Goal: Transaction & Acquisition: Purchase product/service

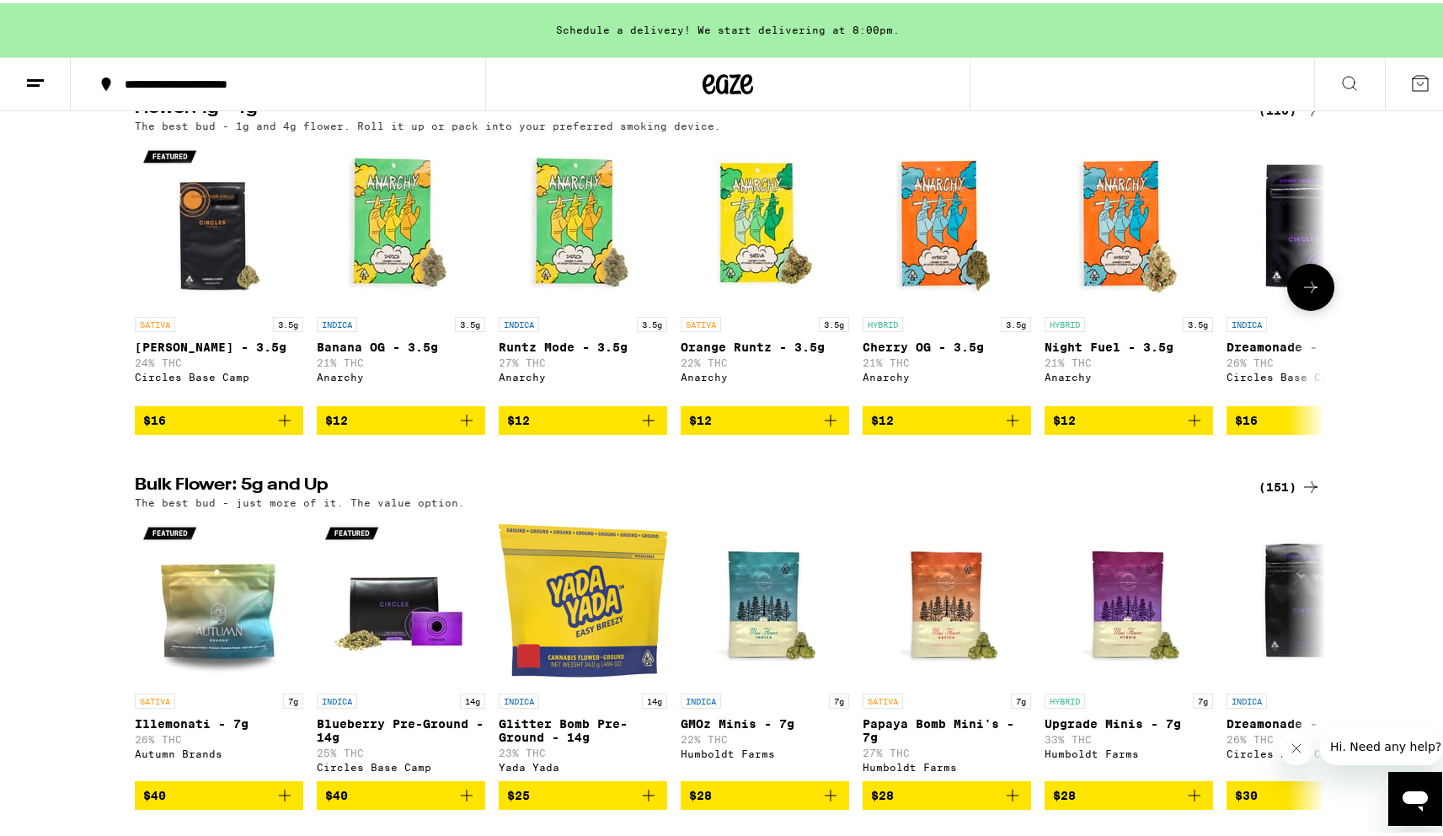
scroll to position [1692, 0]
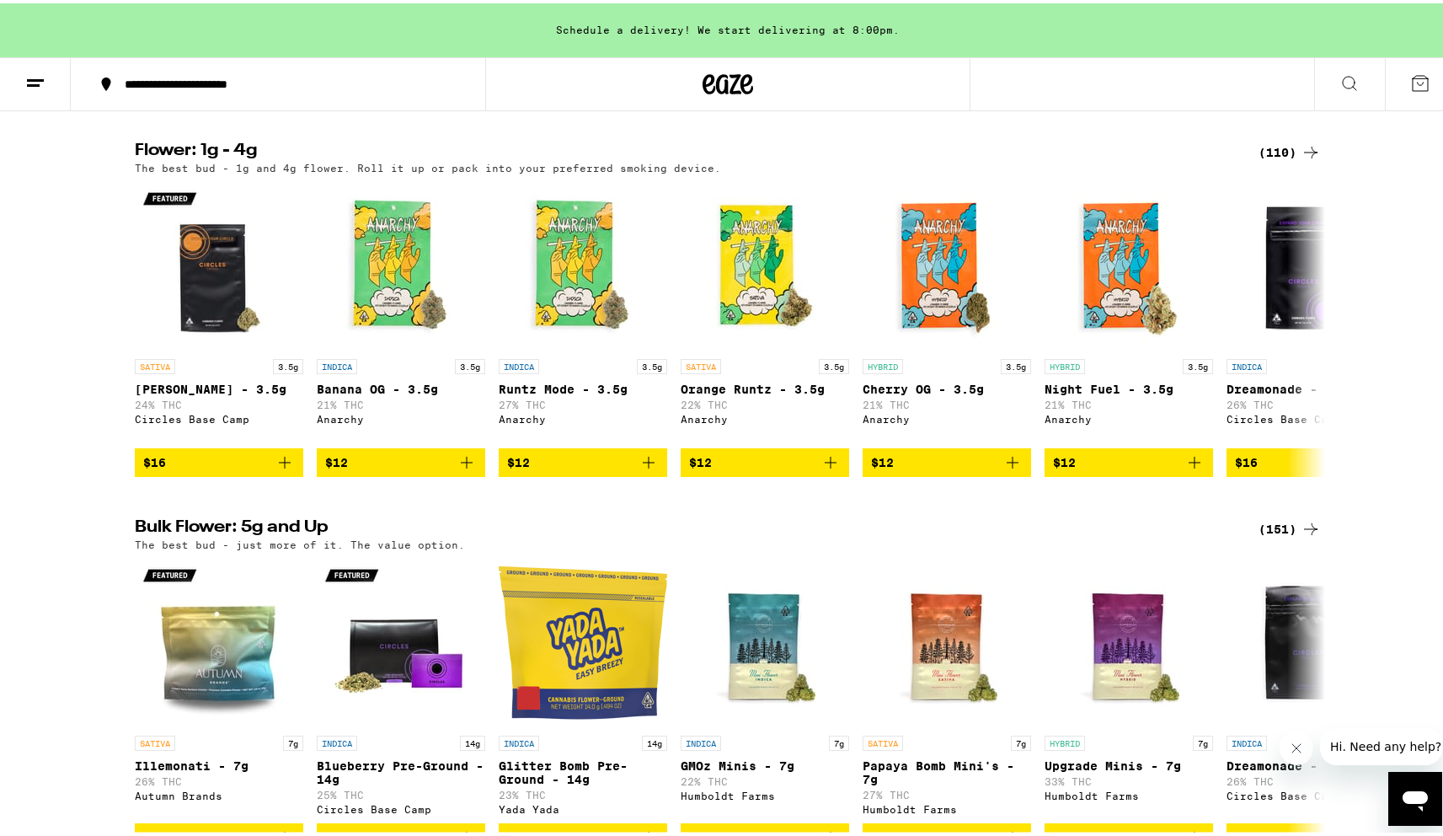
click at [1282, 159] on div "(110)" at bounding box center [1290, 149] width 62 height 20
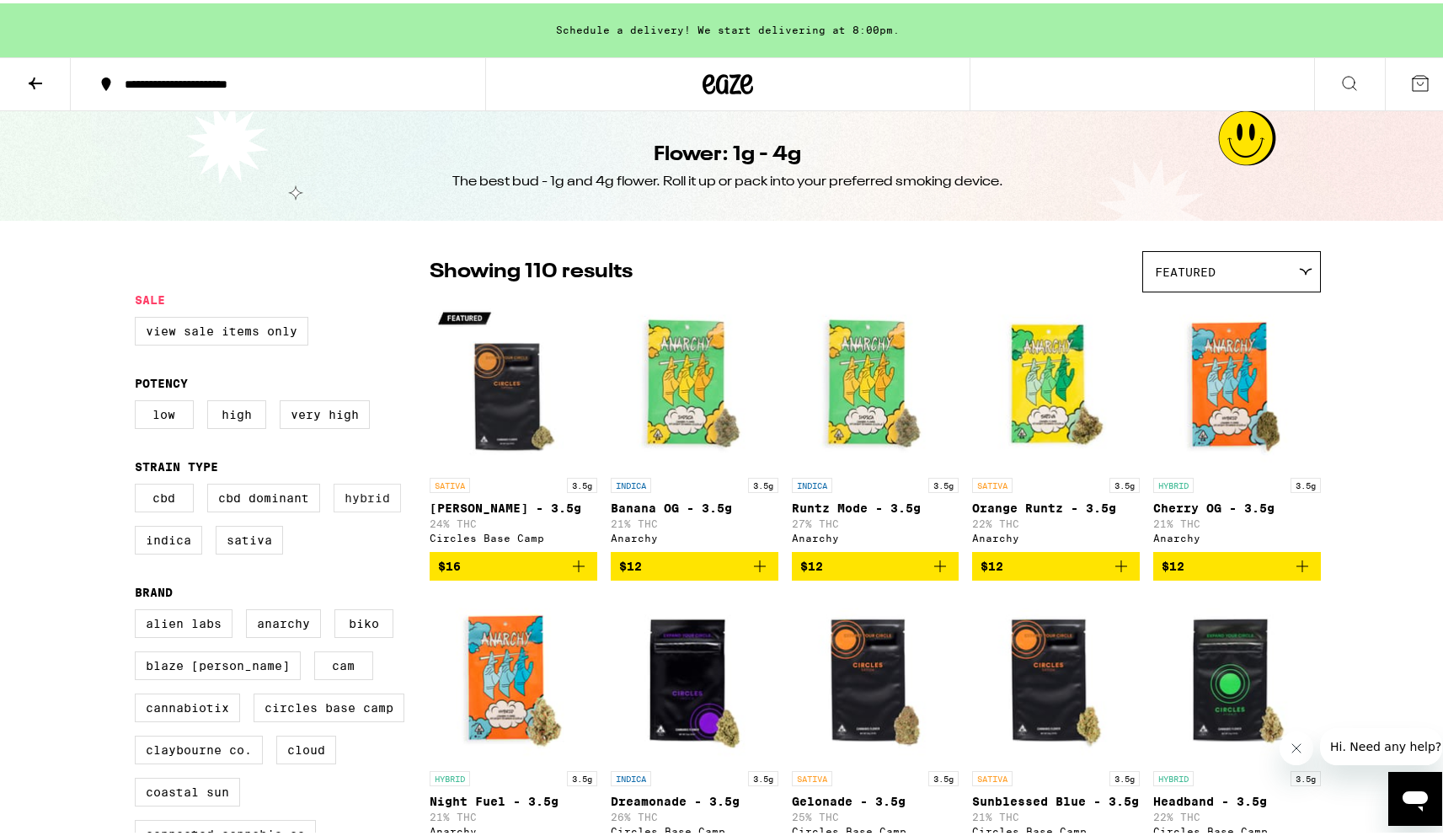
click at [354, 509] on label "Hybrid" at bounding box center [367, 494] width 67 height 29
click at [139, 484] on input "Hybrid" at bounding box center [138, 483] width 1 height 1
checkbox input "true"
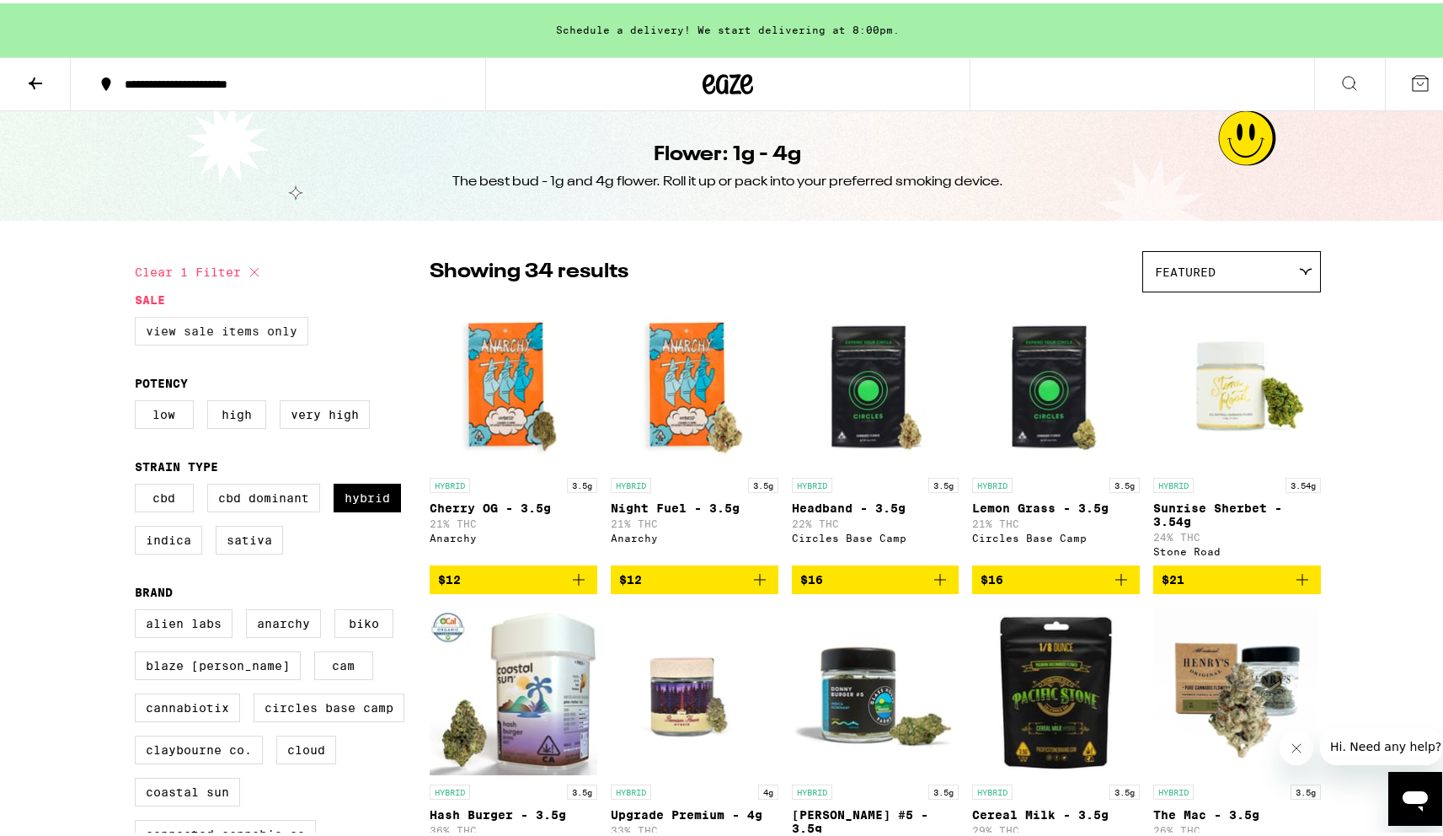
click at [217, 333] on label "View Sale Items Only" at bounding box center [222, 327] width 174 height 29
click at [139, 317] on input "View Sale Items Only" at bounding box center [138, 316] width 1 height 1
checkbox input "true"
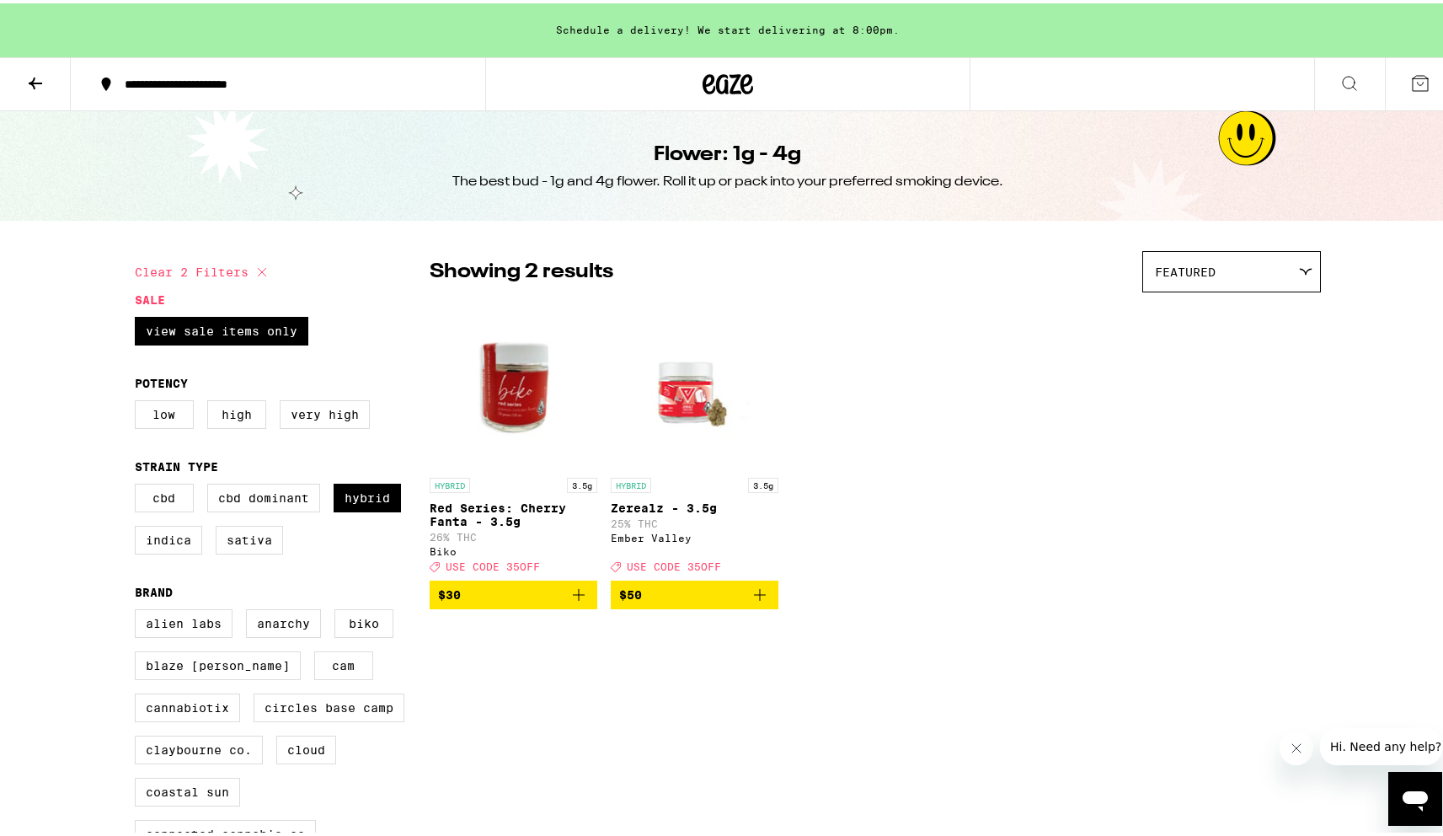
click at [40, 89] on button at bounding box center [35, 81] width 71 height 53
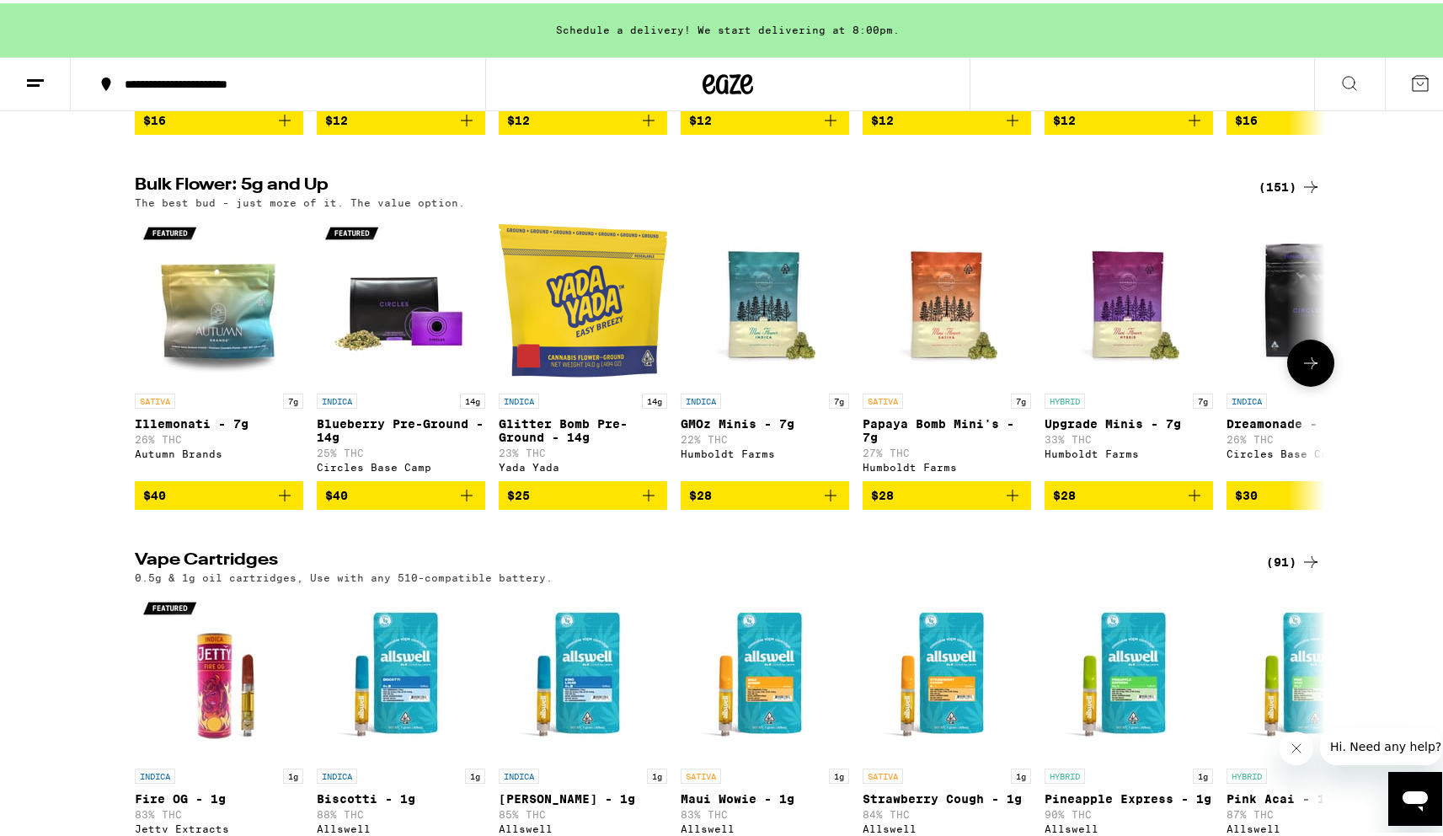
scroll to position [2097, 0]
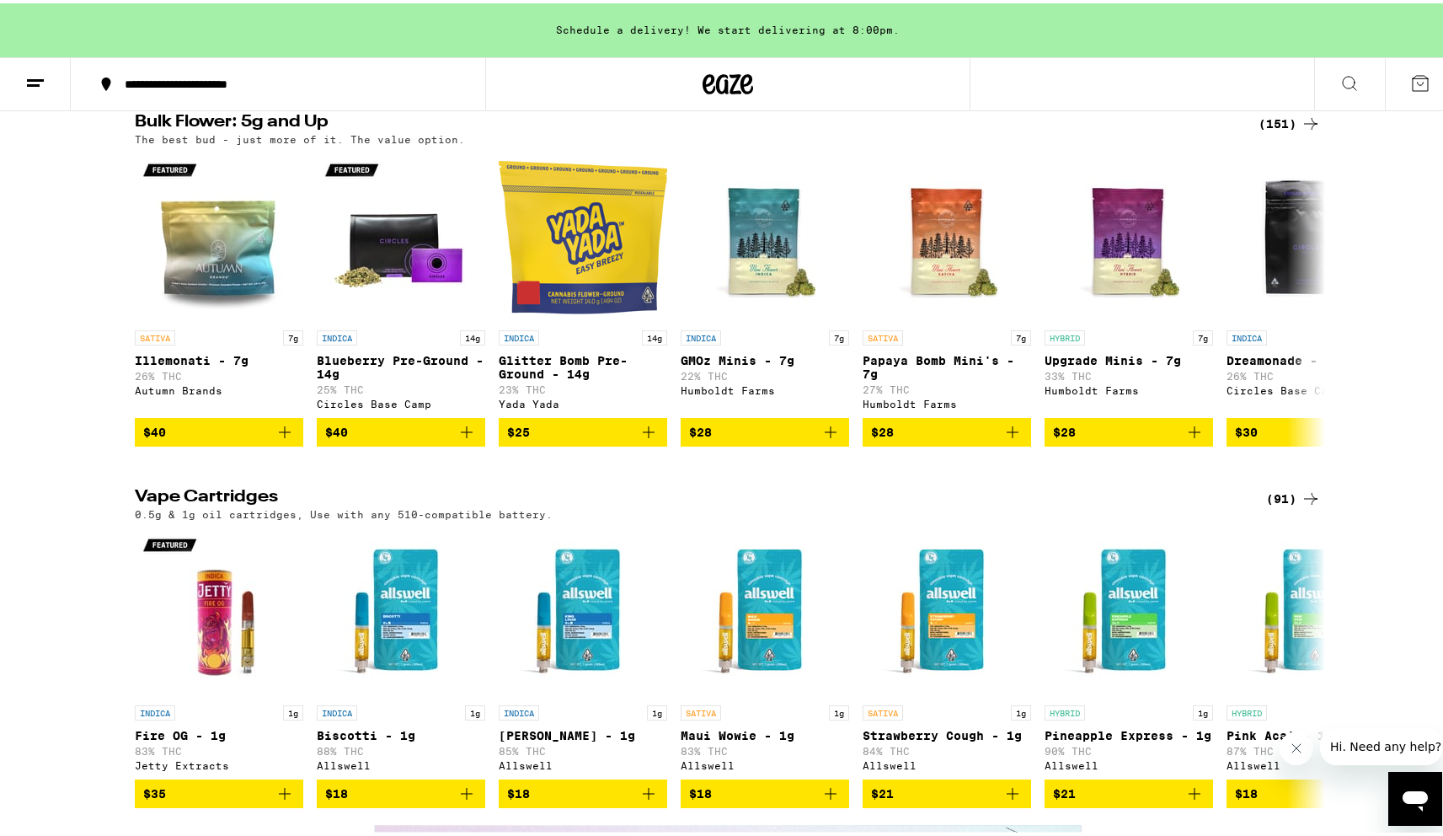
click at [1278, 131] on div "(151)" at bounding box center [1290, 120] width 62 height 20
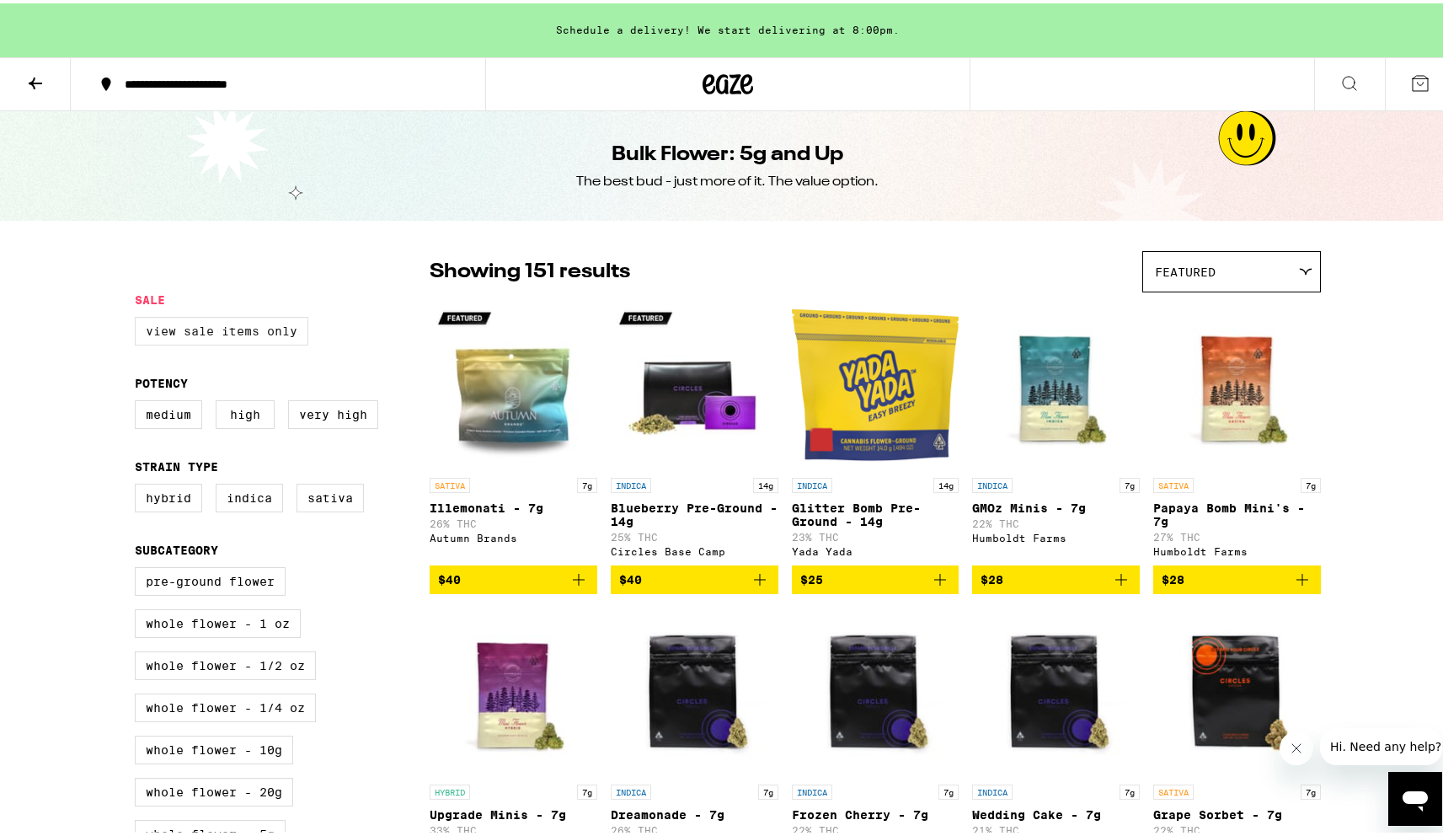
click at [291, 341] on label "View Sale Items Only" at bounding box center [222, 327] width 174 height 29
click at [139, 317] on input "View Sale Items Only" at bounding box center [138, 316] width 1 height 1
checkbox input "true"
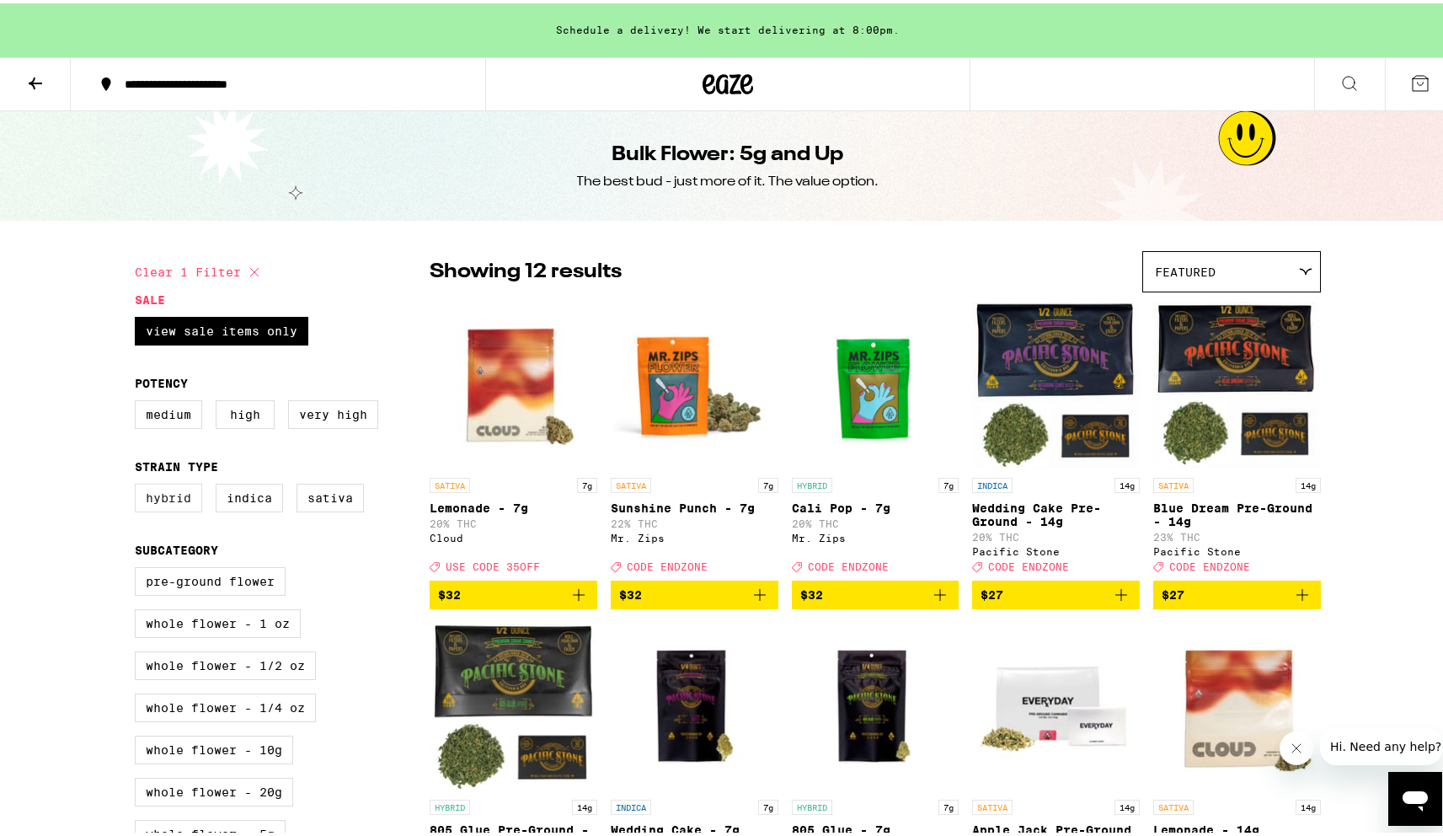
click at [182, 509] on label "Hybrid" at bounding box center [168, 494] width 67 height 29
click at [139, 484] on input "Hybrid" at bounding box center [138, 483] width 1 height 1
checkbox input "true"
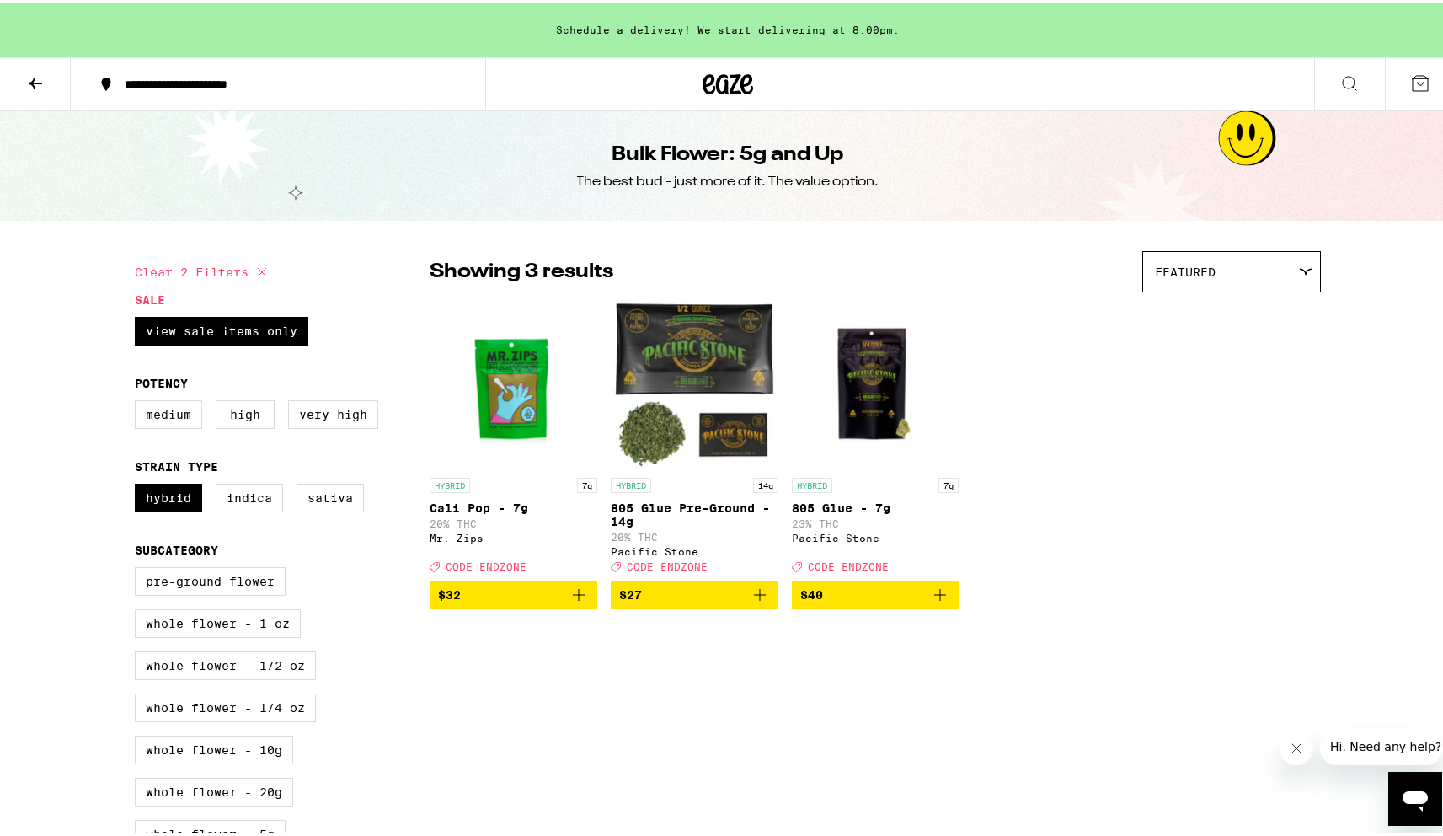
click at [516, 398] on img "Open page for Cali Pop - 7g from Mr. Zips" at bounding box center [514, 381] width 168 height 168
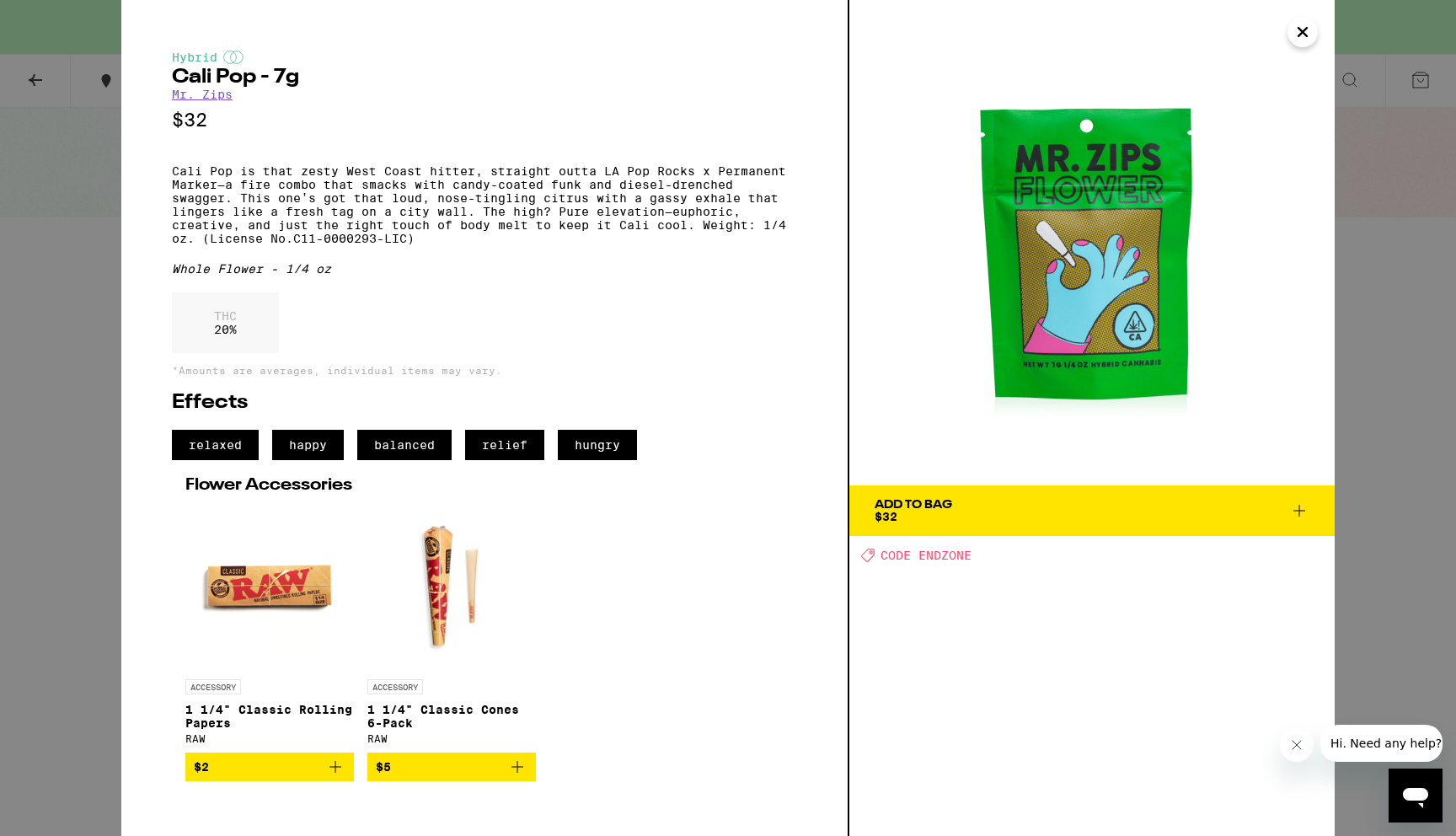
click at [101, 372] on div "Hybrid Cali Pop - 7g Mr. Zips $32 Cali Pop is that zesty West Coast hitter, str…" at bounding box center [728, 418] width 1456 height 836
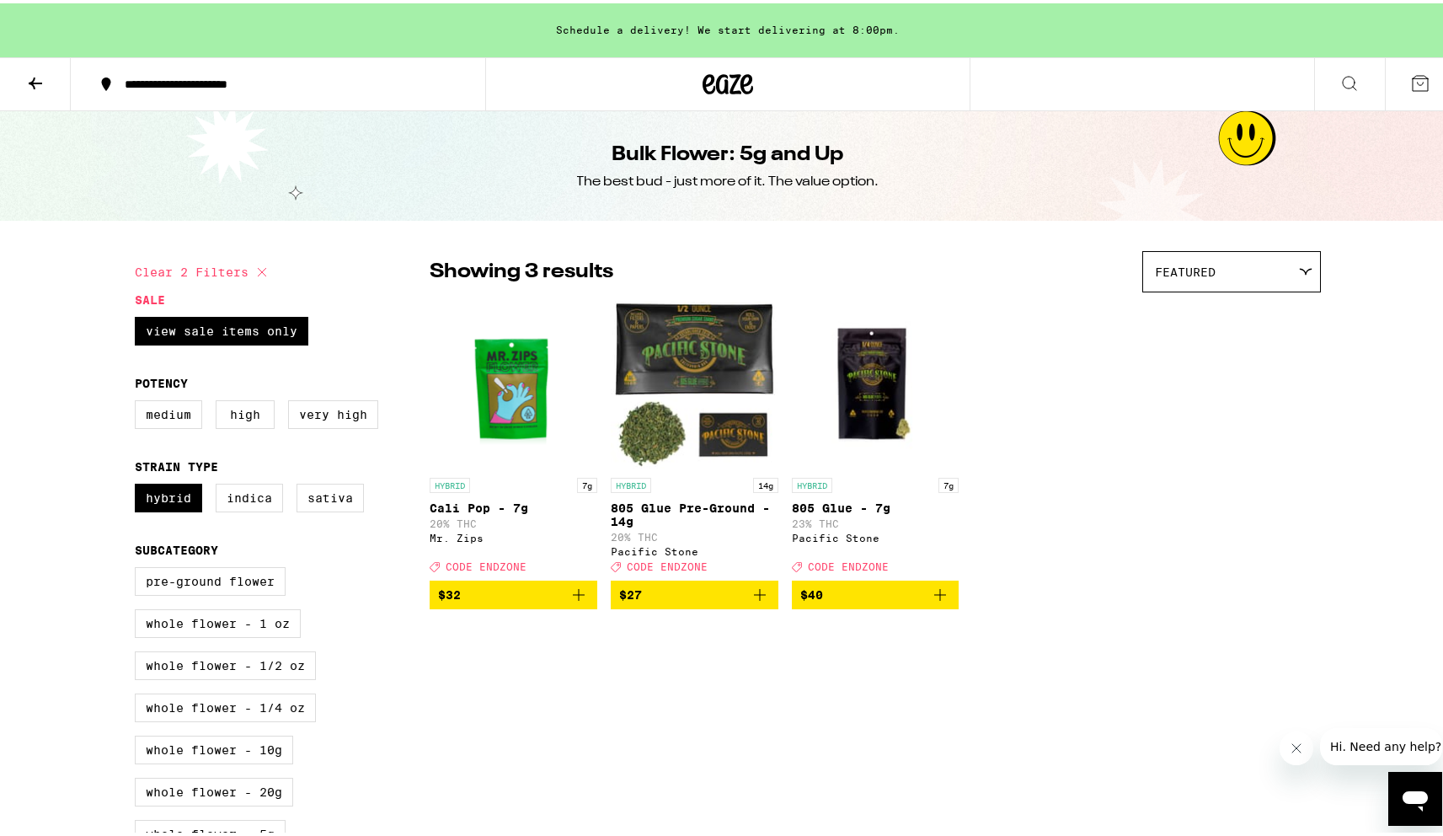
click at [569, 601] on icon "Add to bag" at bounding box center [579, 591] width 20 height 20
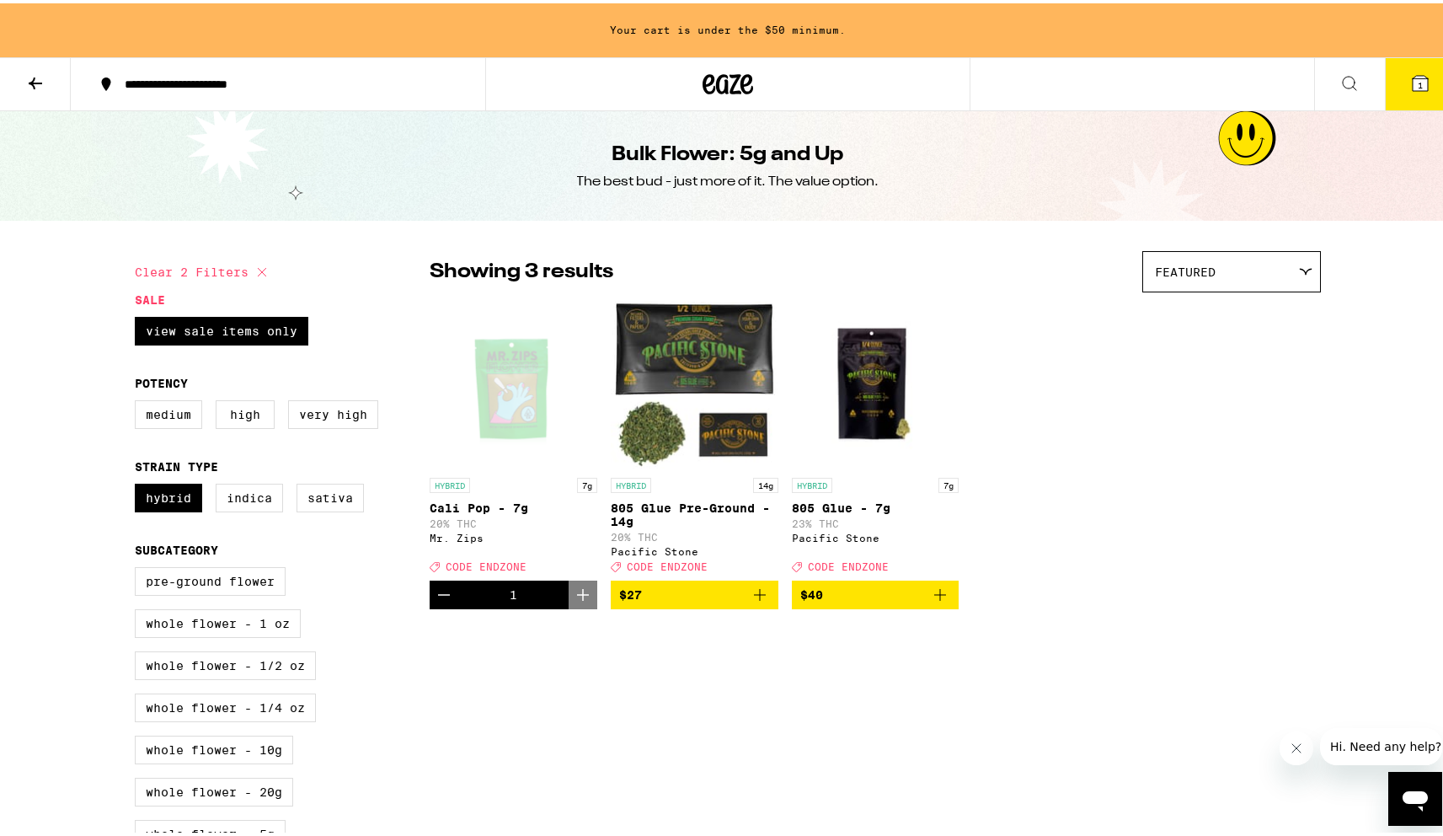
click at [930, 601] on icon "Add to bag" at bounding box center [940, 591] width 20 height 20
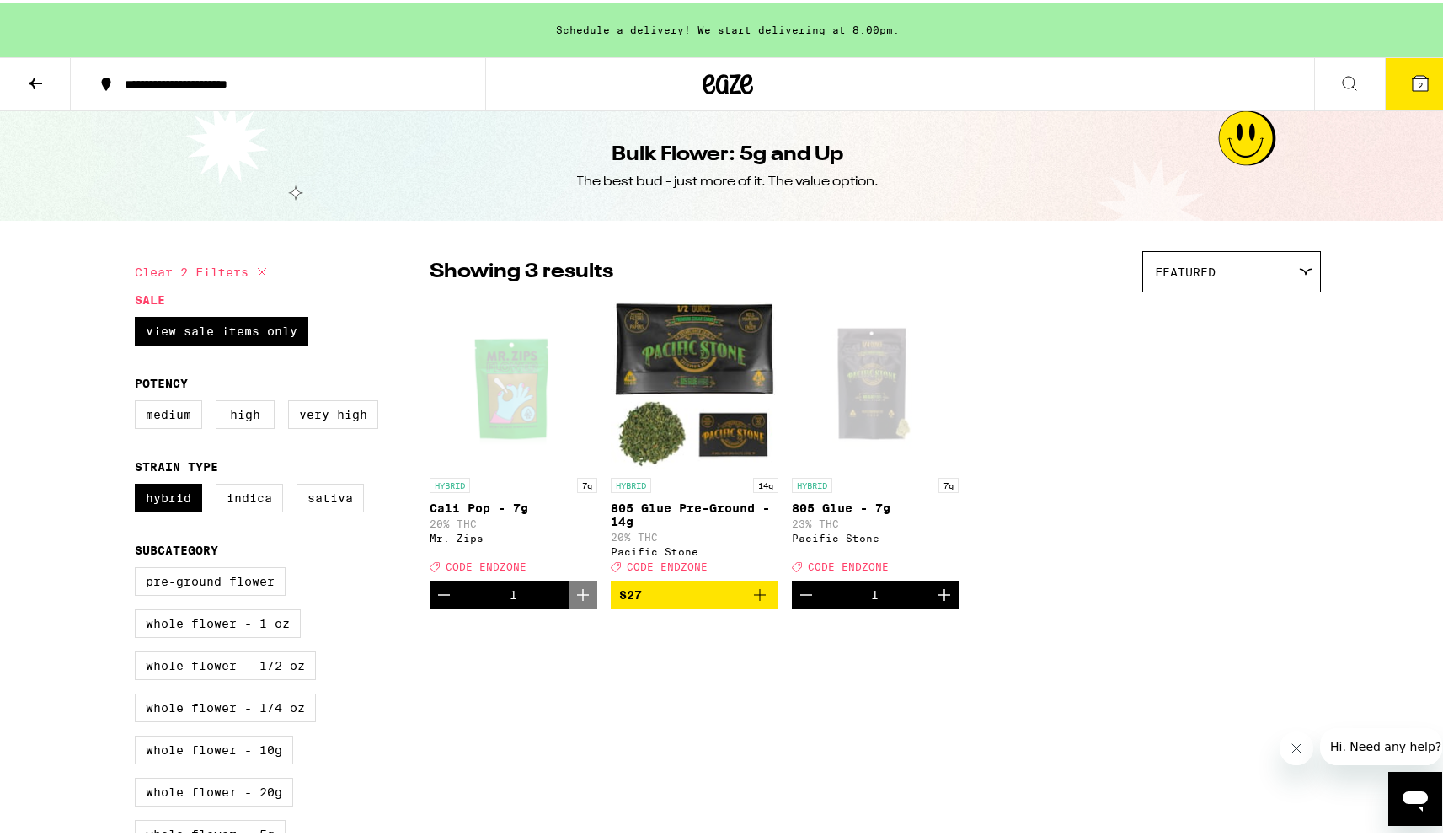
click at [1414, 85] on icon at bounding box center [1420, 79] width 15 height 15
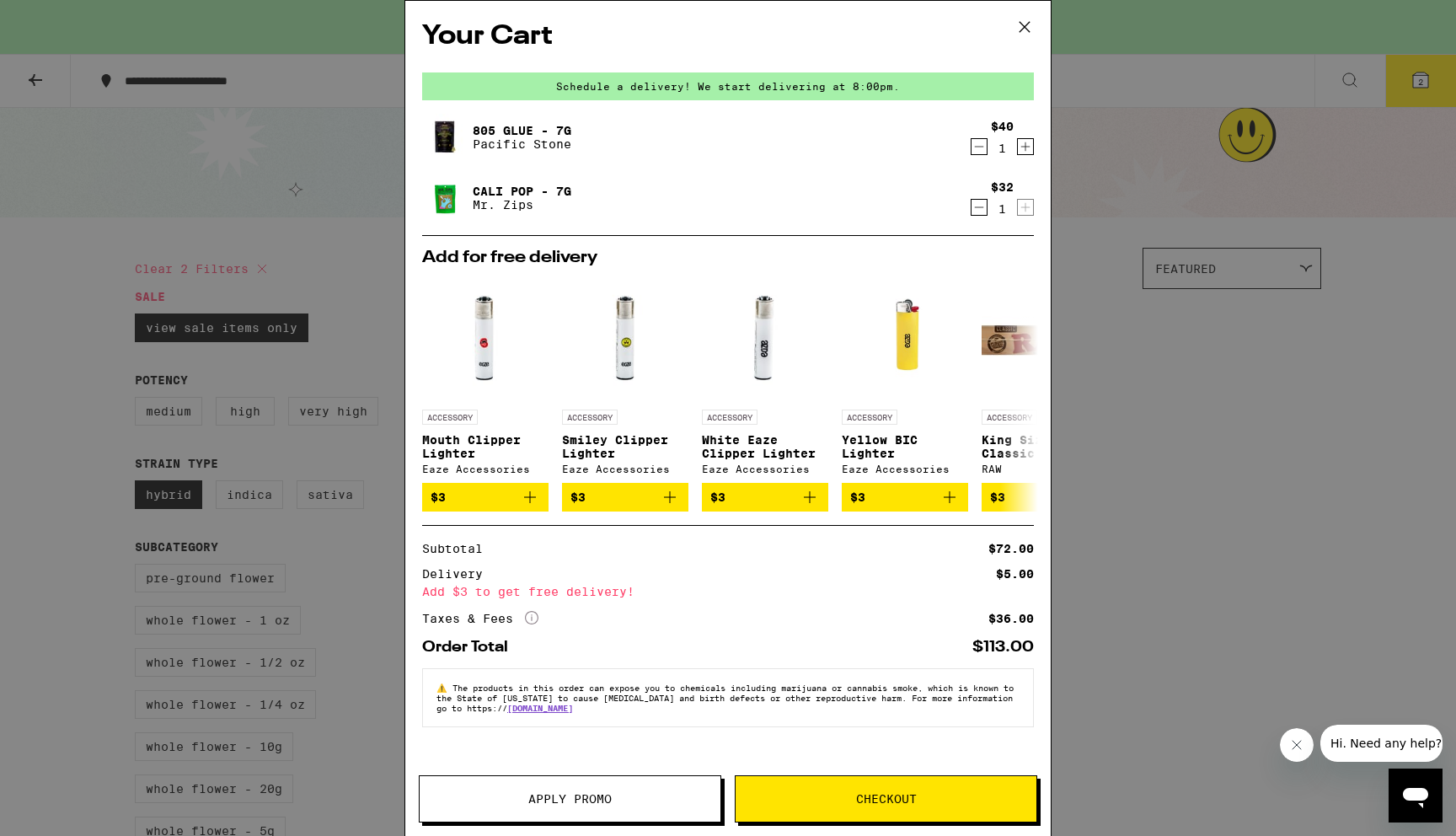
click at [690, 796] on span "Apply Promo" at bounding box center [570, 799] width 301 height 12
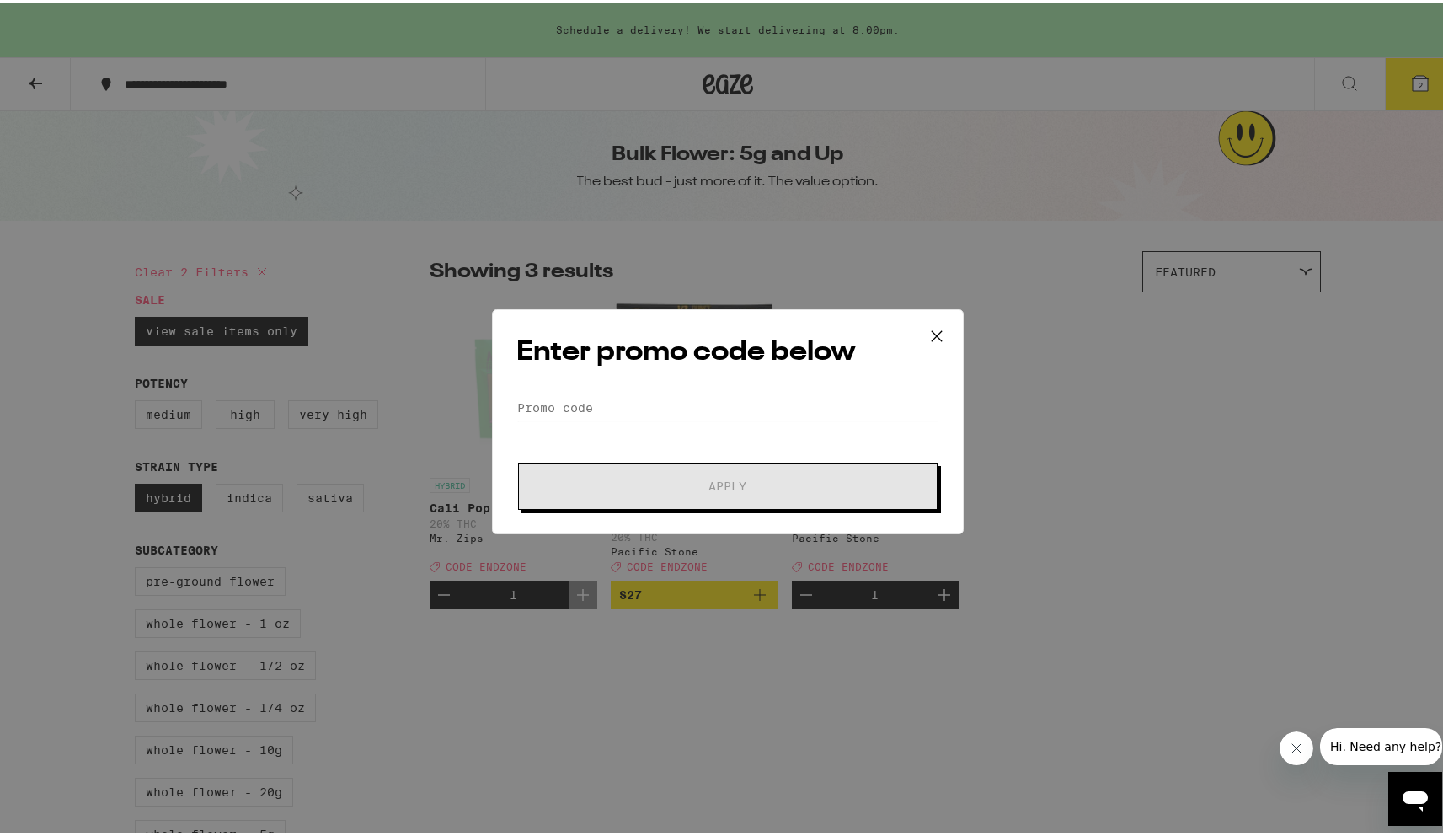
click at [604, 399] on input "Promo Code" at bounding box center [727, 404] width 423 height 25
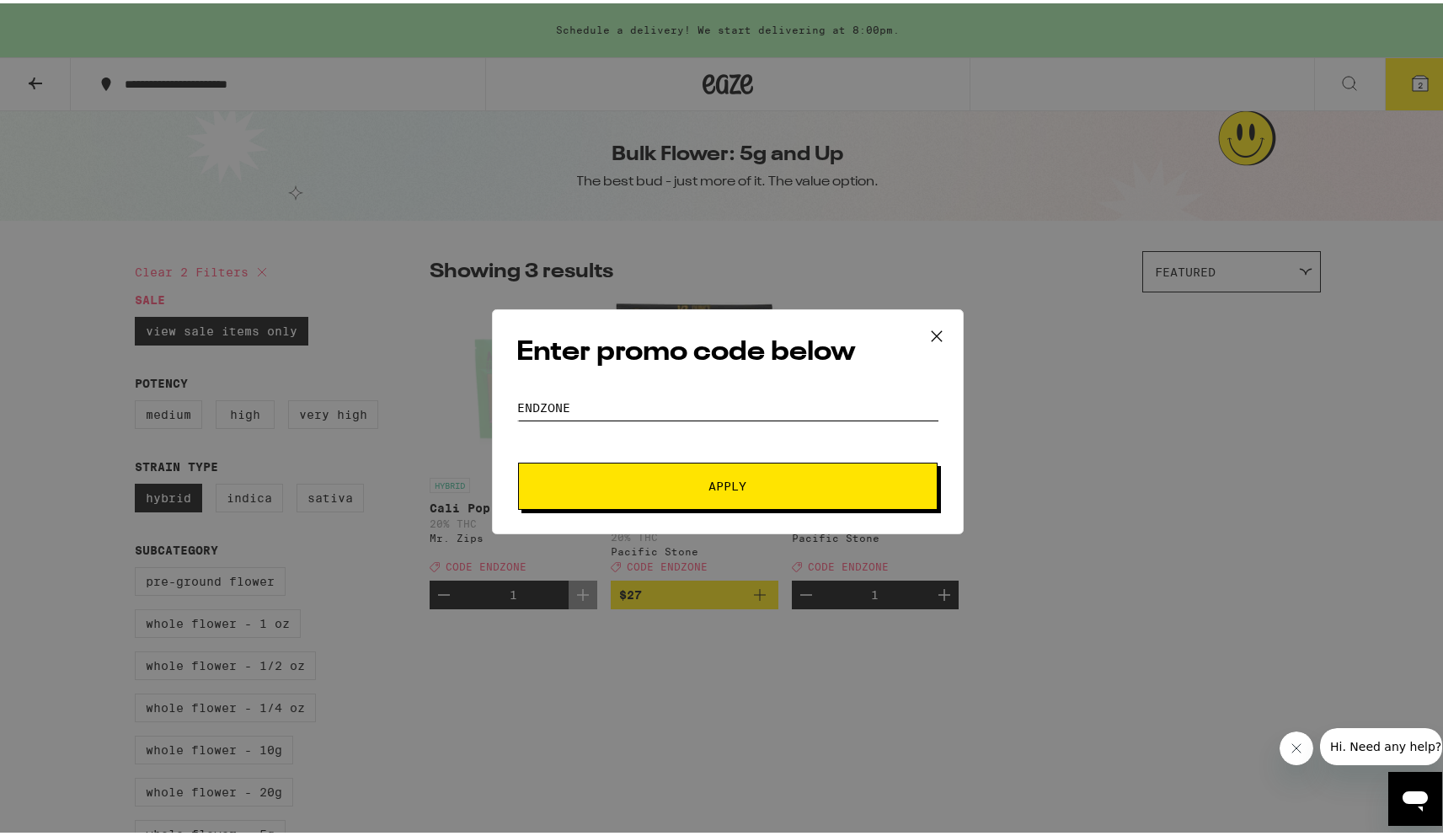
type input "endzone"
click at [709, 480] on span "Apply" at bounding box center [728, 483] width 38 height 12
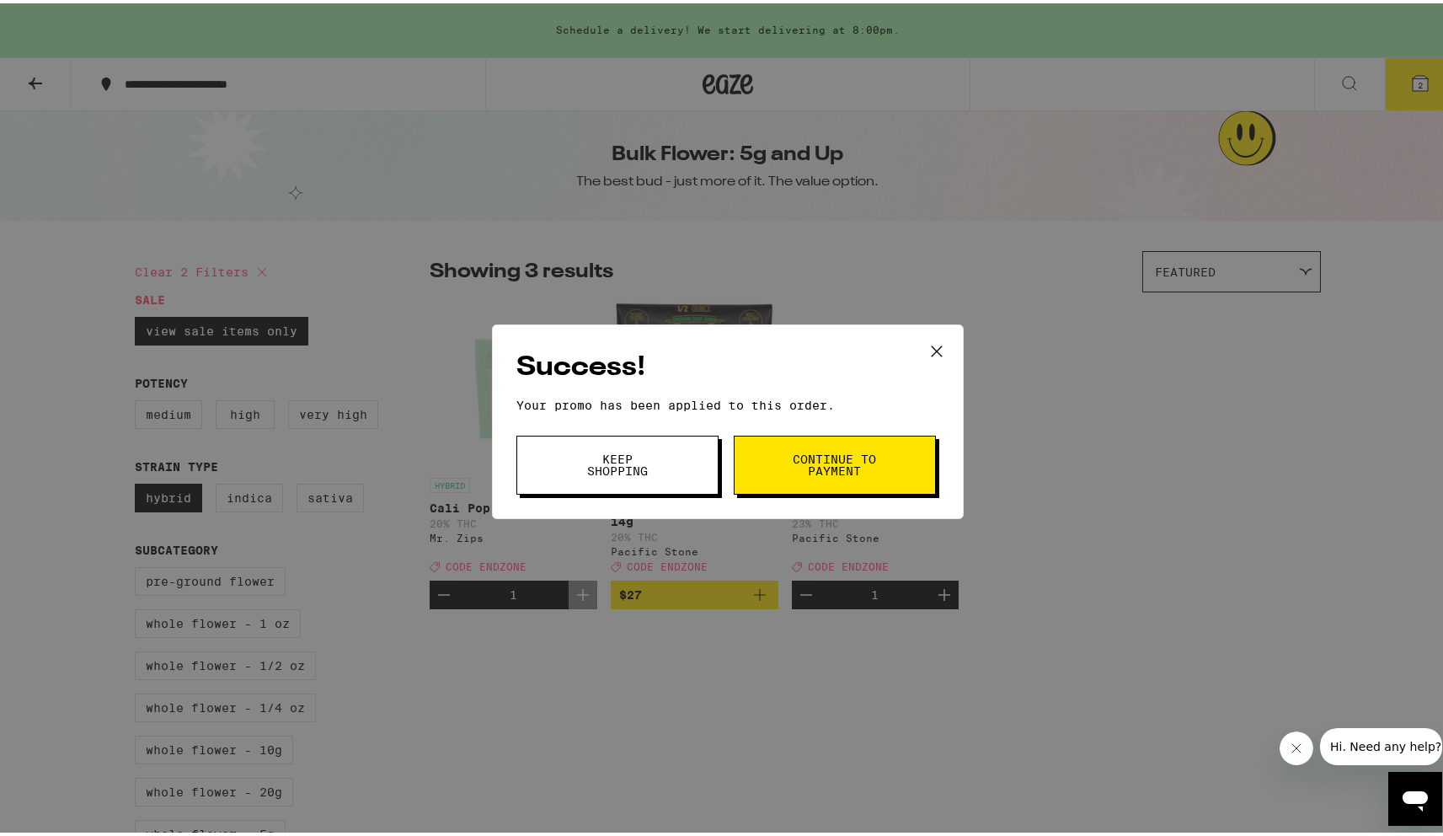
click at [932, 349] on icon at bounding box center [936, 347] width 25 height 25
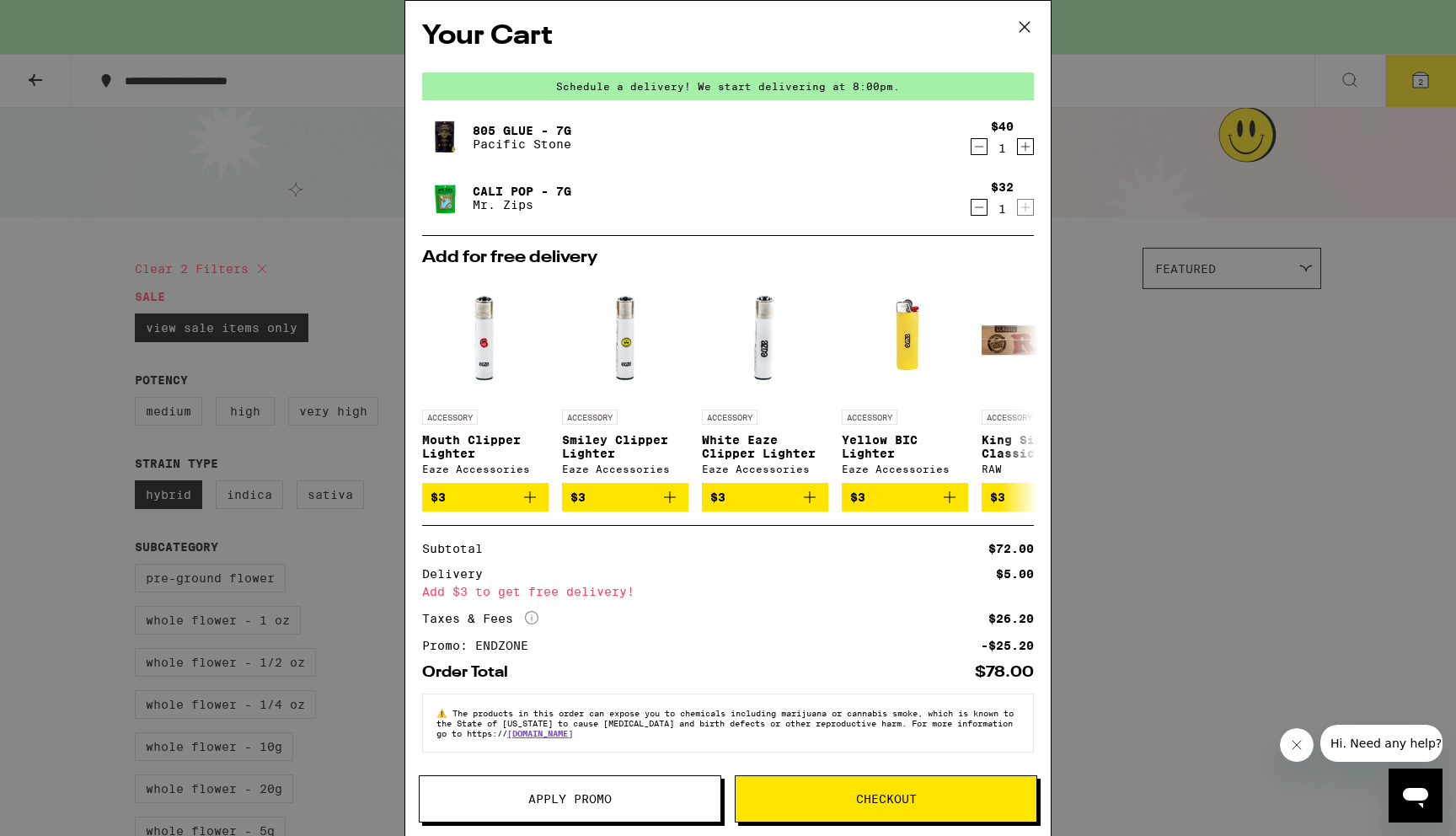
click at [1308, 366] on div "Your Cart Schedule a delivery! We start delivering at 8:00pm. 805 Glue - 7g Pac…" at bounding box center [728, 418] width 1456 height 836
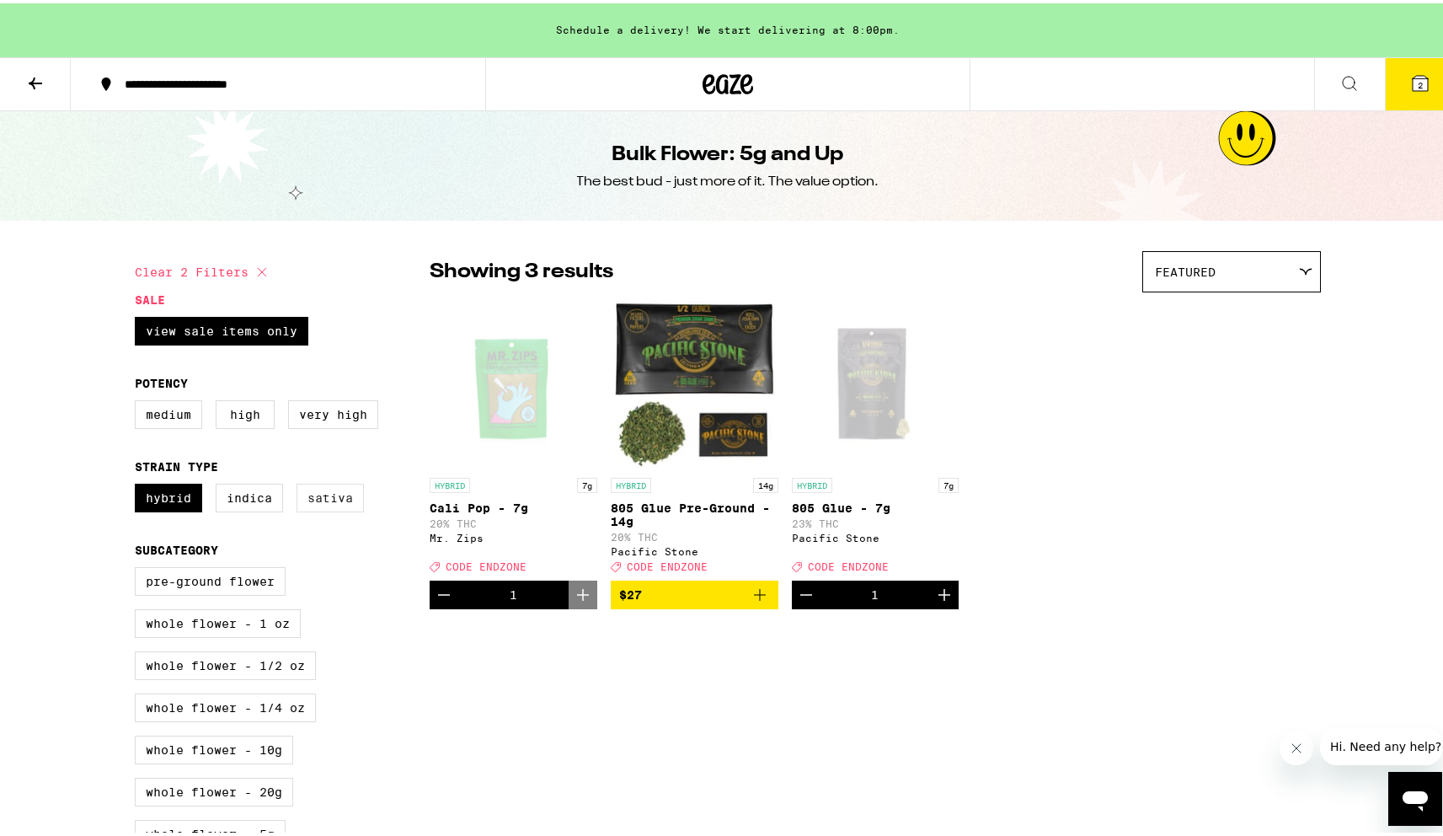
click at [323, 509] on label "Sativa" at bounding box center [330, 494] width 67 height 29
click at [139, 484] on input "Sativa" at bounding box center [138, 483] width 1 height 1
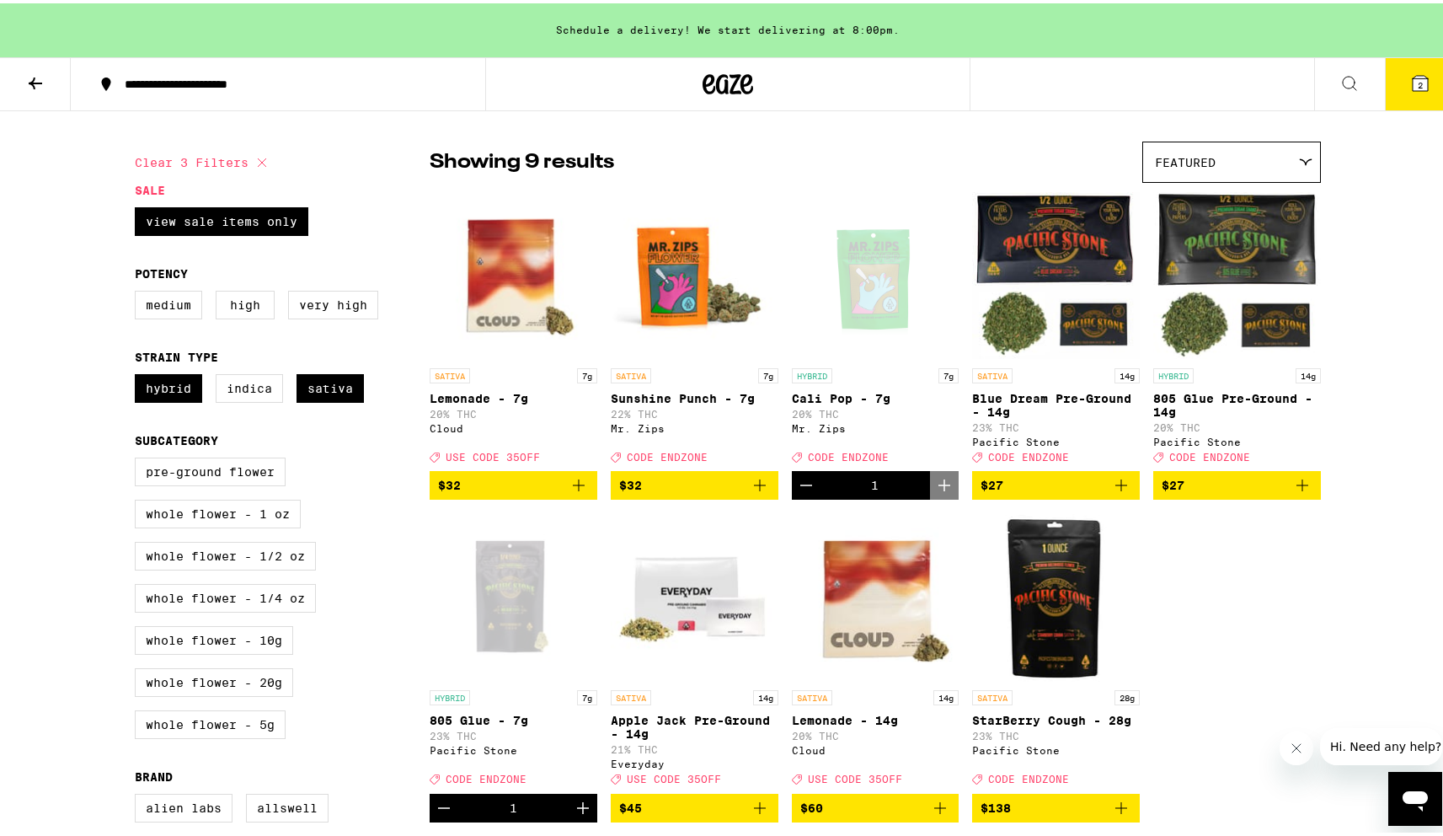
scroll to position [68, 0]
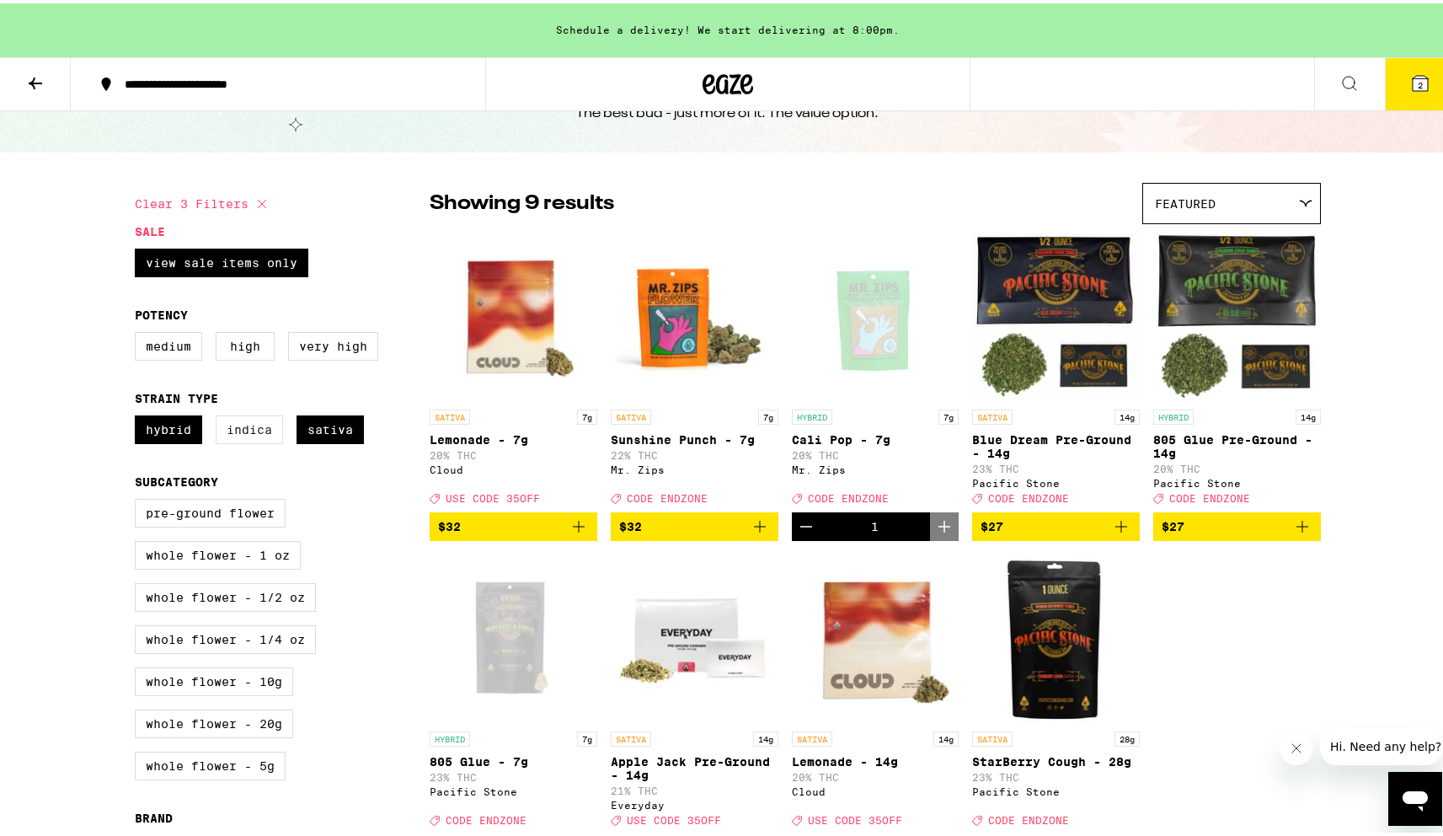
drag, startPoint x: 322, startPoint y: 438, endPoint x: 269, endPoint y: 431, distance: 53.5
click at [322, 437] on label "Sativa" at bounding box center [330, 426] width 67 height 29
click at [139, 415] on input "Sativa" at bounding box center [138, 414] width 1 height 1
checkbox input "false"
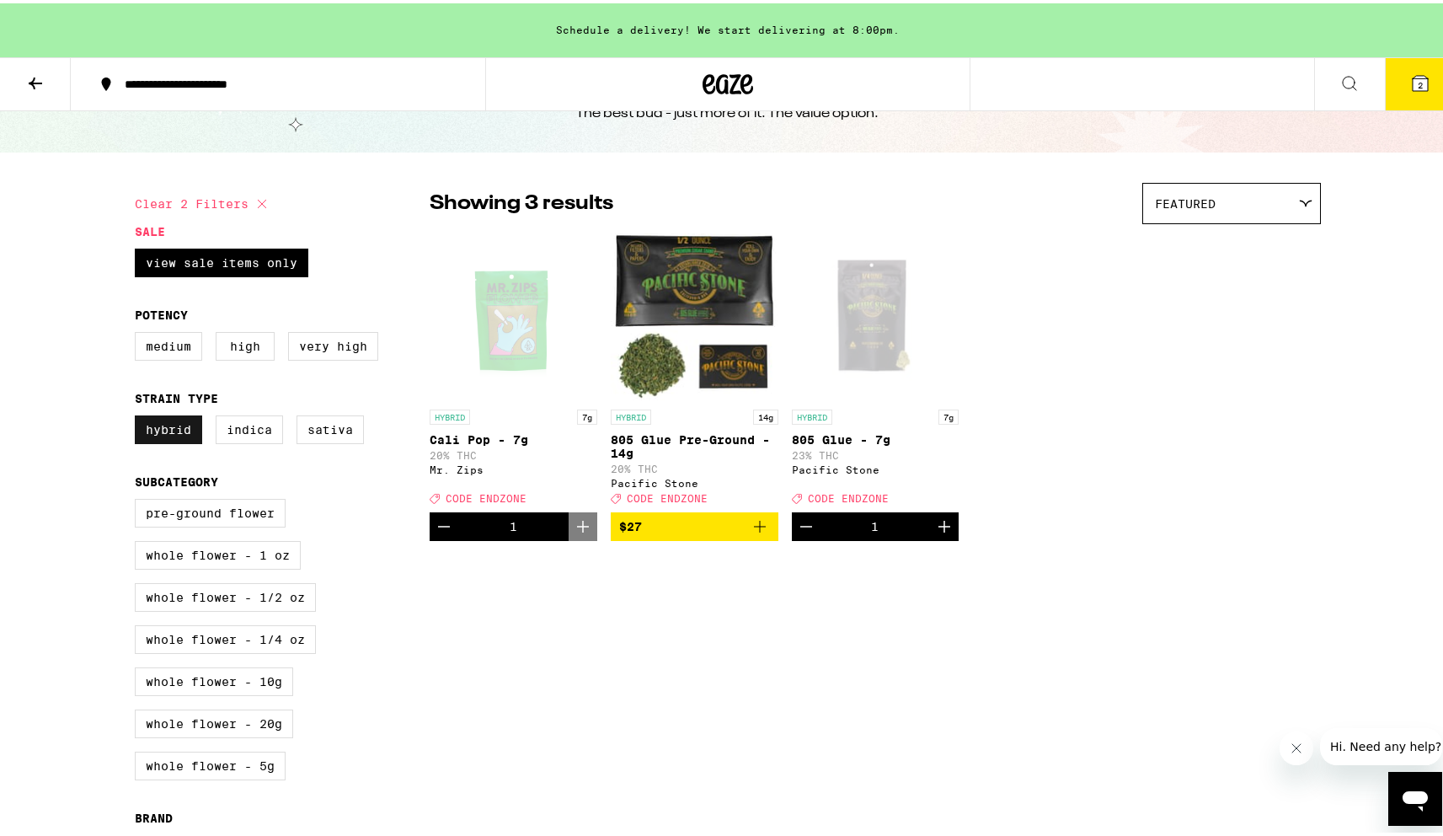
click at [152, 436] on label "Hybrid" at bounding box center [168, 426] width 67 height 29
click at [139, 415] on input "Hybrid" at bounding box center [138, 414] width 1 height 1
checkbox input "false"
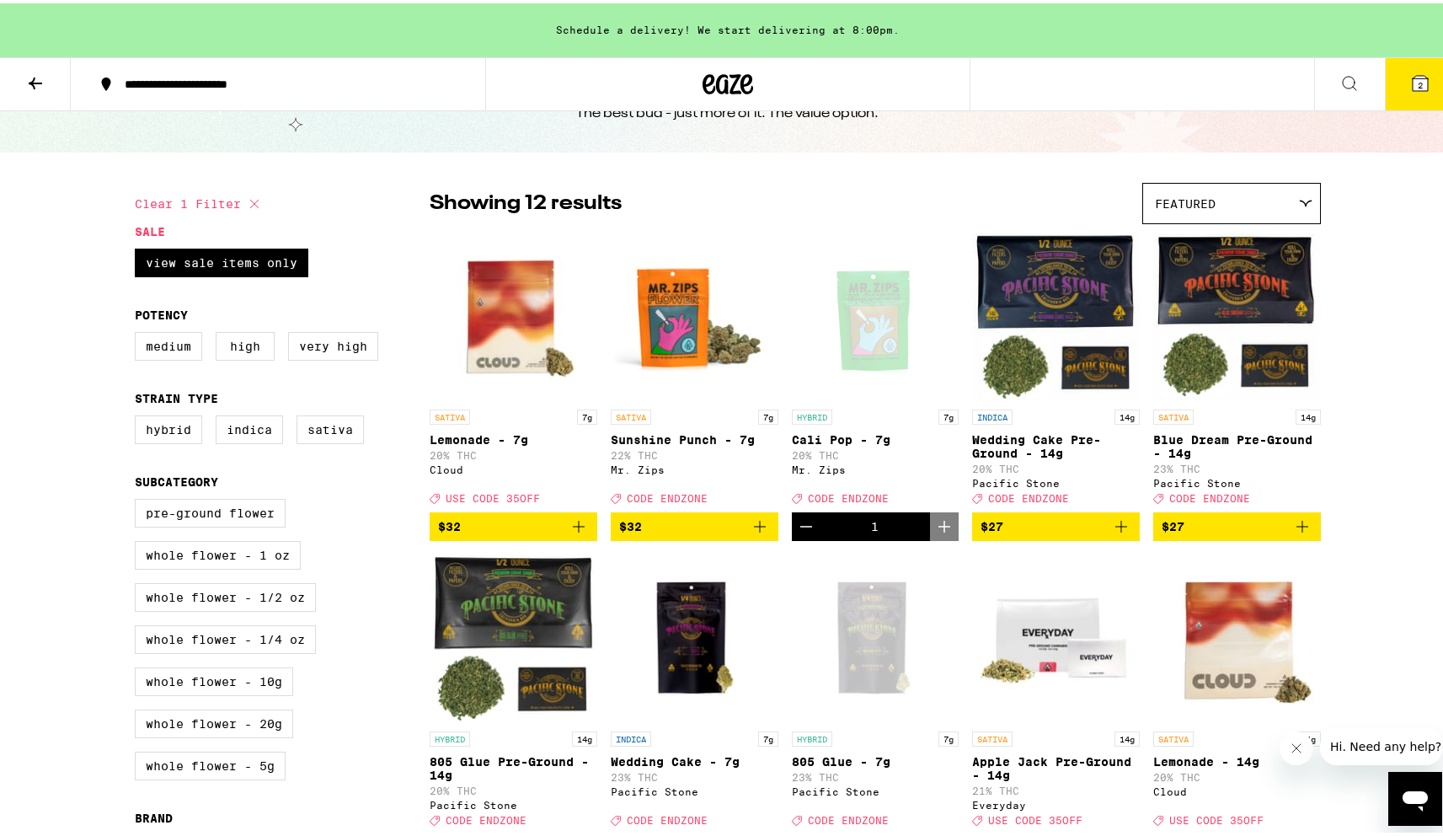
click at [30, 67] on button at bounding box center [35, 81] width 71 height 53
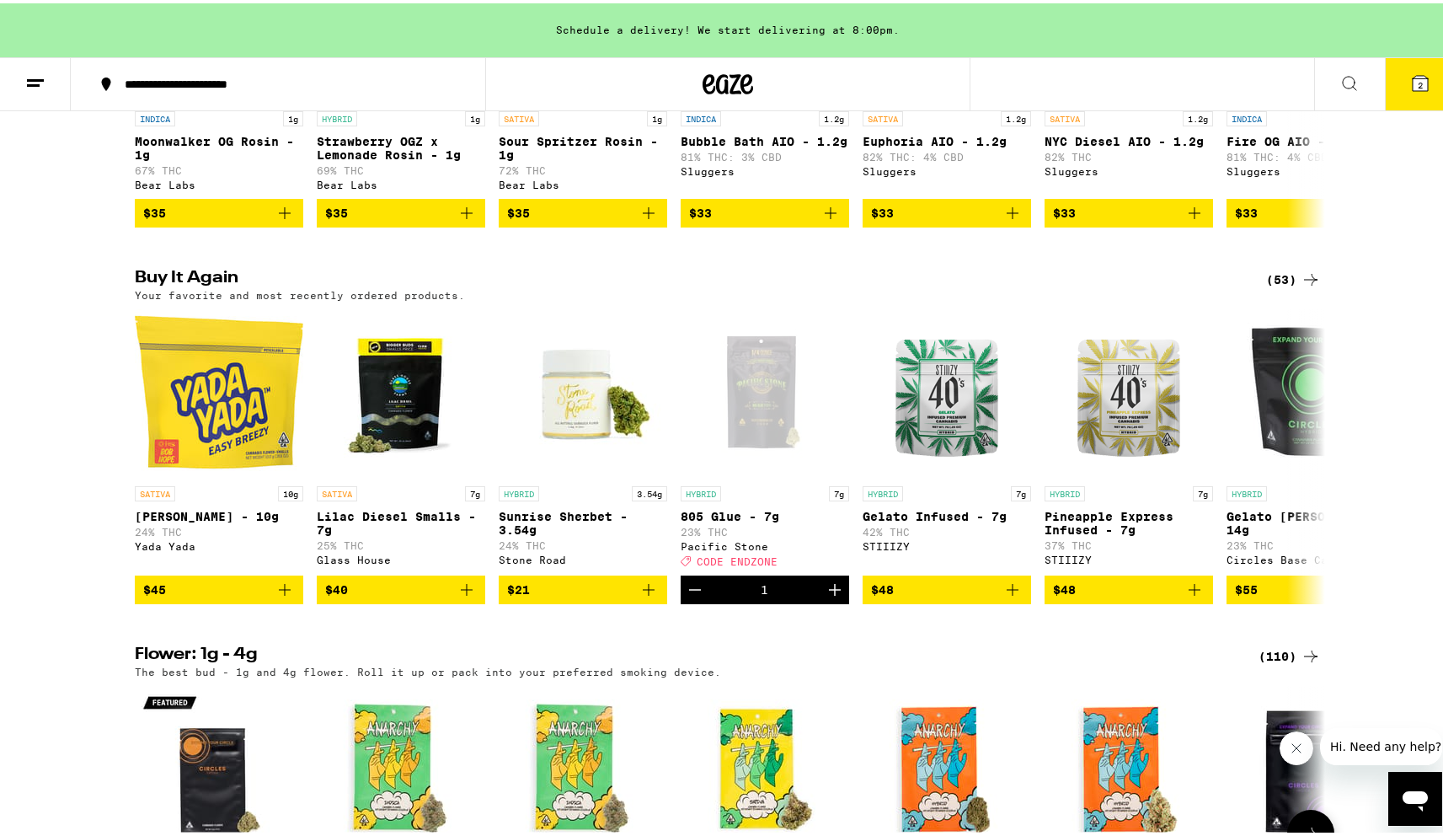
scroll to position [1453, 0]
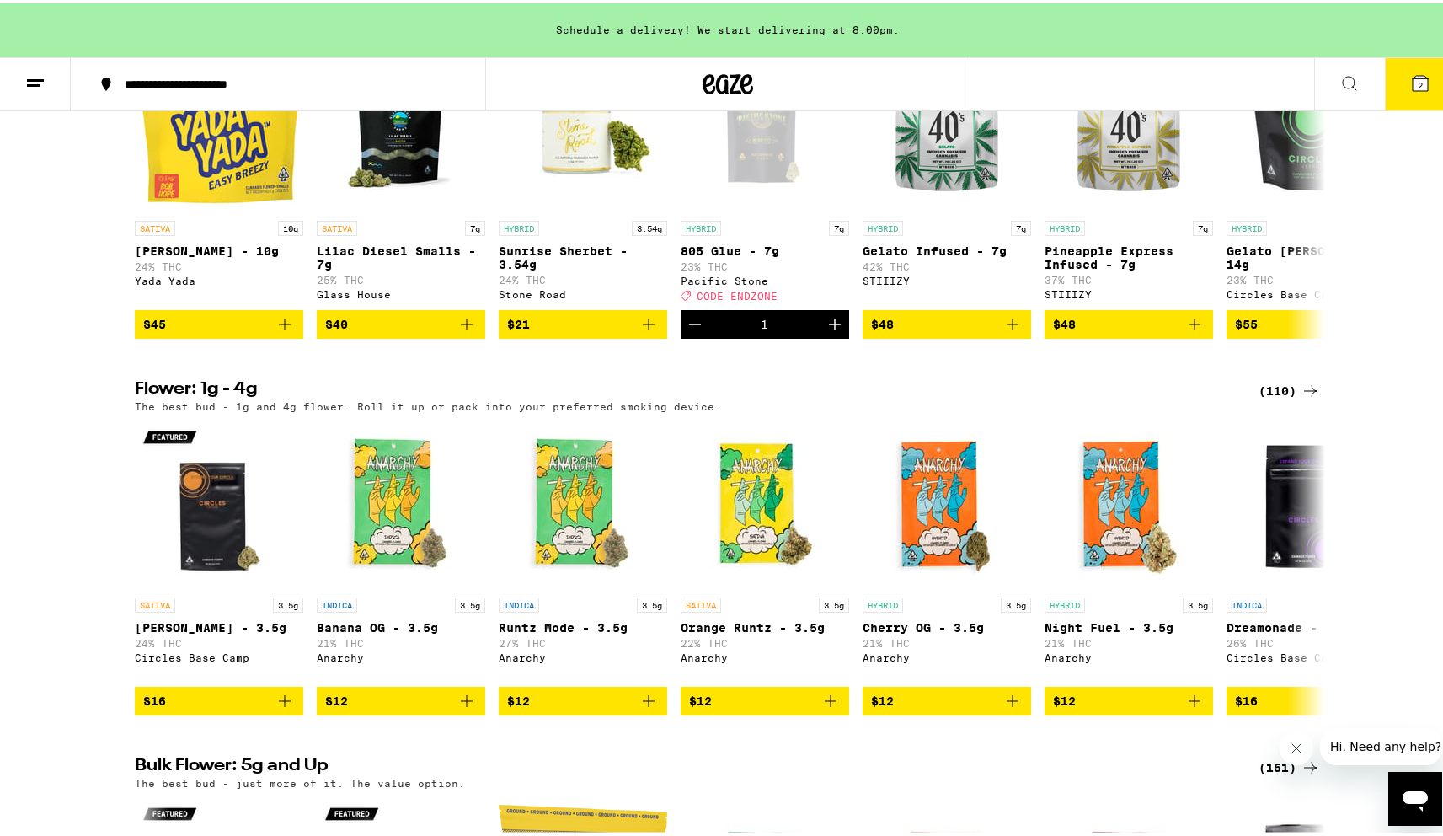
click at [1283, 398] on div "(110)" at bounding box center [1290, 387] width 62 height 20
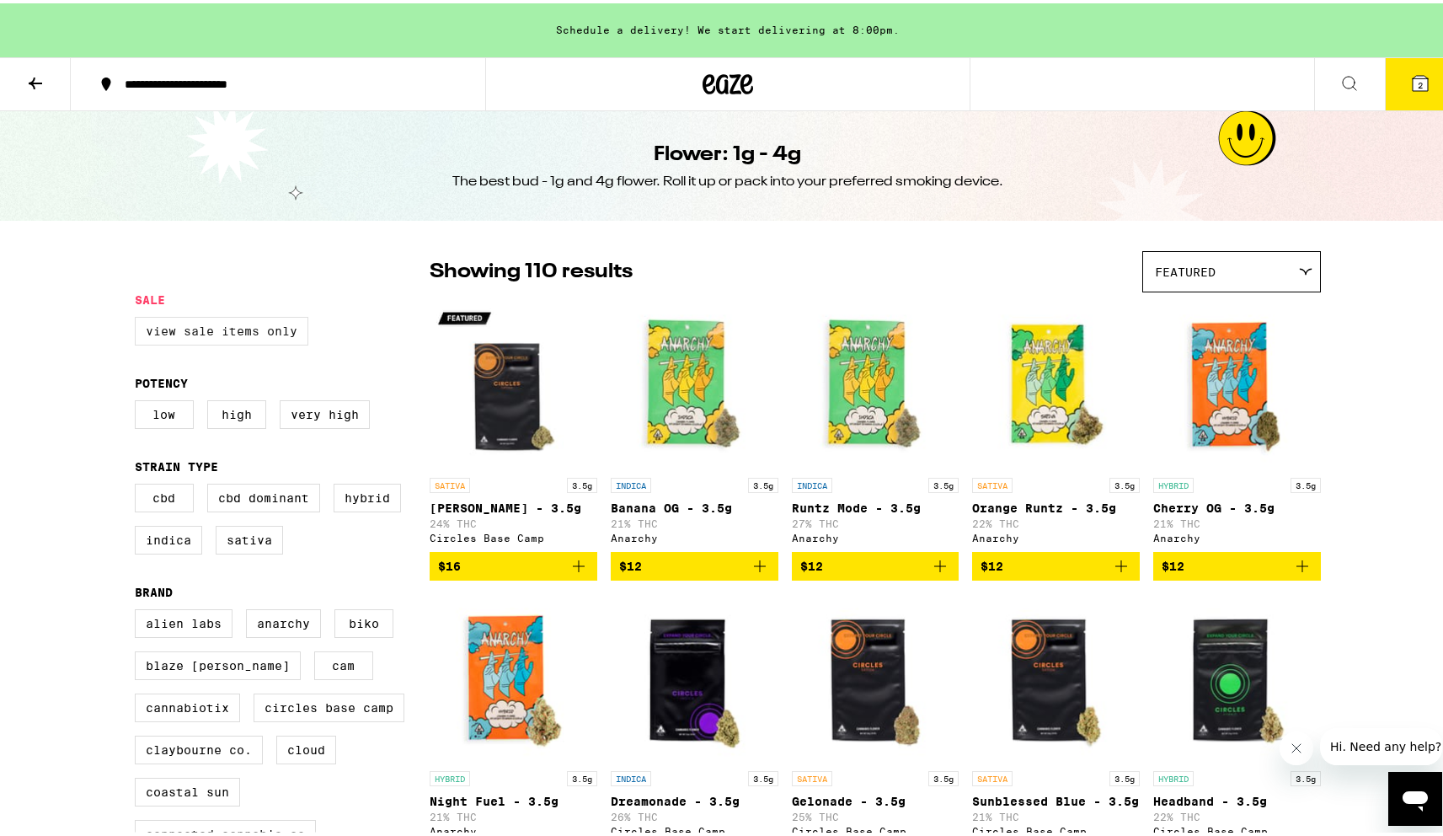
click at [238, 341] on label "View Sale Items Only" at bounding box center [222, 327] width 174 height 29
click at [139, 317] on input "View Sale Items Only" at bounding box center [138, 316] width 1 height 1
checkbox input "true"
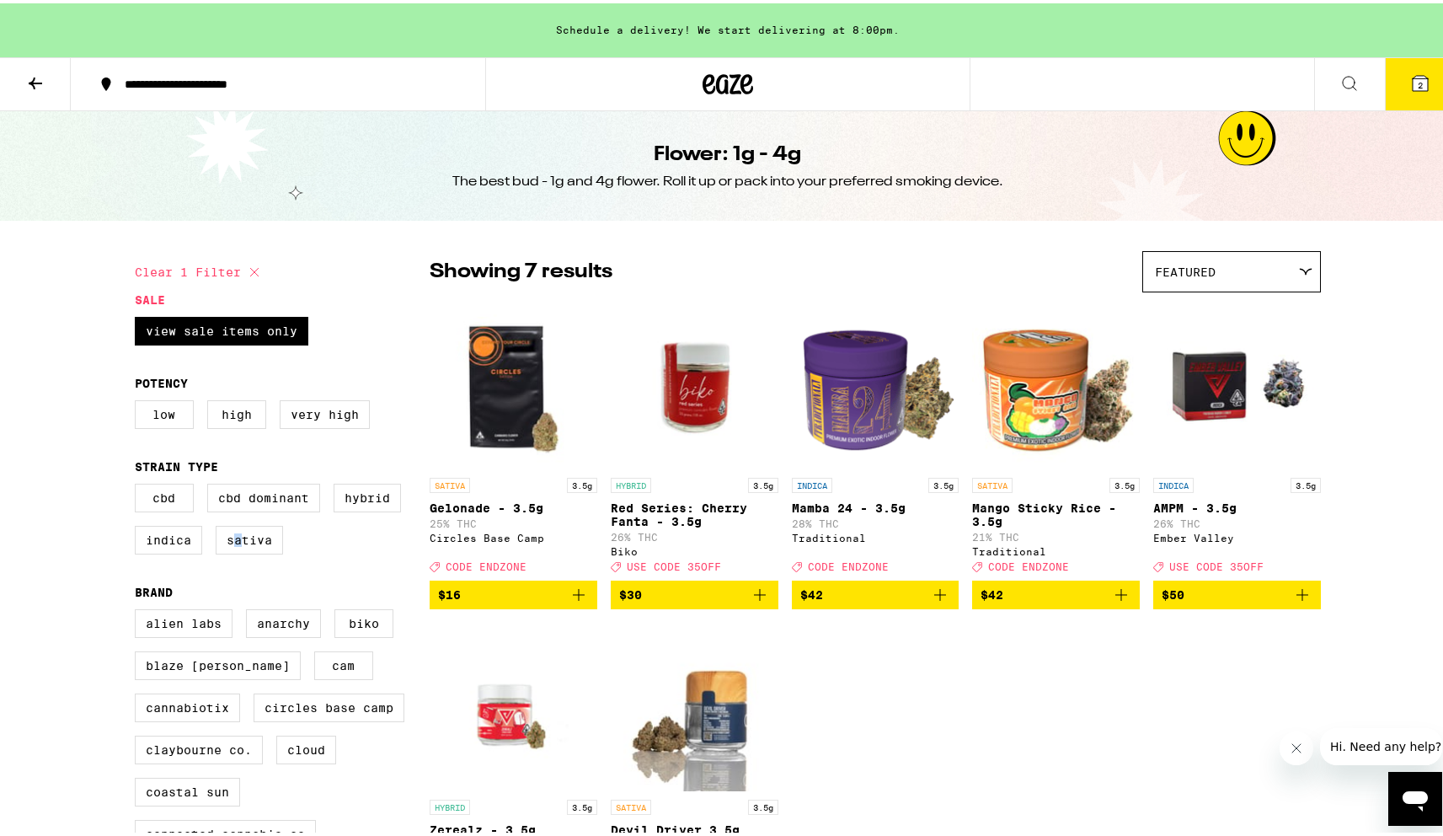
drag, startPoint x: 231, startPoint y: 557, endPoint x: 339, endPoint y: 527, distance: 112.0
click at [242, 551] on label "Sativa" at bounding box center [249, 536] width 67 height 29
click at [352, 509] on label "Hybrid" at bounding box center [367, 494] width 67 height 29
click at [139, 484] on input "Hybrid" at bounding box center [138, 483] width 1 height 1
checkbox input "true"
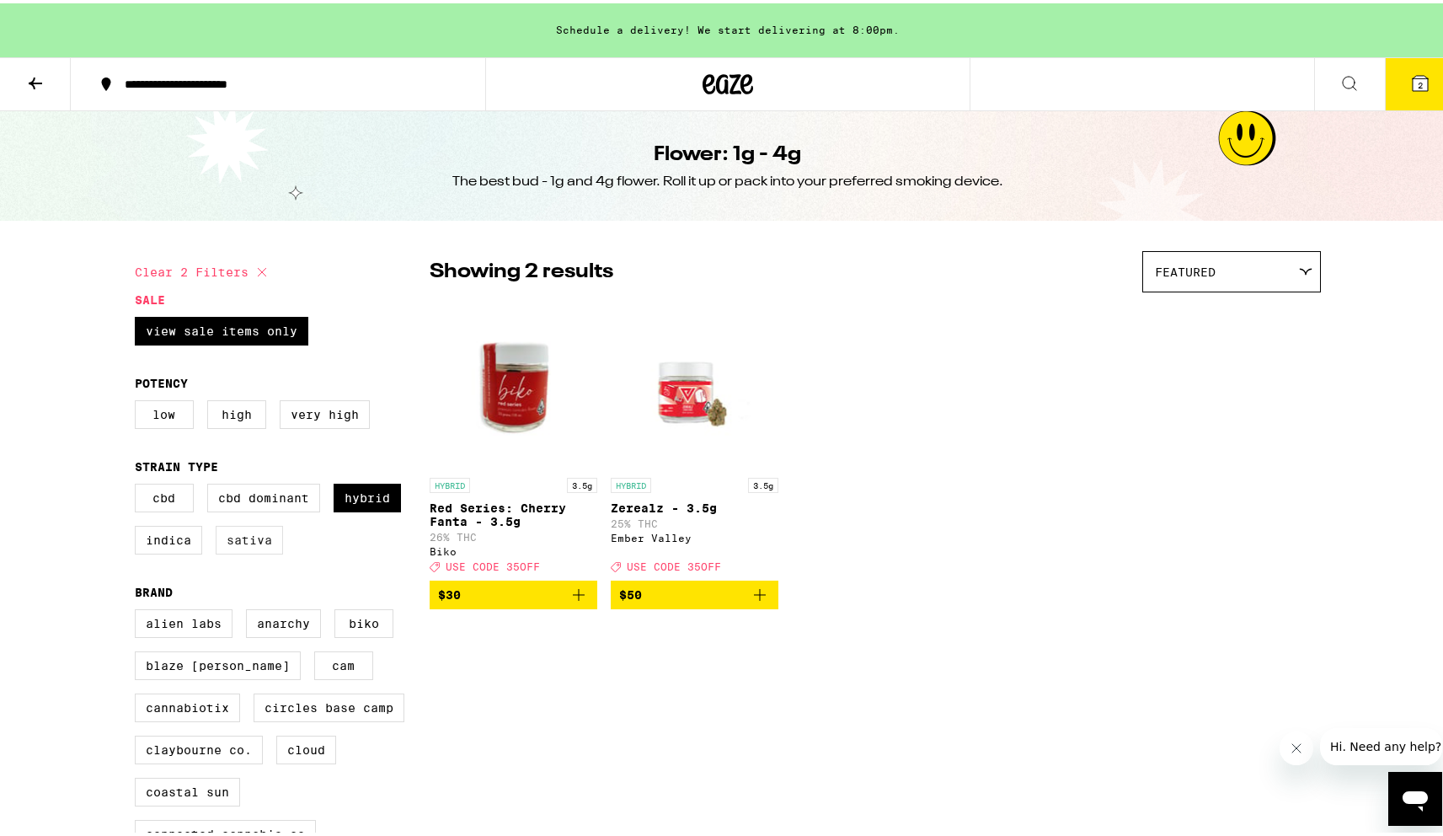
click at [259, 551] on label "Sativa" at bounding box center [249, 536] width 67 height 29
click at [139, 484] on input "Sativa" at bounding box center [138, 483] width 1 height 1
checkbox input "true"
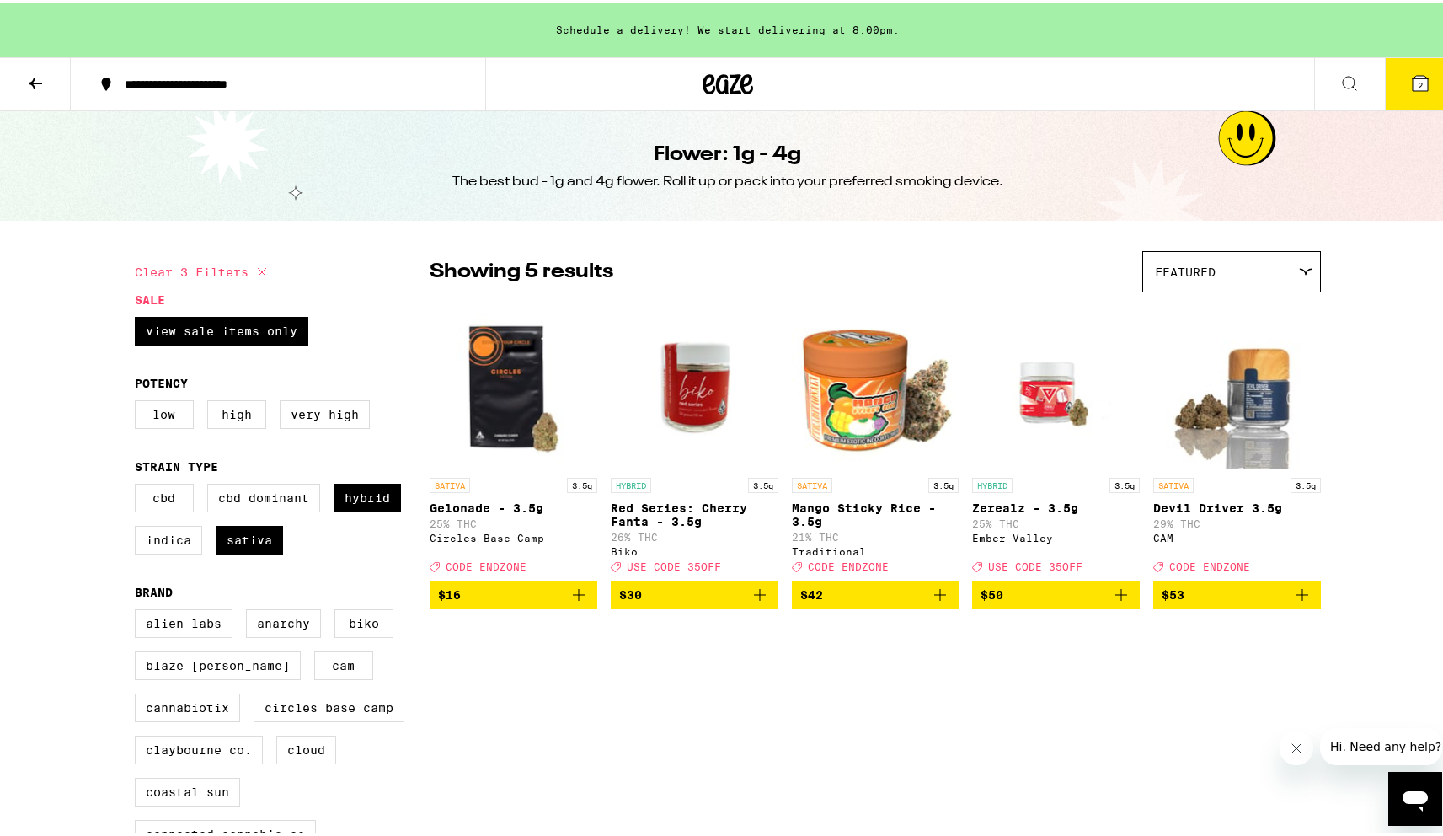
click at [1420, 70] on button "2" at bounding box center [1420, 81] width 71 height 52
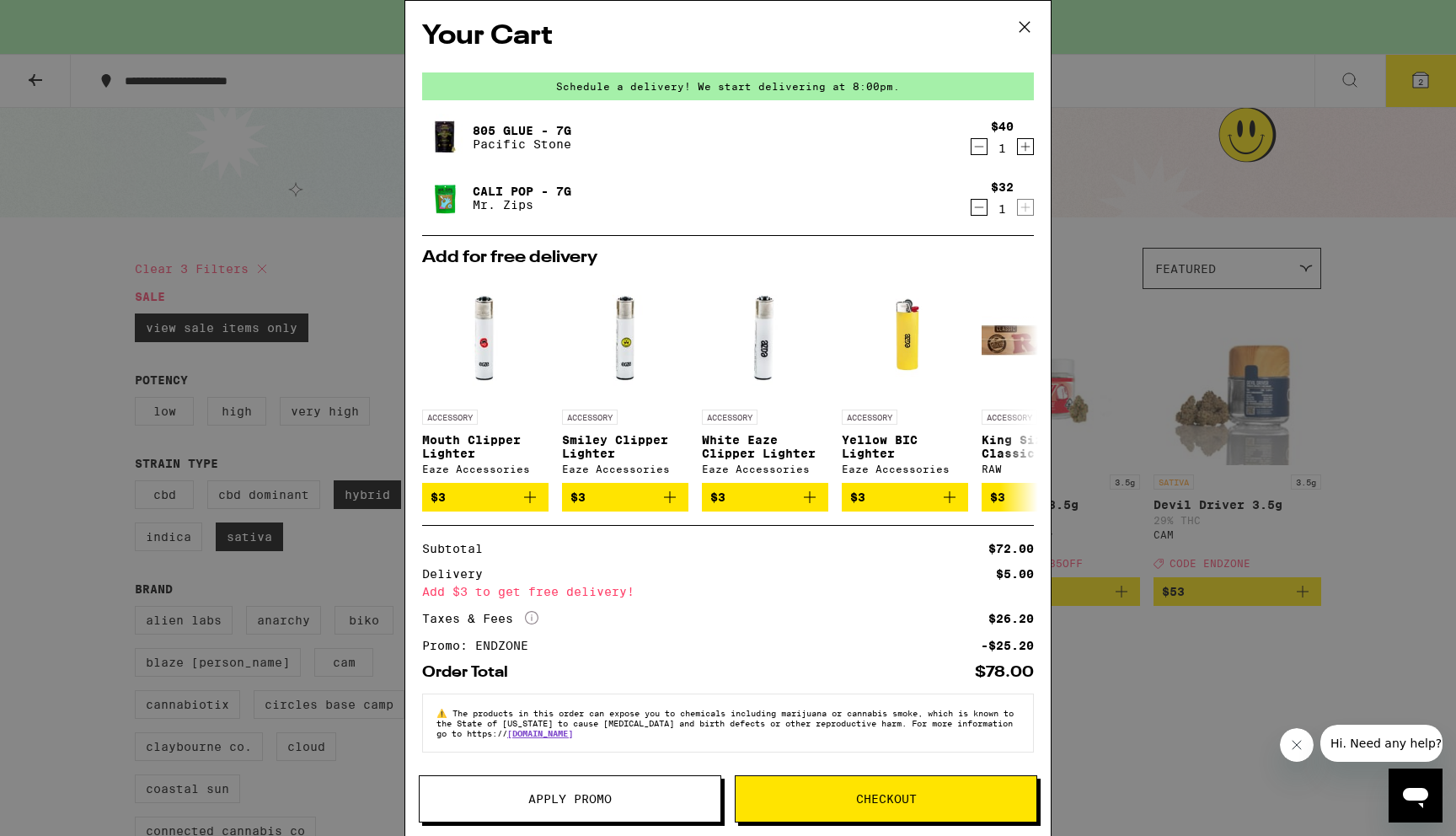
click at [1025, 29] on icon at bounding box center [1024, 27] width 10 height 10
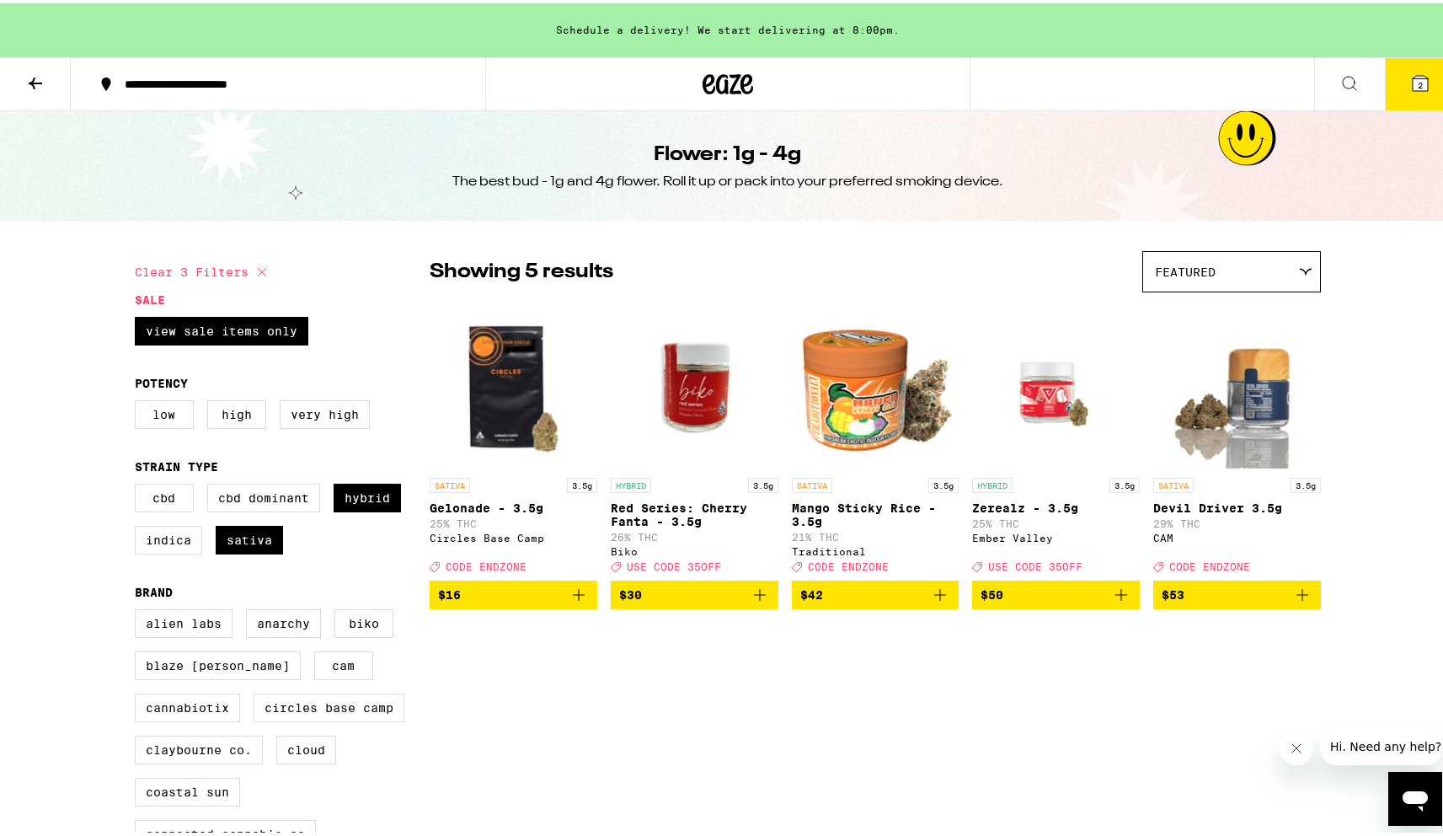
click at [1418, 78] on span "2" at bounding box center [1420, 82] width 5 height 10
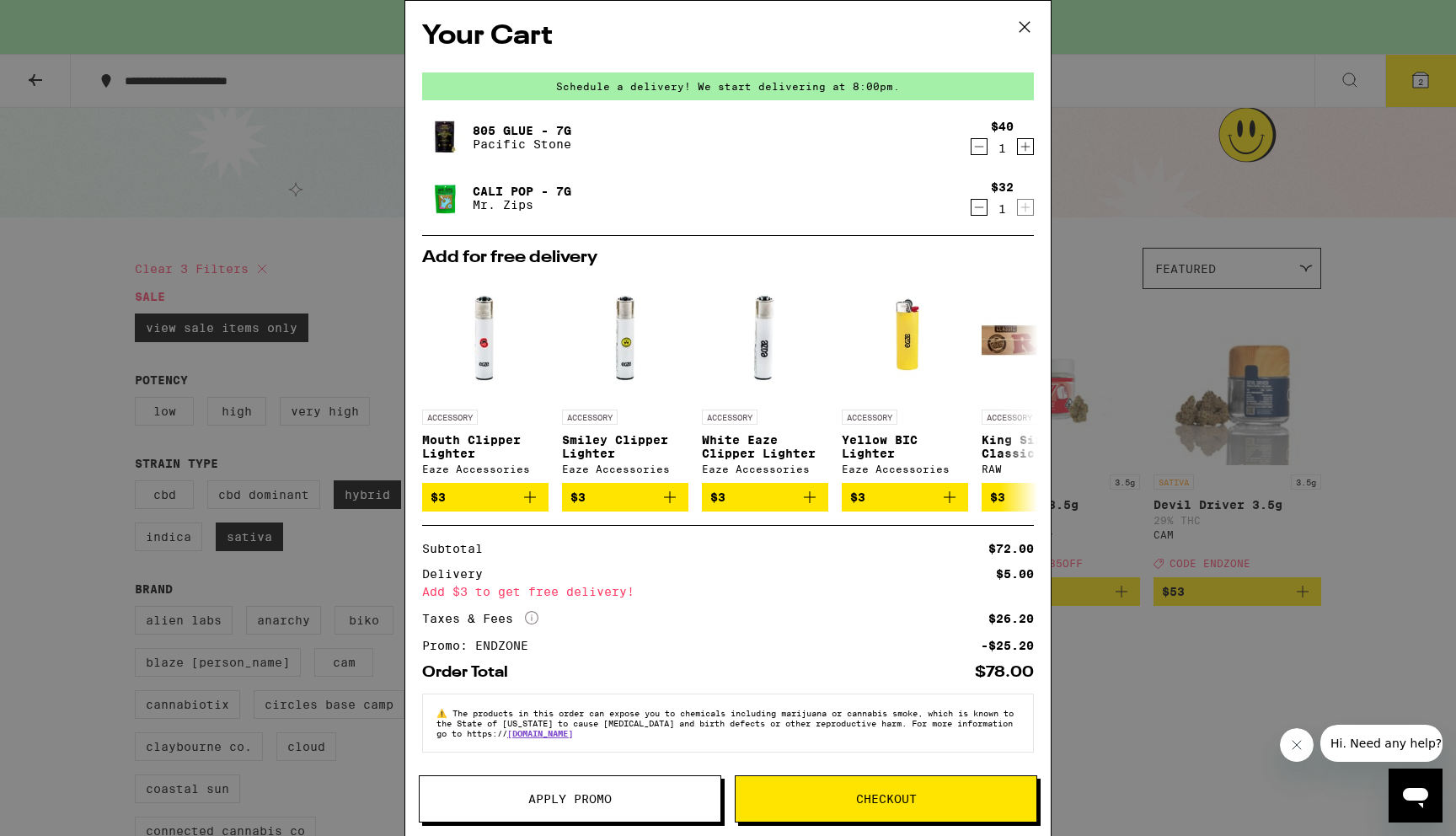
click at [1035, 24] on icon at bounding box center [1024, 26] width 25 height 25
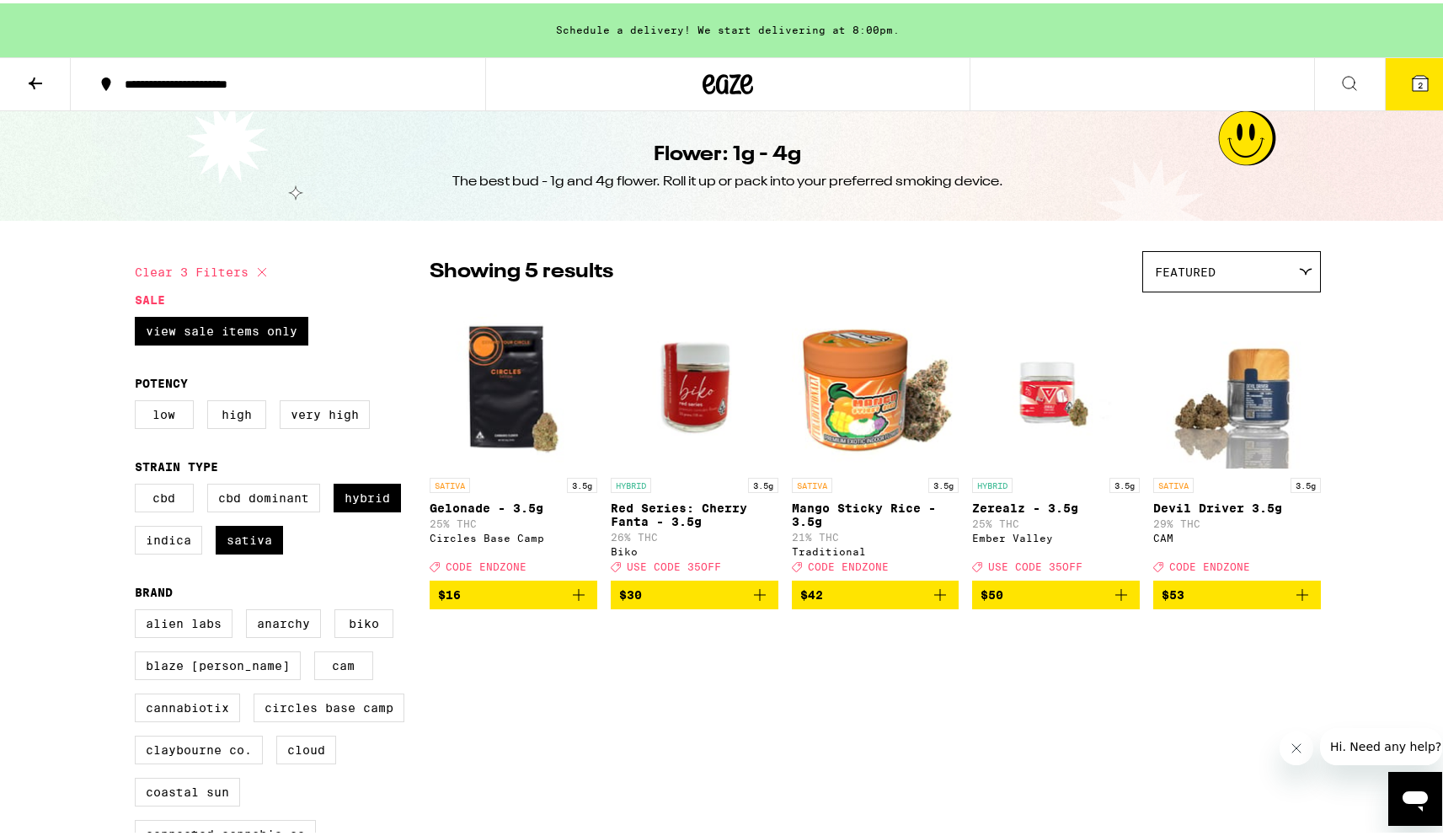
click at [1389, 87] on button "2" at bounding box center [1420, 81] width 71 height 52
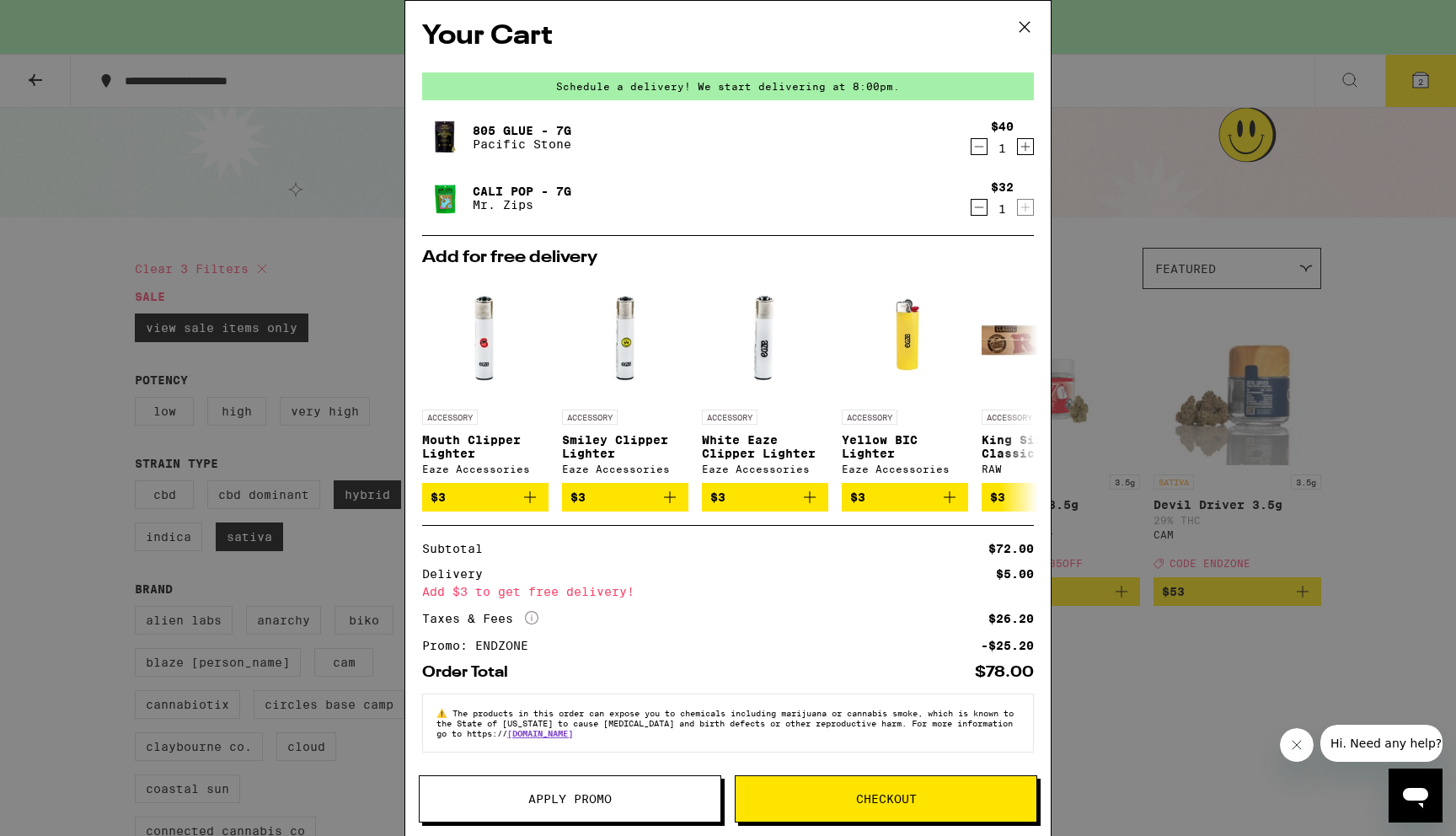
click at [1025, 26] on icon at bounding box center [1024, 26] width 25 height 25
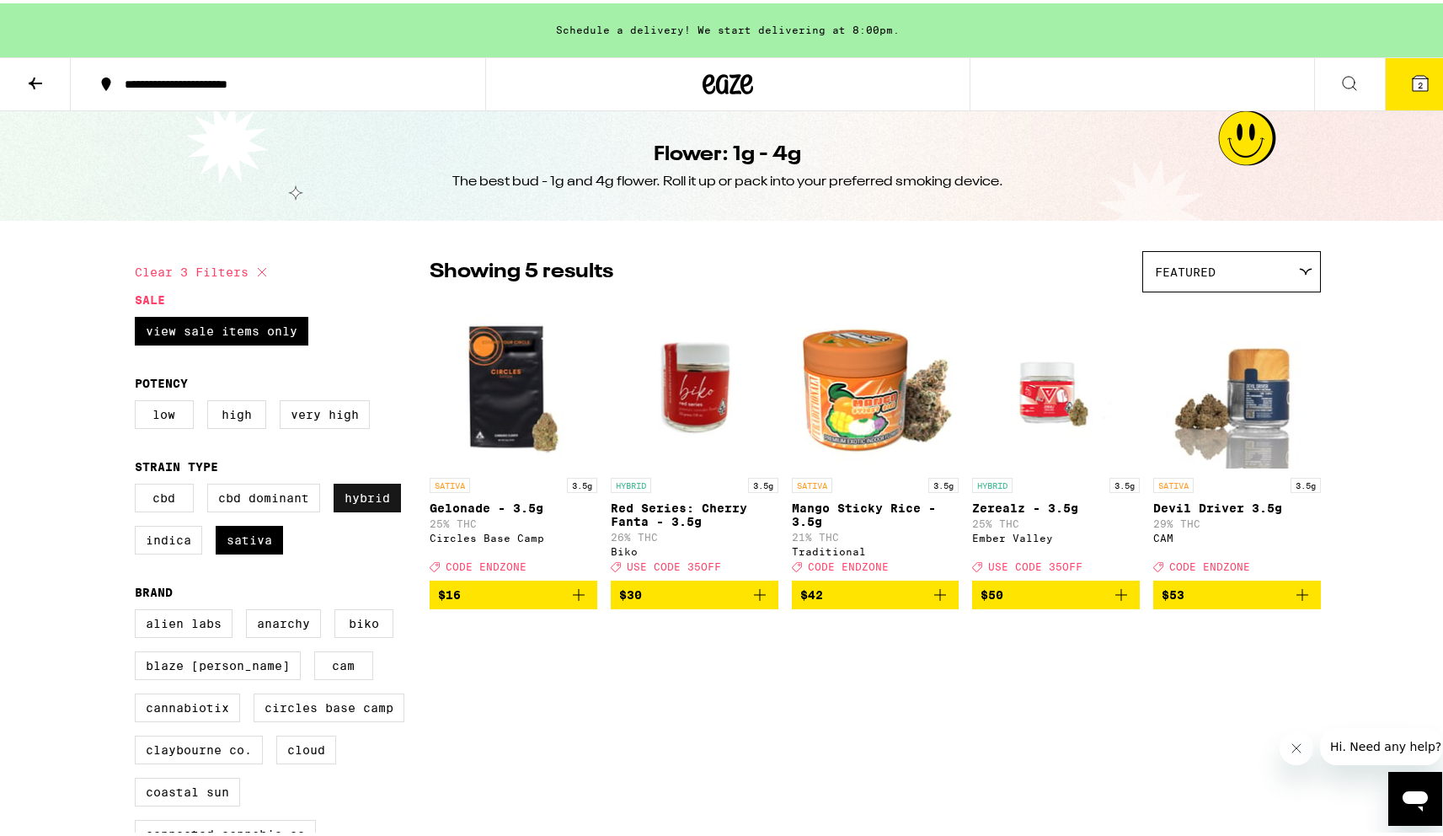
click at [362, 507] on label "Hybrid" at bounding box center [367, 494] width 67 height 29
click at [139, 484] on input "Hybrid" at bounding box center [138, 483] width 1 height 1
checkbox input "false"
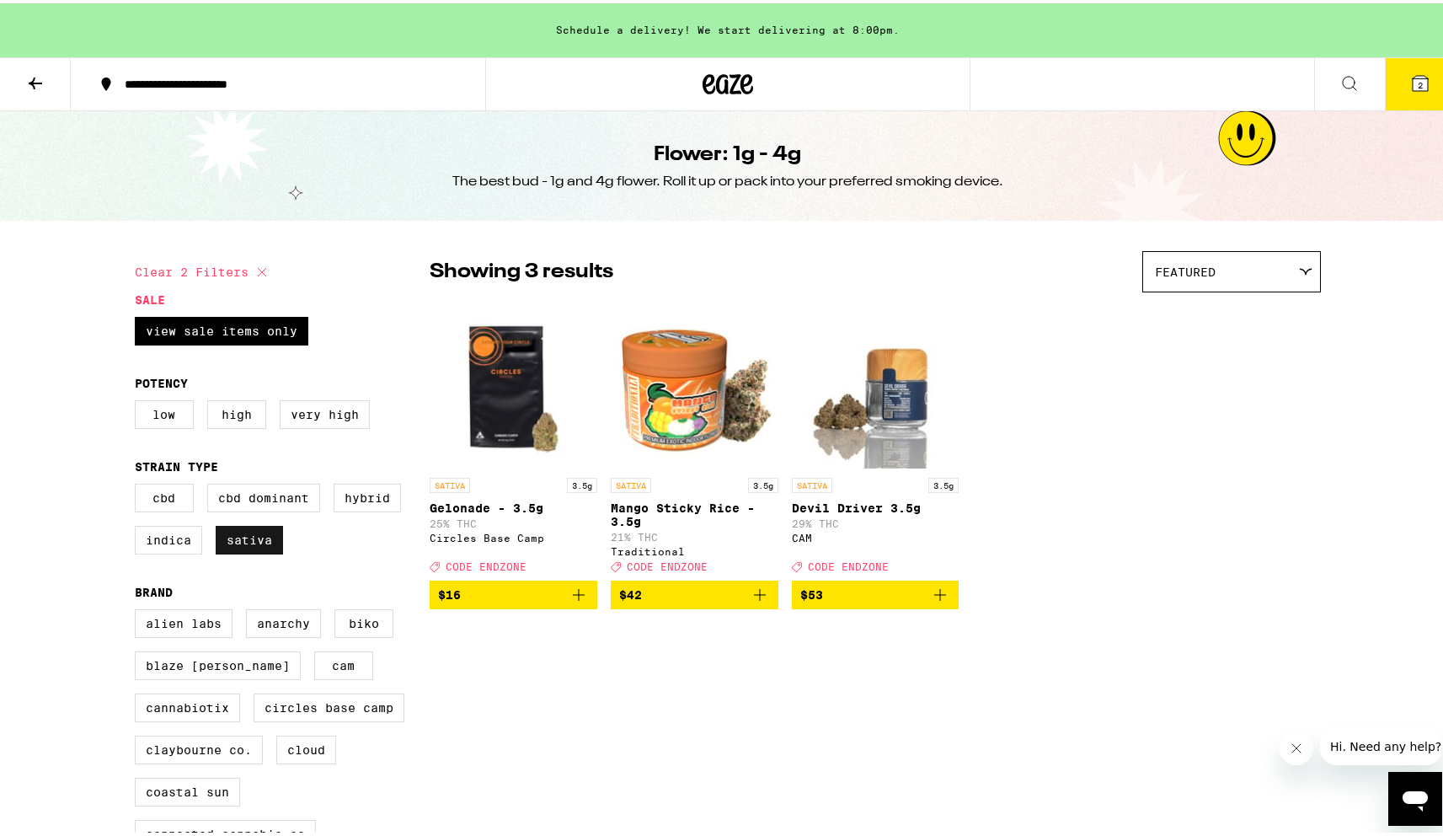
click at [216, 551] on label "Sativa" at bounding box center [249, 536] width 67 height 29
click at [139, 484] on input "Sativa" at bounding box center [138, 483] width 1 height 1
checkbox input "false"
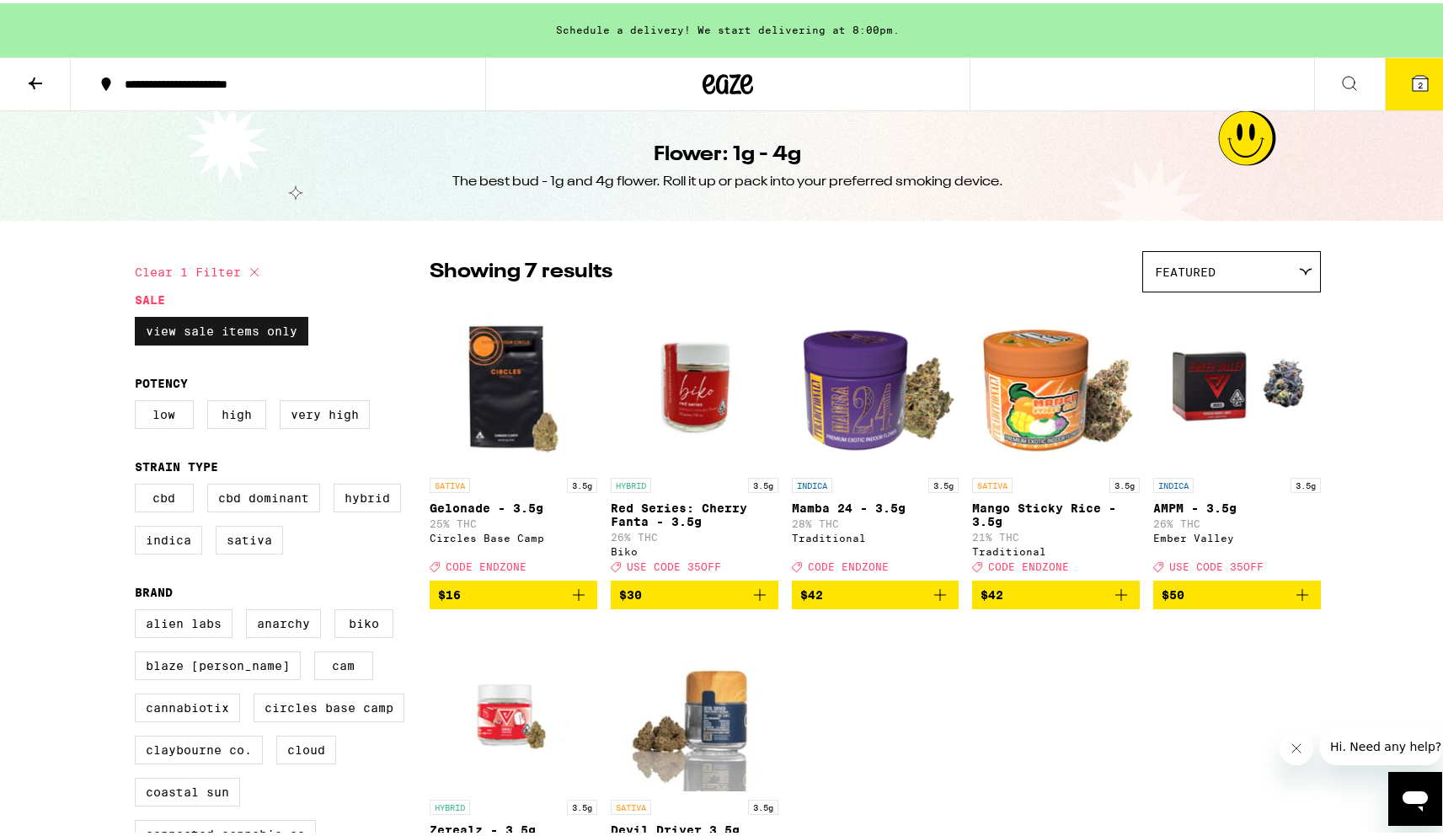
click at [178, 323] on label "View Sale Items Only" at bounding box center [222, 327] width 174 height 29
click at [139, 317] on input "View Sale Items Only" at bounding box center [138, 316] width 1 height 1
checkbox input "false"
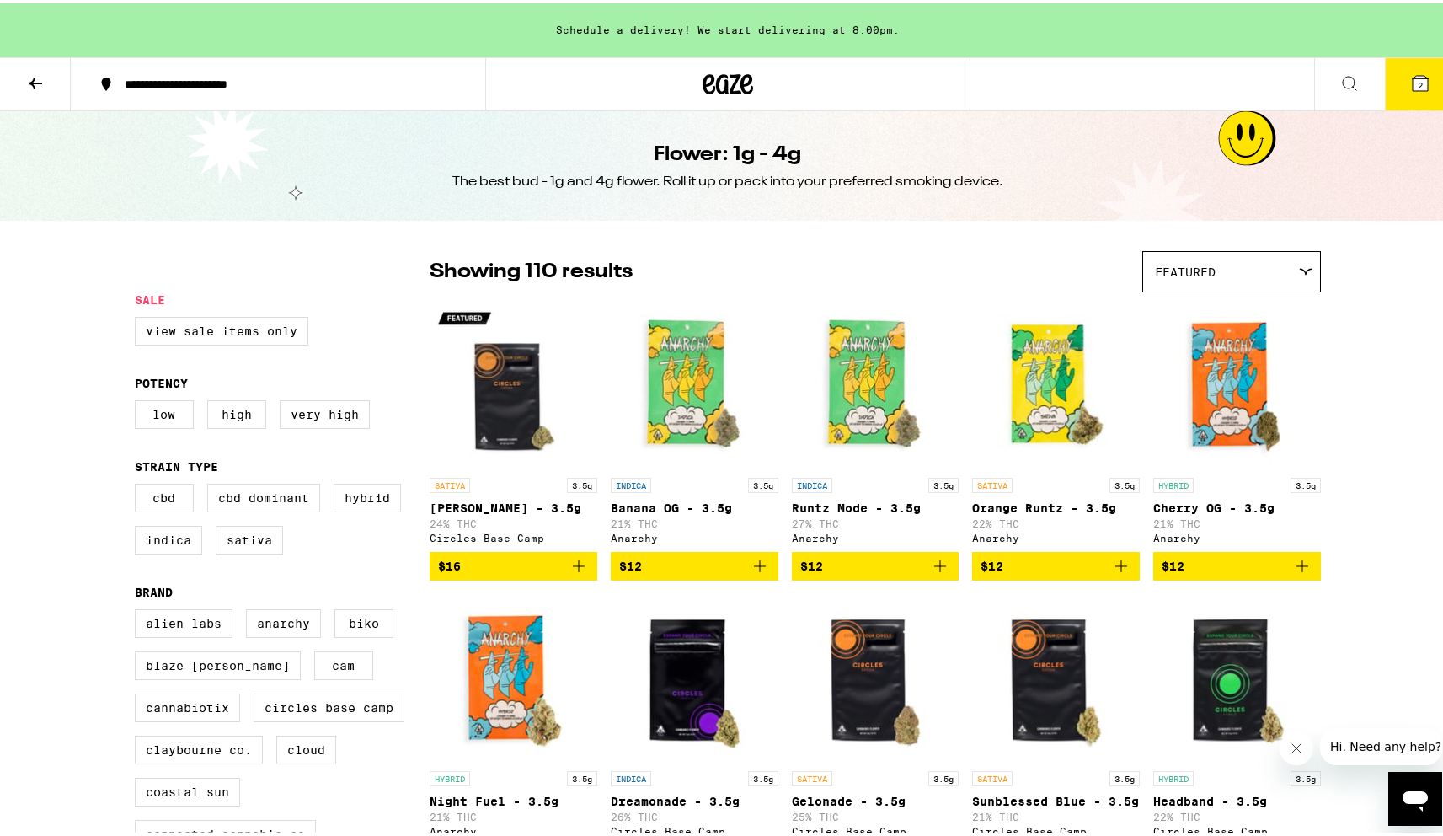
click at [35, 74] on icon at bounding box center [35, 80] width 20 height 20
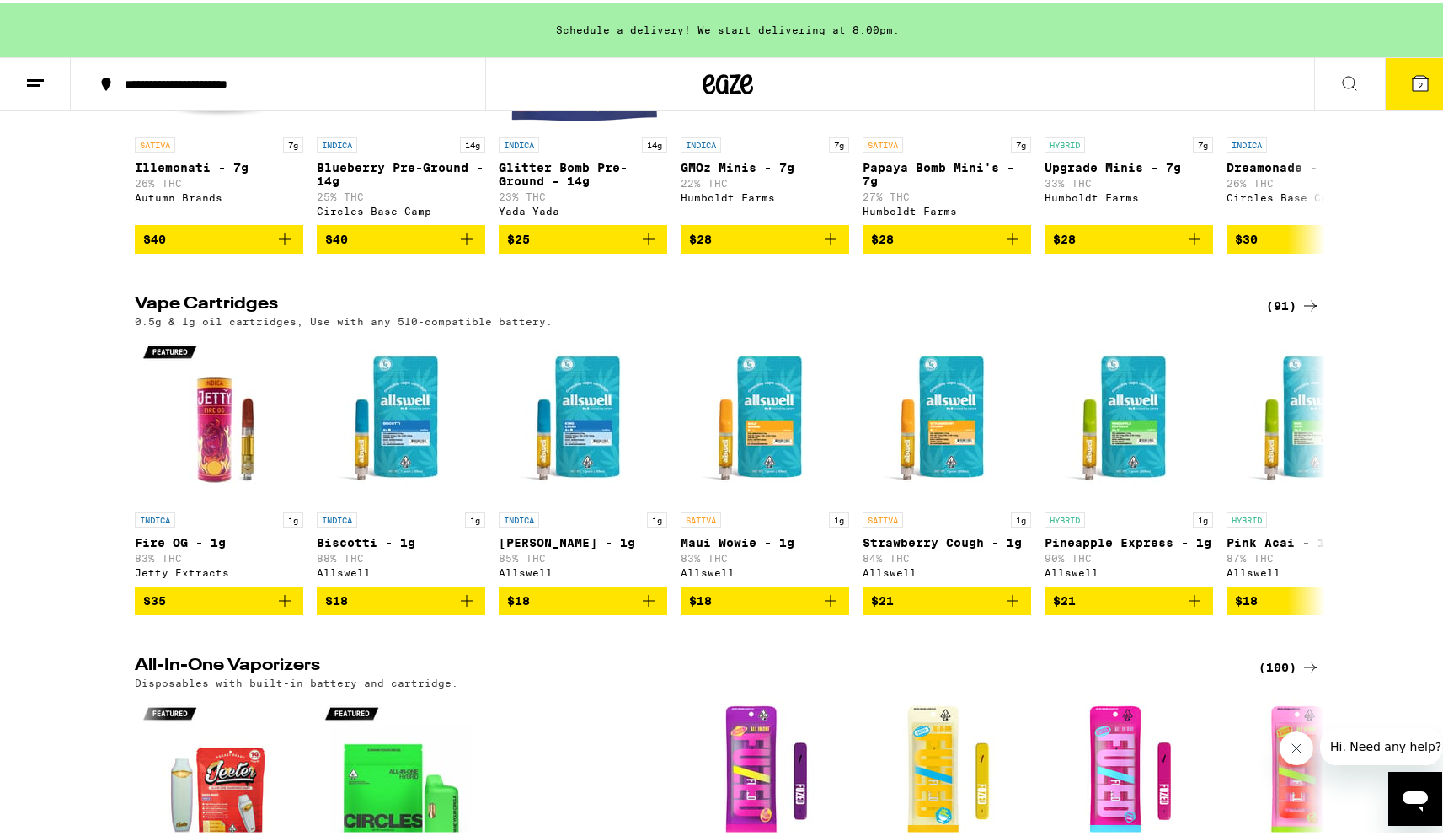
scroll to position [2014, 0]
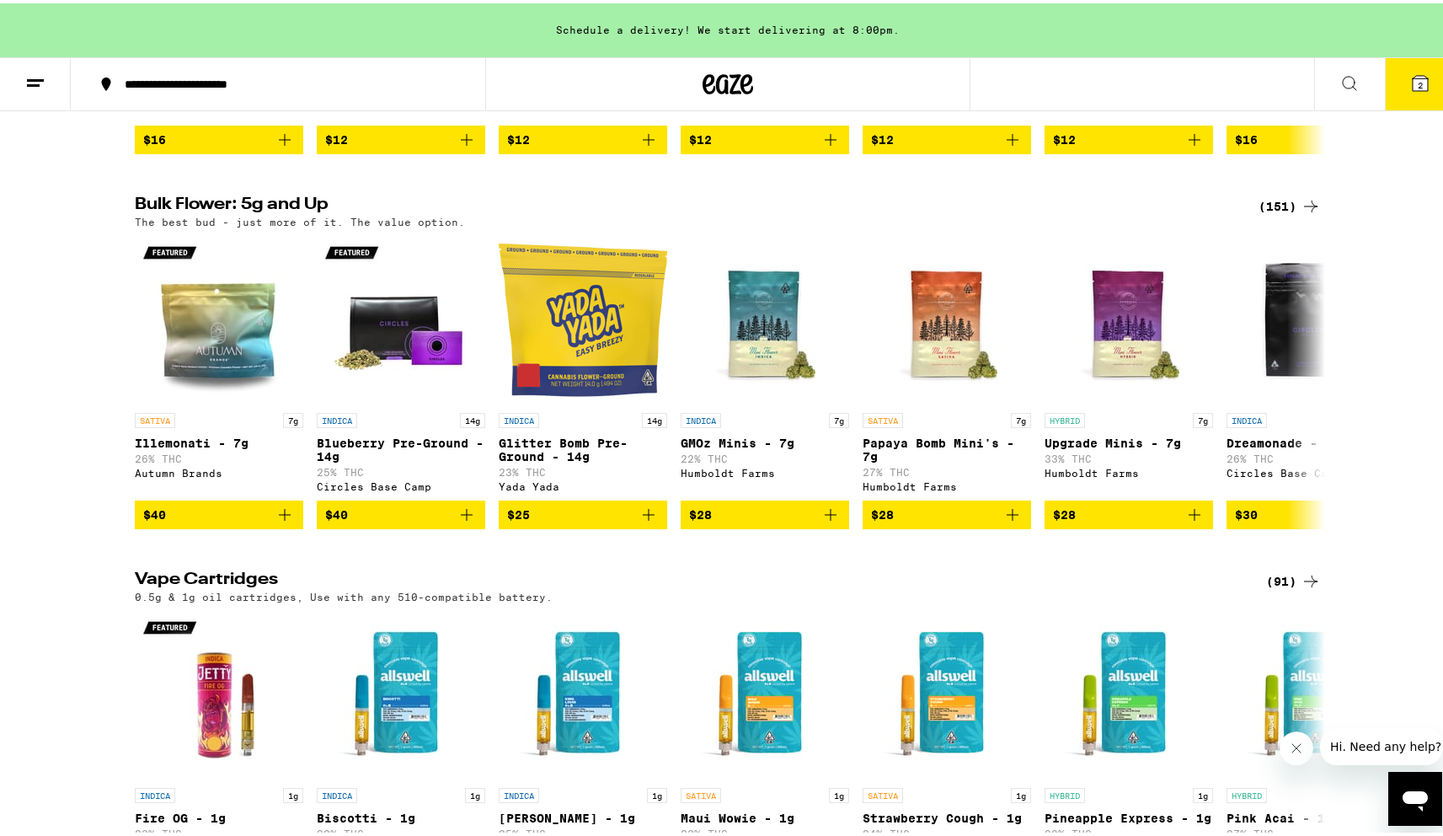
click at [1280, 213] on div "(151)" at bounding box center [1290, 203] width 62 height 20
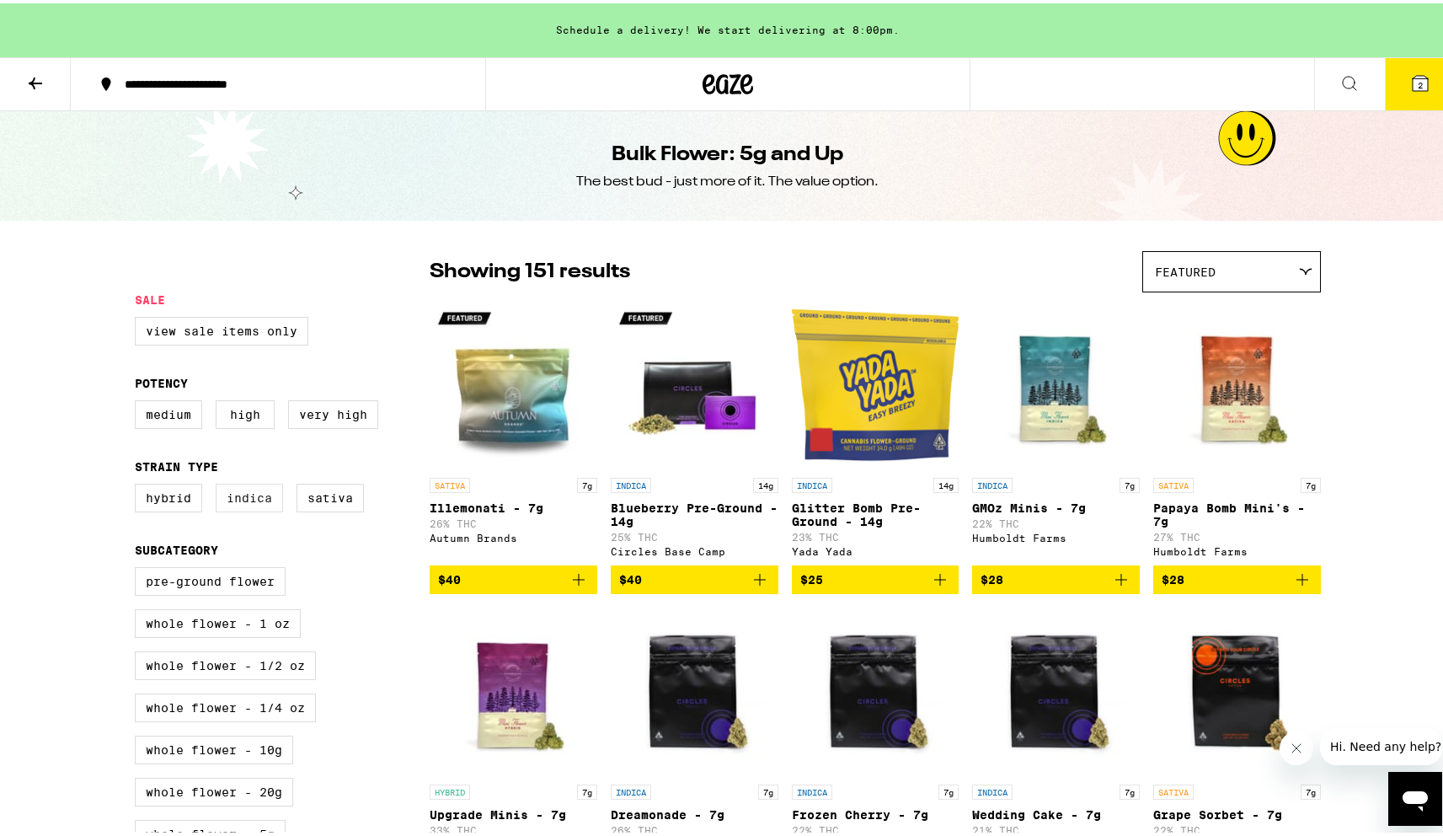
drag, startPoint x: 329, startPoint y: 510, endPoint x: 244, endPoint y: 514, distance: 85.2
click at [329, 509] on label "Sativa" at bounding box center [330, 494] width 67 height 29
click at [139, 484] on input "Sativa" at bounding box center [138, 483] width 1 height 1
checkbox input "true"
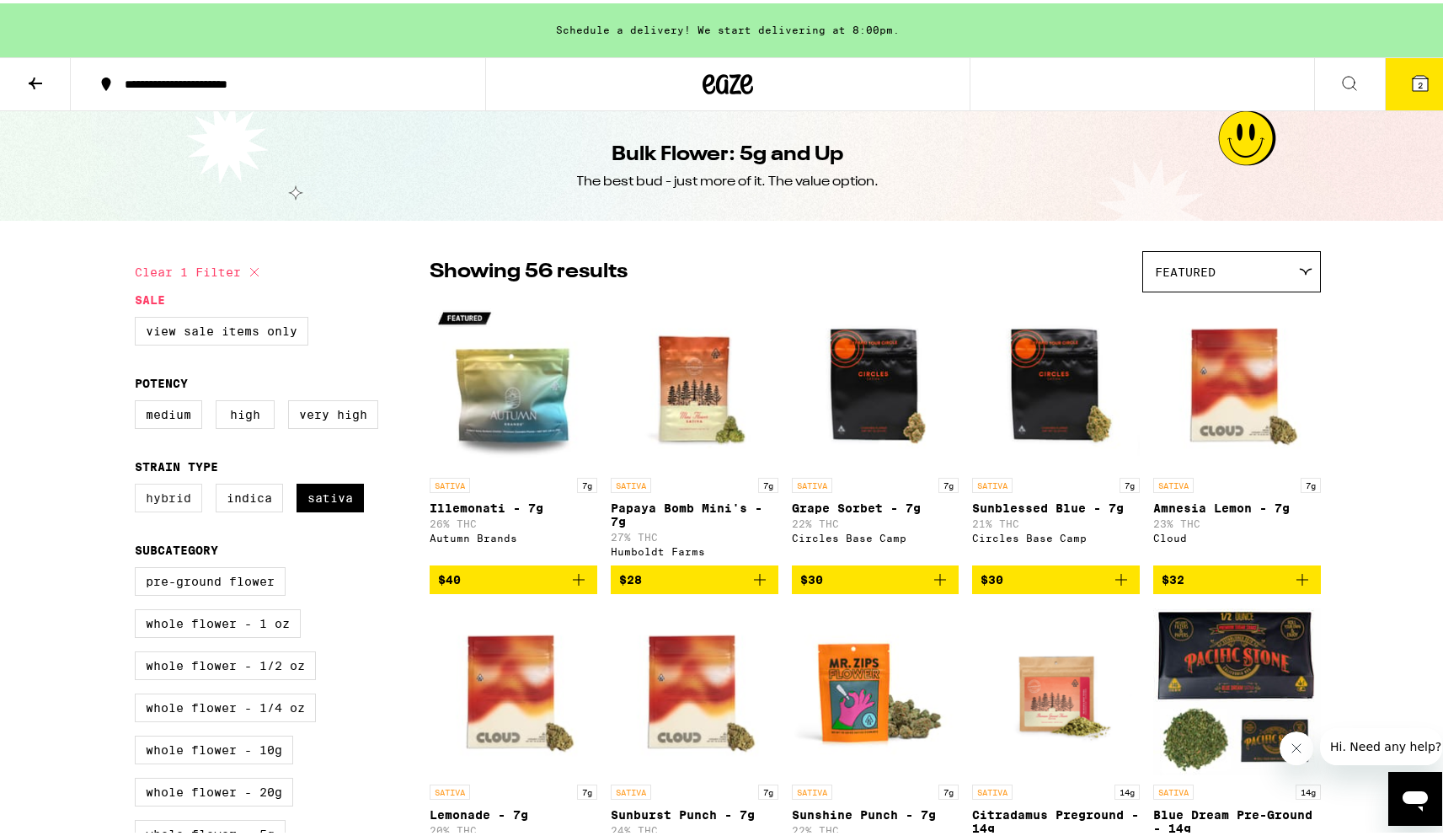
click at [165, 507] on label "Hybrid" at bounding box center [168, 494] width 67 height 29
click at [139, 484] on input "Hybrid" at bounding box center [138, 483] width 1 height 1
checkbox input "true"
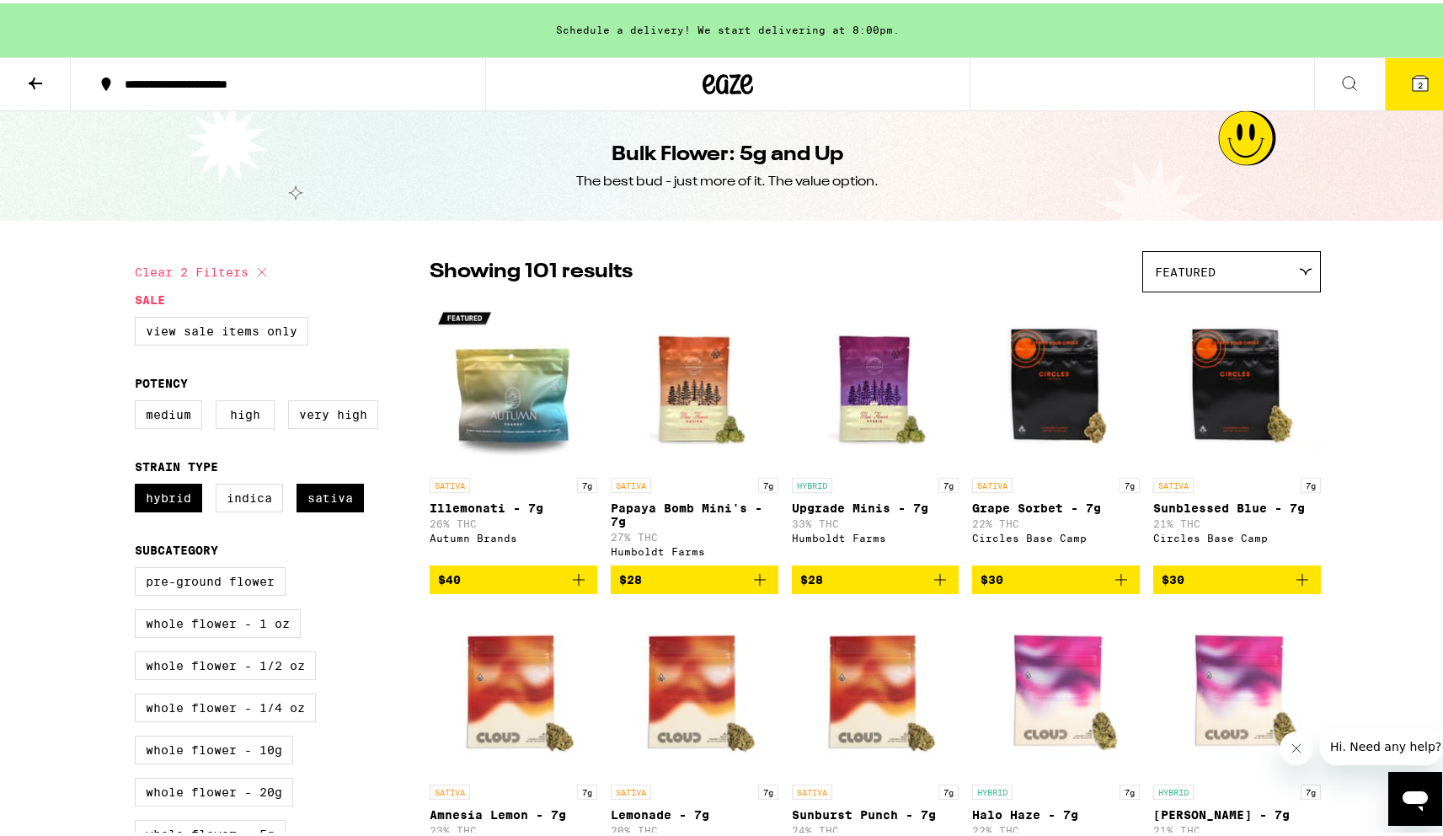
click at [1208, 390] on img "Open page for Sunblessed Blue - 7g from Circles Base Camp" at bounding box center [1237, 381] width 168 height 168
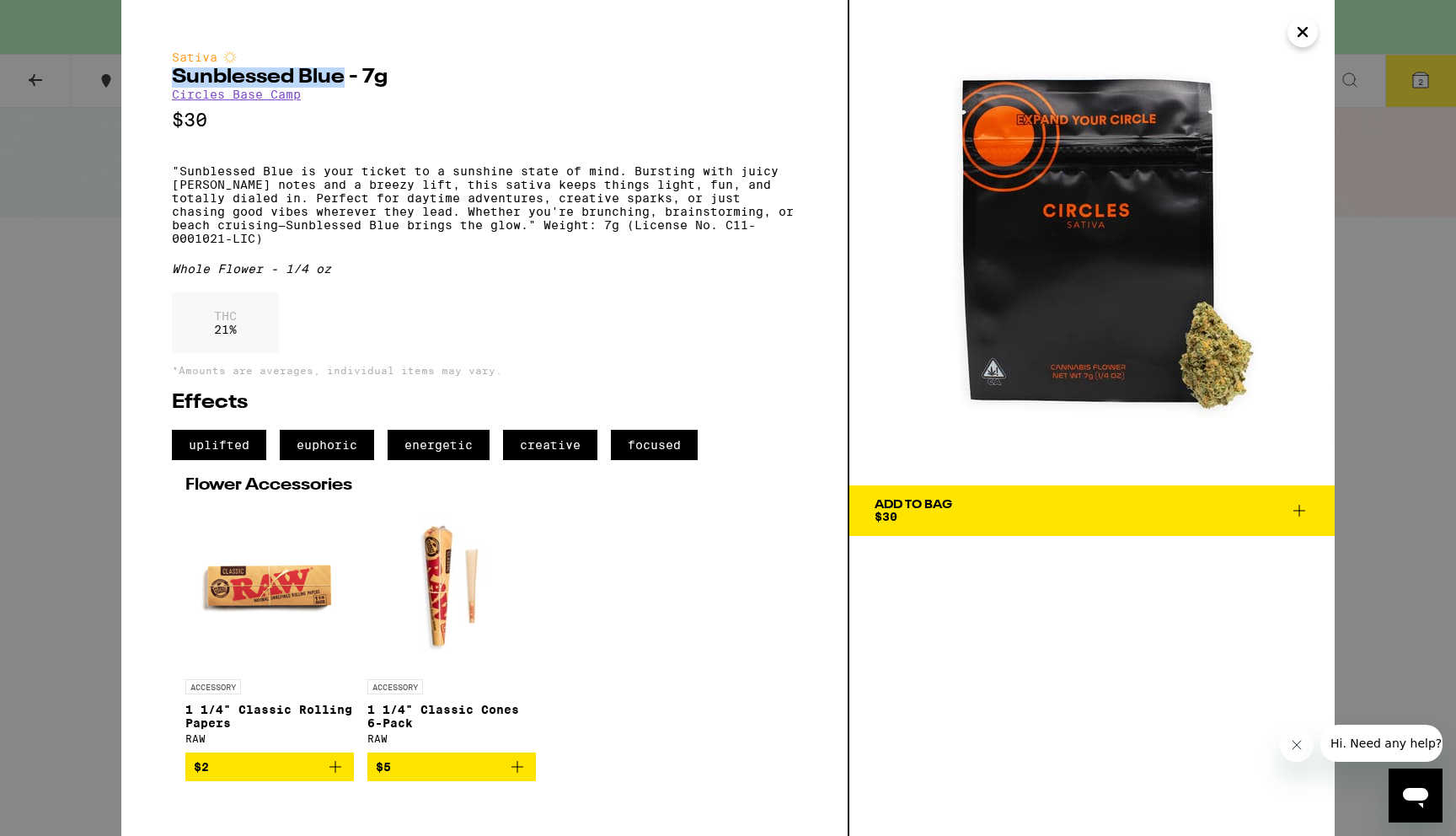
drag, startPoint x: 345, startPoint y: 82, endPoint x: 197, endPoint y: 76, distance: 147.5
click at [165, 82] on div "Sativa Sunblessed Blue - 7g Circles Base Camp $30 "Sunblessed Blue is your tick…" at bounding box center [485, 418] width 728 height 836
copy h2 "Sunblessed Blue"
click at [1308, 27] on icon "Close" at bounding box center [1302, 31] width 20 height 25
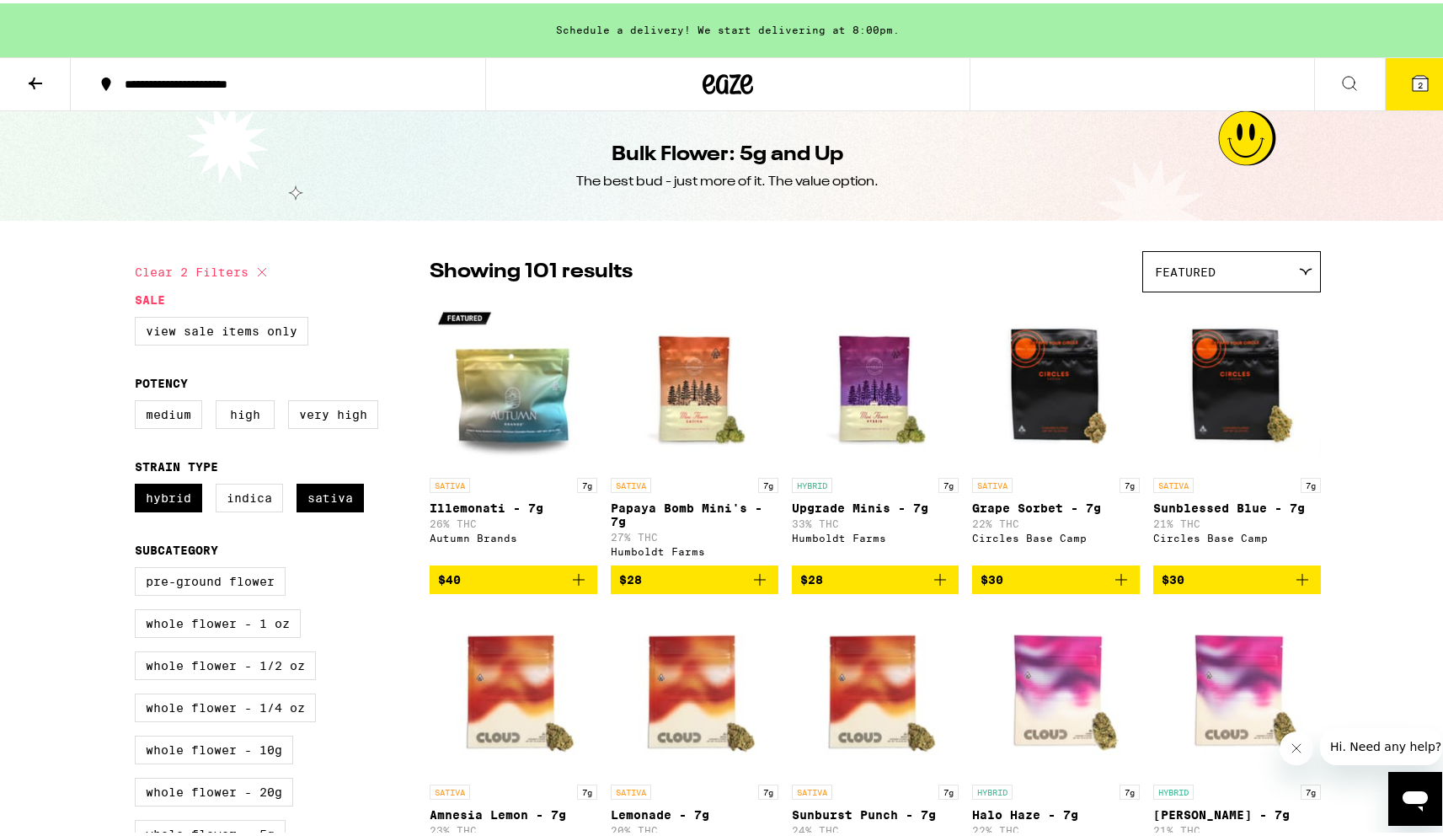
click at [1297, 581] on icon "Add to bag" at bounding box center [1302, 576] width 20 height 20
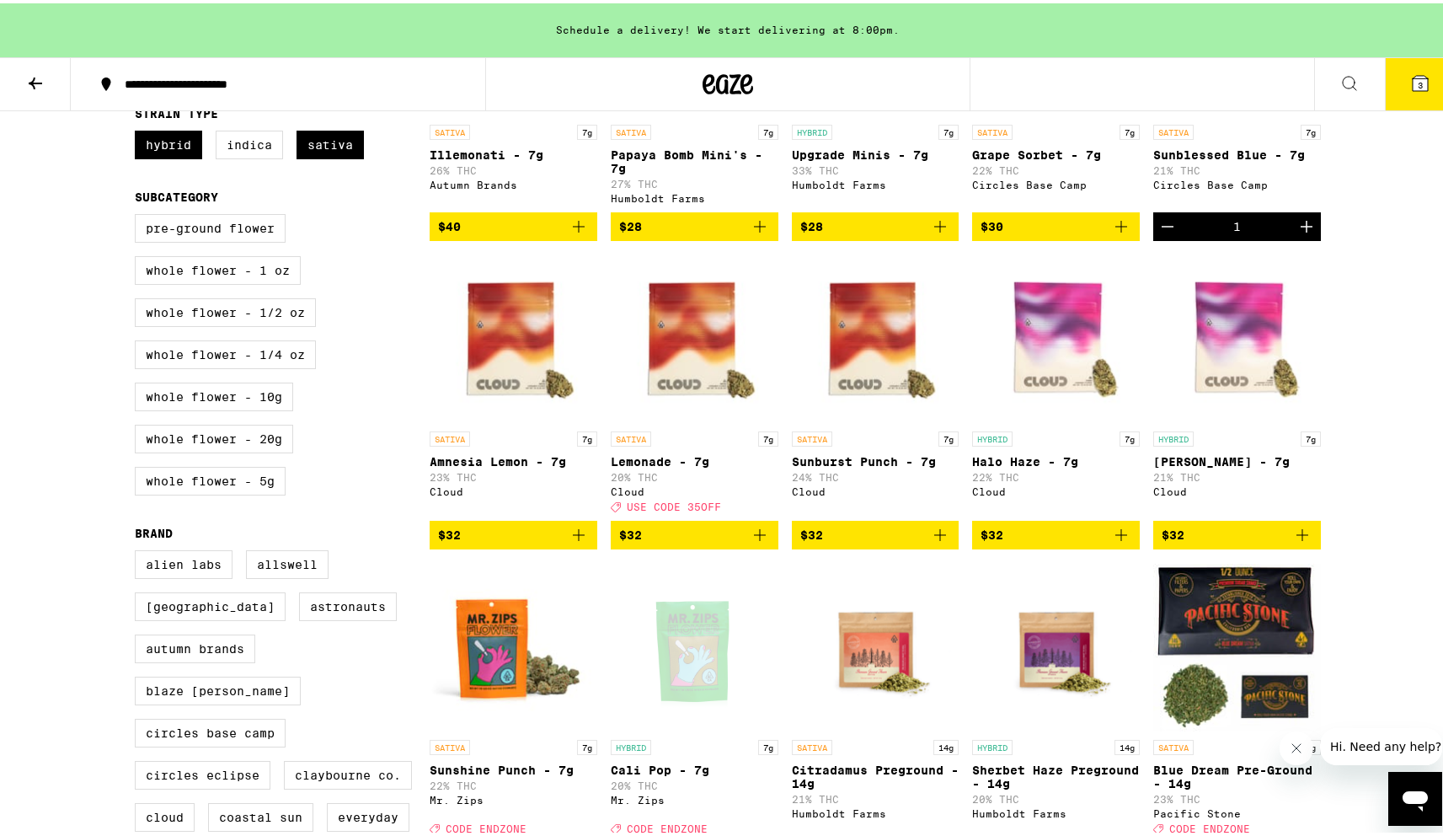
scroll to position [463, 0]
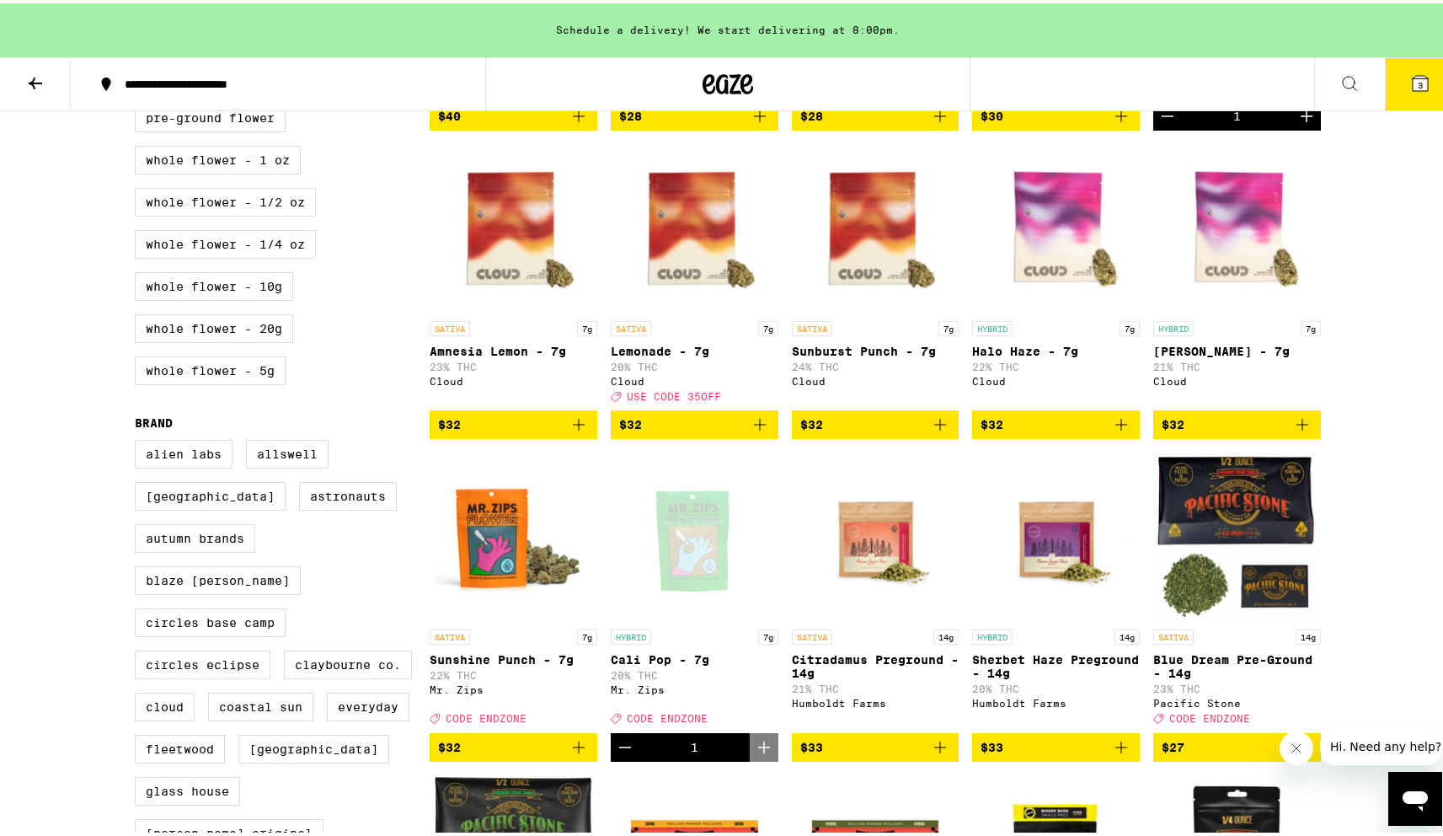
click at [1114, 431] on icon "Add to bag" at bounding box center [1121, 421] width 20 height 20
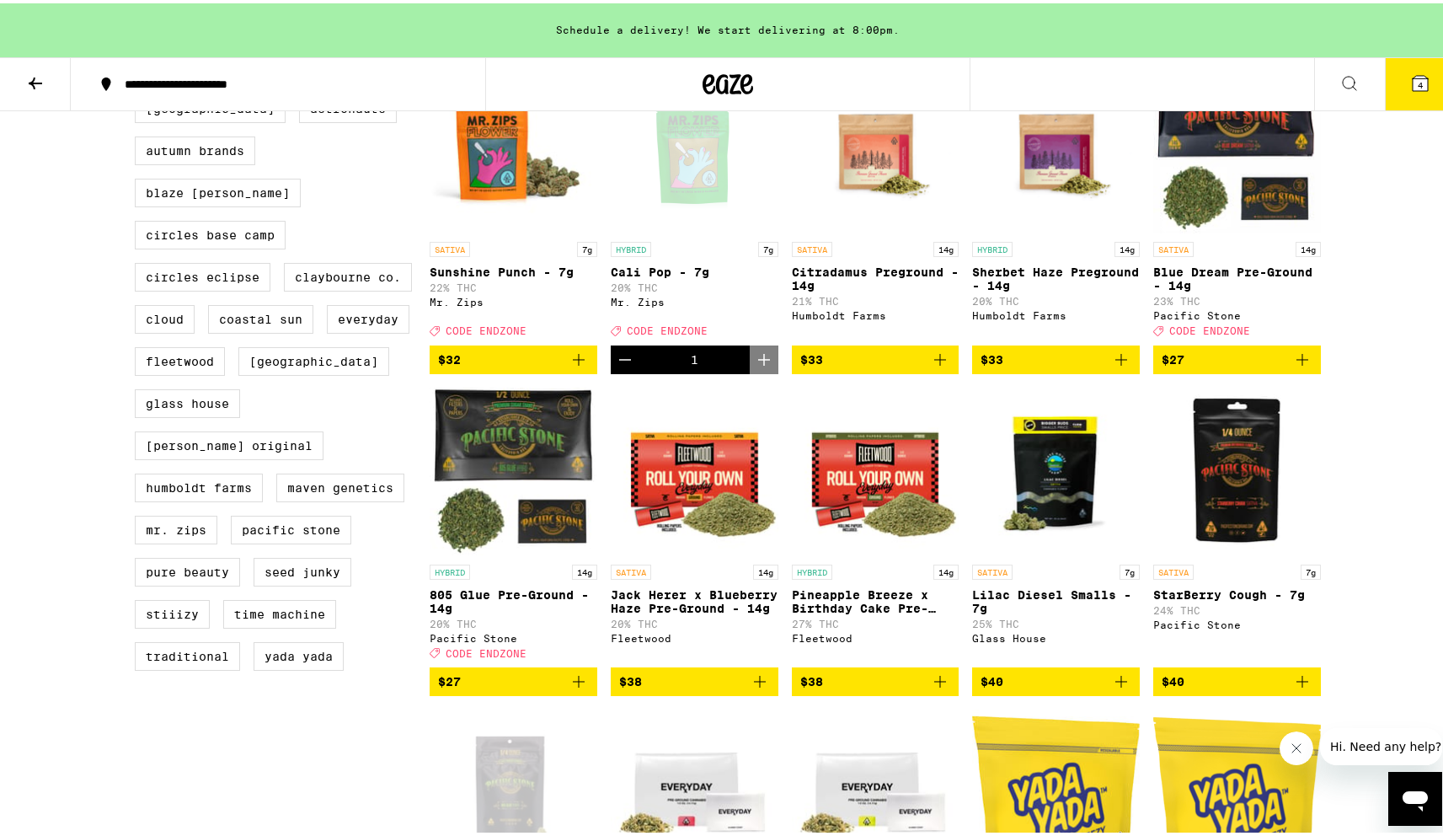
scroll to position [847, 0]
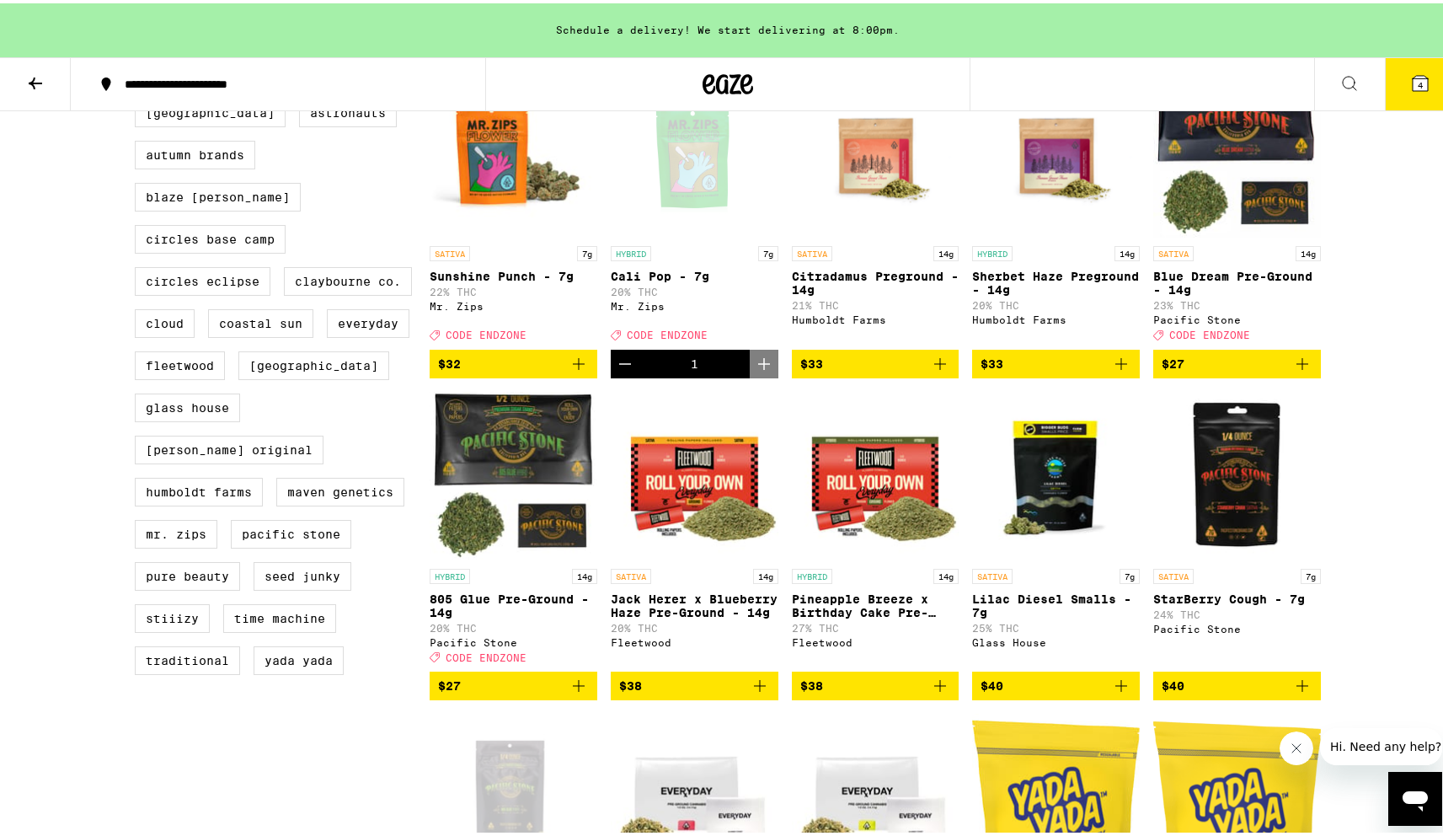
click at [617, 371] on icon "Decrement" at bounding box center [625, 360] width 20 height 20
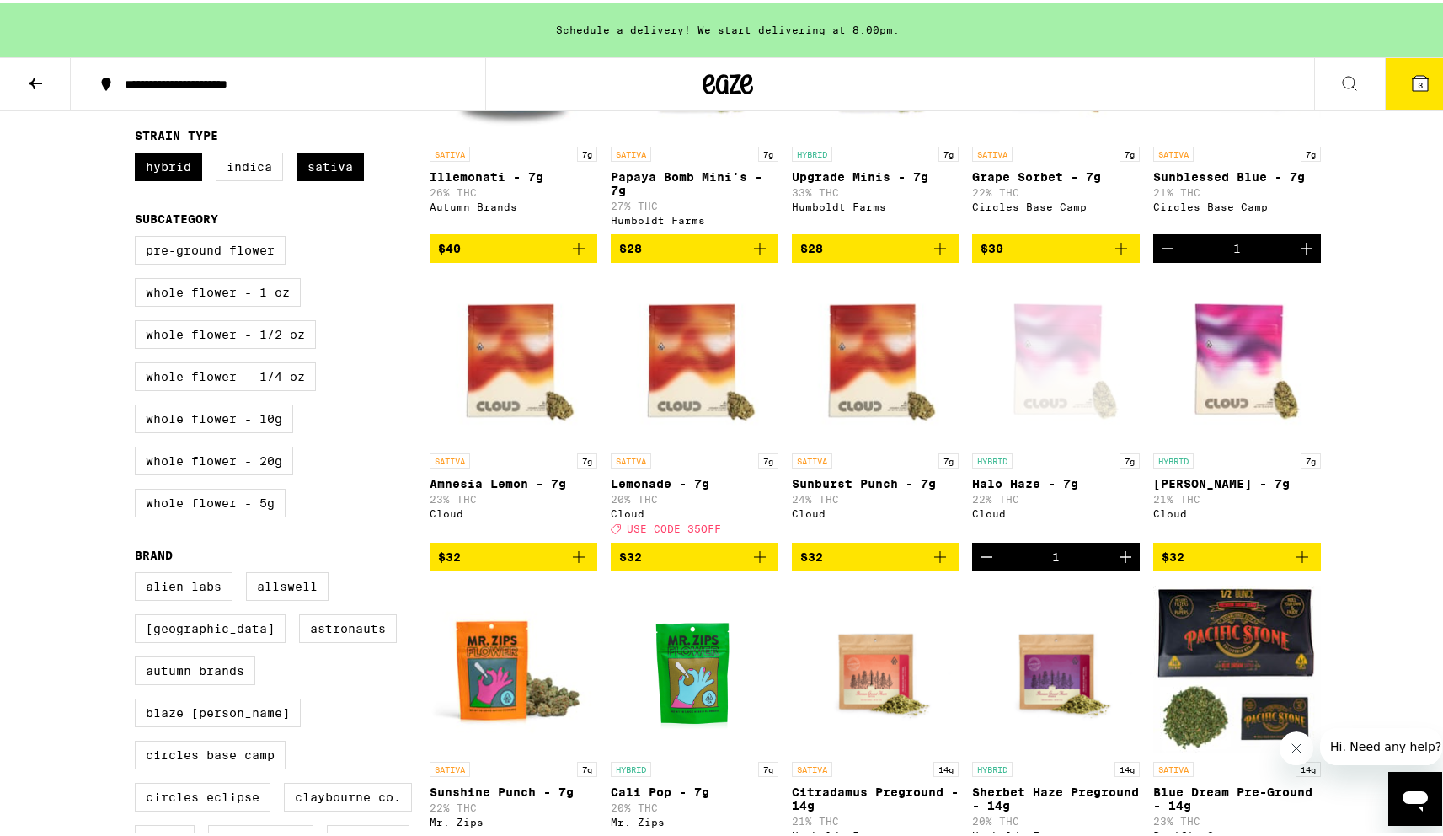
scroll to position [0, 0]
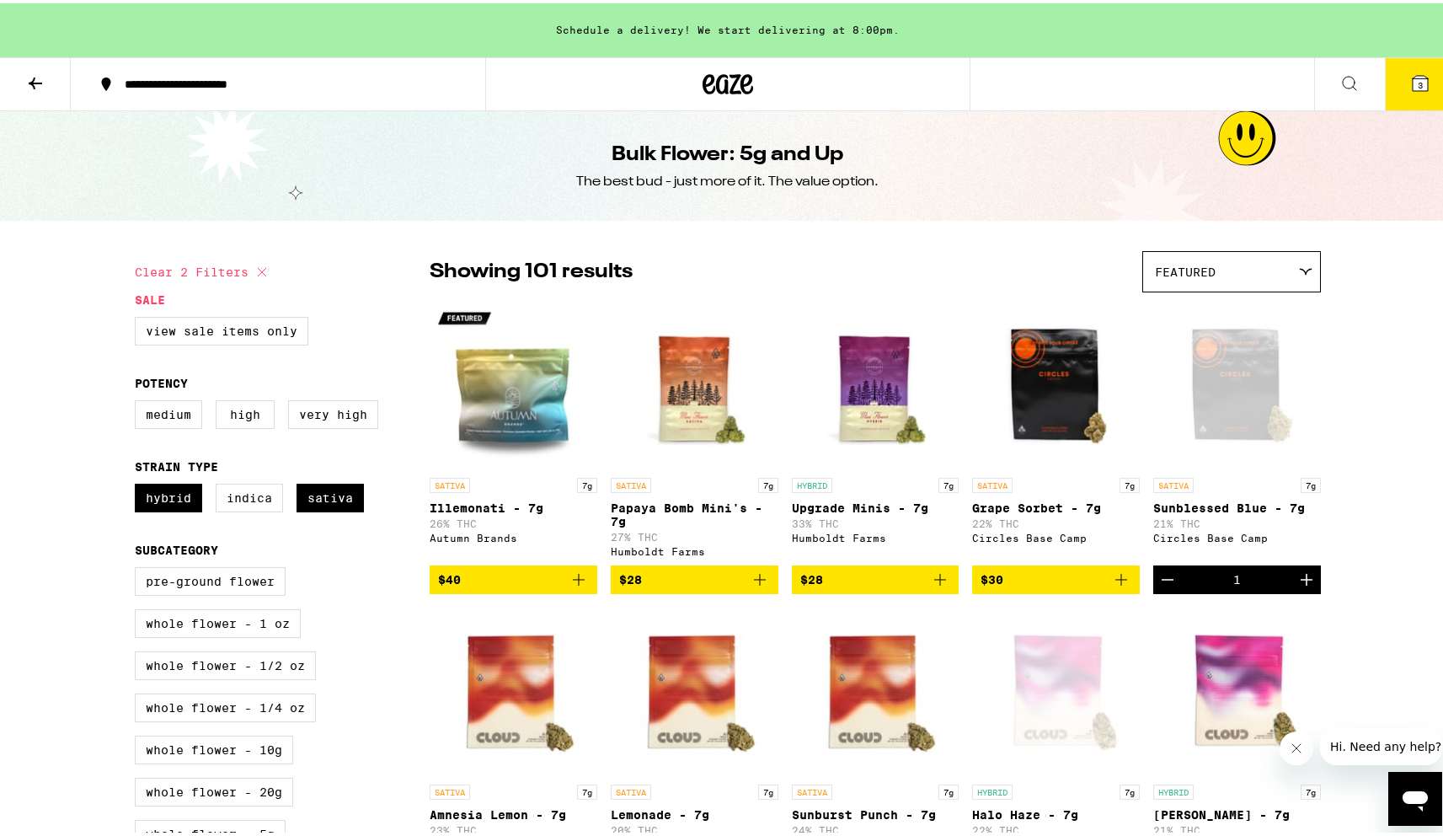
click at [35, 72] on icon at bounding box center [35, 80] width 20 height 20
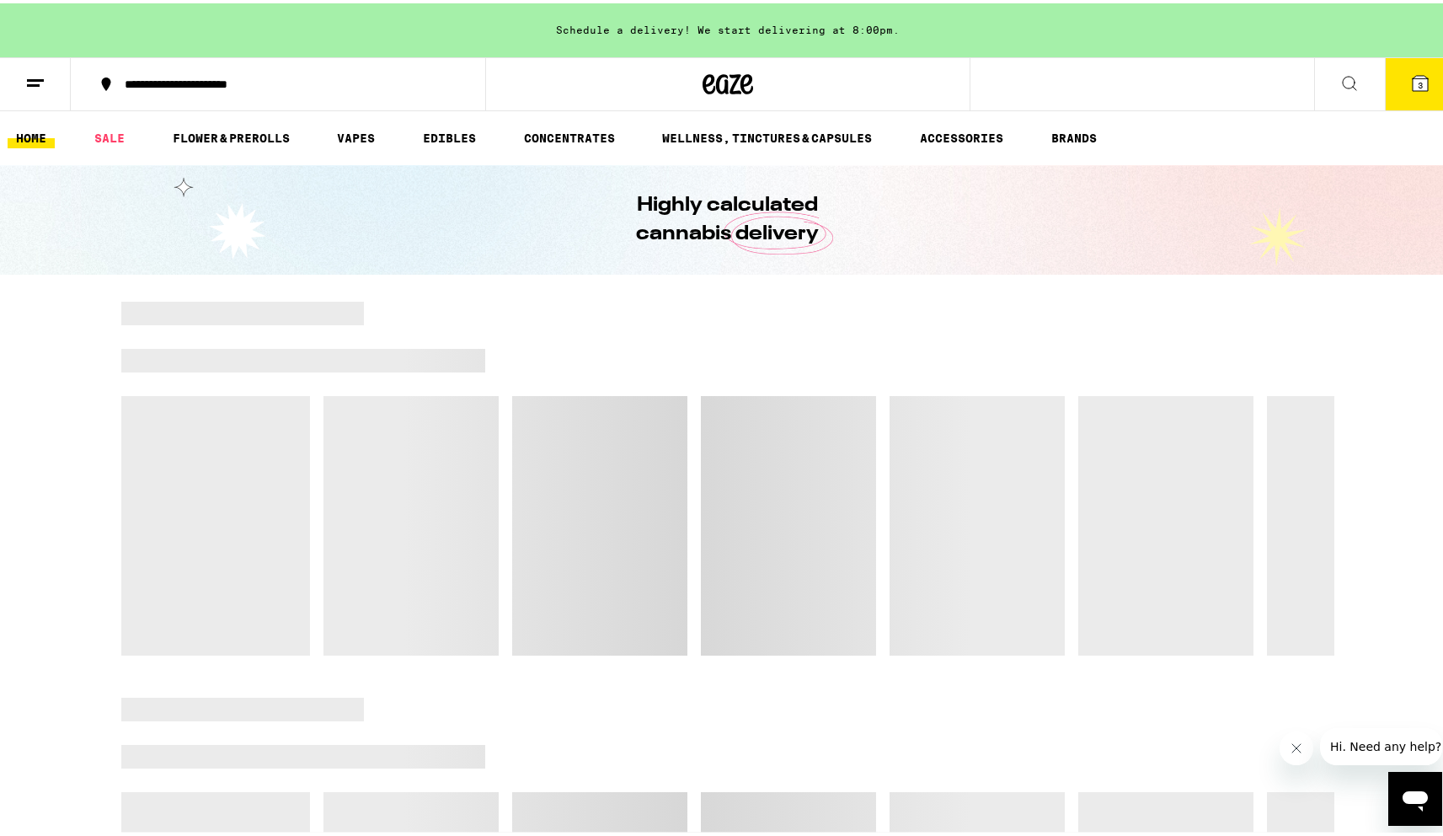
click at [1413, 87] on icon at bounding box center [1420, 79] width 15 height 15
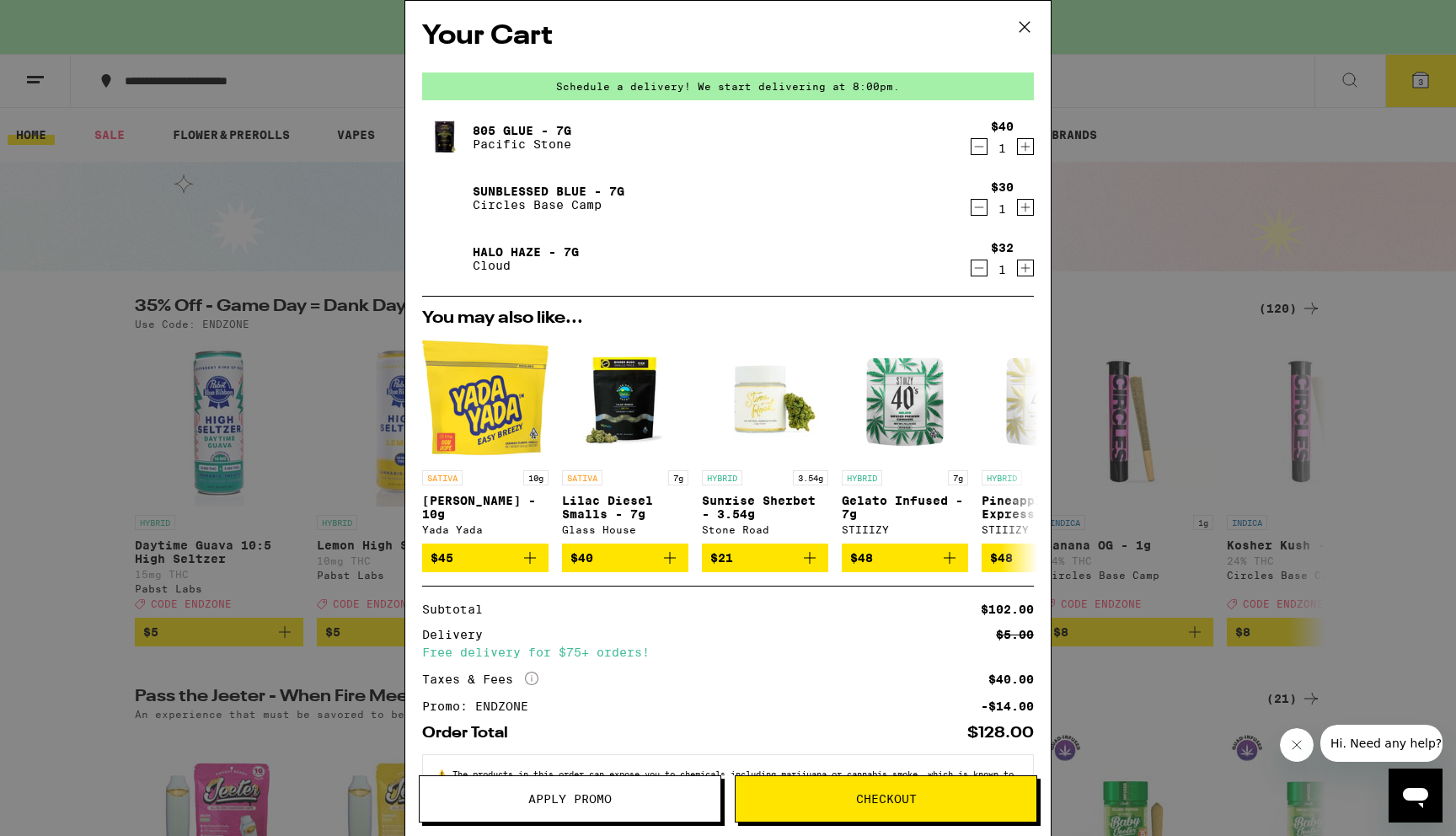
click at [1235, 219] on div "Your Cart Schedule a delivery! We start delivering at 8:00pm. 805 Glue - 7g Pac…" at bounding box center [728, 418] width 1456 height 836
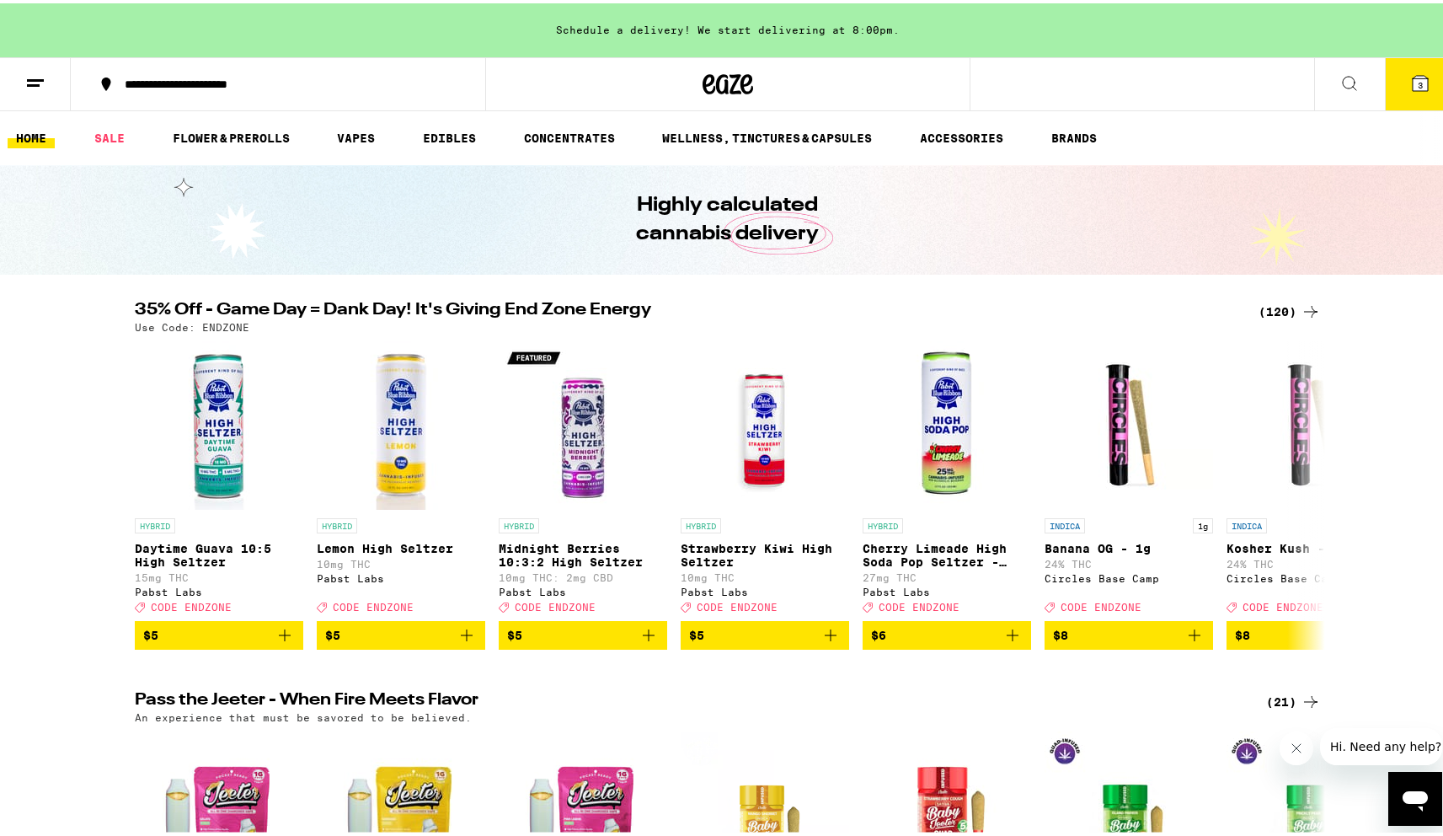
click at [1286, 306] on div "(120)" at bounding box center [1290, 308] width 62 height 20
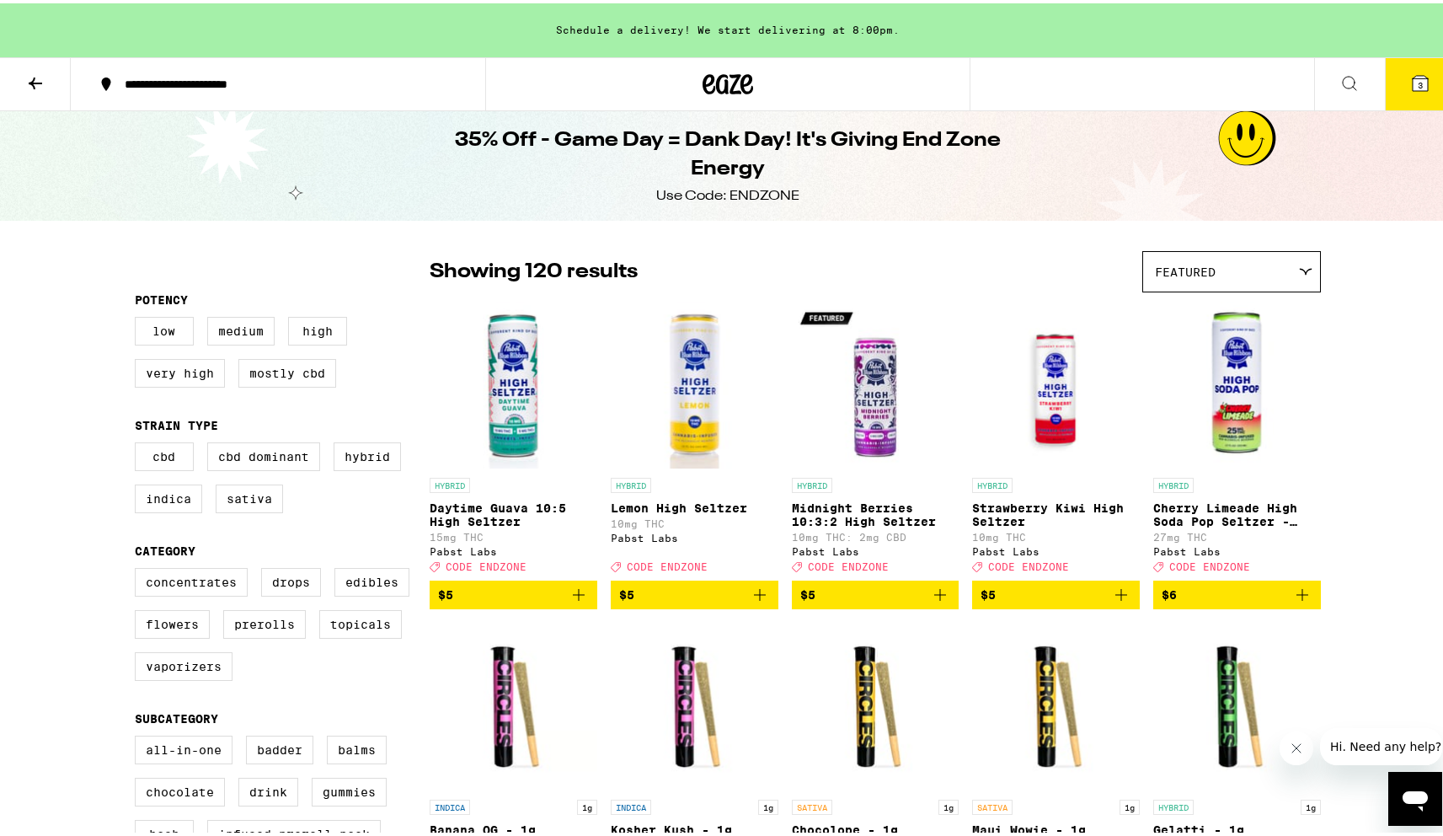
click at [1421, 85] on button "3" at bounding box center [1420, 81] width 71 height 52
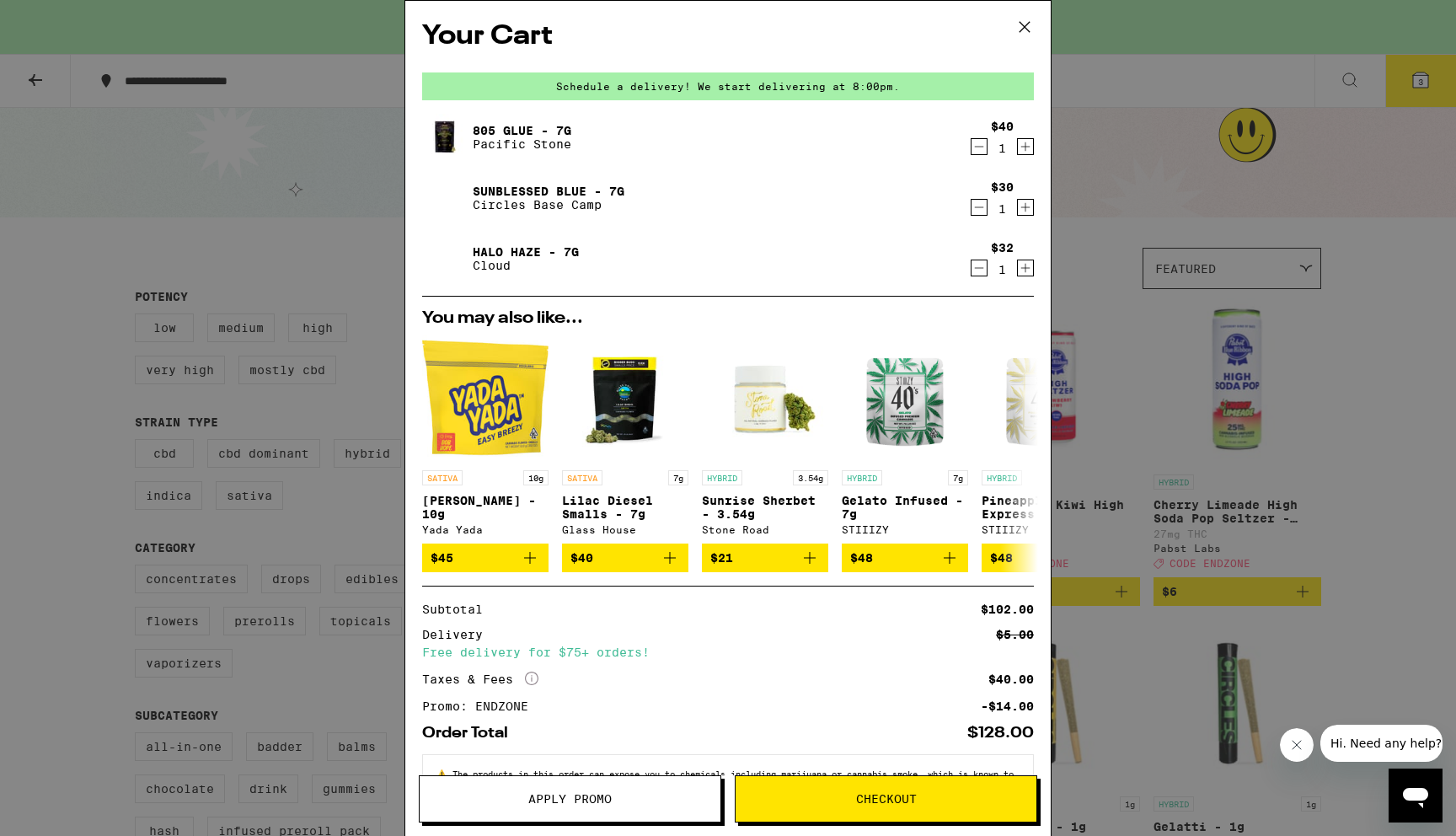
click at [1232, 302] on div "Your Cart Schedule a delivery! We start delivering at 8:00pm. 805 Glue - 7g Pac…" at bounding box center [728, 418] width 1456 height 836
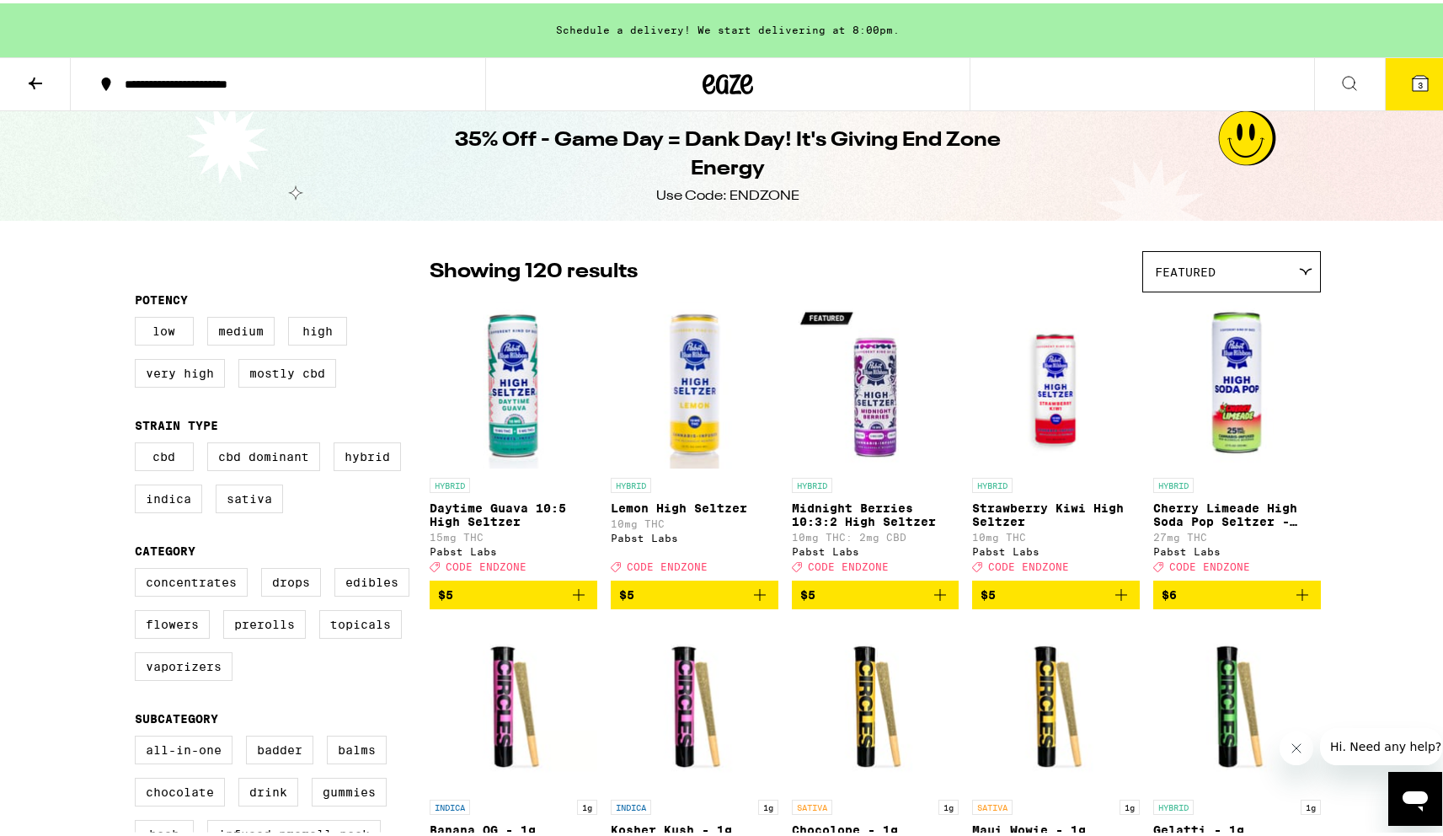
click at [15, 81] on button at bounding box center [35, 81] width 71 height 53
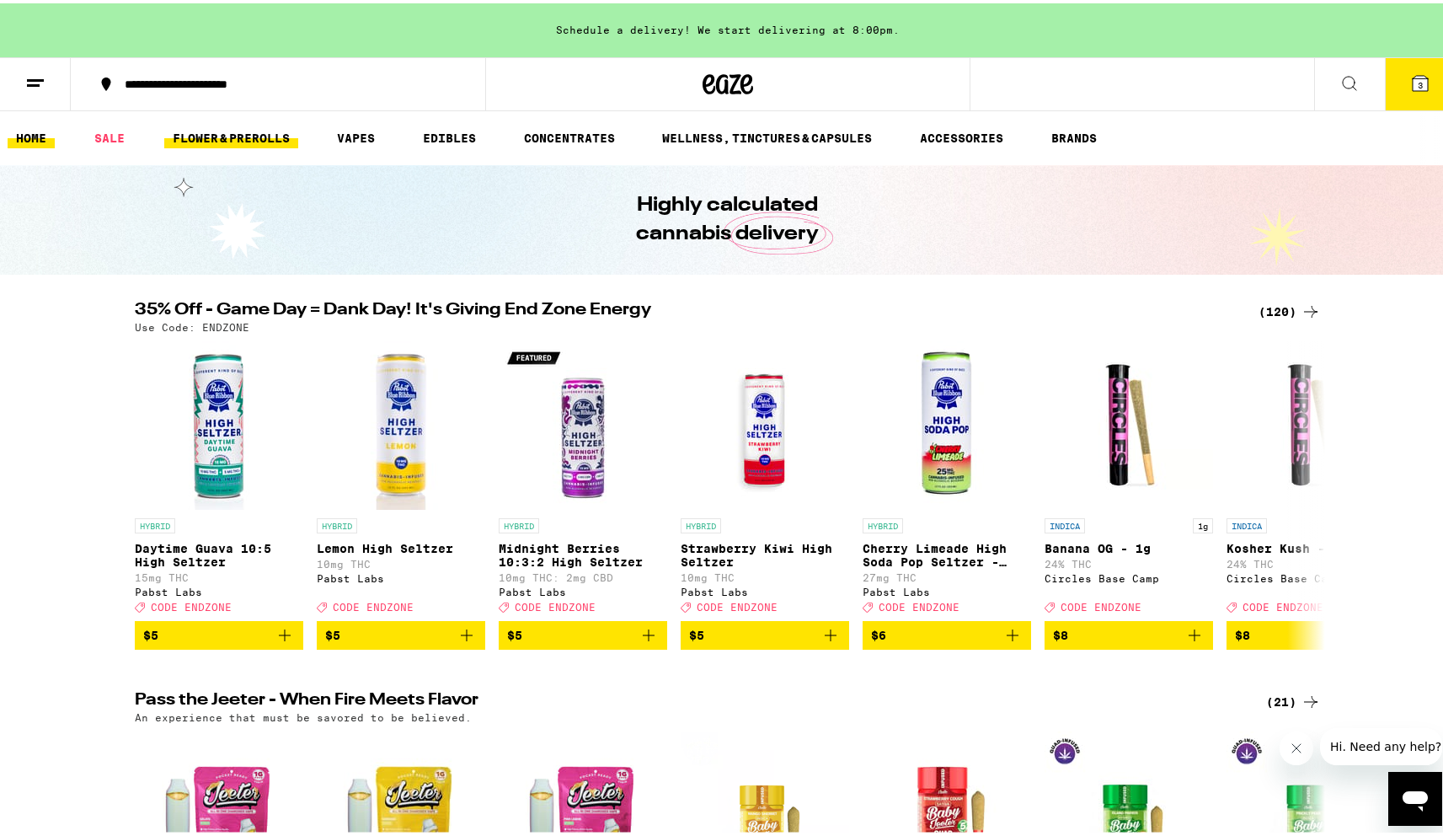
click at [245, 139] on link "FLOWER & PREROLLS" at bounding box center [231, 135] width 134 height 20
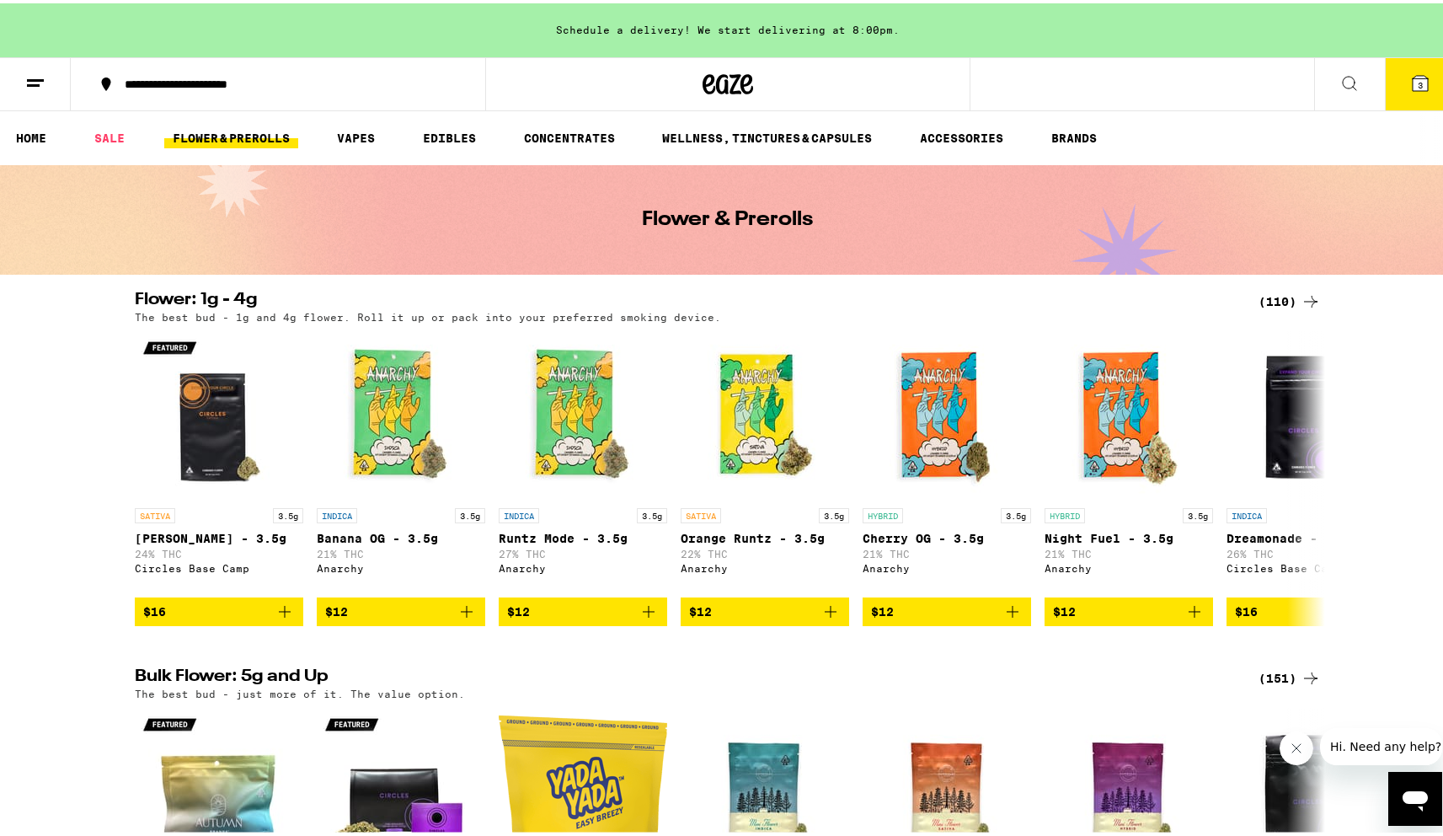
click at [1275, 298] on div "(110)" at bounding box center [1290, 298] width 62 height 20
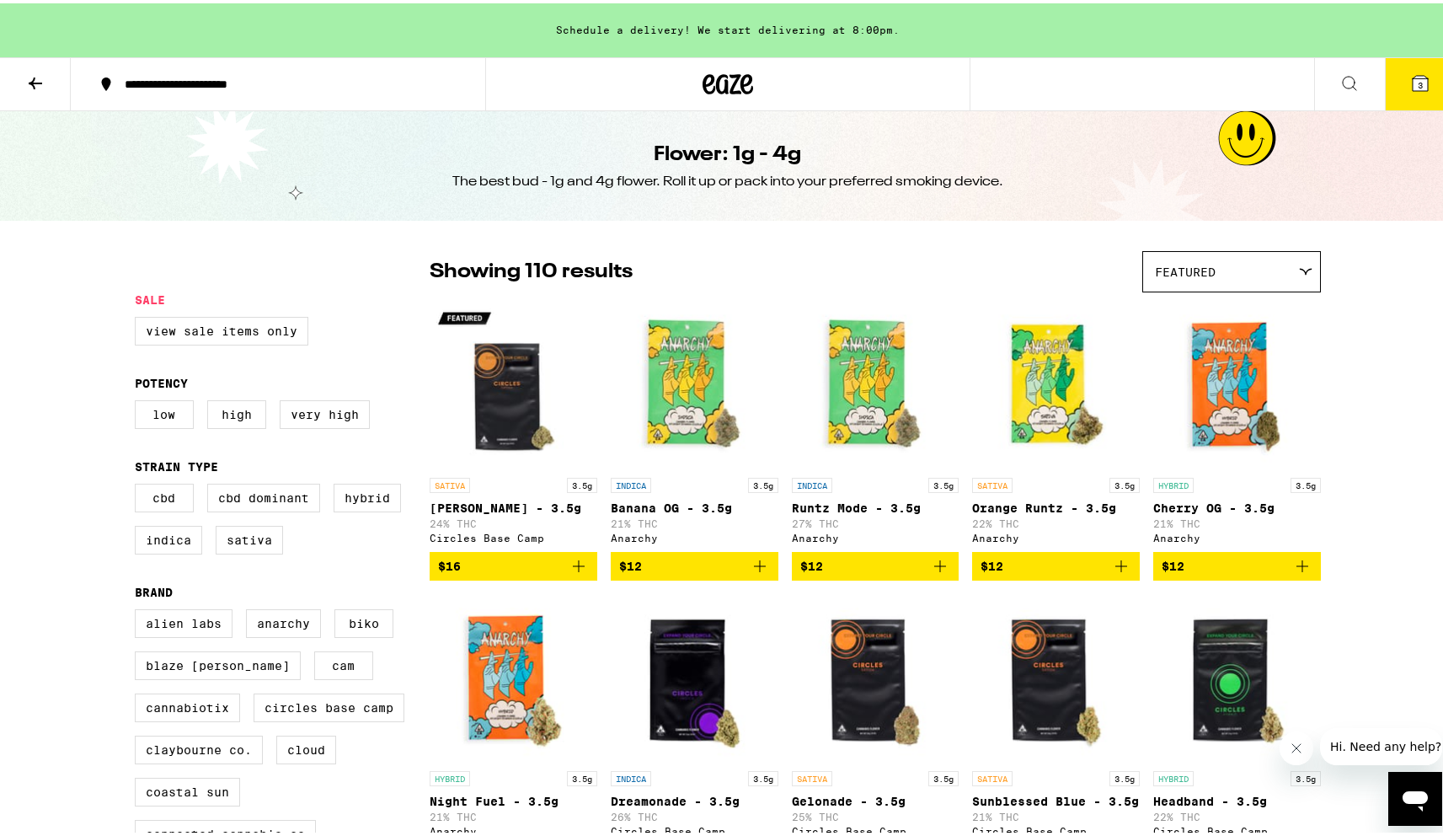
click at [575, 573] on icon "Add to bag" at bounding box center [579, 563] width 20 height 20
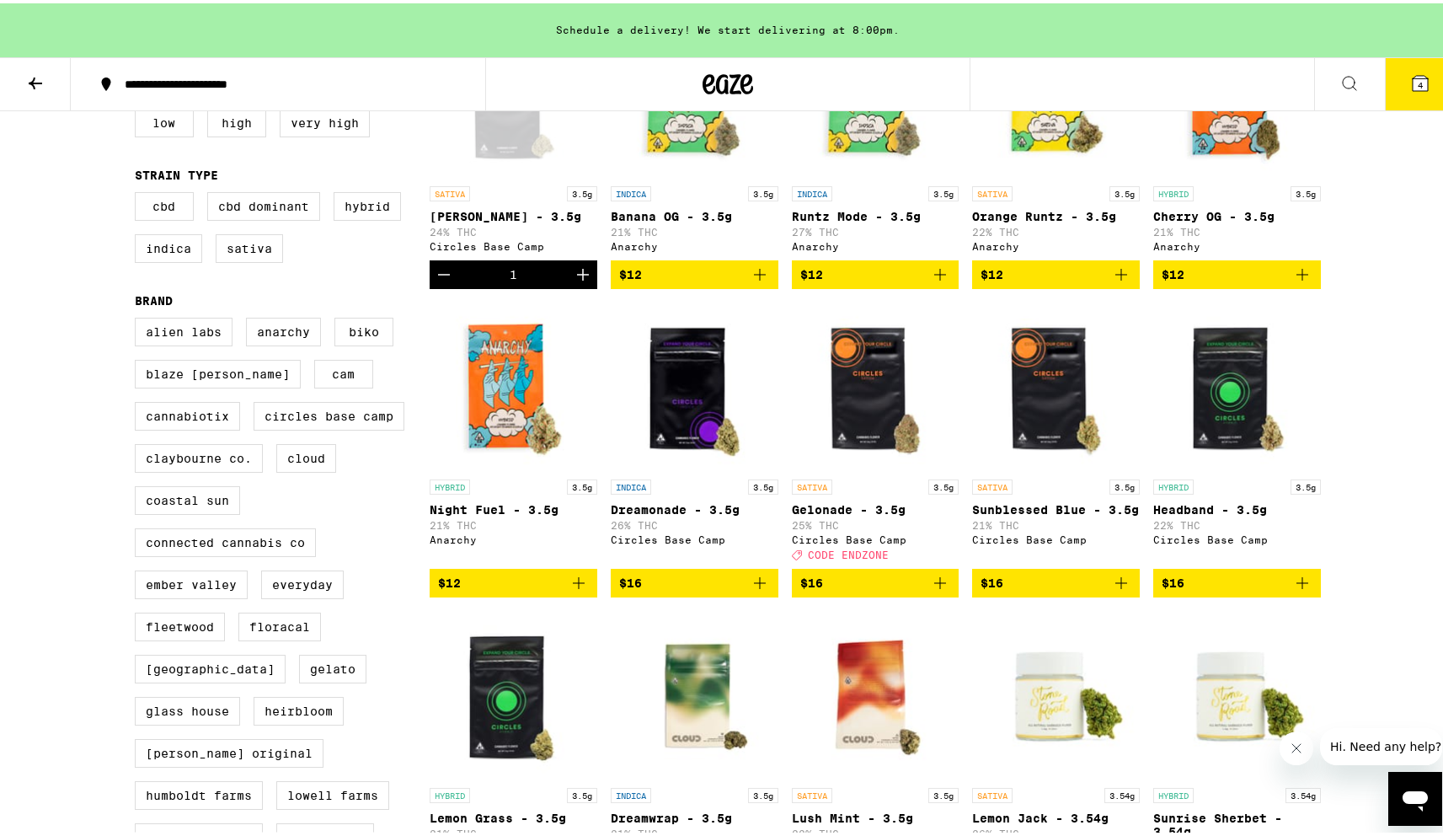
scroll to position [300, 0]
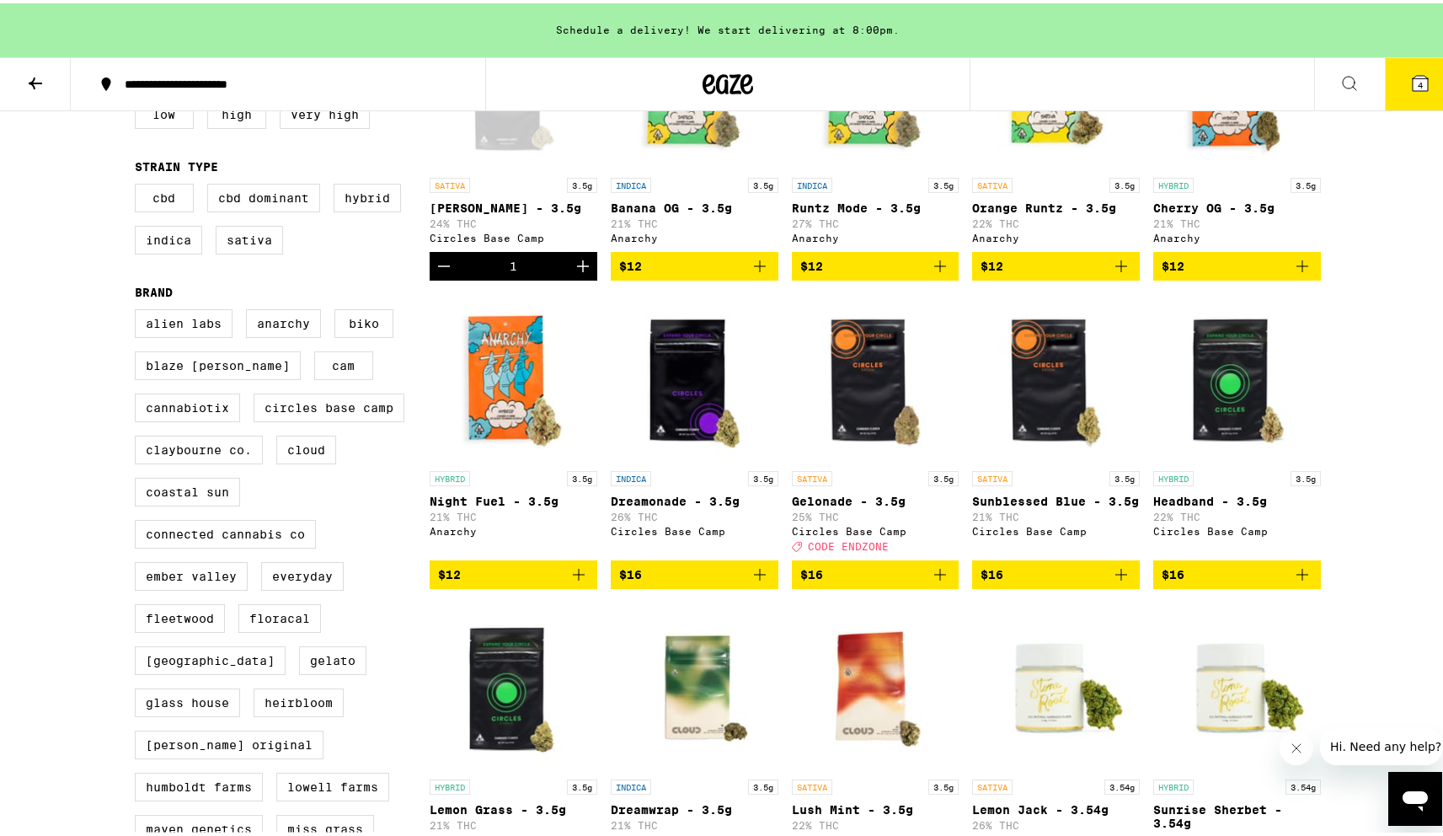
click at [1115, 577] on icon "Add to bag" at bounding box center [1121, 571] width 12 height 12
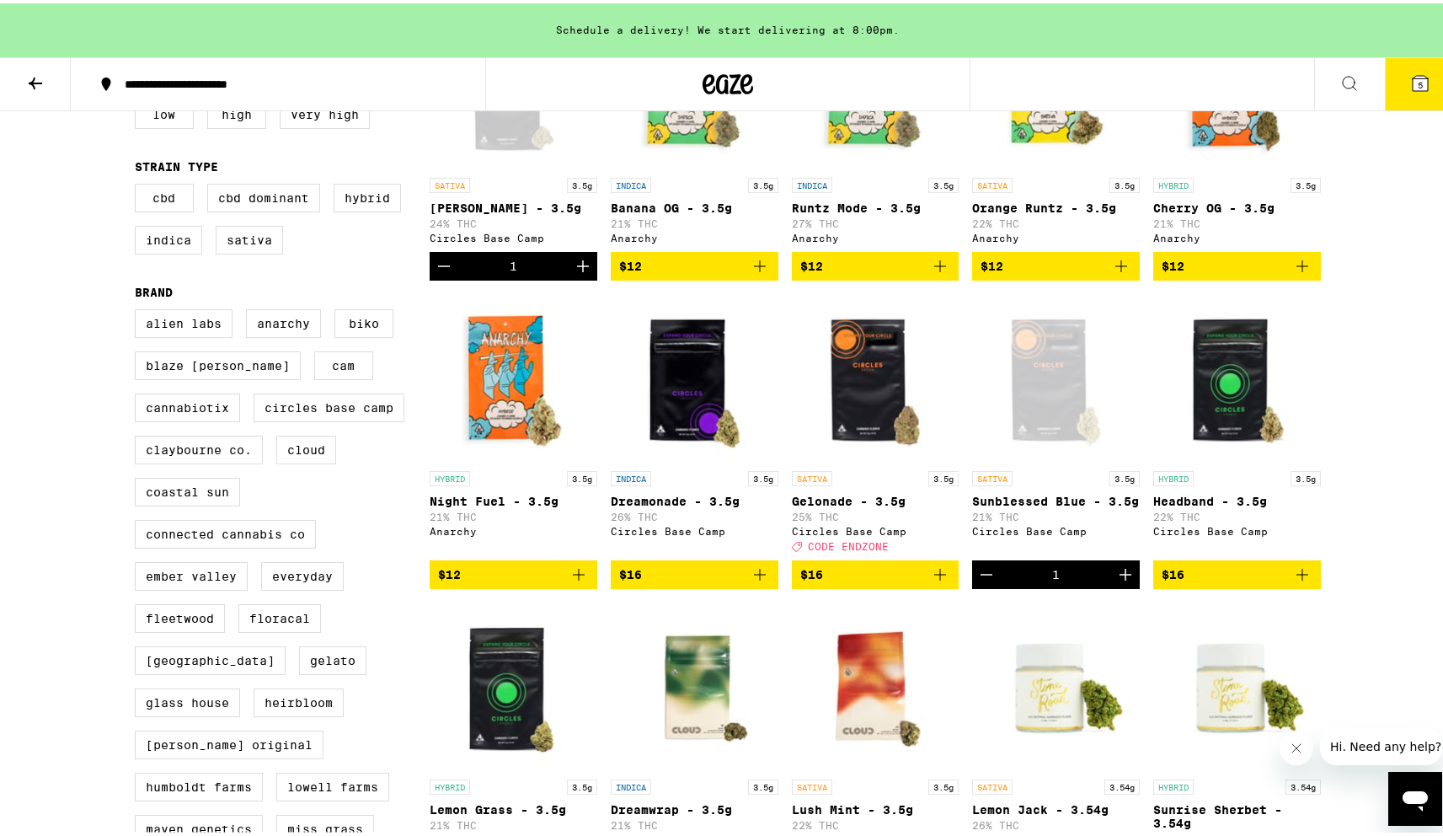
click at [1301, 581] on icon "Add to bag" at bounding box center [1302, 571] width 20 height 20
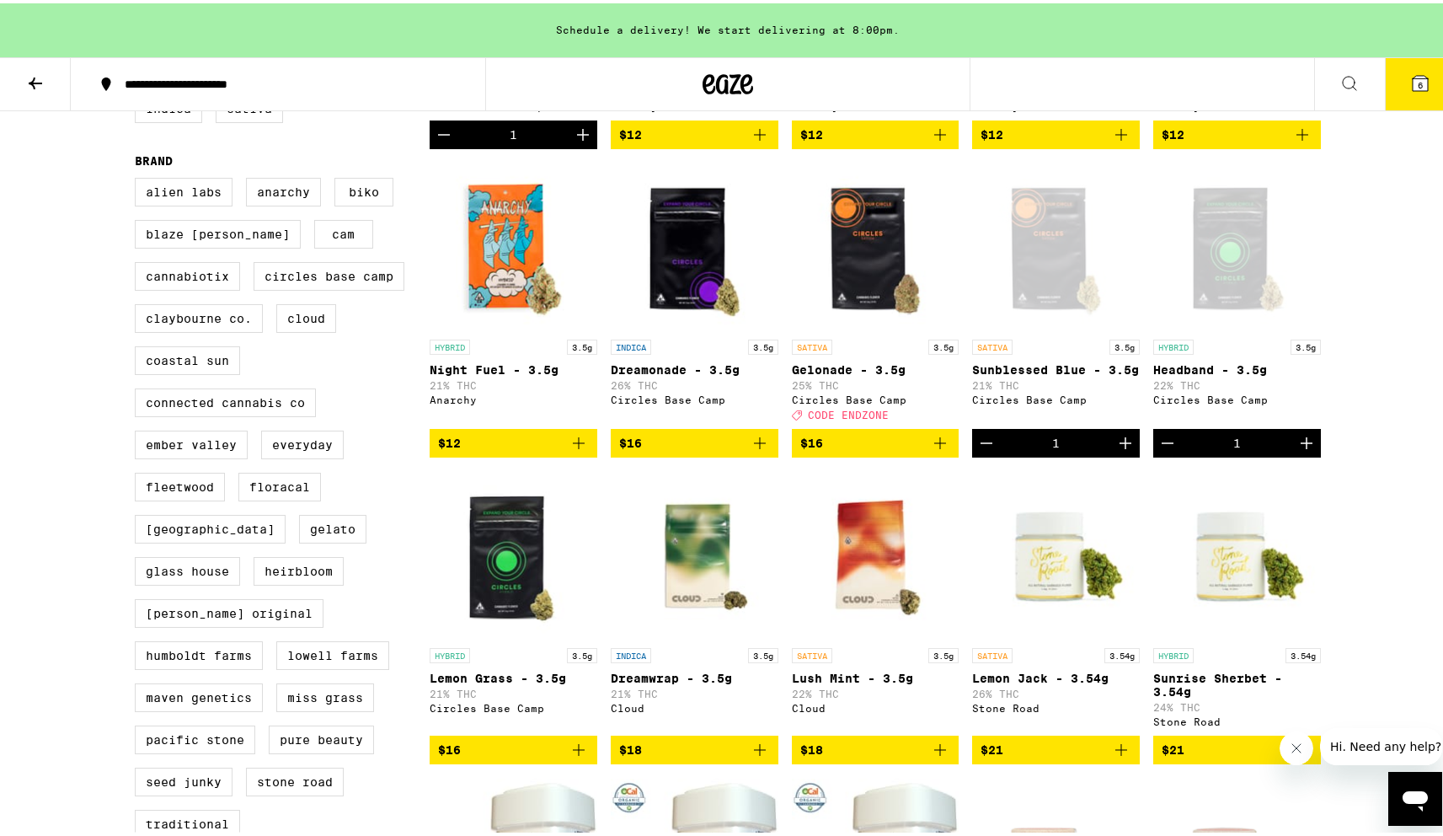
scroll to position [442, 0]
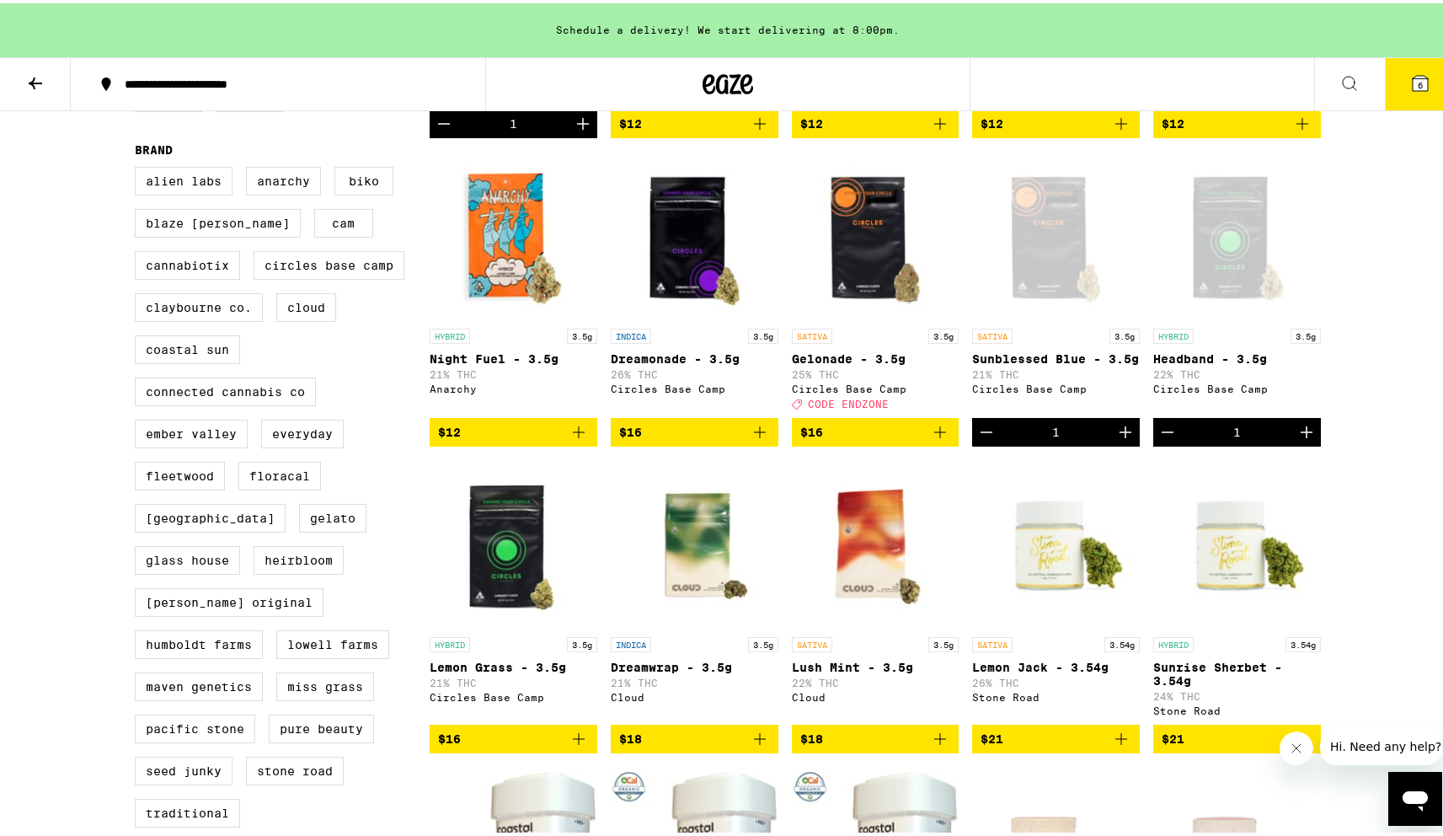
click at [935, 435] on icon "Add to bag" at bounding box center [940, 429] width 12 height 12
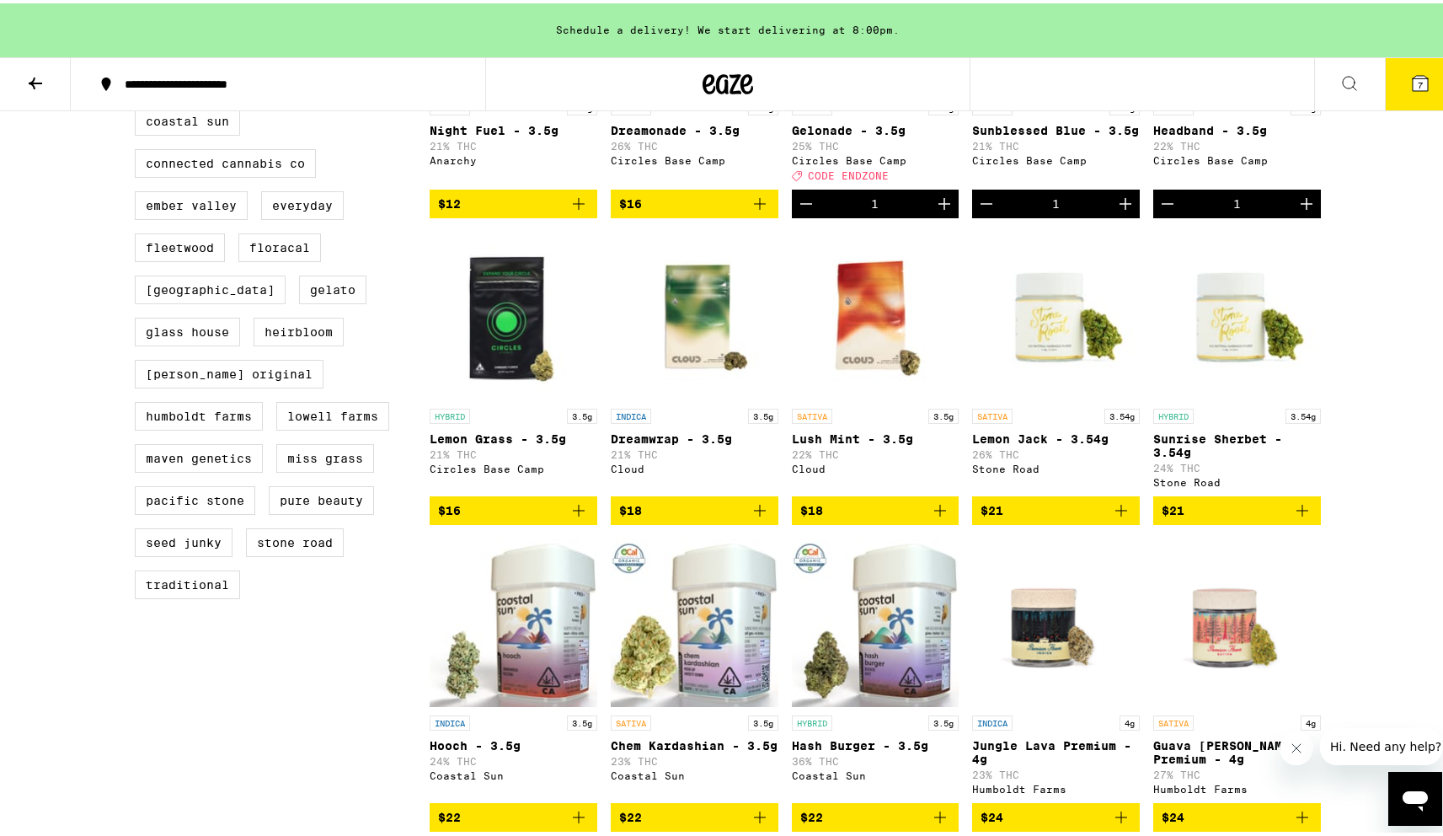
scroll to position [698, 0]
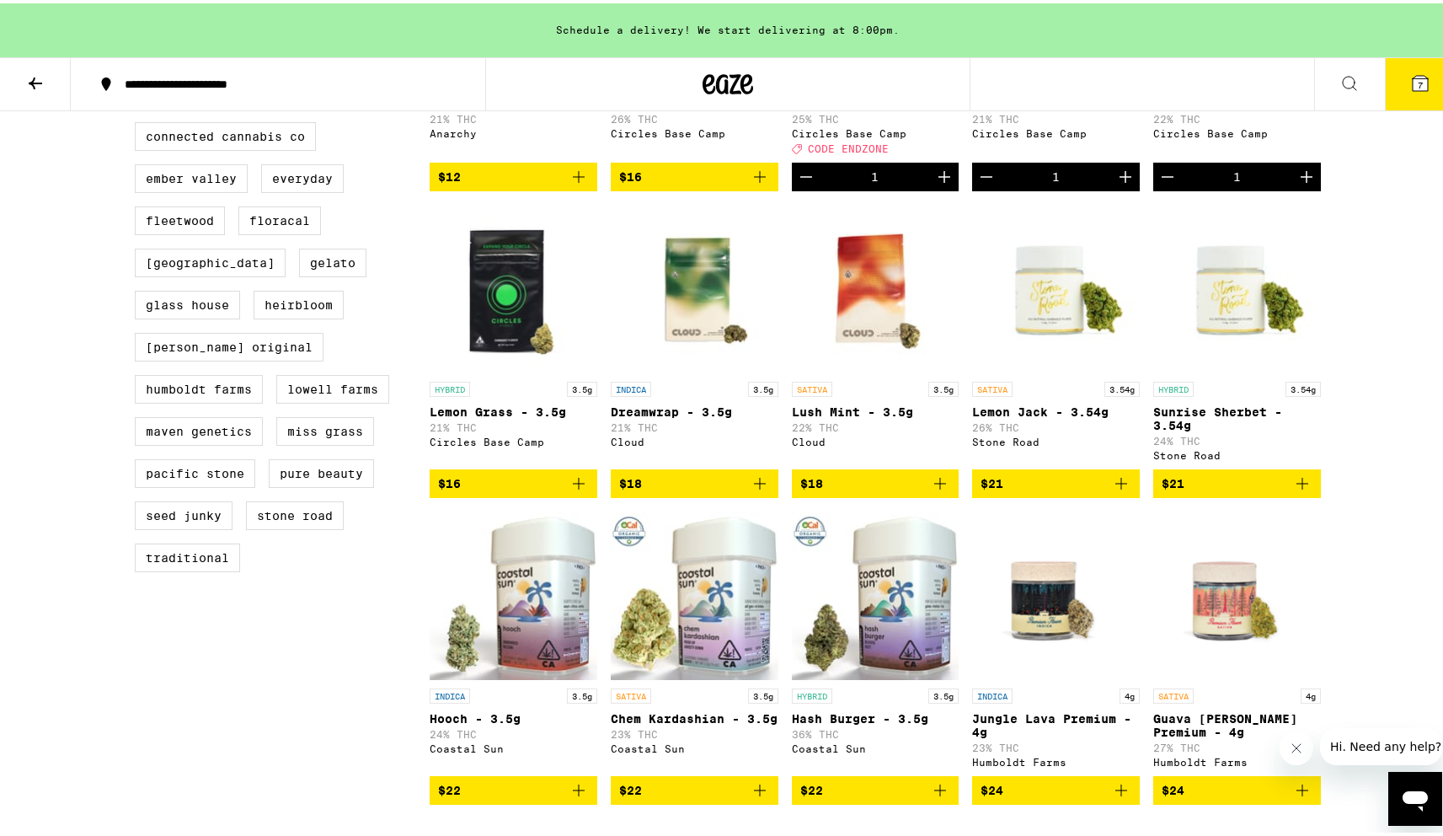
click at [579, 490] on icon "Add to bag" at bounding box center [579, 480] width 20 height 20
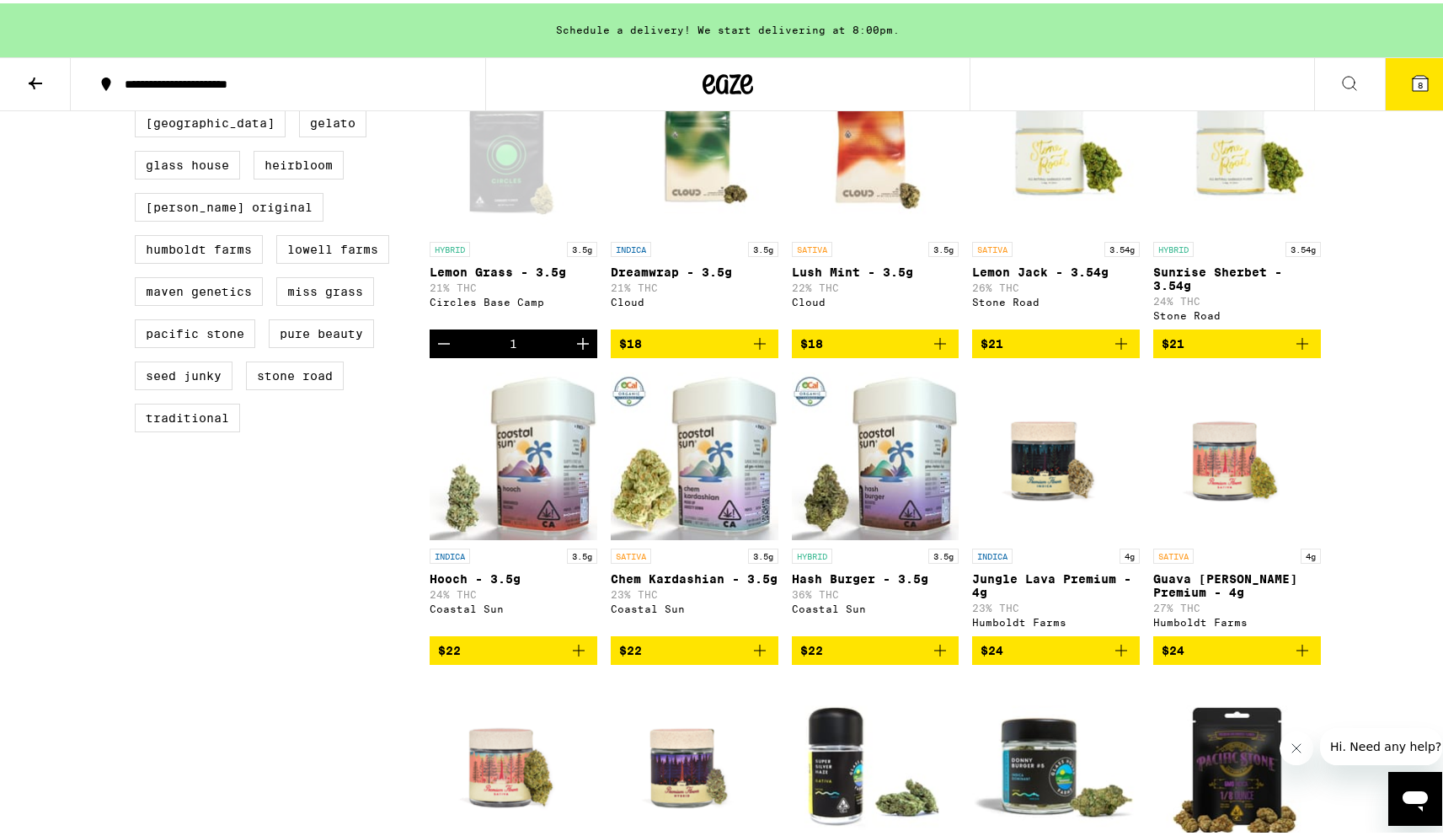
scroll to position [0, 0]
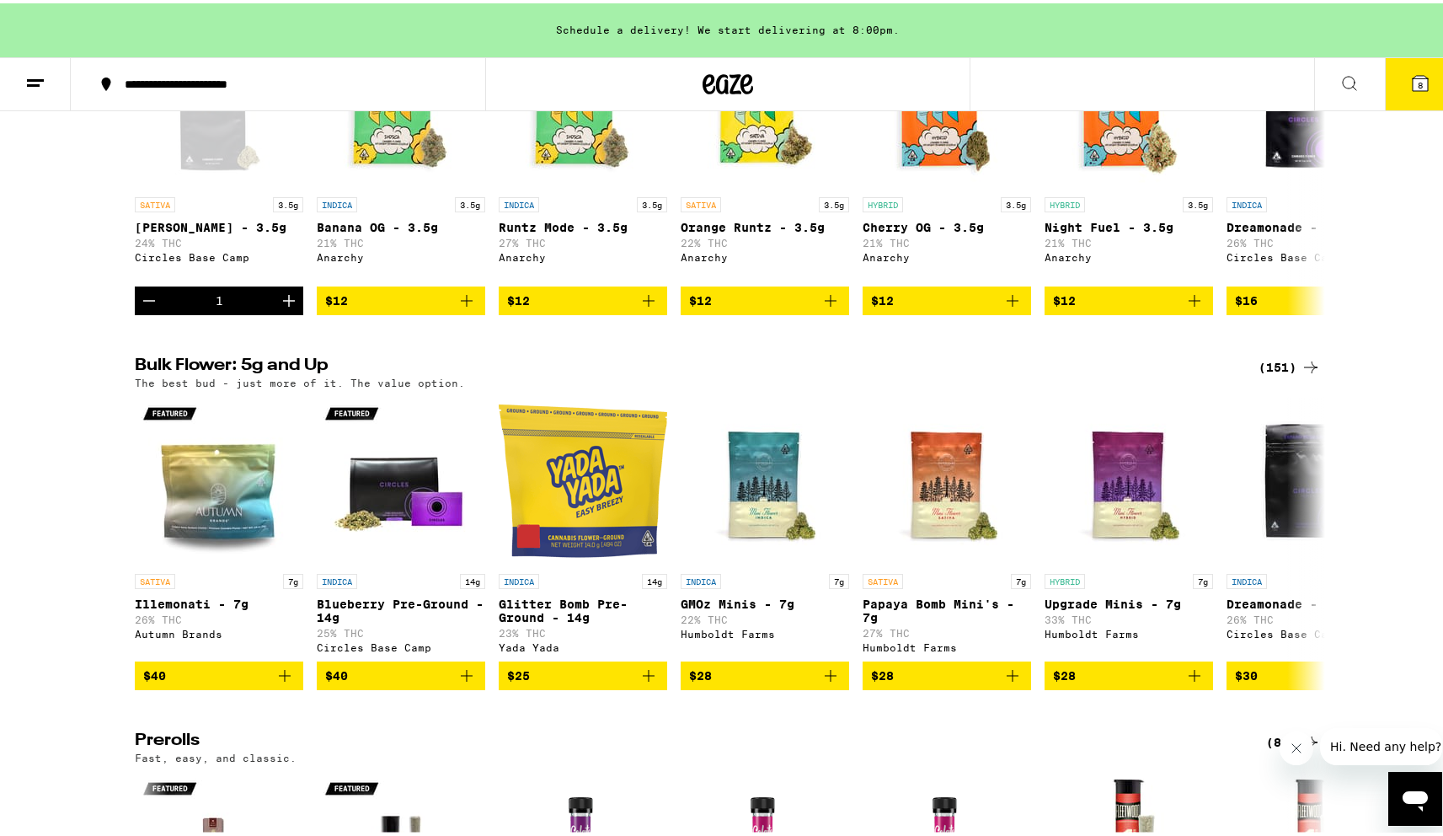
scroll to position [345, 0]
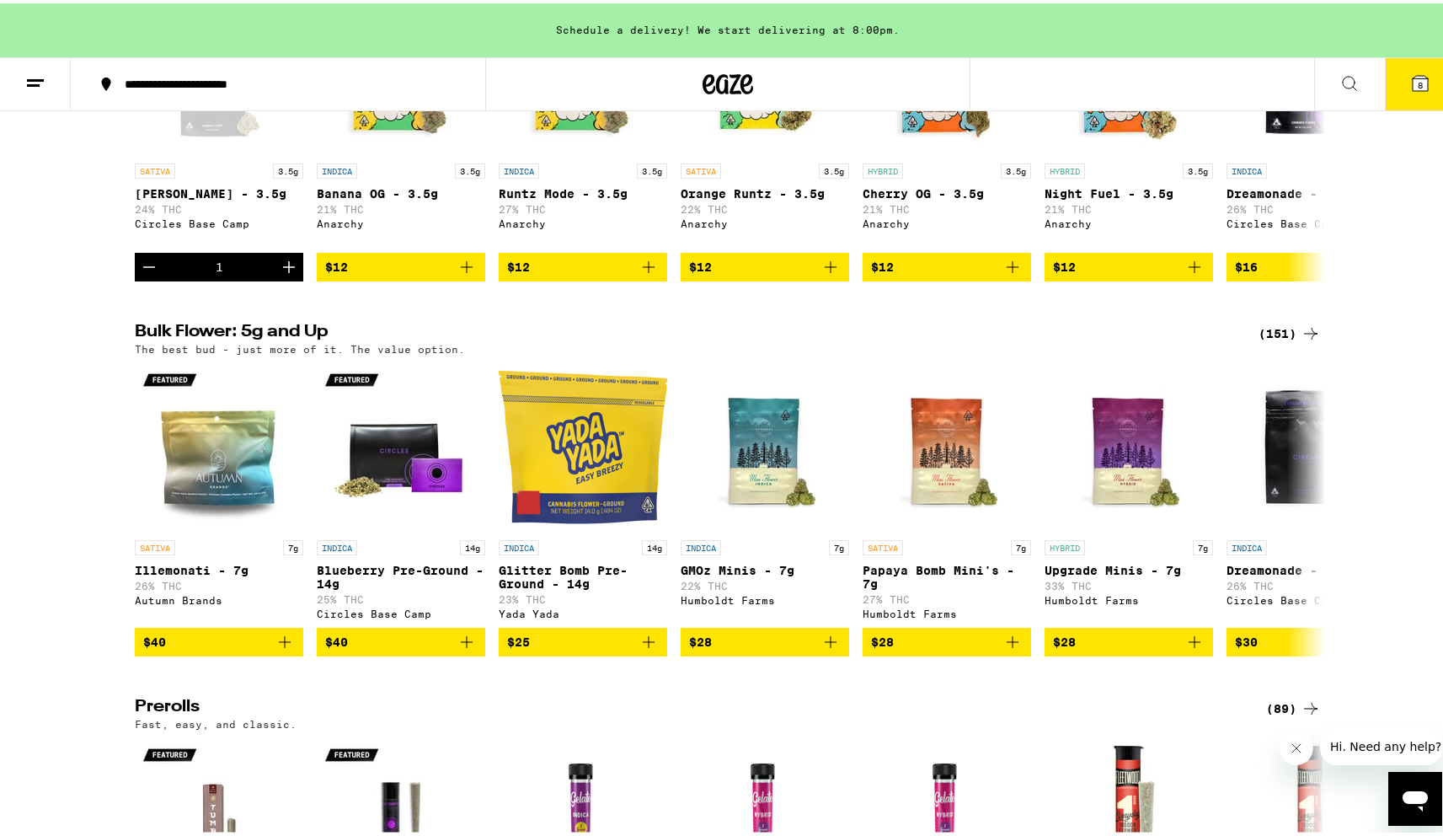
click at [1288, 340] on div "(151)" at bounding box center [1290, 330] width 62 height 20
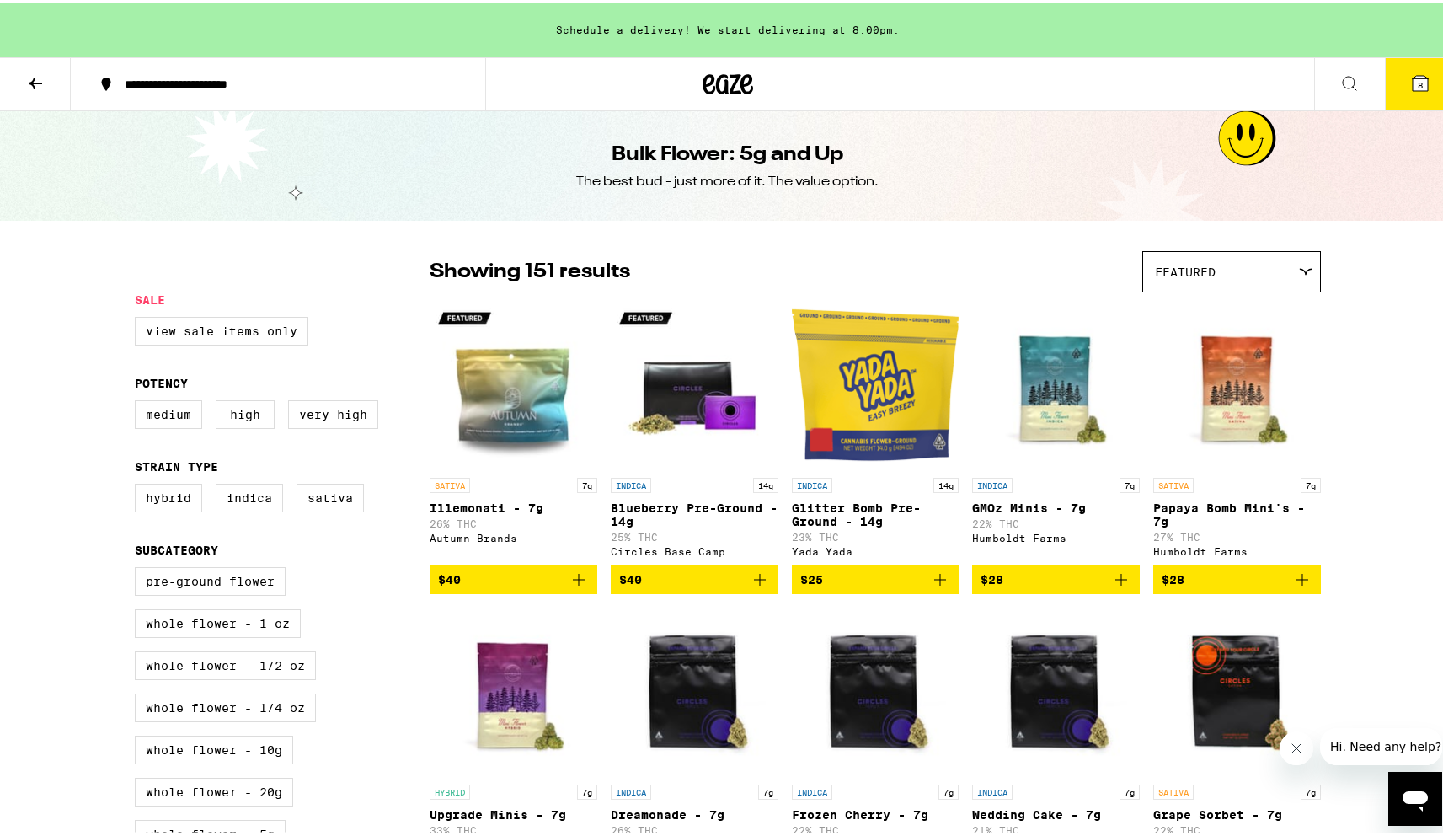
click at [318, 509] on label "Sativa" at bounding box center [330, 494] width 67 height 29
click at [139, 484] on input "Sativa" at bounding box center [138, 483] width 1 height 1
checkbox input "true"
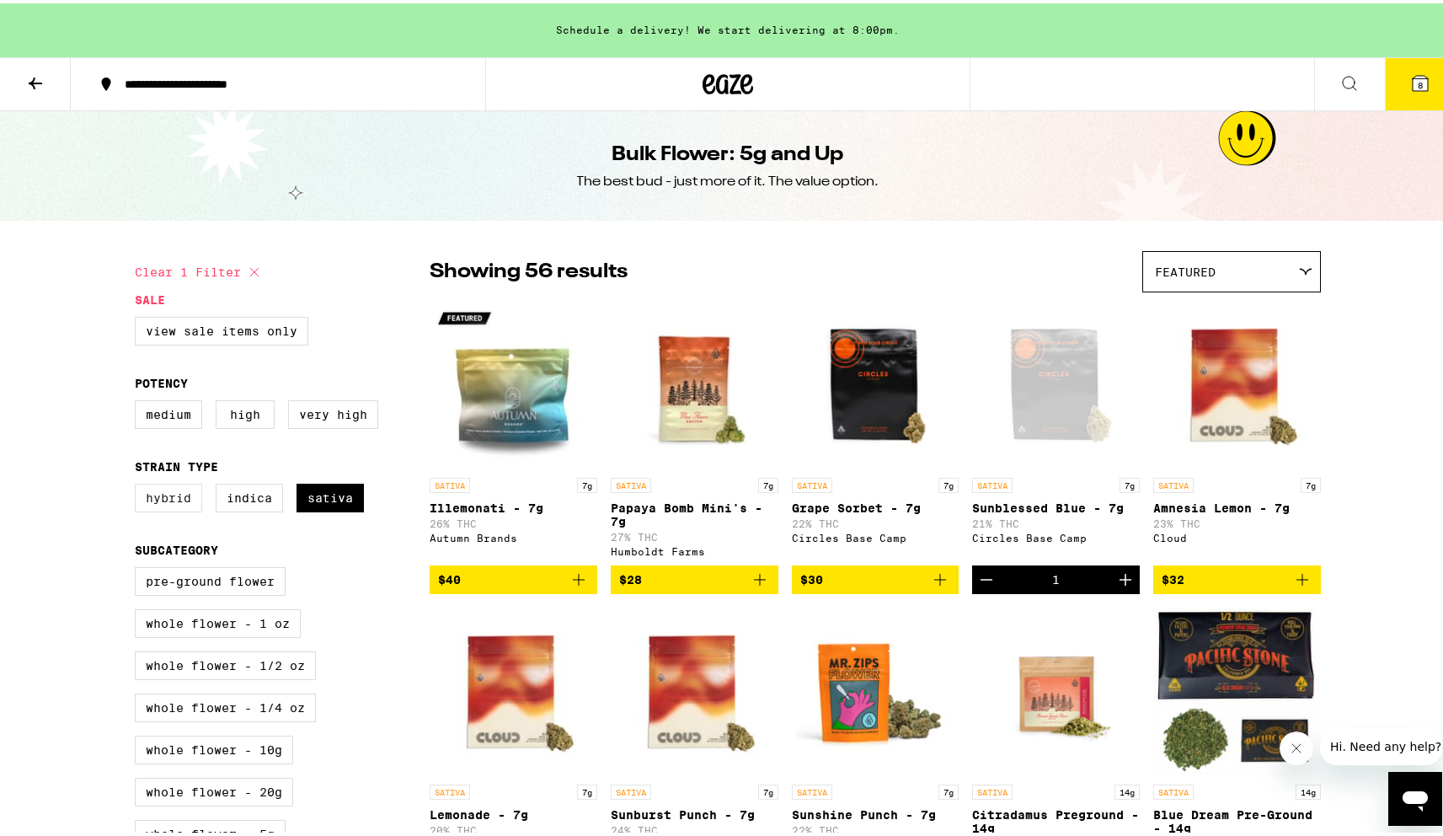
click at [158, 509] on label "Hybrid" at bounding box center [168, 494] width 67 height 29
click at [139, 484] on input "Hybrid" at bounding box center [138, 483] width 1 height 1
checkbox input "true"
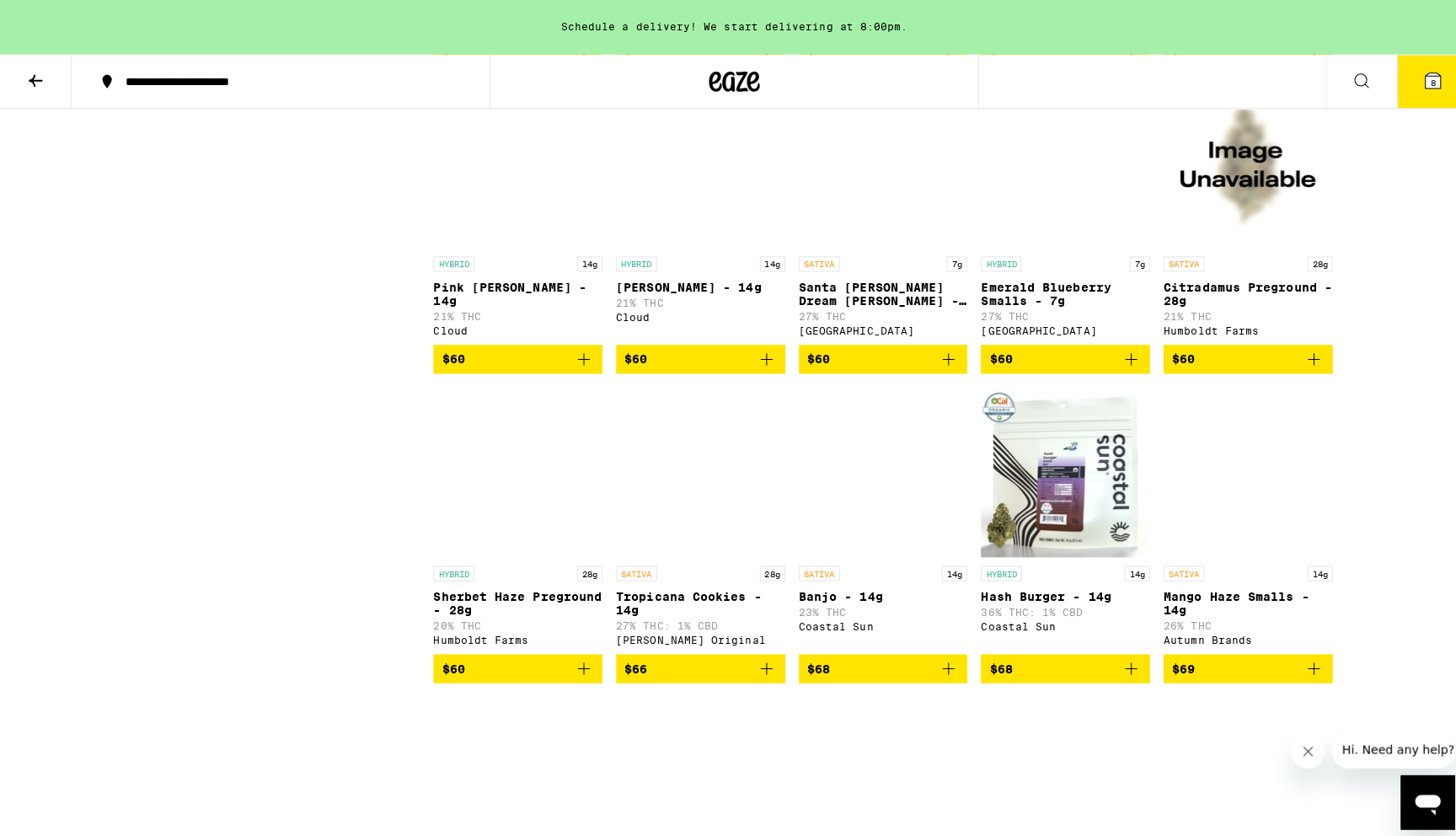
scroll to position [3300, 0]
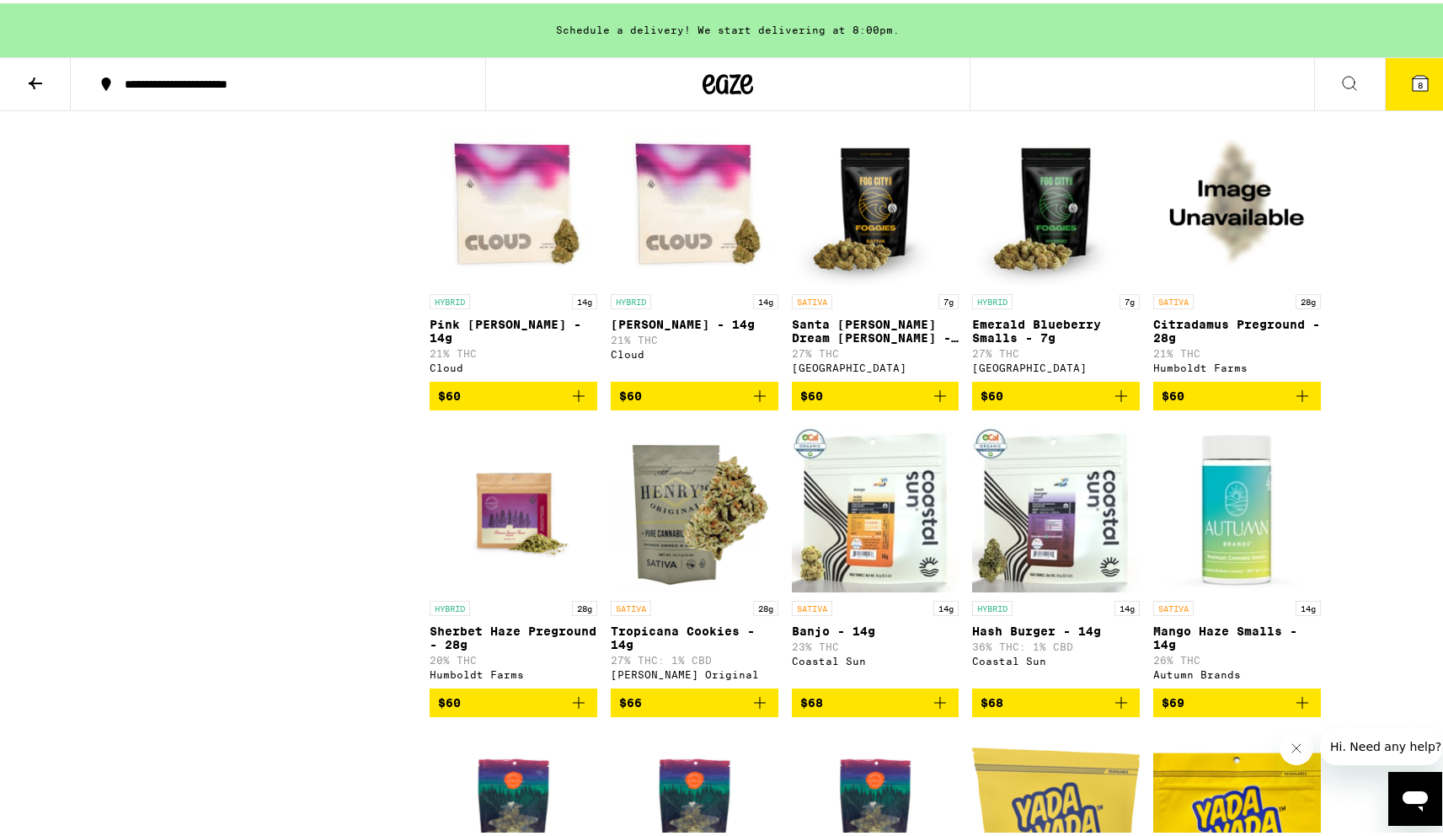
click at [938, 709] on icon "Add to bag" at bounding box center [940, 699] width 20 height 20
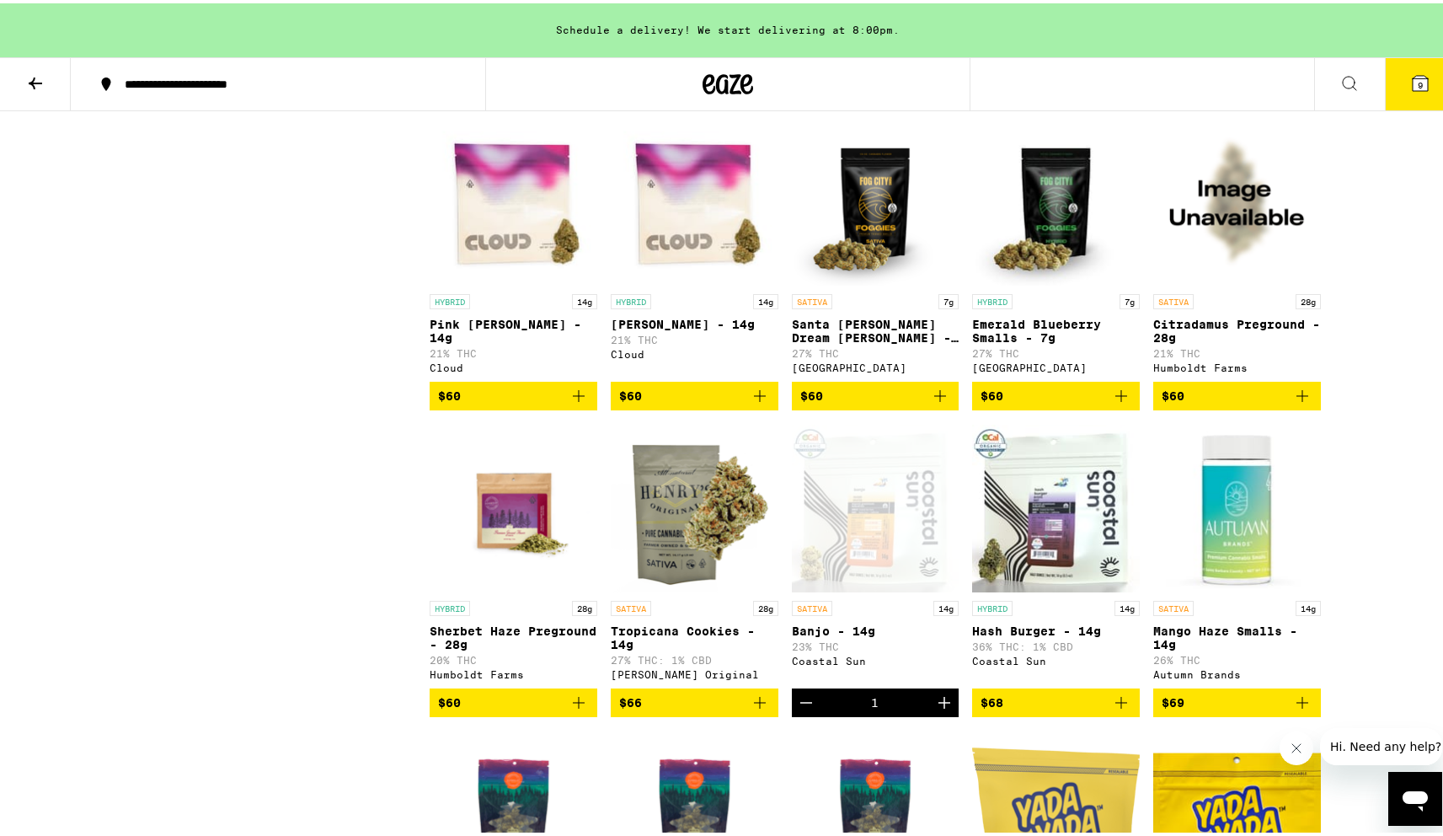
click at [705, 589] on img "Open page for Tropicana Cookies - 14g from Henry's Original" at bounding box center [695, 504] width 168 height 168
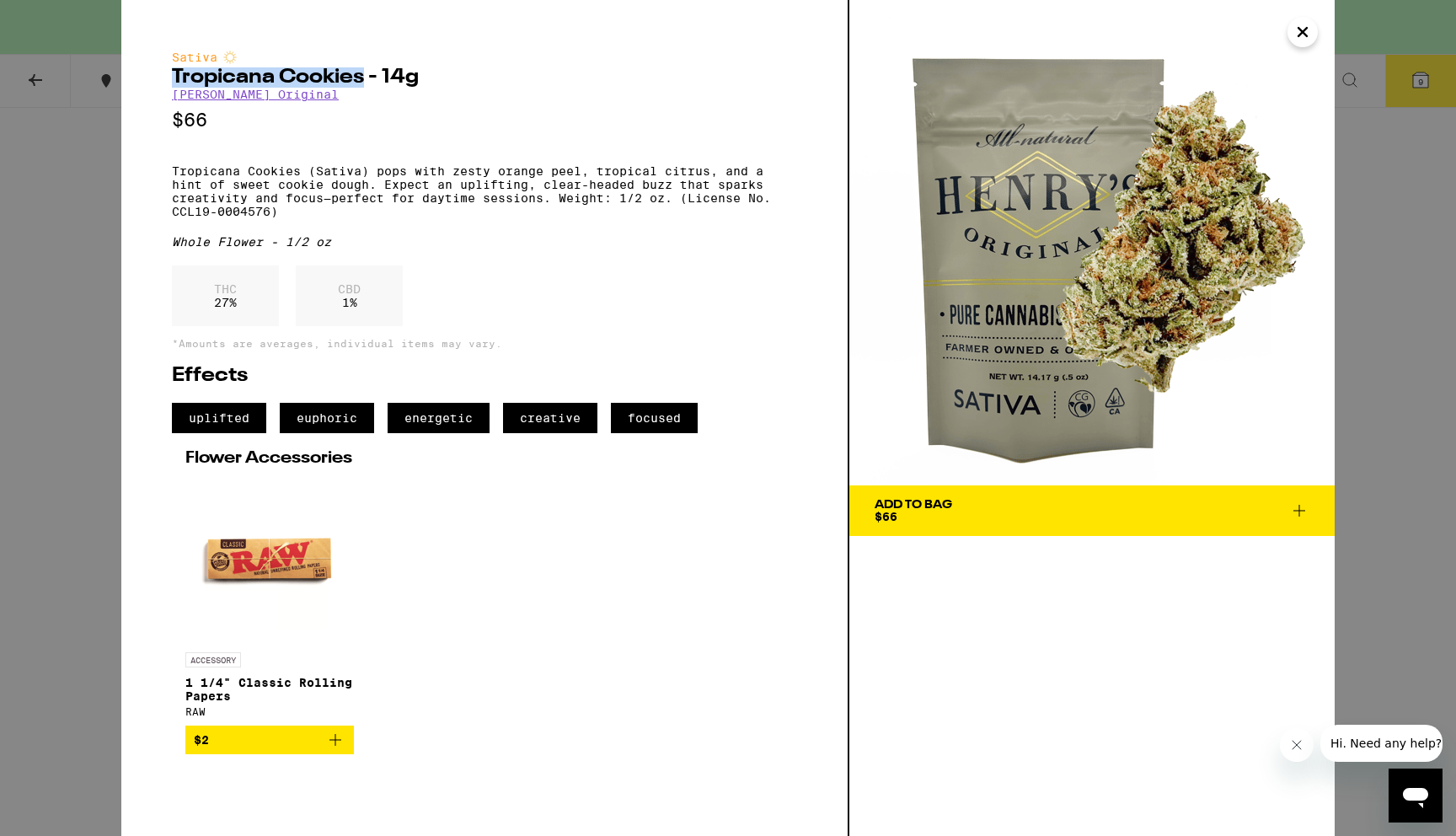
drag, startPoint x: 362, startPoint y: 79, endPoint x: 171, endPoint y: 74, distance: 191.3
click at [171, 74] on div "Sativa Tropicana Cookies - 14g Henry's Original $66 Tropicana Cookies (Sativa) …" at bounding box center [485, 418] width 728 height 836
copy h2 "Tropicana Cookies"
click at [1295, 35] on icon "Close" at bounding box center [1302, 31] width 20 height 25
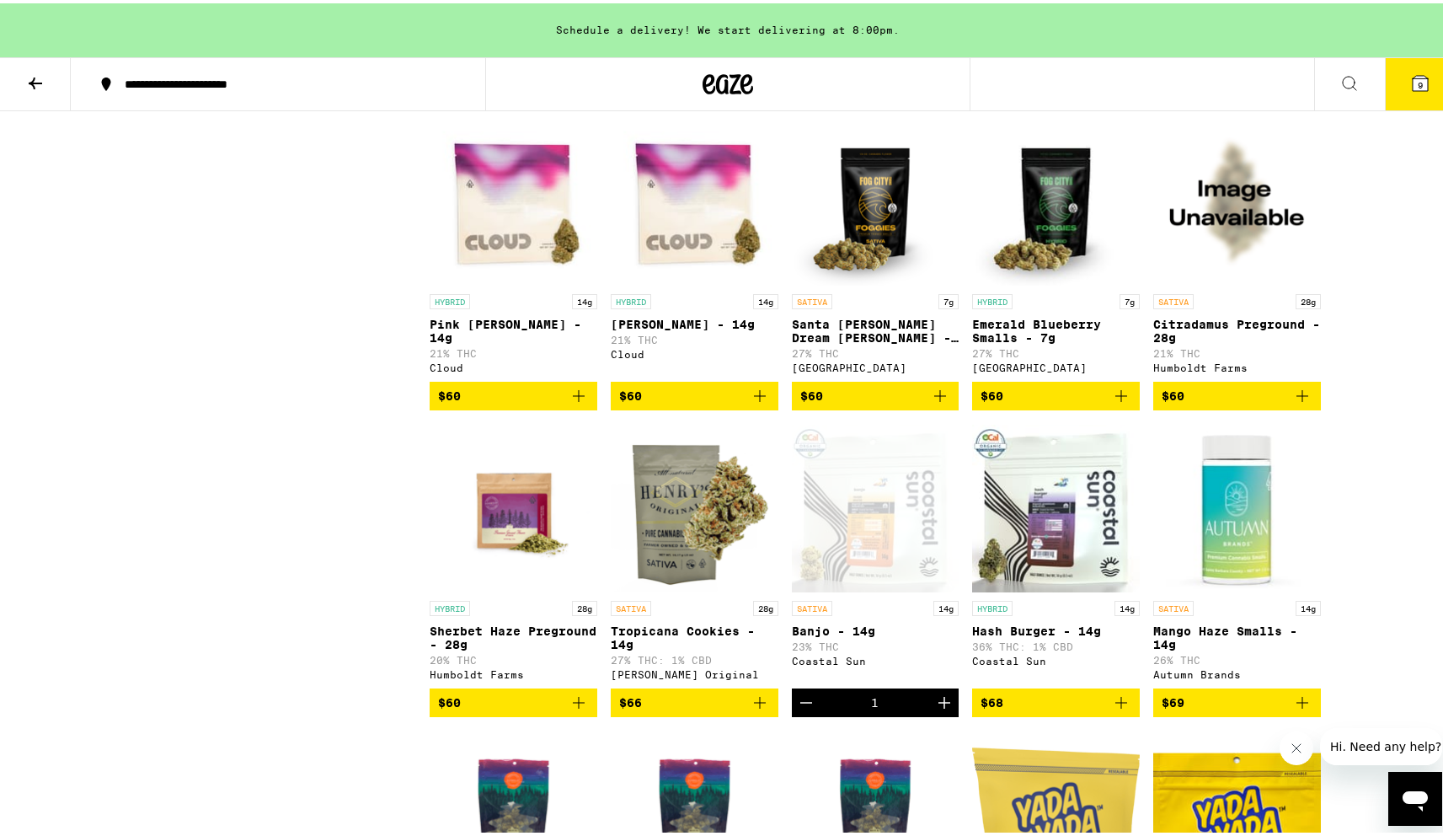
click at [1409, 96] on button "9" at bounding box center [1420, 81] width 71 height 52
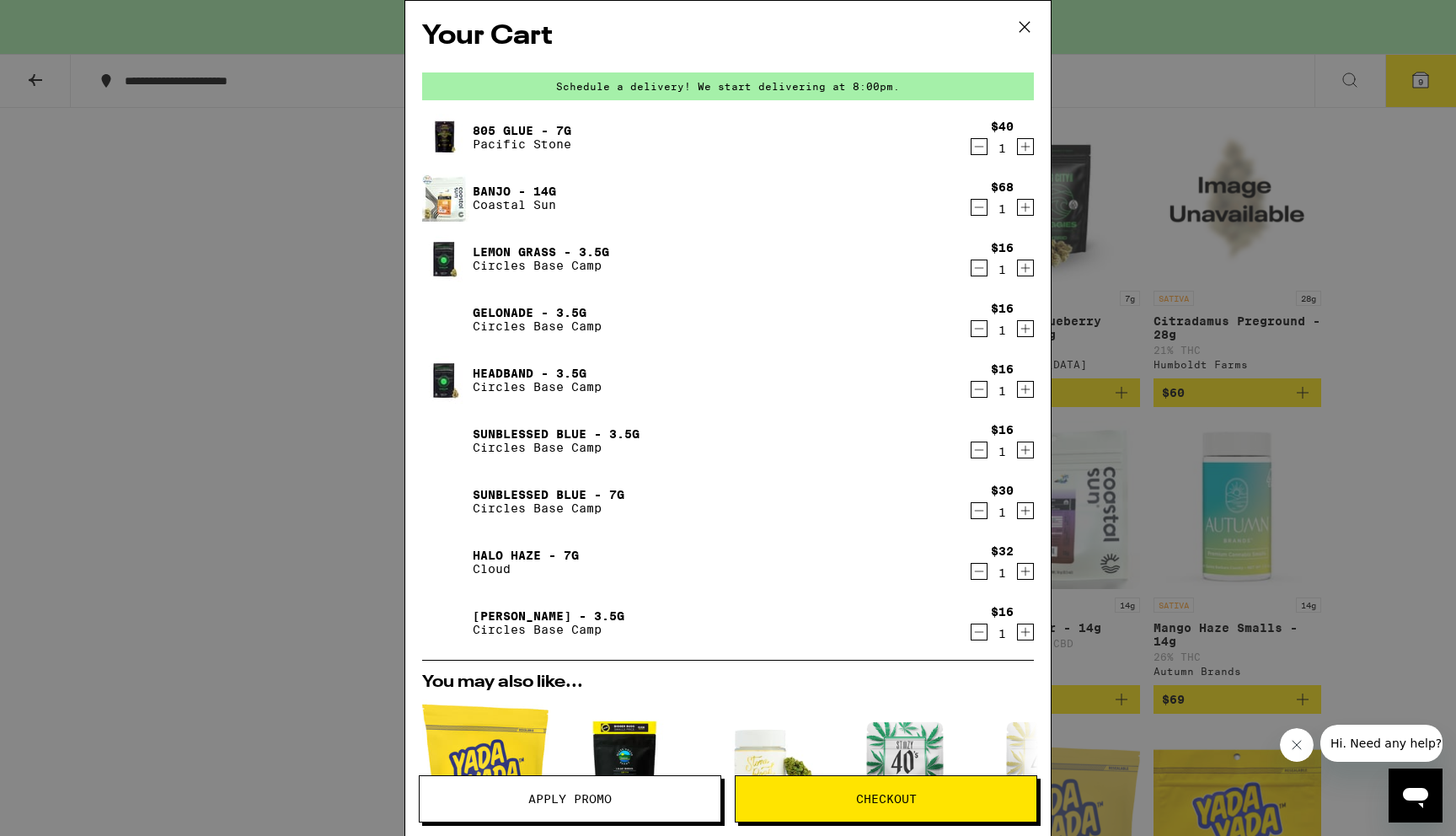
click at [971, 150] on icon "Decrement" at bounding box center [978, 146] width 15 height 20
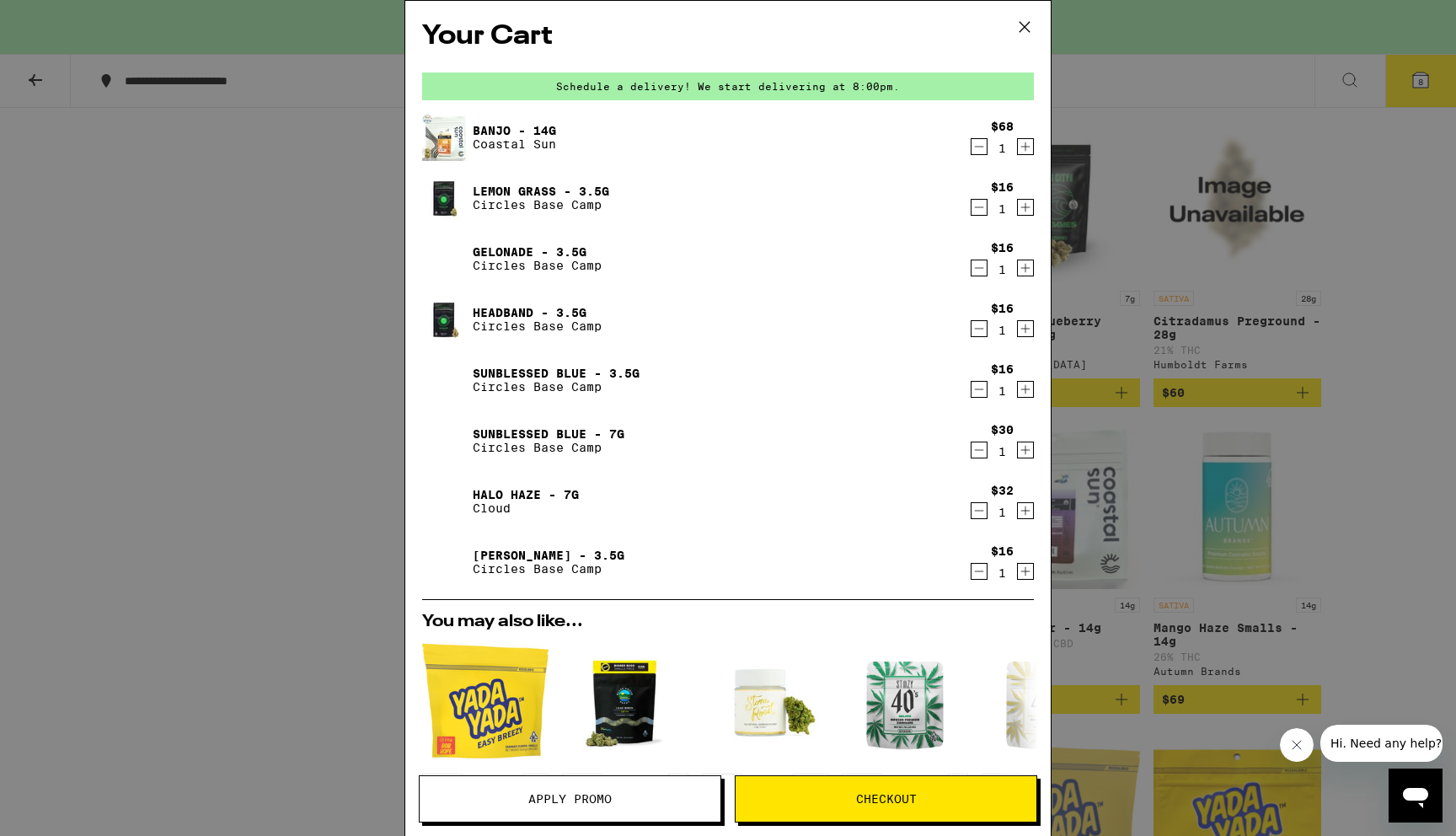
click at [971, 453] on icon "Decrement" at bounding box center [978, 450] width 15 height 20
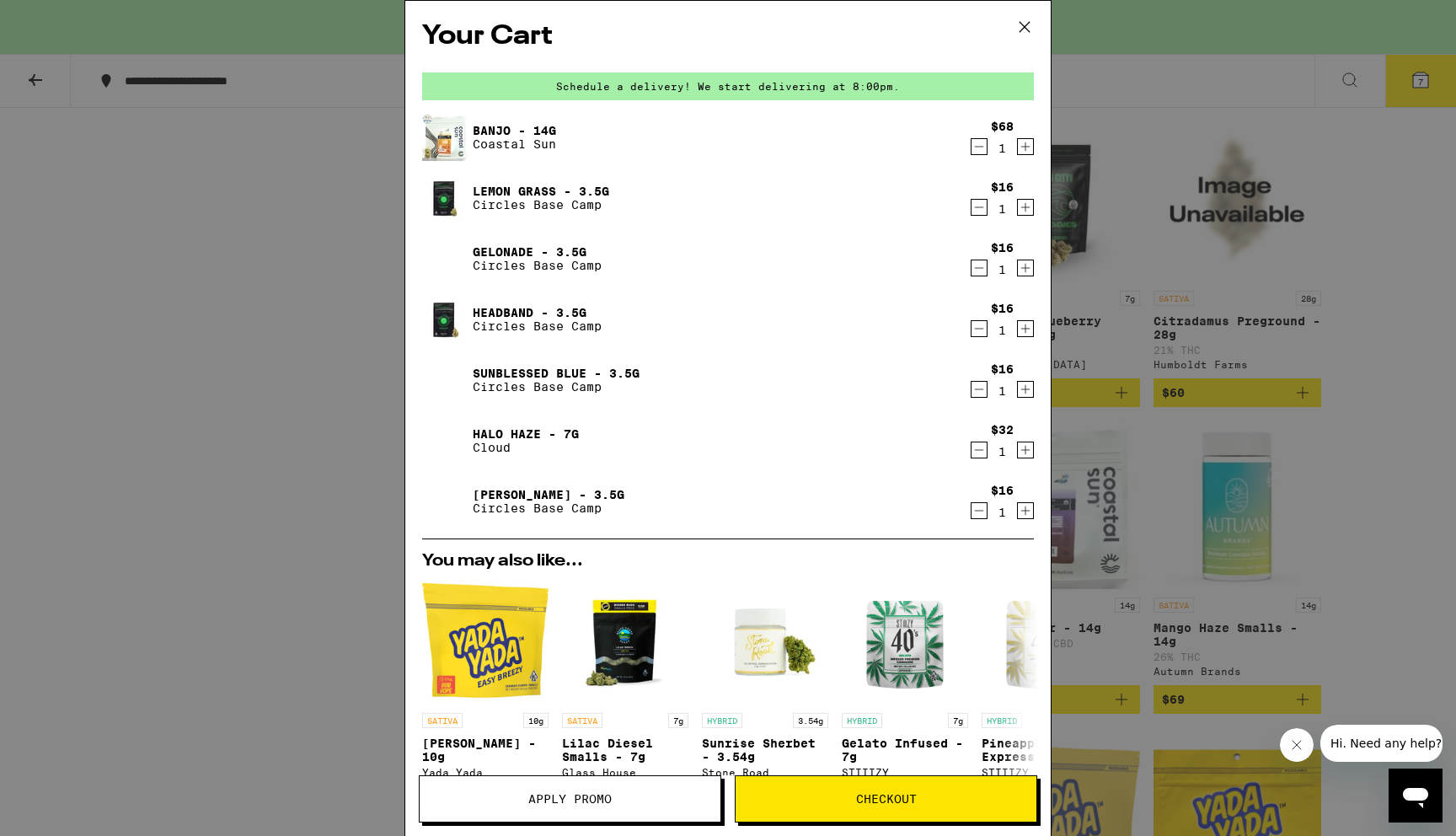
click at [971, 452] on icon "Decrement" at bounding box center [978, 450] width 15 height 20
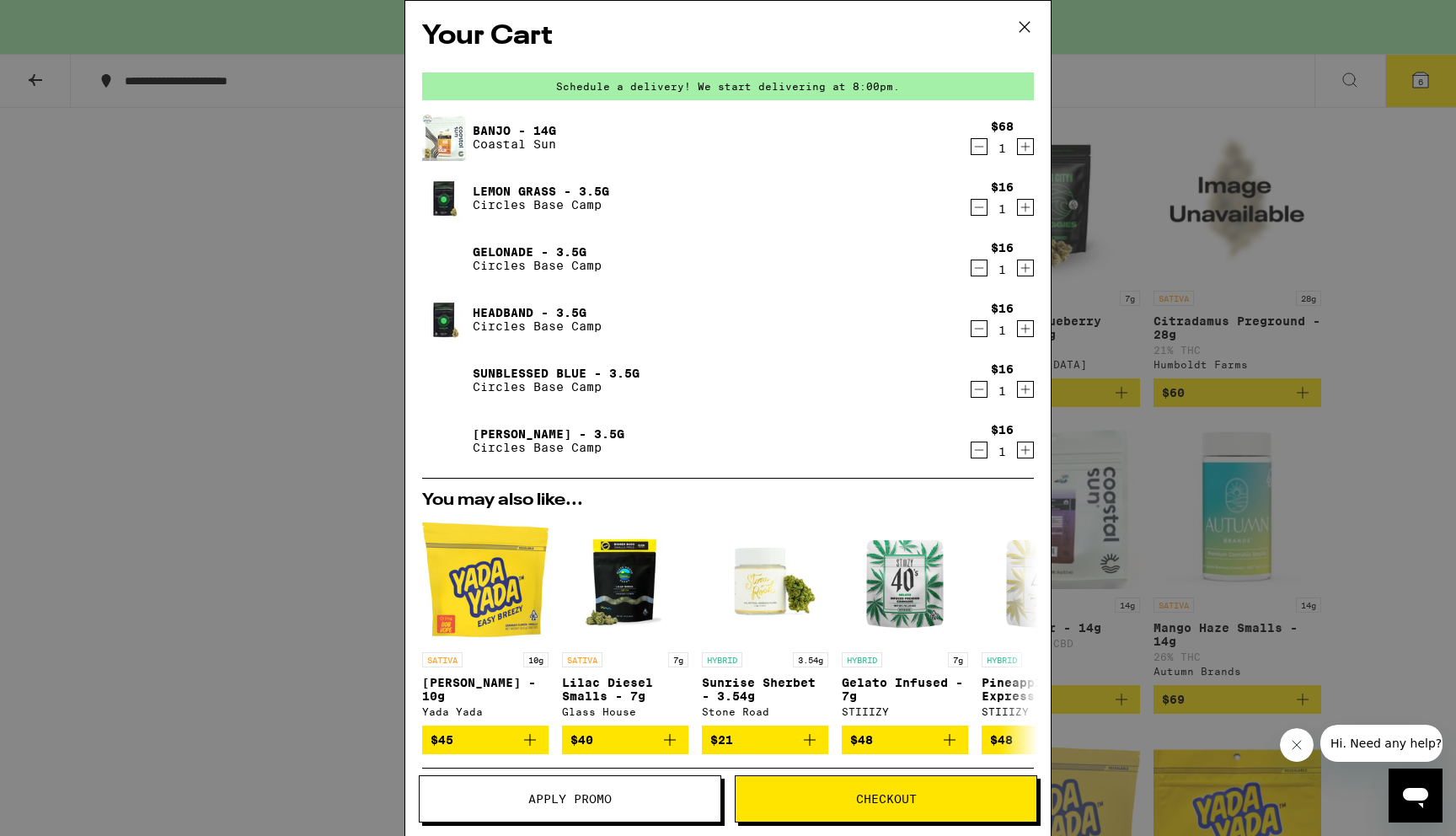
click at [971, 208] on icon "Decrement" at bounding box center [978, 207] width 15 height 20
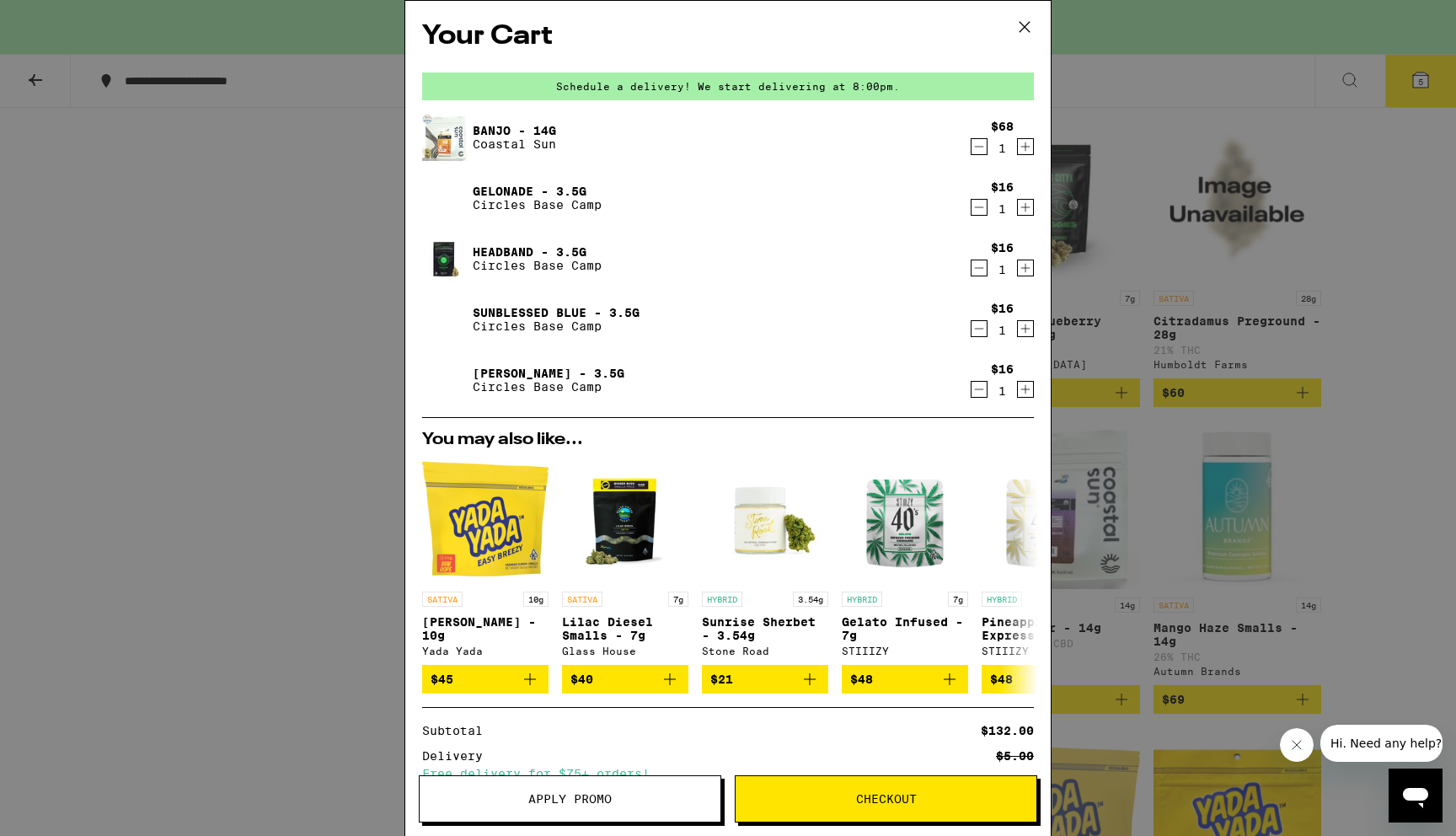
click at [971, 391] on icon "Decrement" at bounding box center [978, 389] width 15 height 20
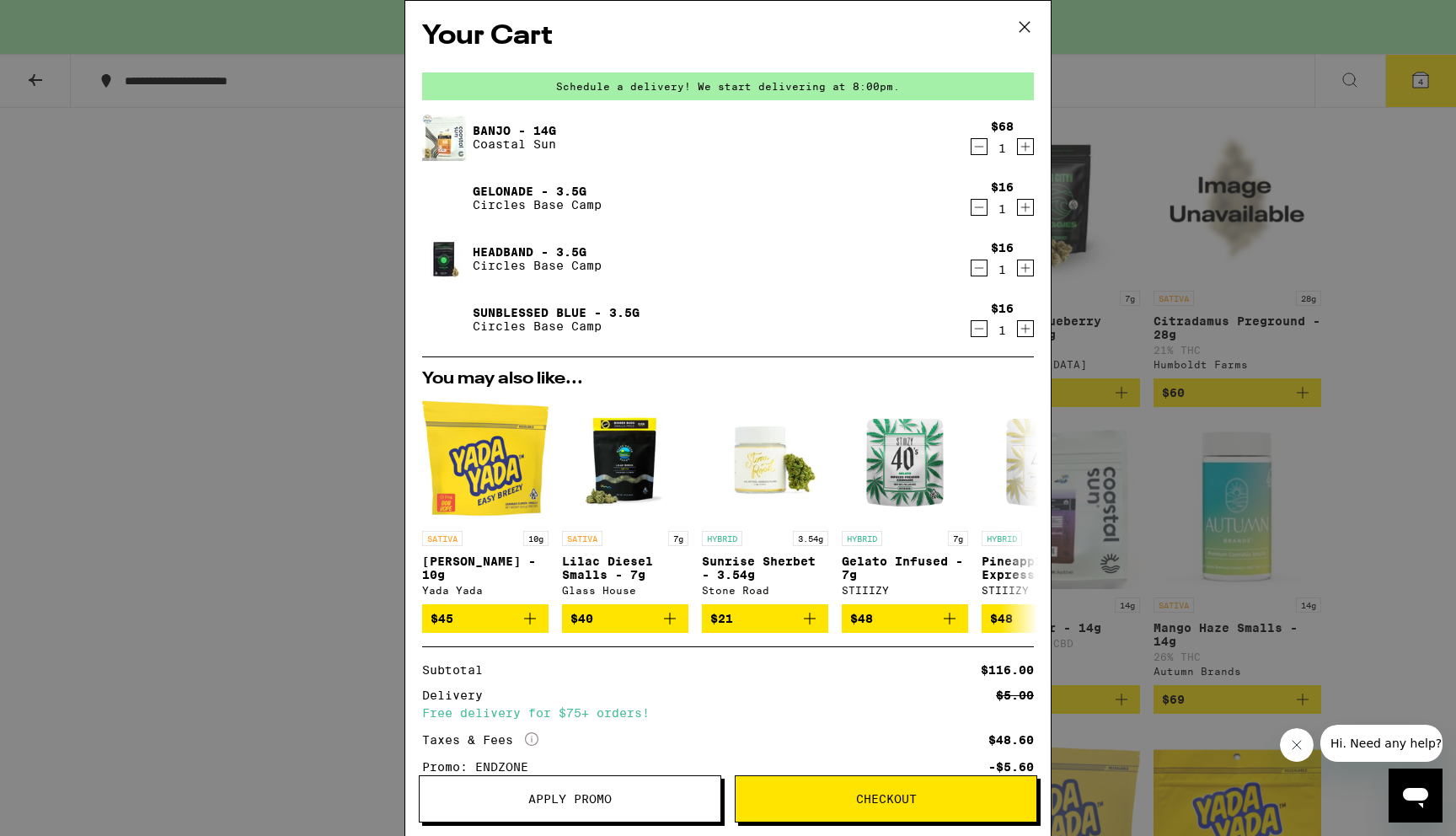
click at [1336, 420] on div "Your Cart Schedule a delivery! We start delivering at 8:00pm. Banjo - 14g Coast…" at bounding box center [728, 418] width 1456 height 836
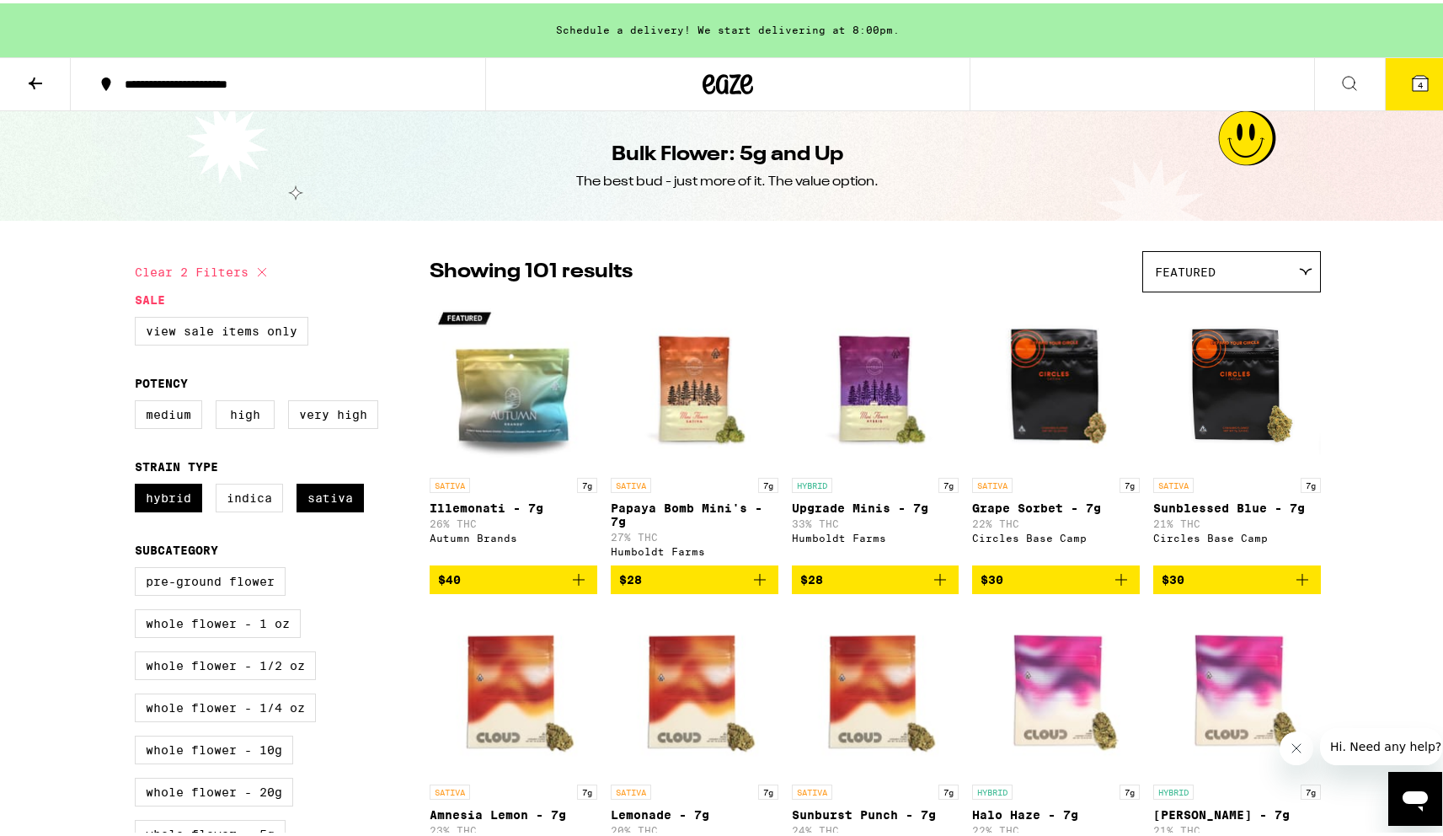
click at [40, 75] on icon at bounding box center [35, 80] width 20 height 20
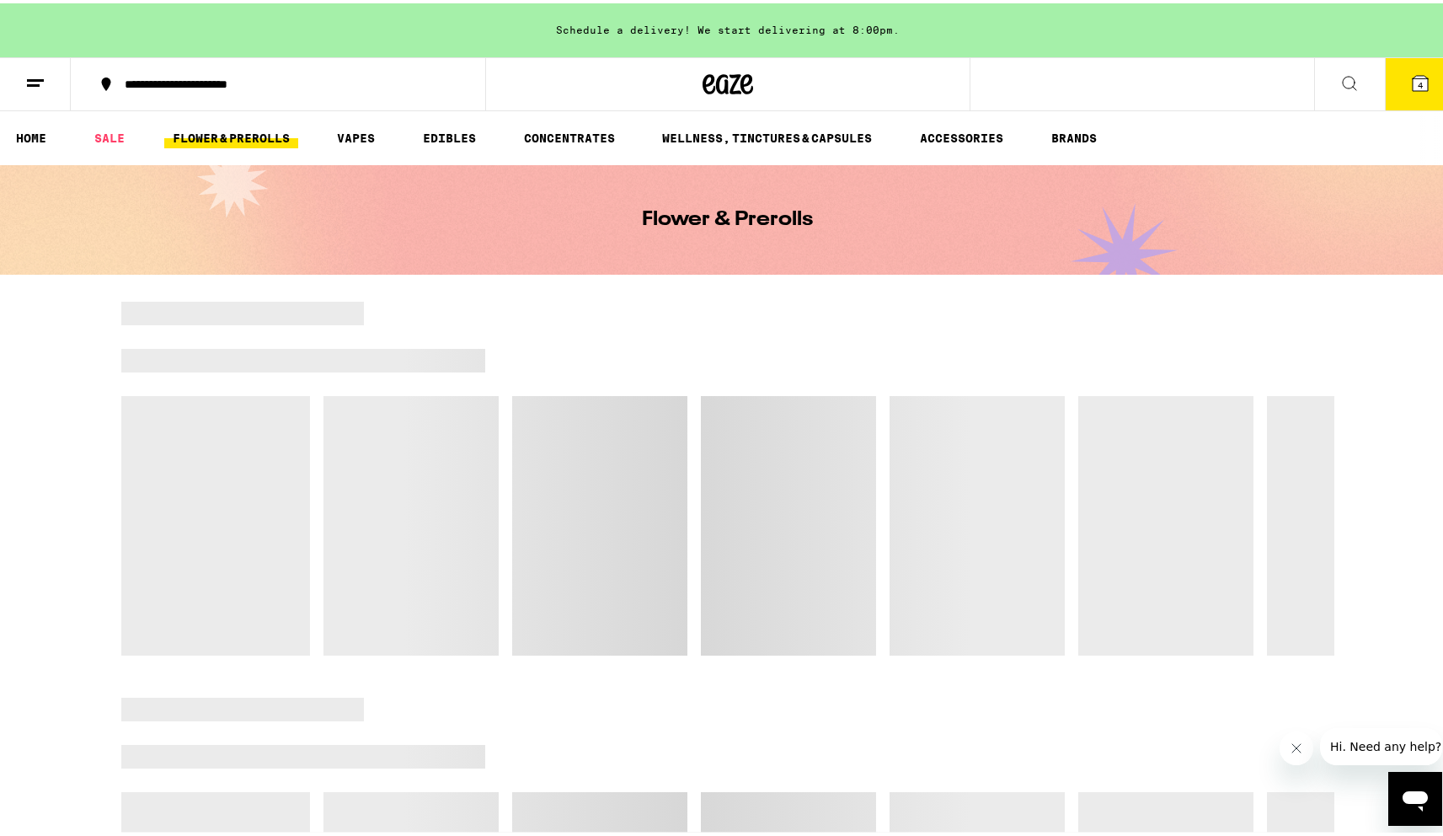
click at [29, 79] on icon at bounding box center [35, 80] width 20 height 20
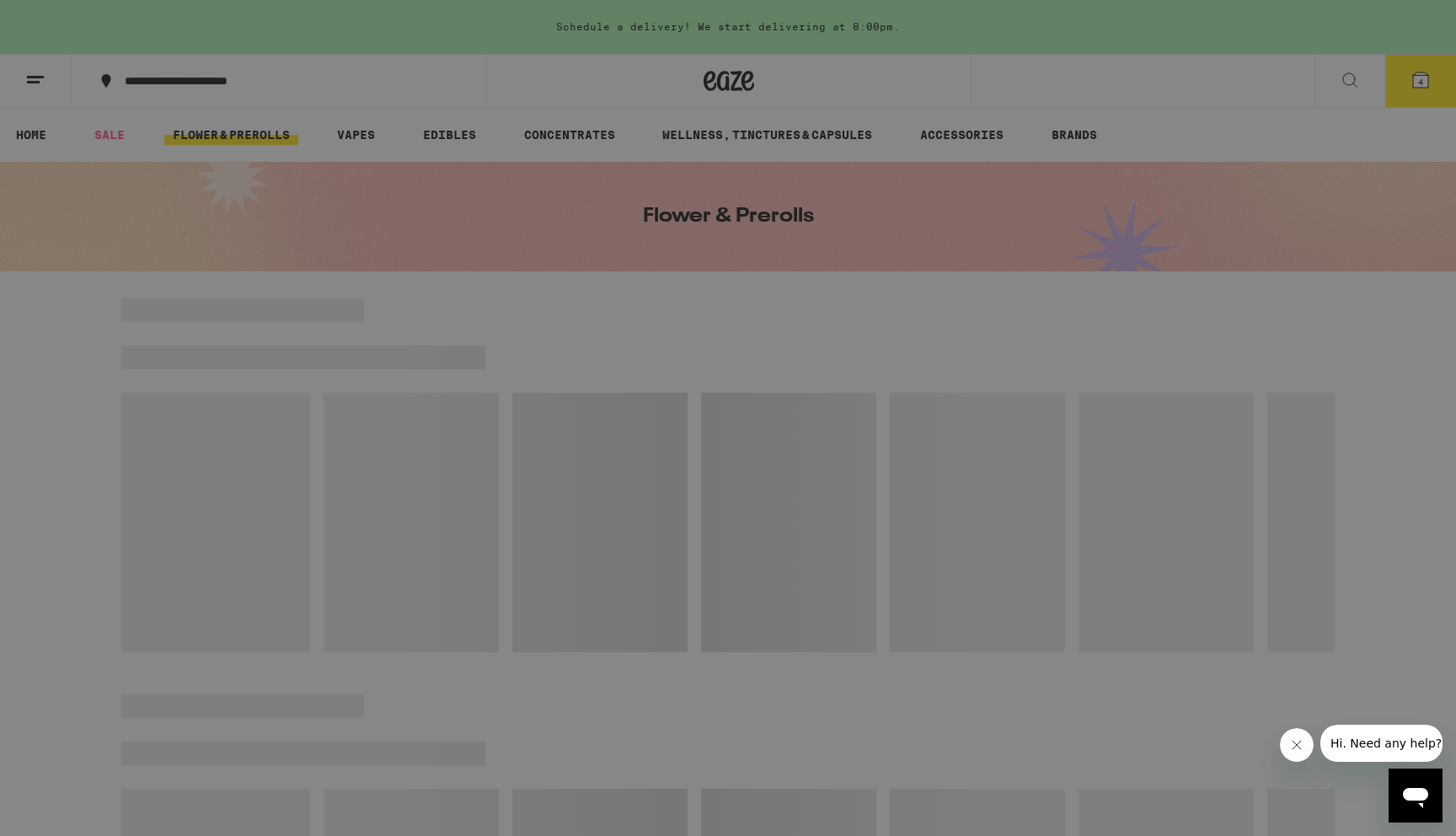
click at [749, 327] on div "Menu Shop Buy It Again Sale Flower & Prerolls Vapes Edibles Concentrates Wellne…" at bounding box center [728, 418] width 1456 height 836
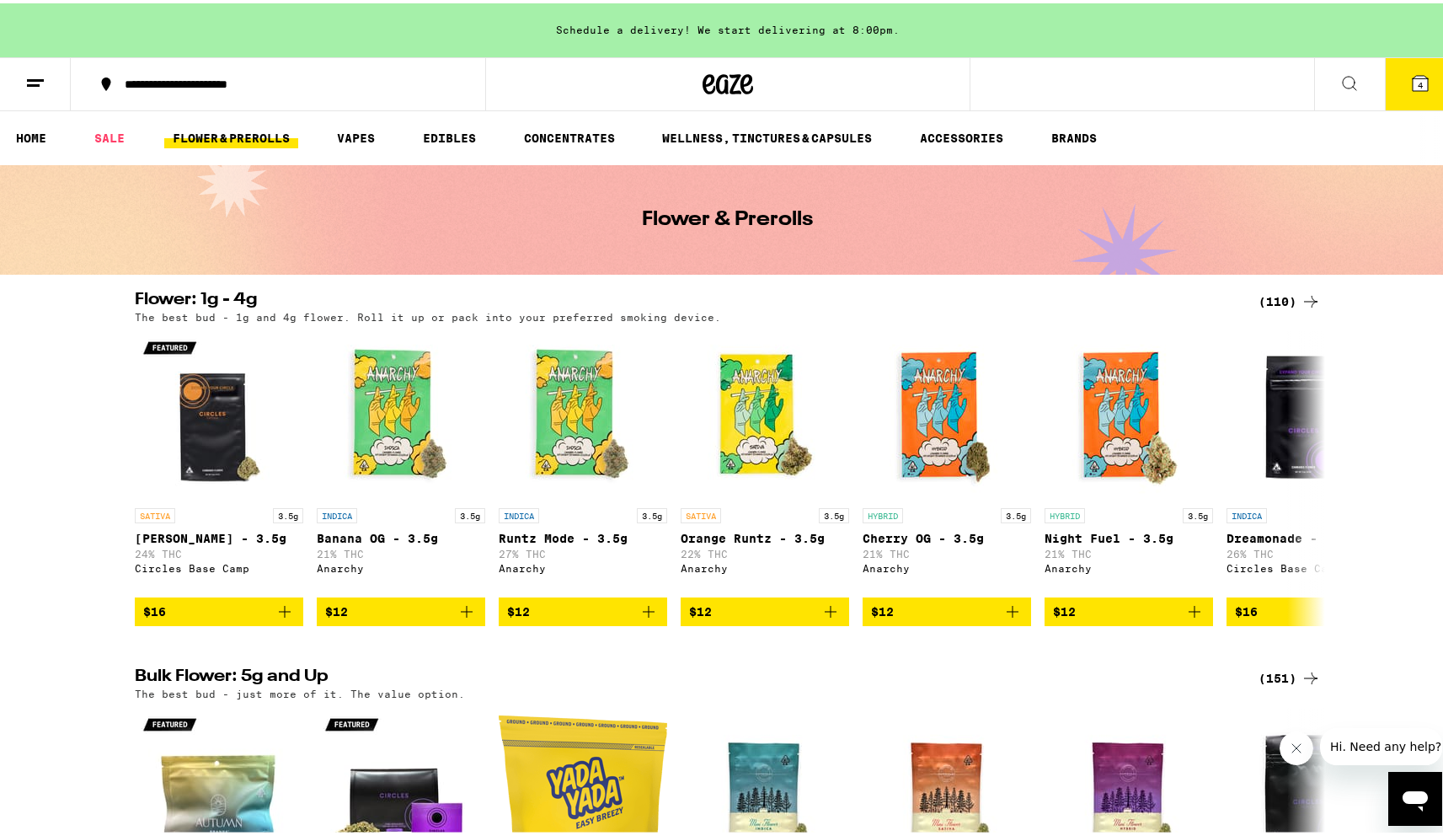
click at [1291, 294] on div "(110)" at bounding box center [1290, 298] width 62 height 20
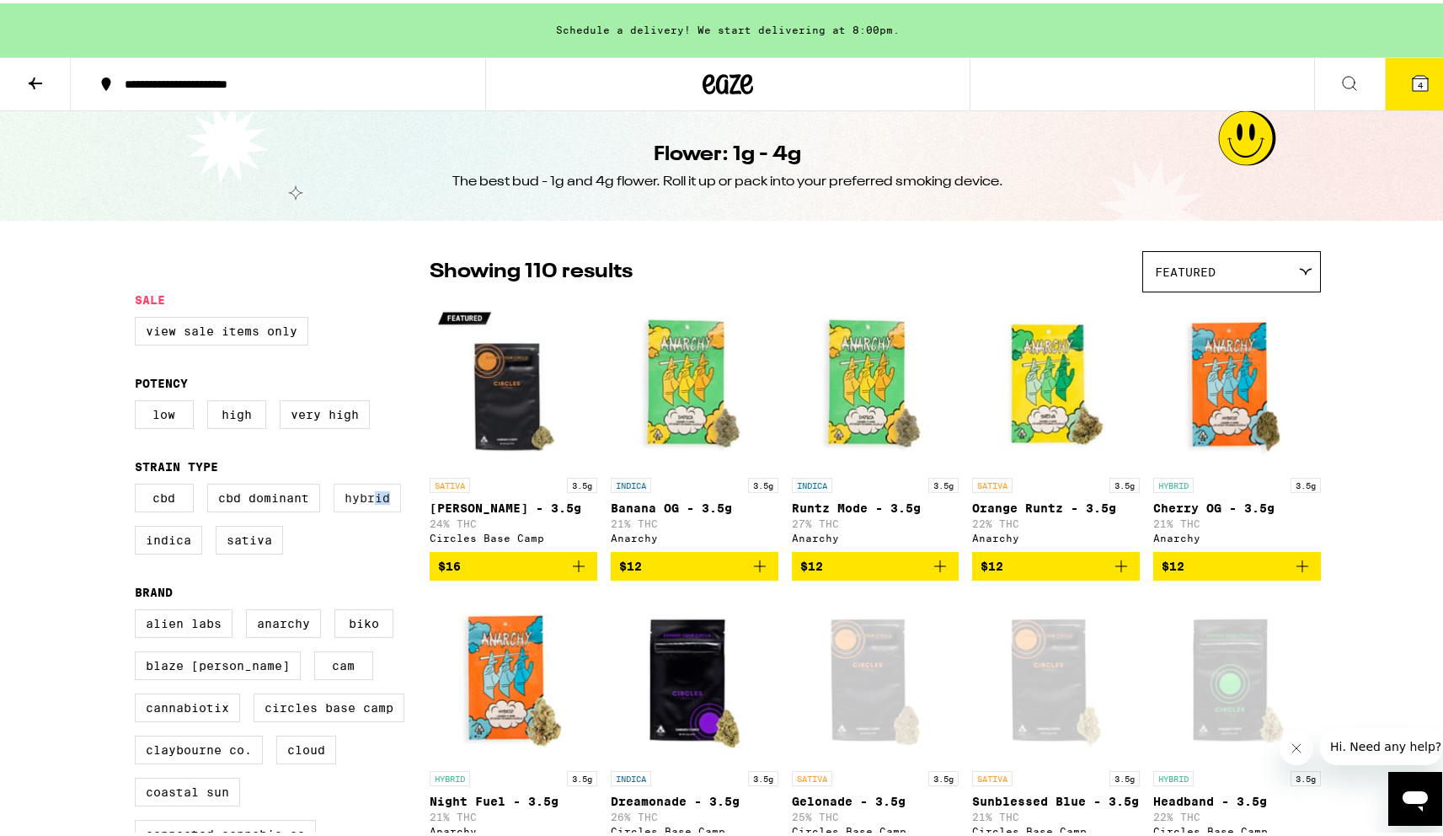
click at [368, 509] on label "Hybrid" at bounding box center [367, 494] width 67 height 29
click at [253, 551] on label "Sativa" at bounding box center [249, 536] width 67 height 29
click at [139, 484] on input "Sativa" at bounding box center [138, 483] width 1 height 1
checkbox input "true"
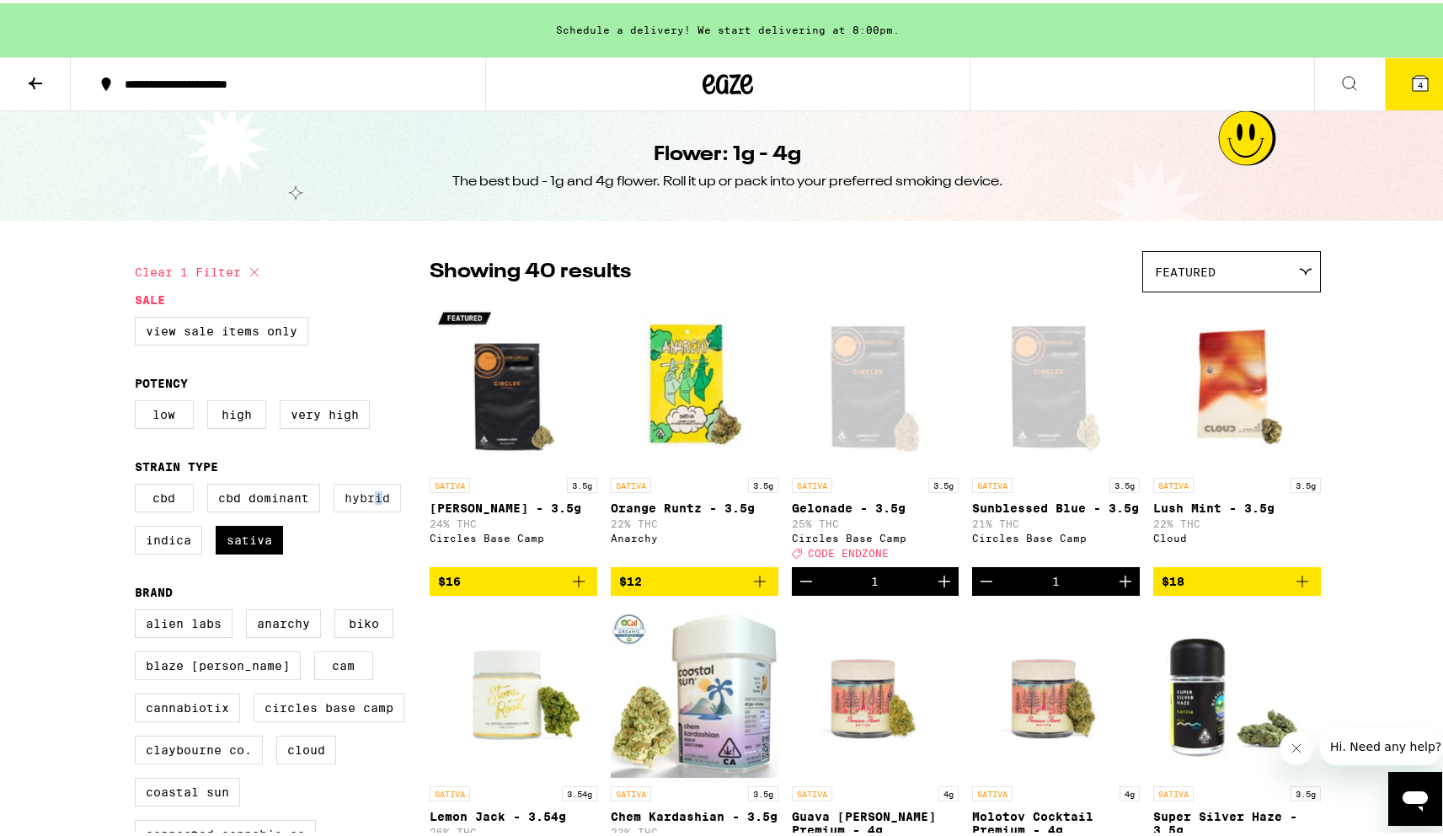
click at [372, 502] on label "Hybrid" at bounding box center [367, 494] width 67 height 29
click at [366, 501] on label "Hybrid" at bounding box center [367, 494] width 67 height 29
click at [139, 484] on input "Hybrid" at bounding box center [138, 483] width 1 height 1
checkbox input "true"
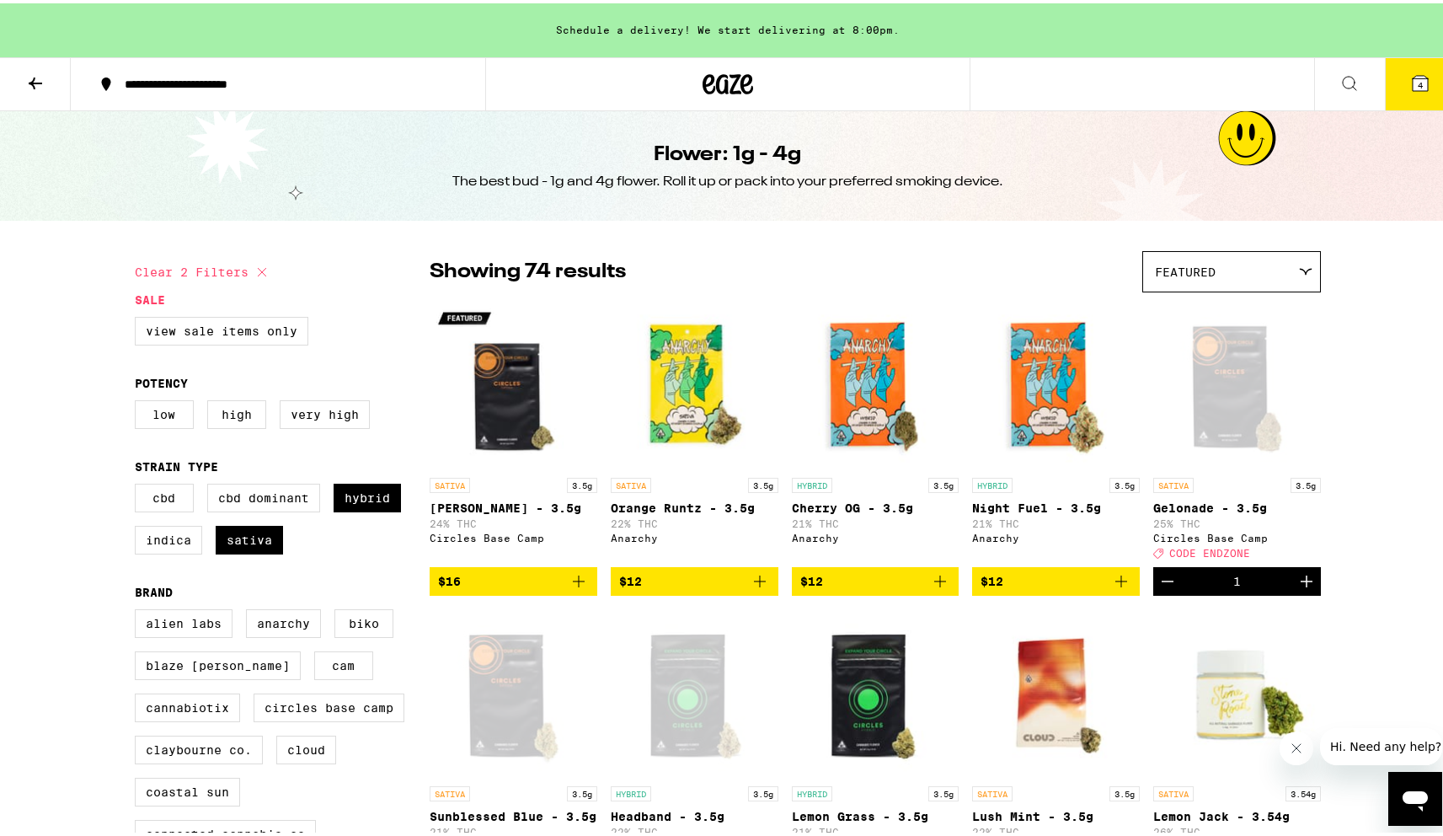
click at [1046, 399] on img "Open page for Night Fuel - 3.5g from Anarchy" at bounding box center [1056, 381] width 168 height 168
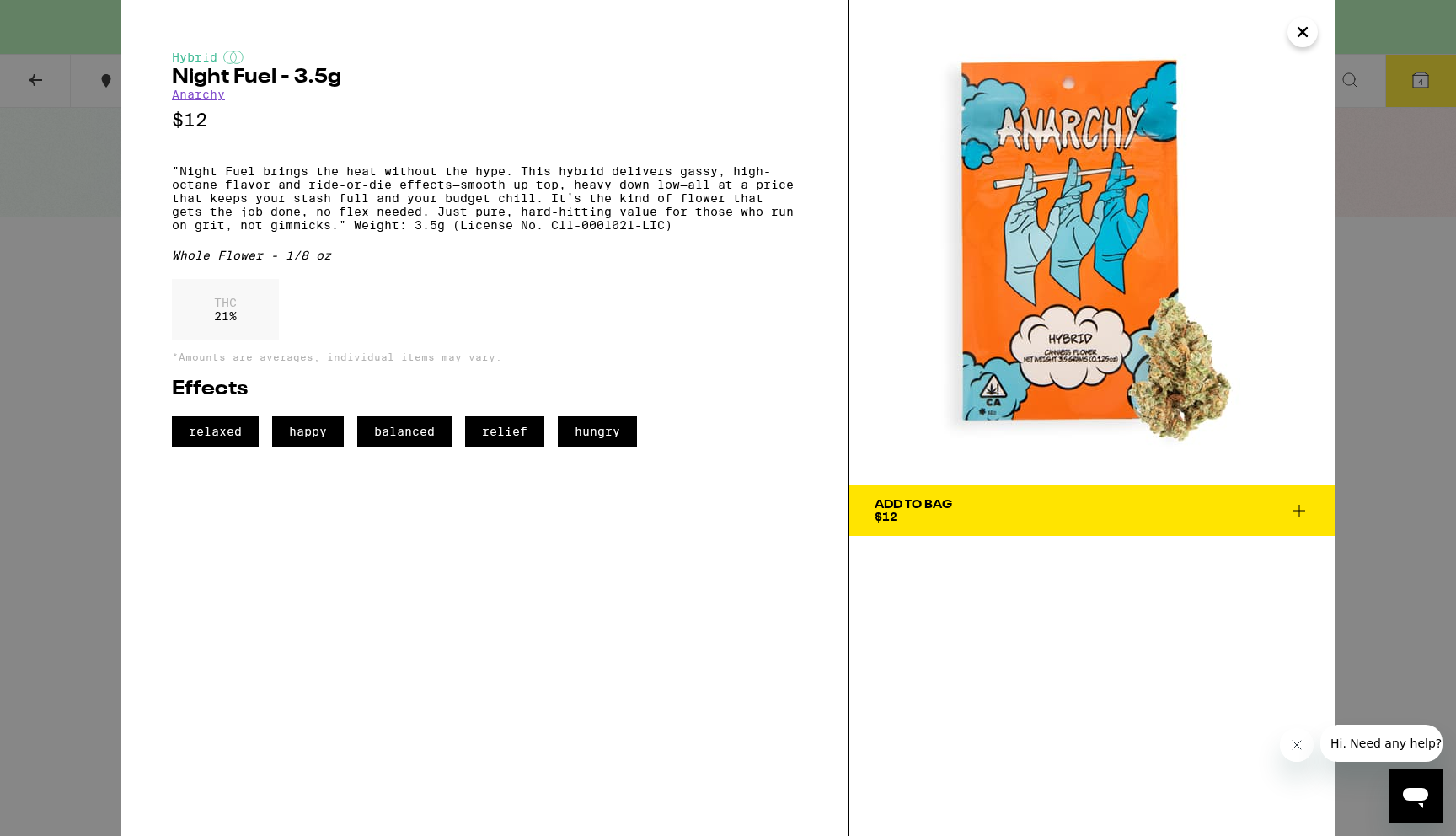
click at [1302, 33] on icon "Close" at bounding box center [1302, 32] width 8 height 8
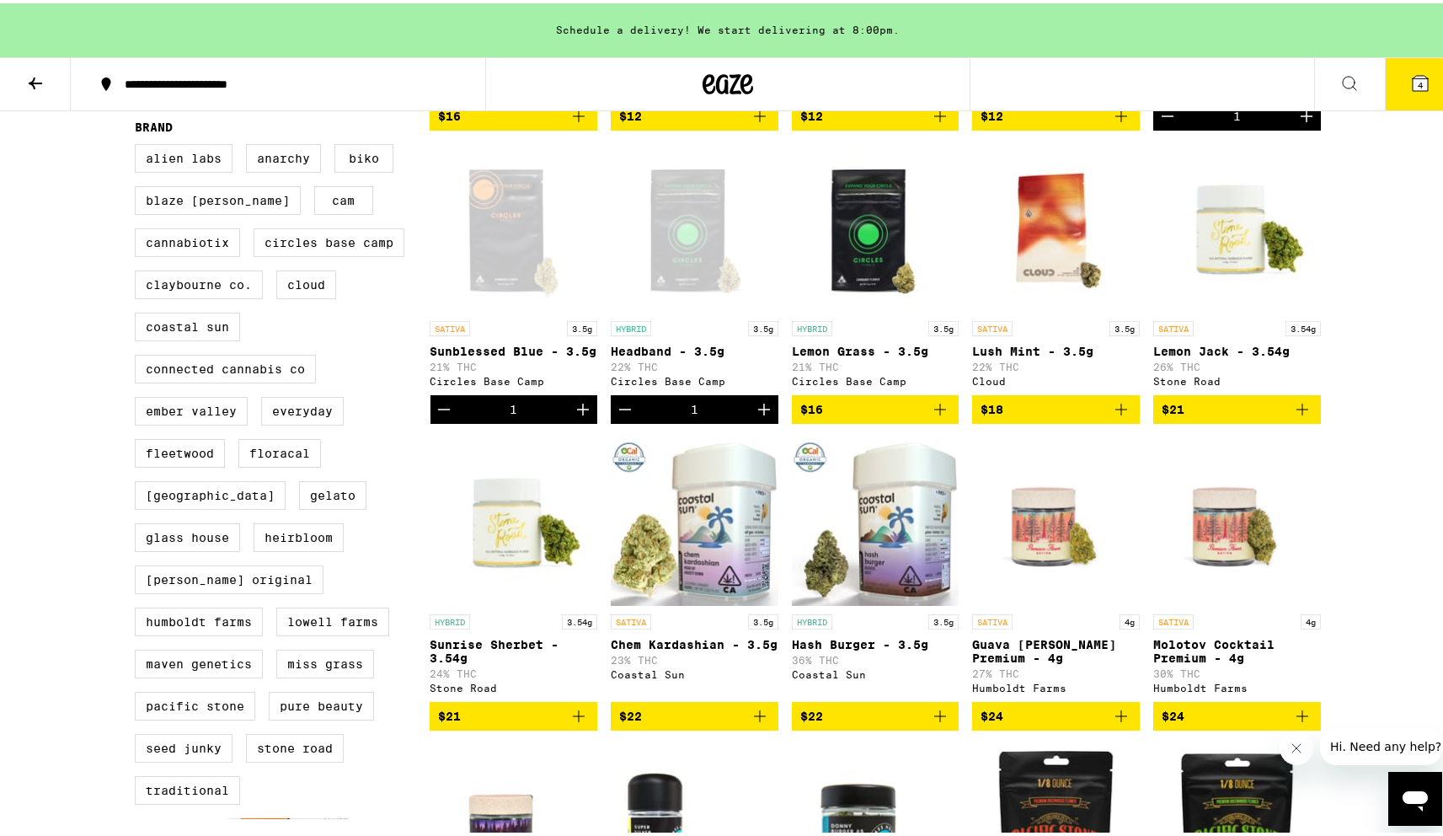
scroll to position [473, 0]
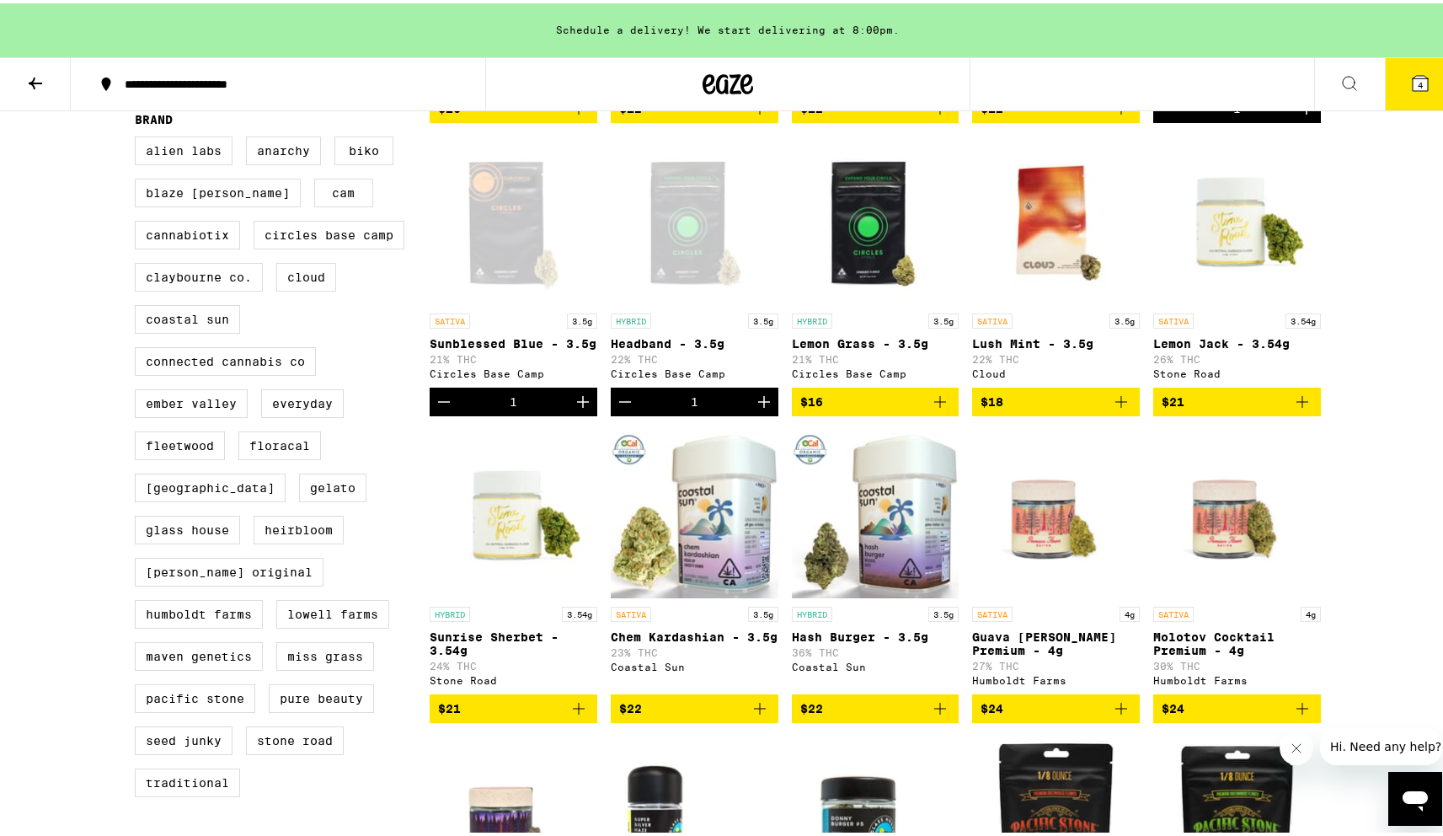
click at [1396, 83] on button "4" at bounding box center [1420, 81] width 71 height 52
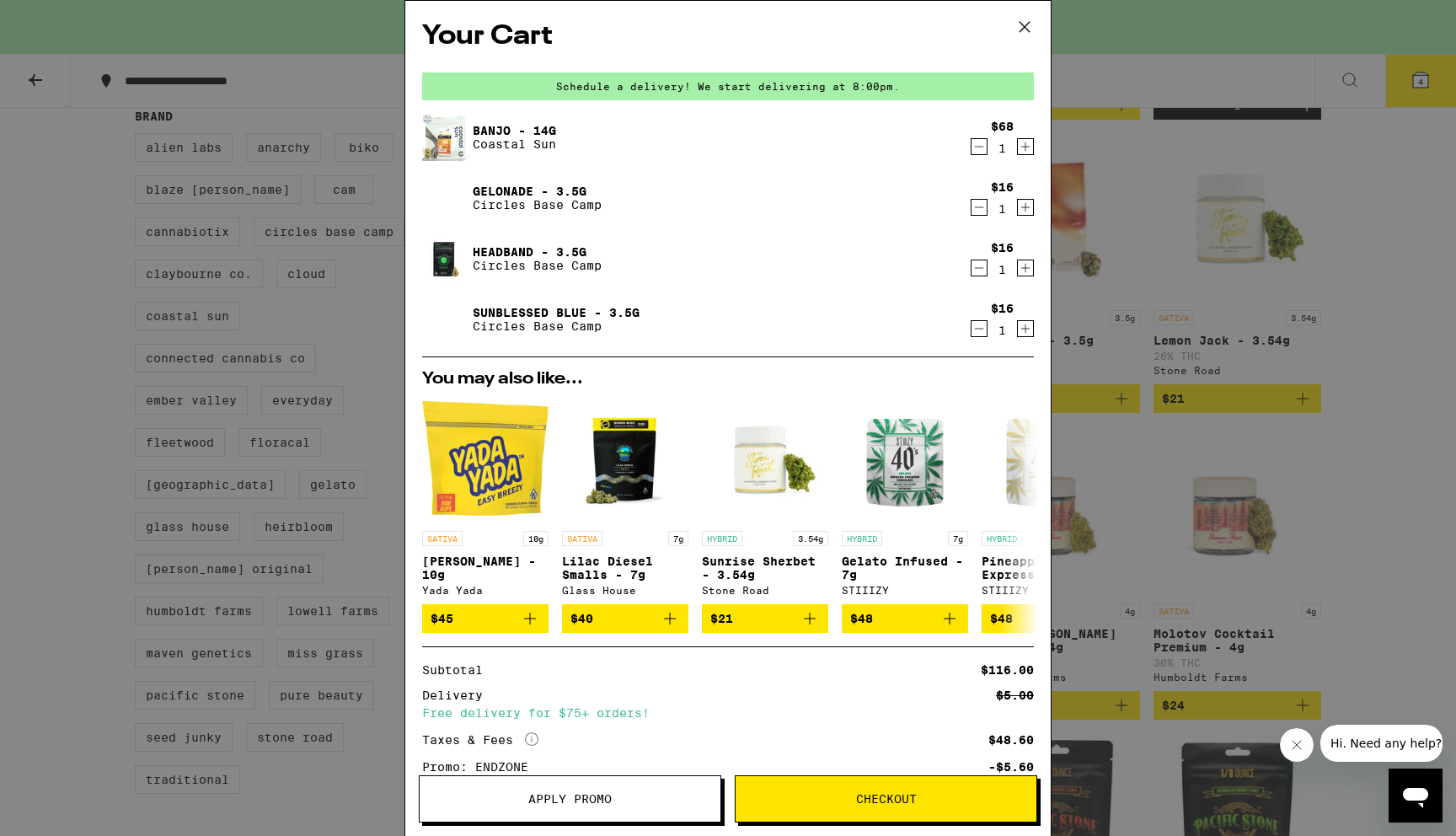
click at [971, 150] on icon "Decrement" at bounding box center [978, 146] width 15 height 20
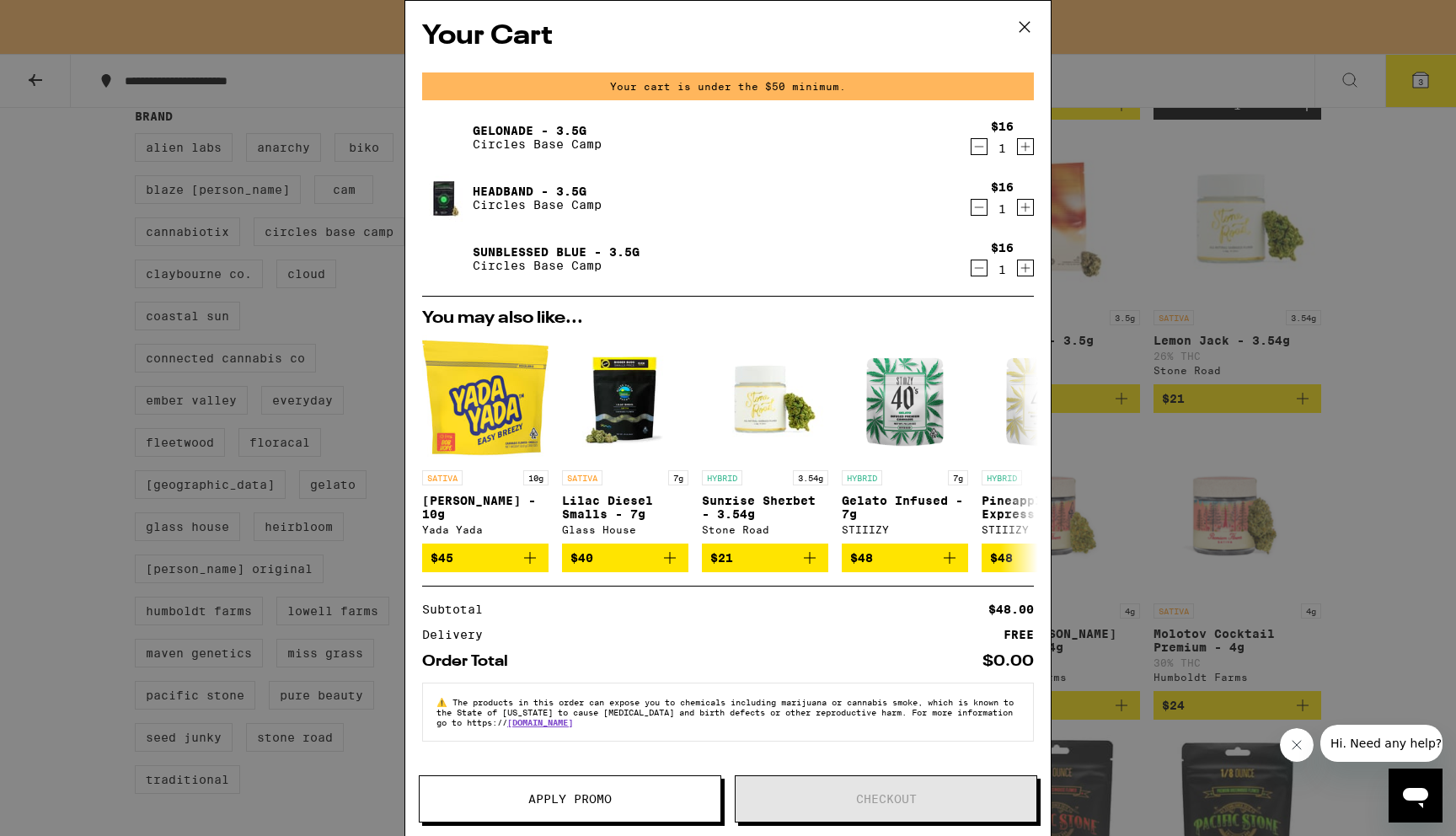
click at [1025, 209] on icon "Increment" at bounding box center [1025, 207] width 15 height 20
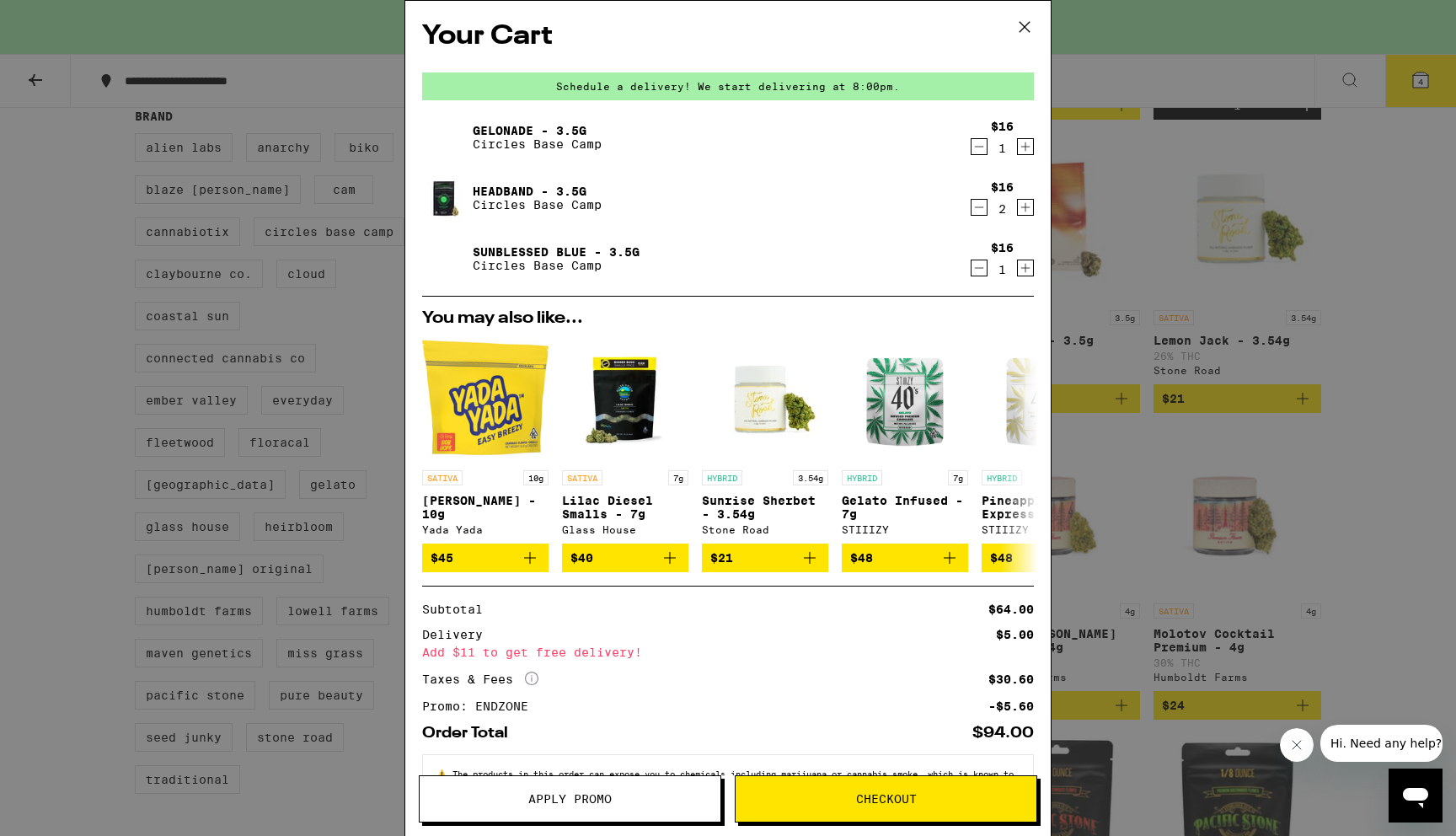
click at [971, 206] on icon "Decrement" at bounding box center [978, 207] width 15 height 20
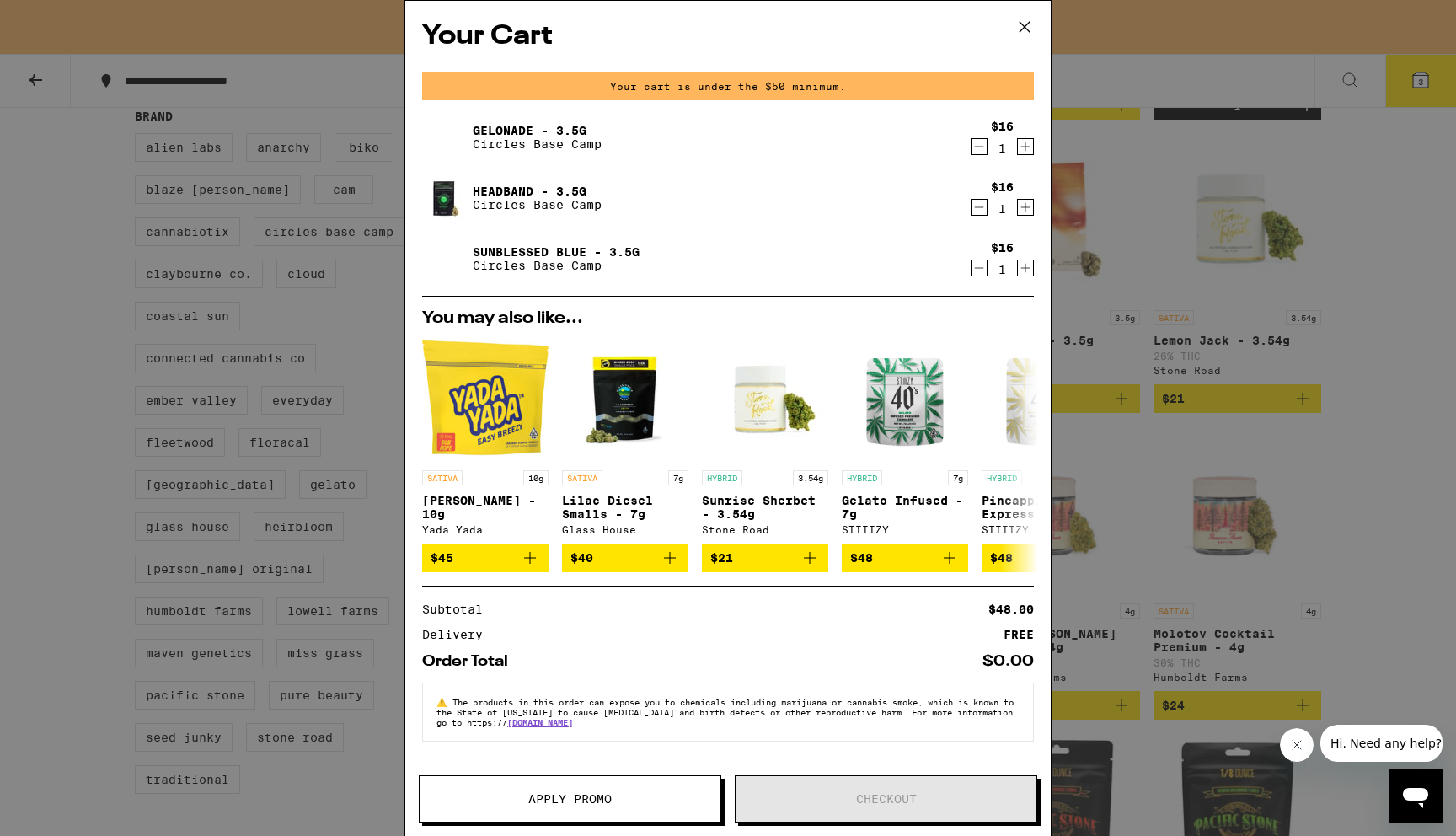
drag, startPoint x: 1019, startPoint y: 19, endPoint x: 1022, endPoint y: 27, distance: 8.8
click at [1019, 19] on icon at bounding box center [1024, 26] width 25 height 25
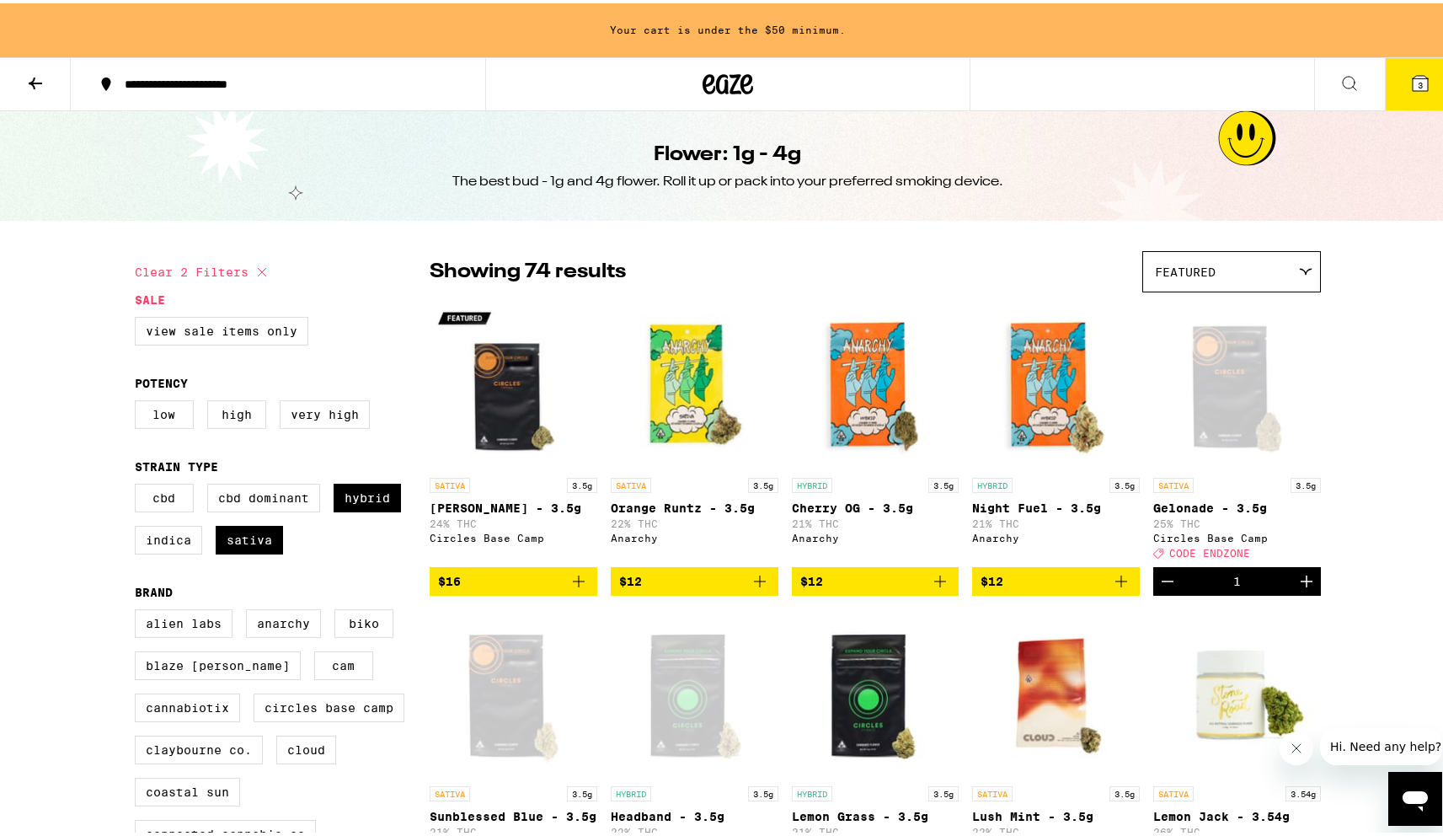
click at [1396, 94] on button "3" at bounding box center [1420, 81] width 71 height 52
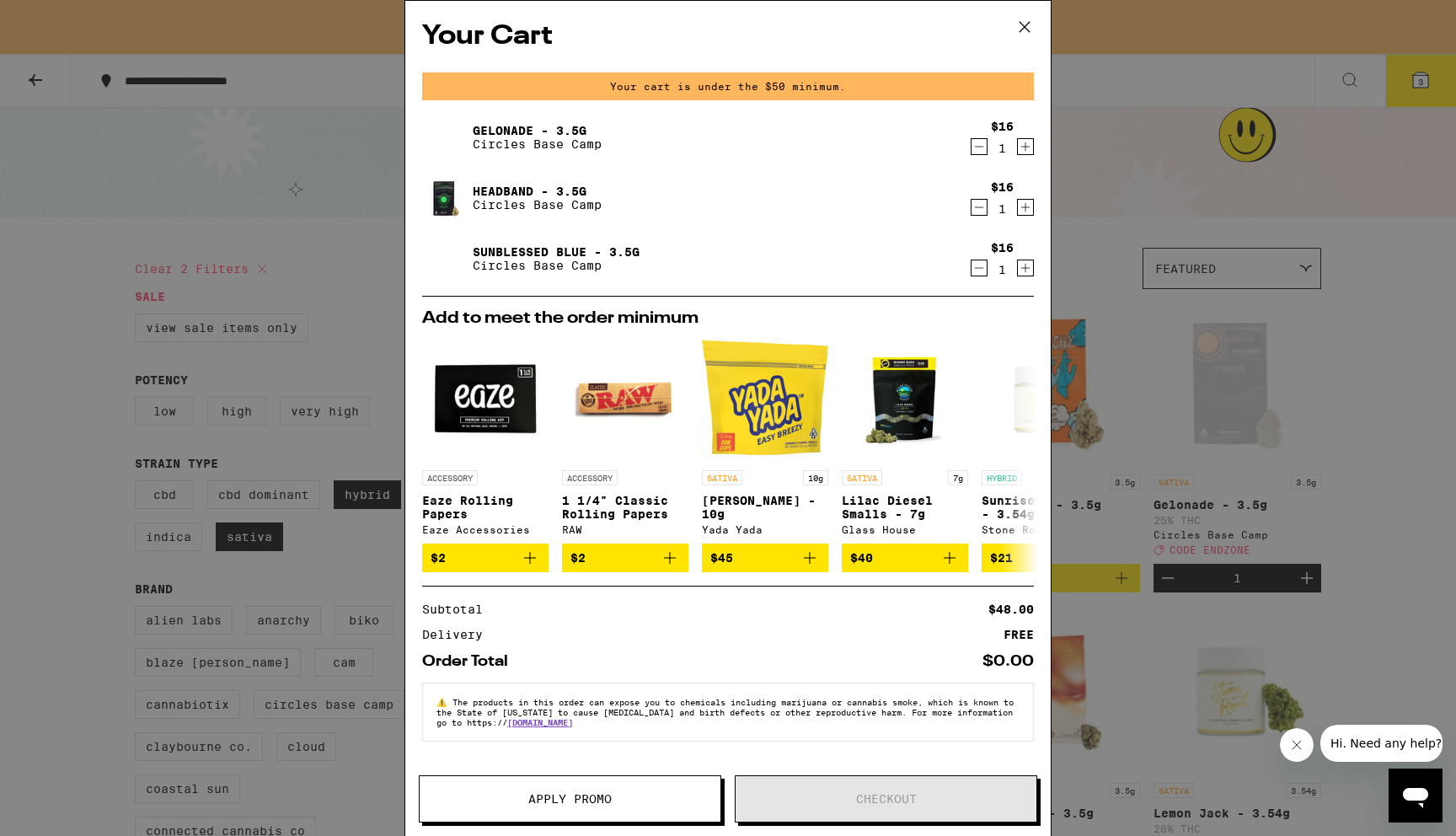
click at [1354, 315] on div "Your Cart Your cart is under the $50 minimum. Gelonade - 3.5g Circles Base Camp…" at bounding box center [728, 418] width 1456 height 836
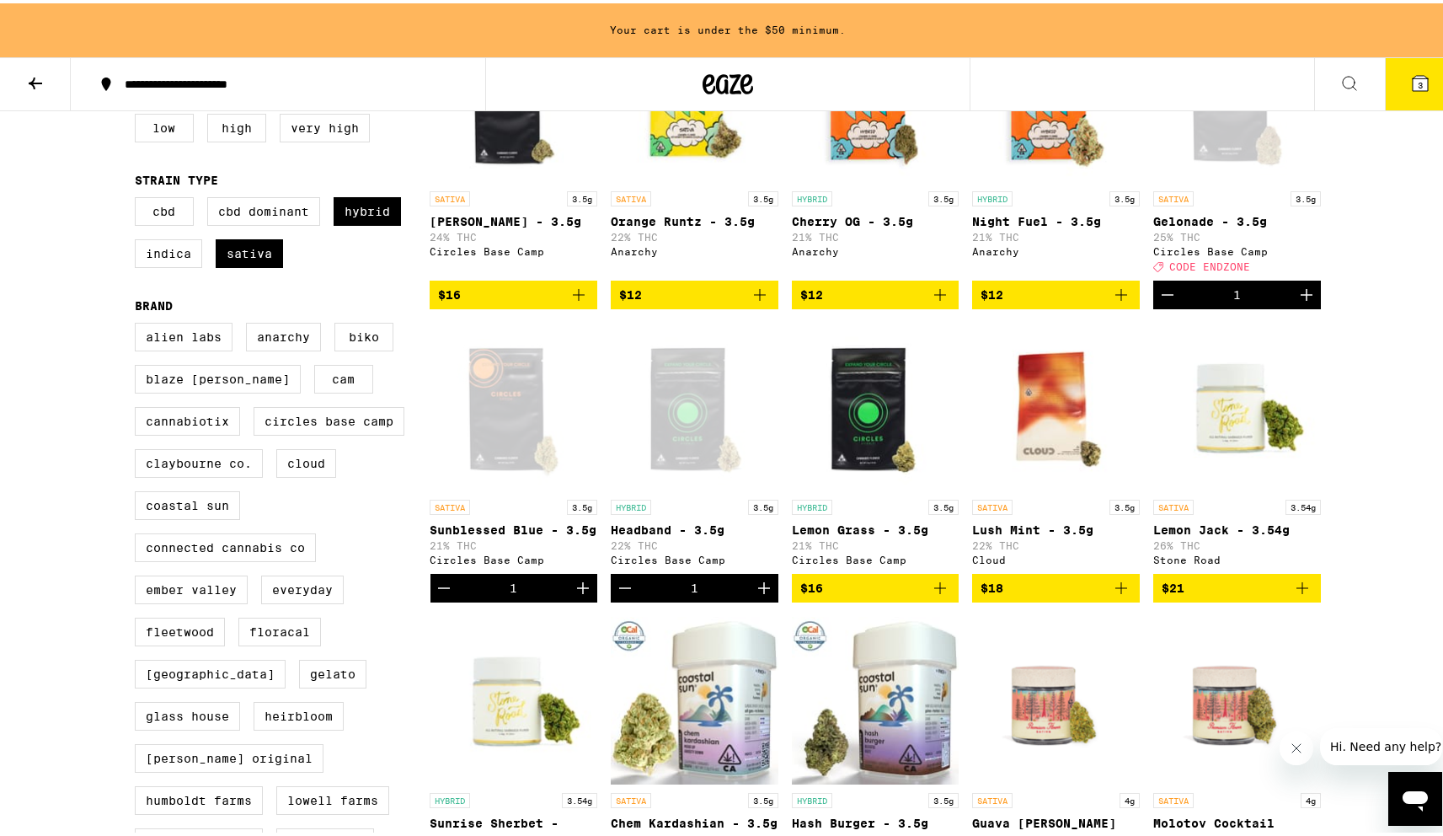
scroll to position [291, 0]
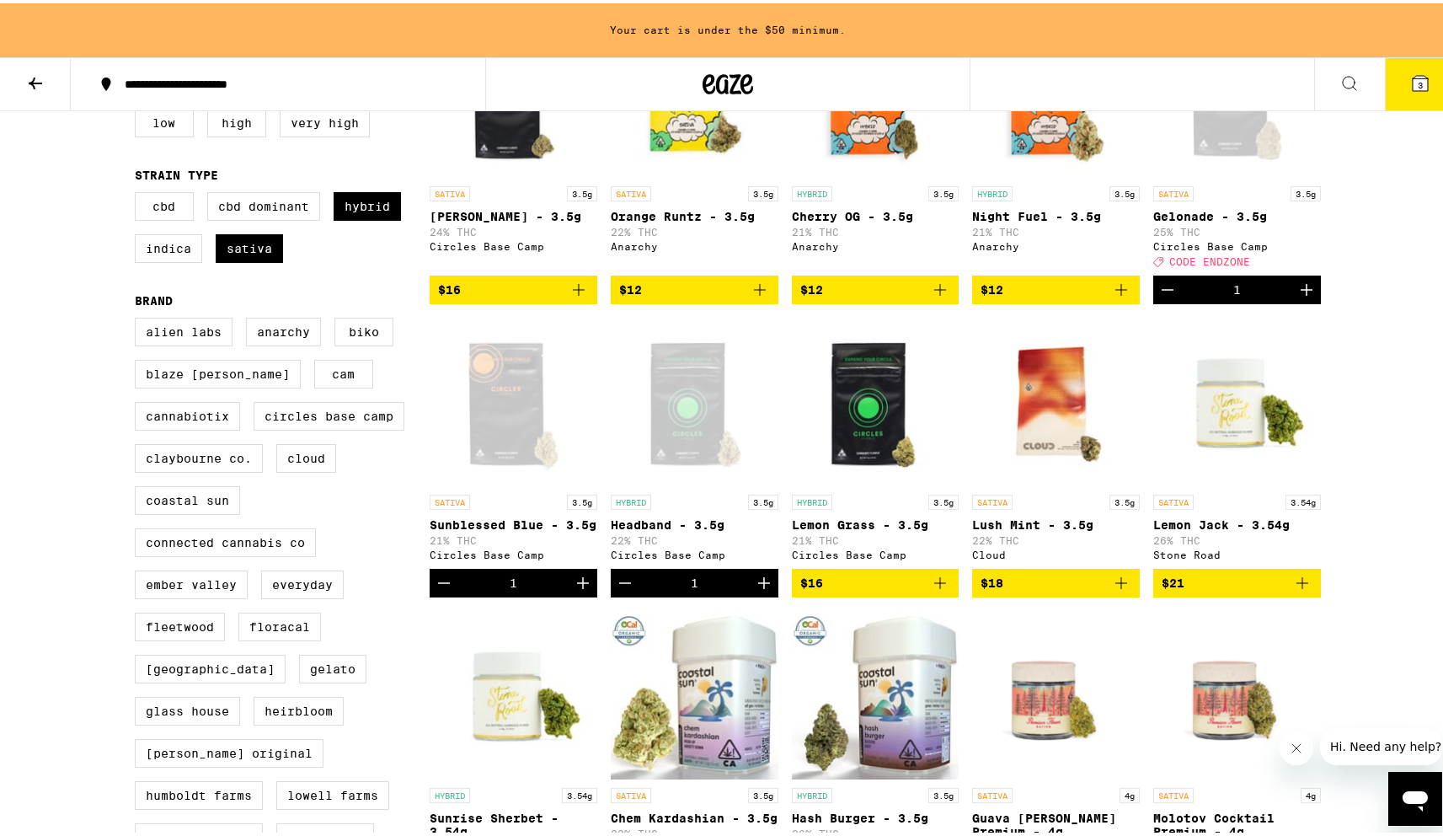
click at [33, 70] on icon at bounding box center [35, 80] width 20 height 20
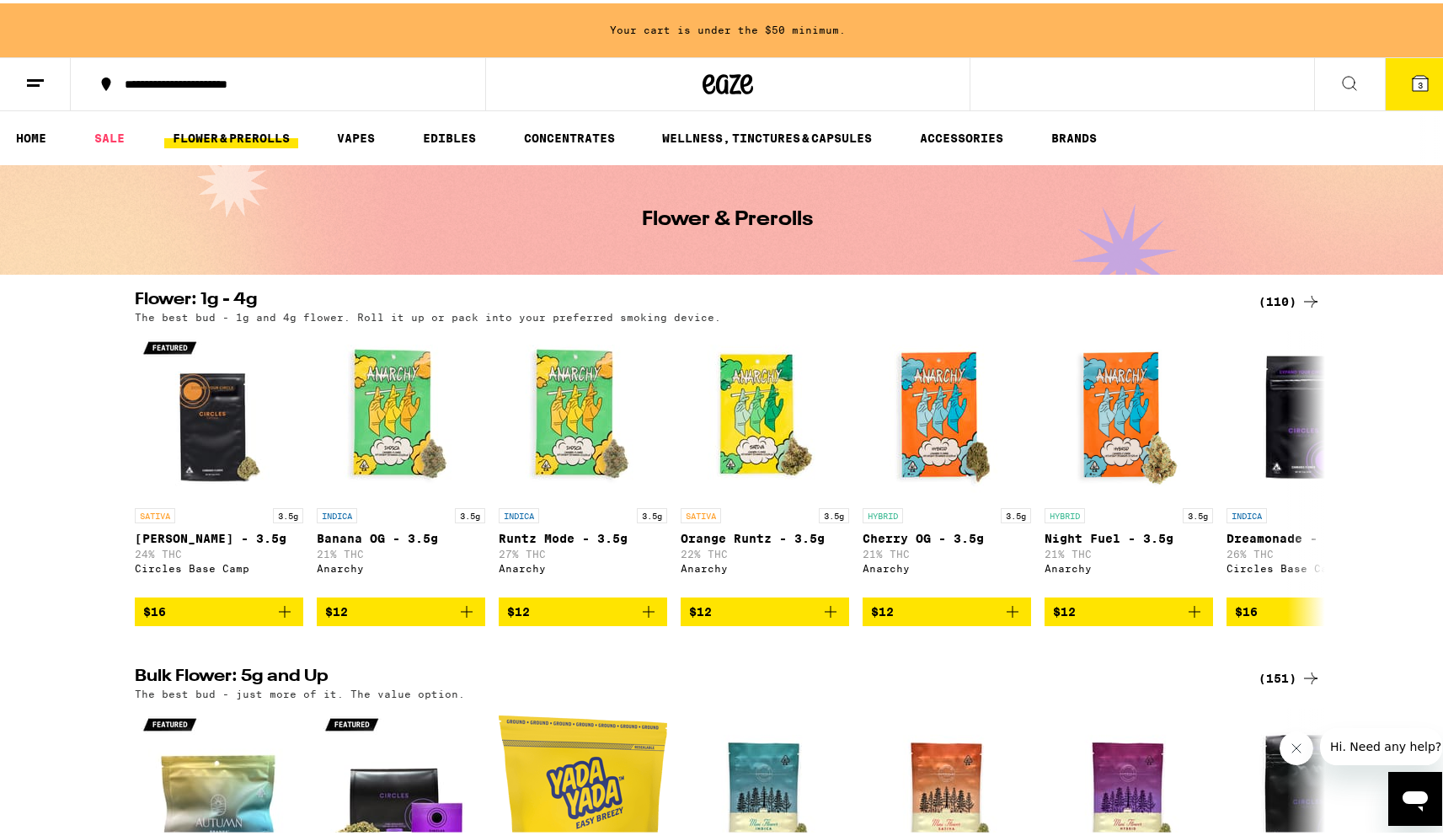
click at [42, 90] on button at bounding box center [35, 81] width 71 height 53
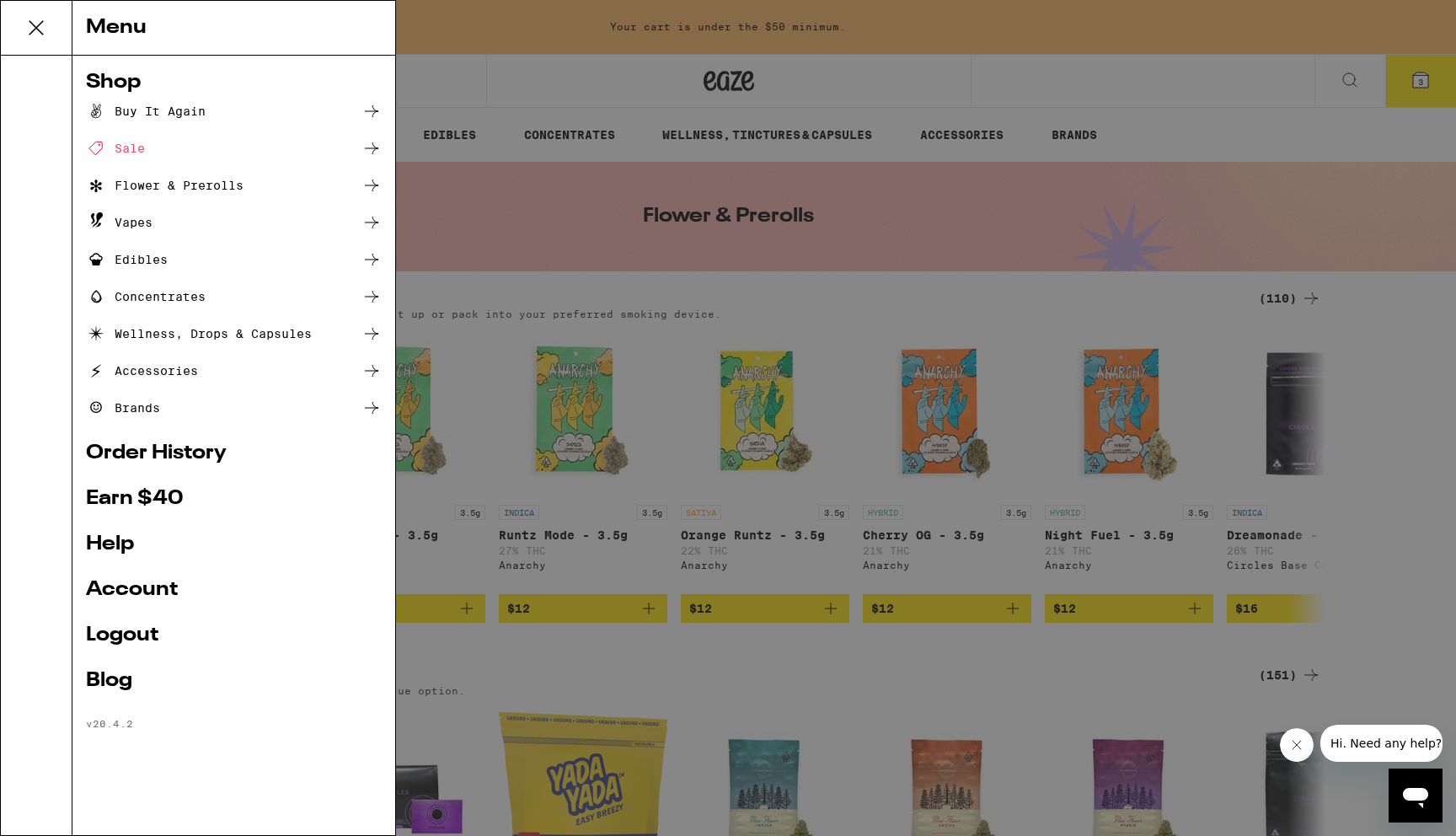
click at [560, 142] on div "Menu Shop Buy It Again Sale Flower & Prerolls Vapes Edibles Concentrates Wellne…" at bounding box center [728, 418] width 1456 height 836
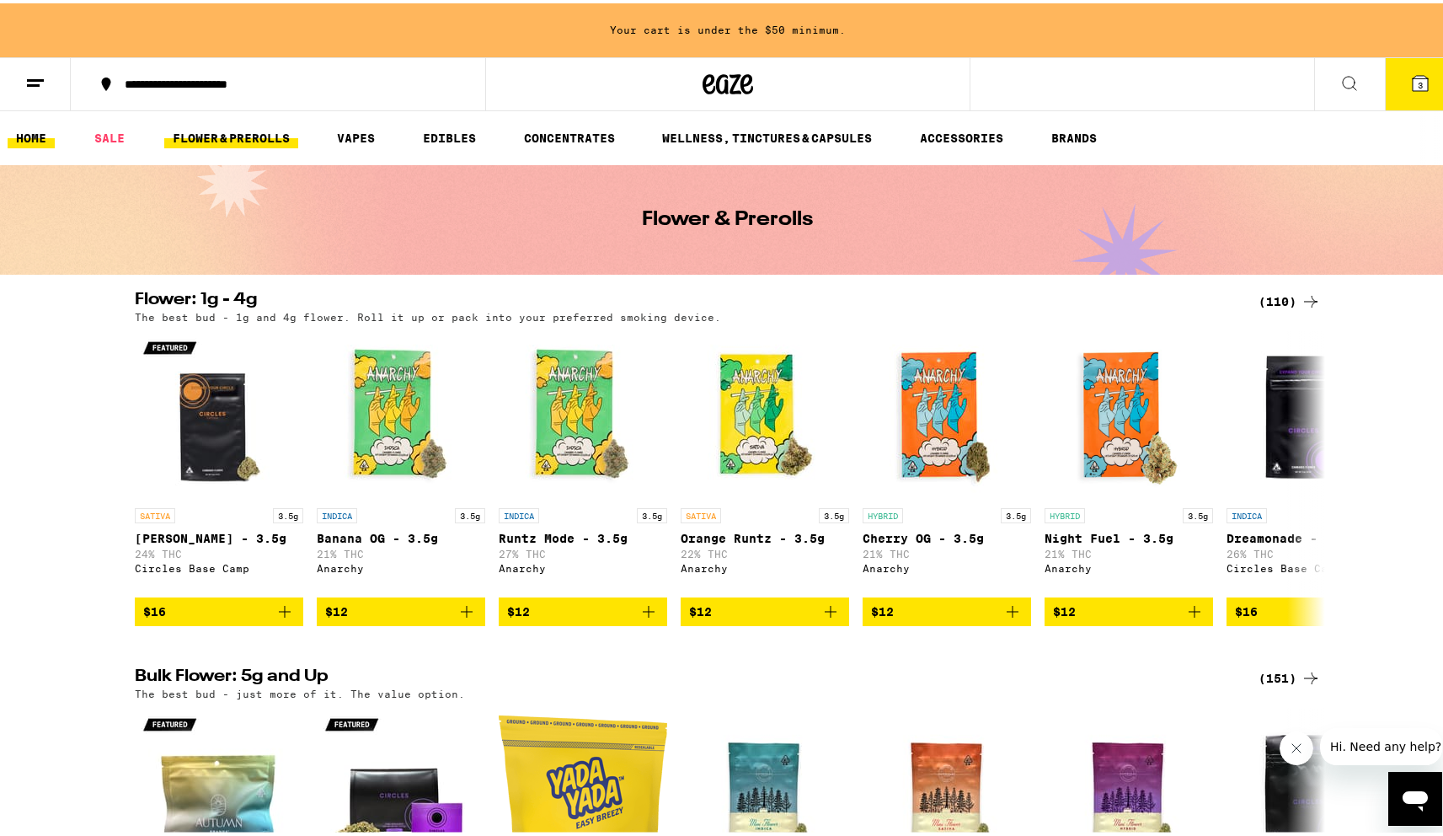
click at [31, 136] on link "HOME" at bounding box center [31, 135] width 47 height 20
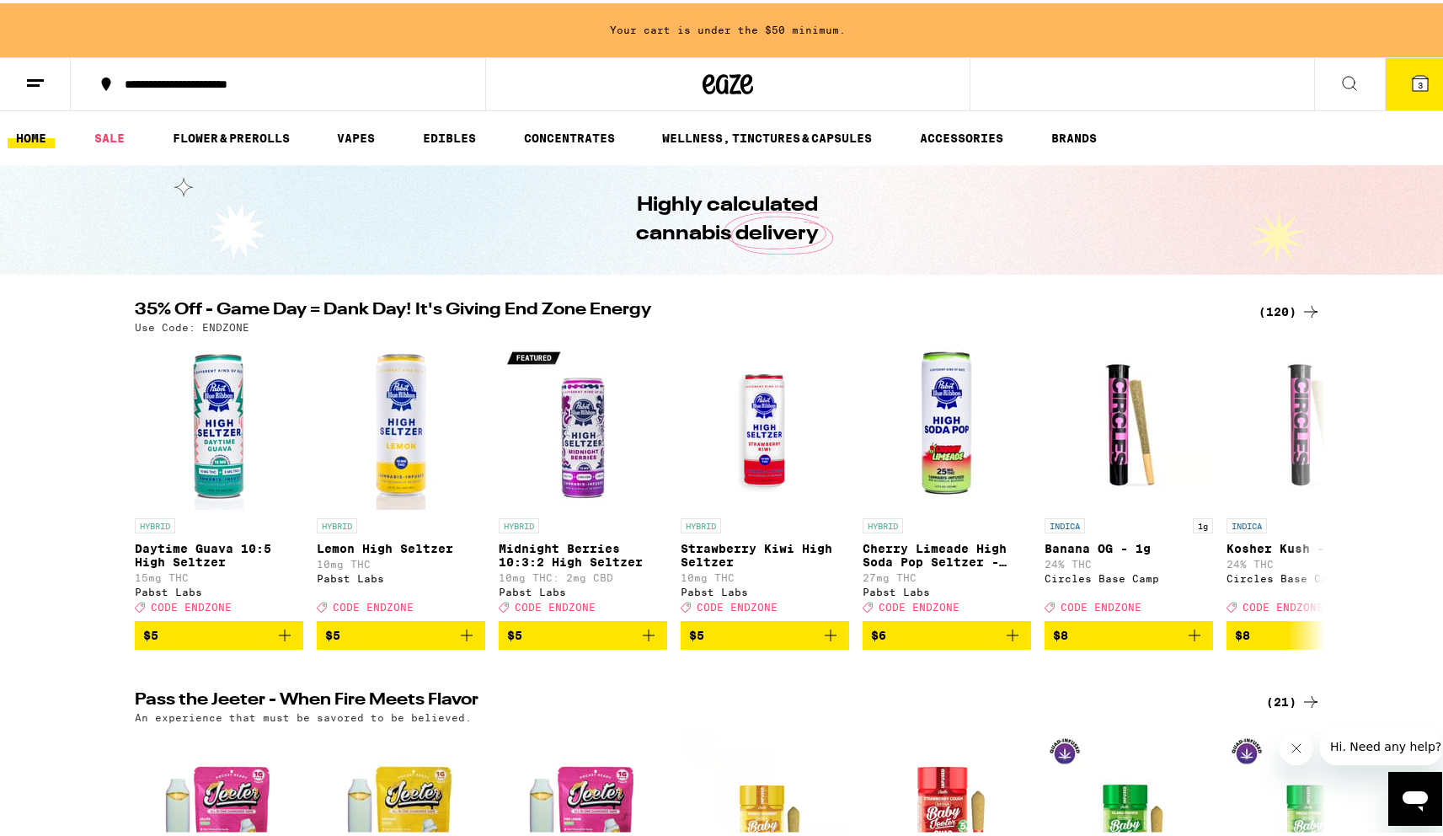
click at [1277, 306] on div "(120)" at bounding box center [1290, 308] width 62 height 20
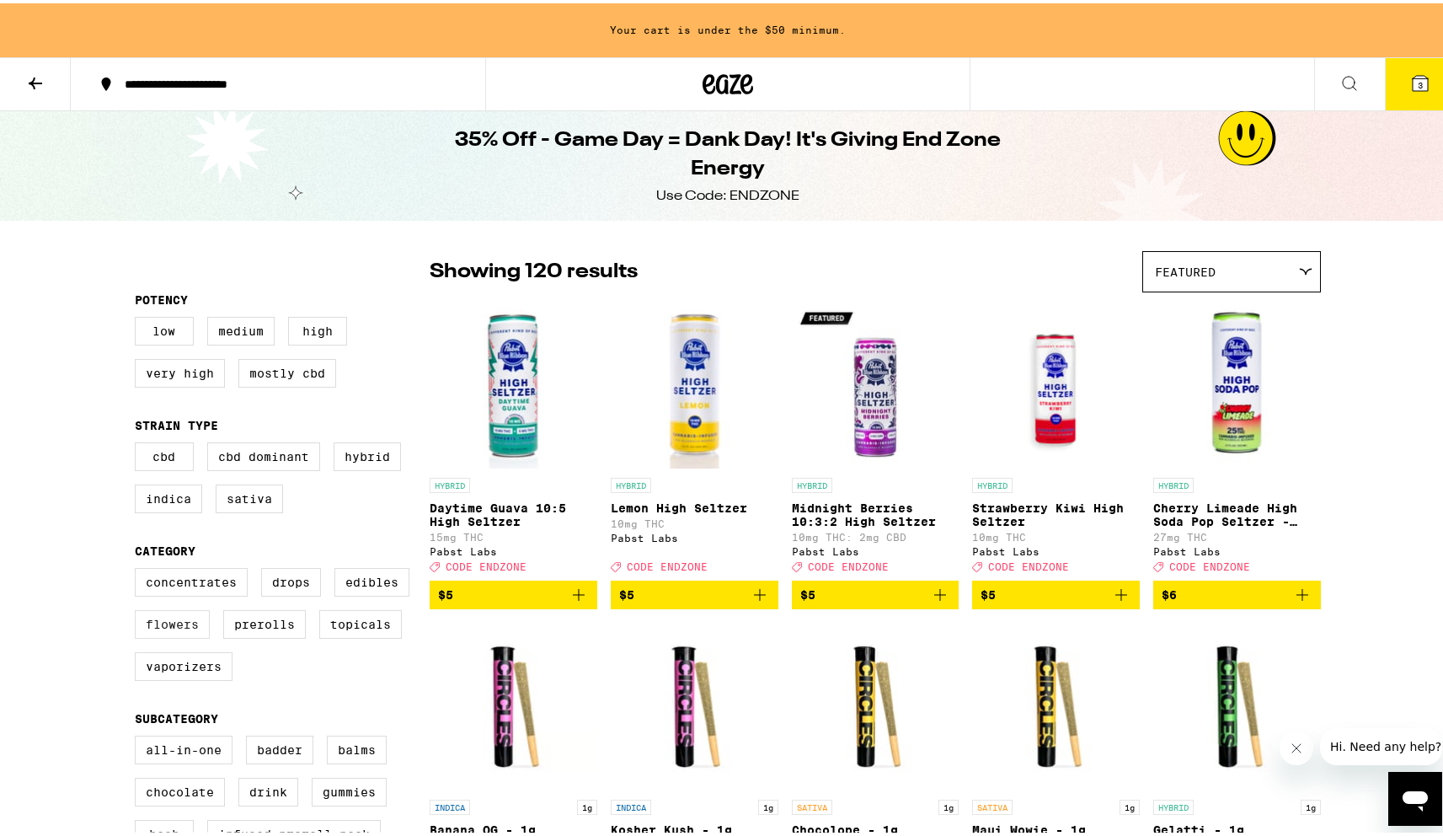
click at [180, 635] on label "Flowers" at bounding box center [172, 621] width 75 height 29
click at [139, 568] on input "Flowers" at bounding box center [138, 567] width 1 height 1
checkbox input "true"
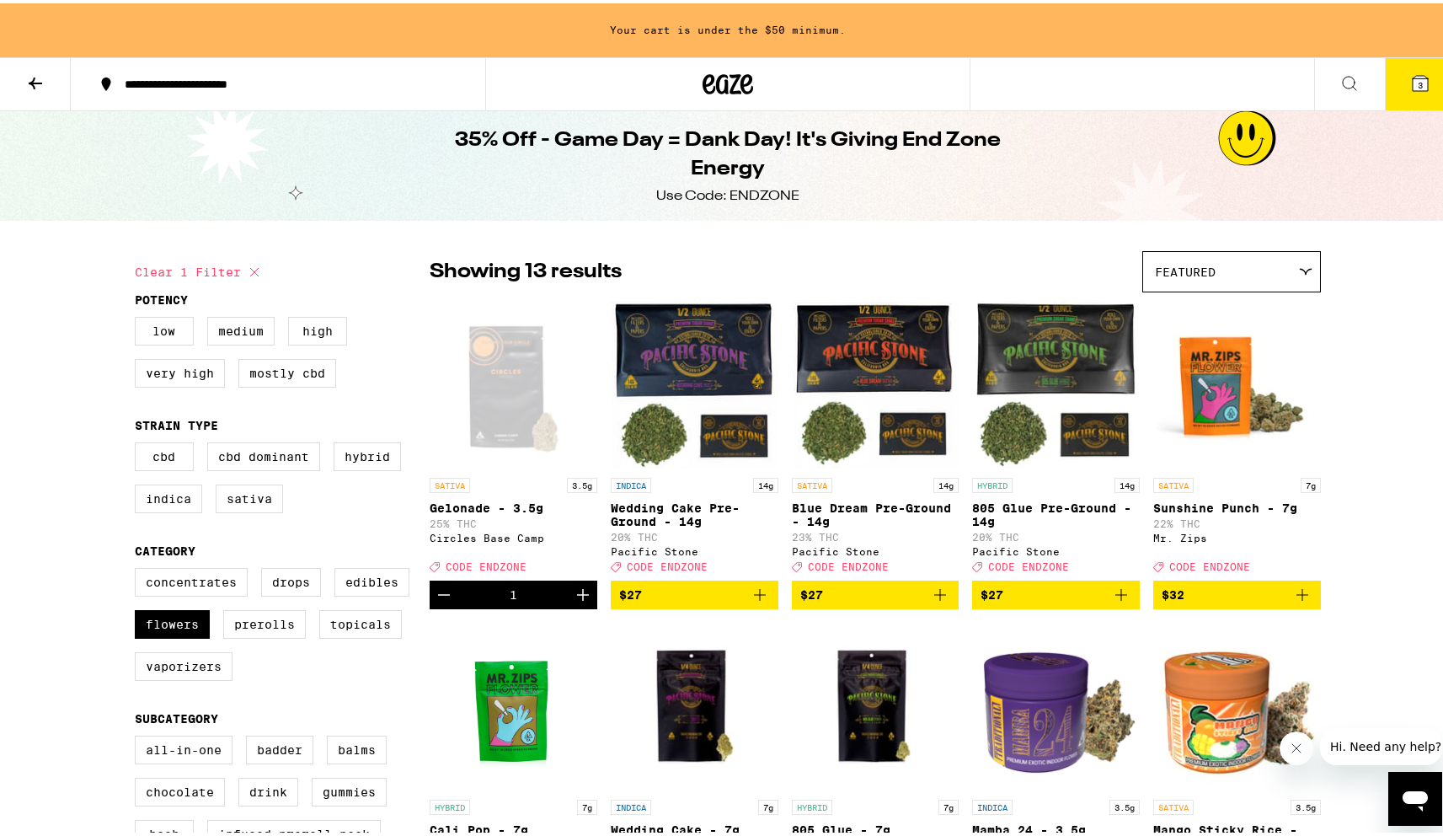
click at [1403, 94] on button "3" at bounding box center [1420, 81] width 71 height 52
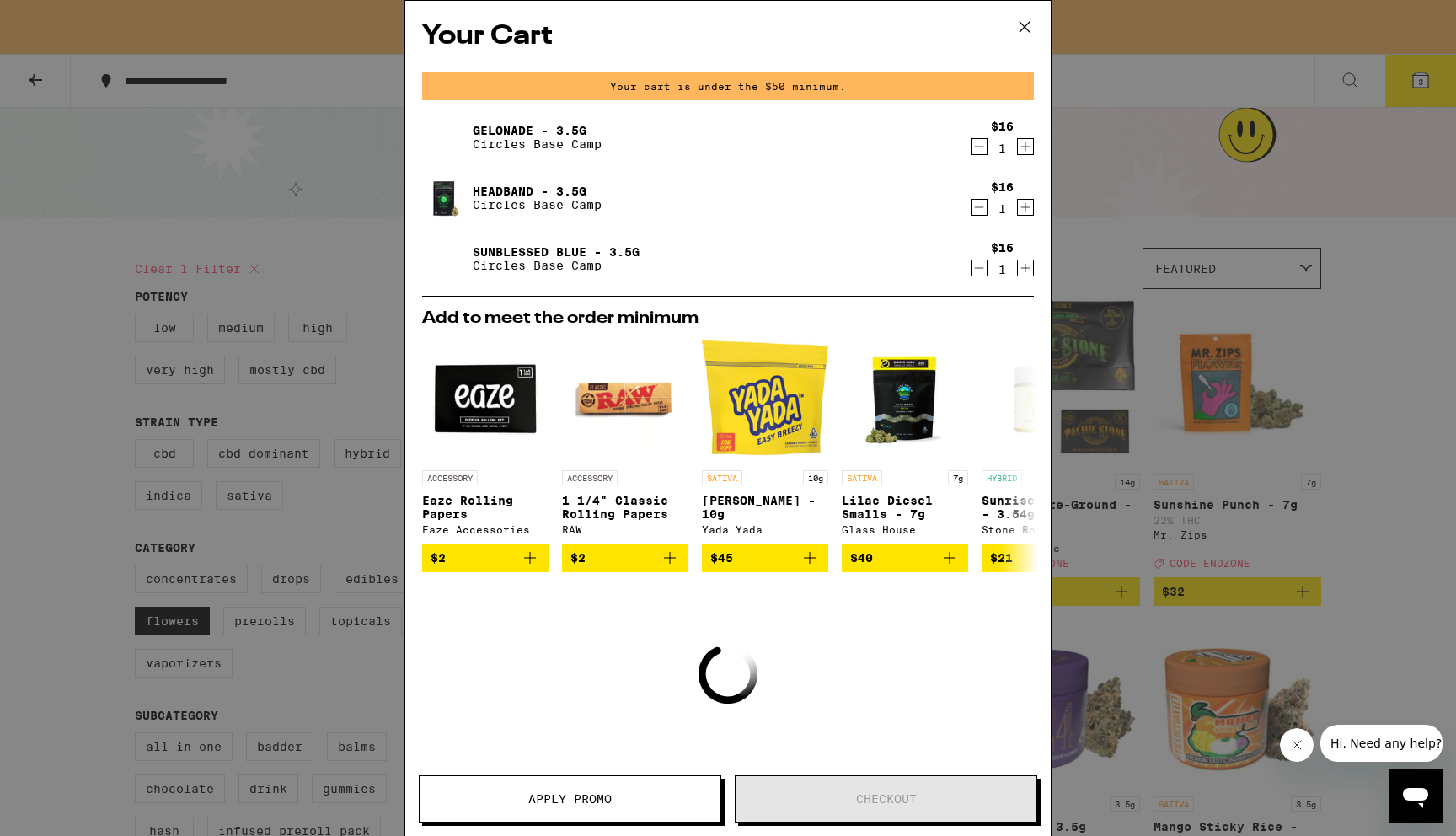
click at [226, 291] on div "Your Cart Your cart is under the $50 minimum. Gelonade - 3.5g Circles Base Camp…" at bounding box center [728, 418] width 1456 height 836
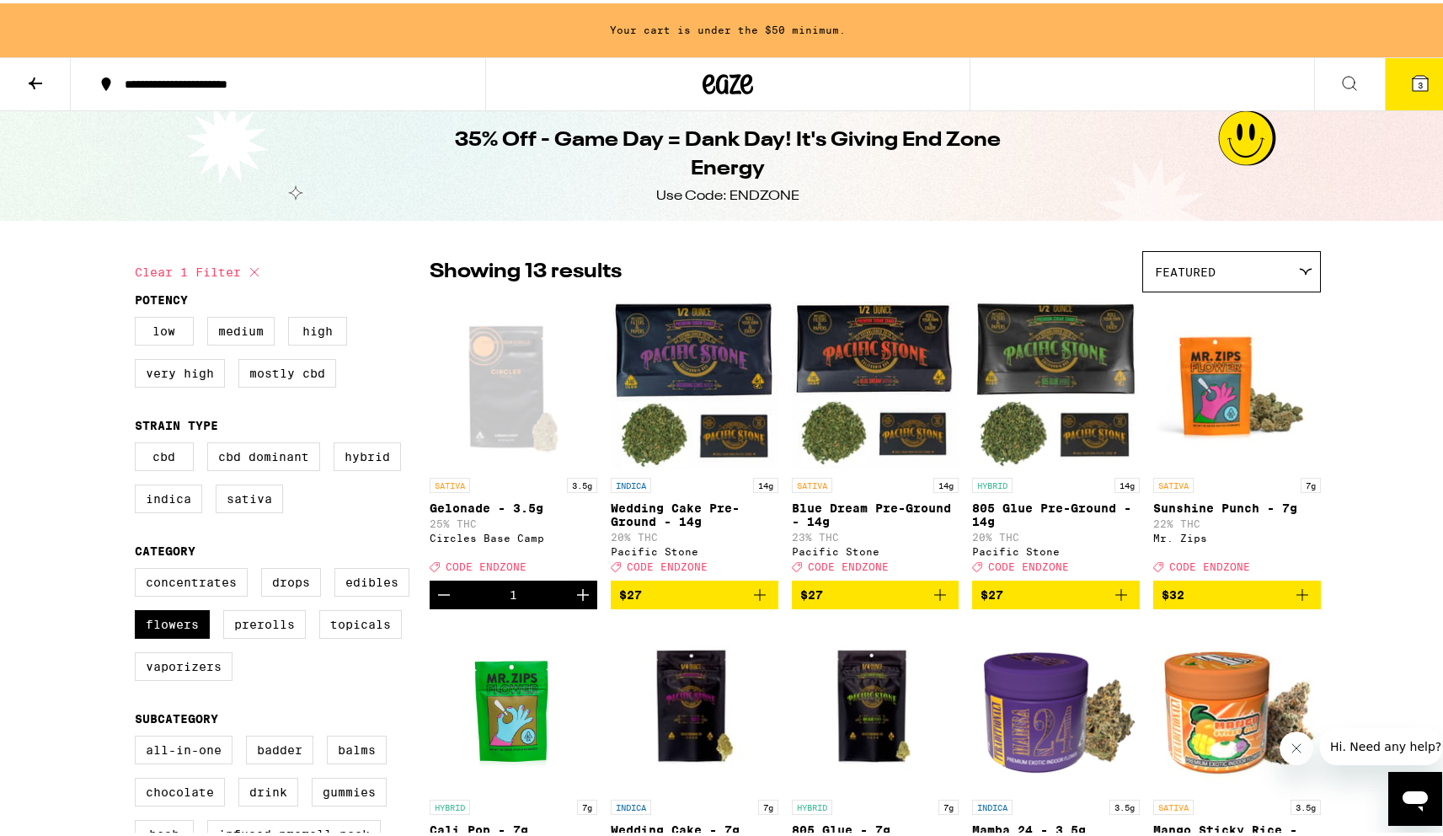
click at [41, 85] on icon at bounding box center [35, 80] width 20 height 20
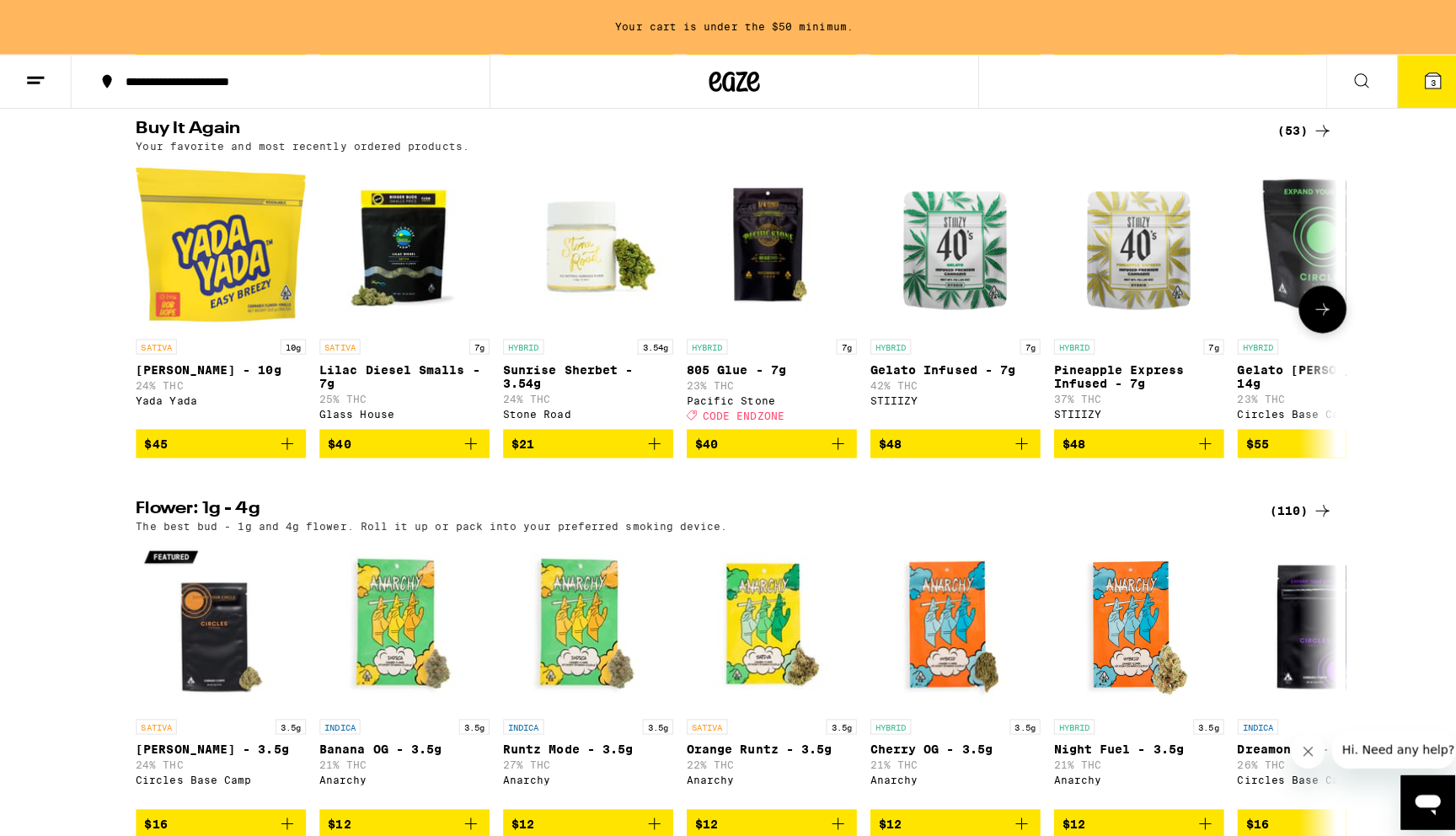
scroll to position [1552, 0]
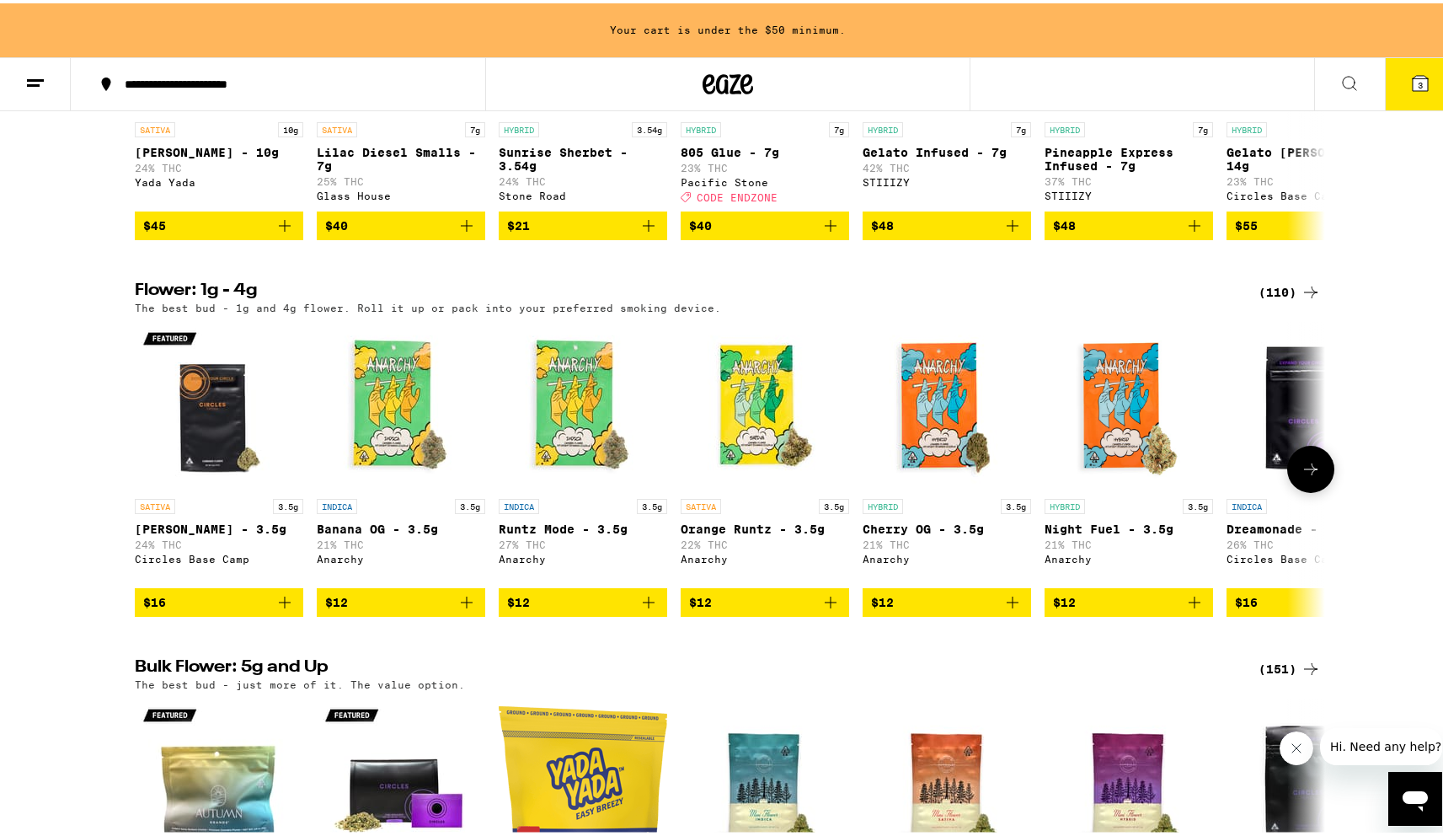
click at [291, 613] on button "$16" at bounding box center [219, 599] width 168 height 29
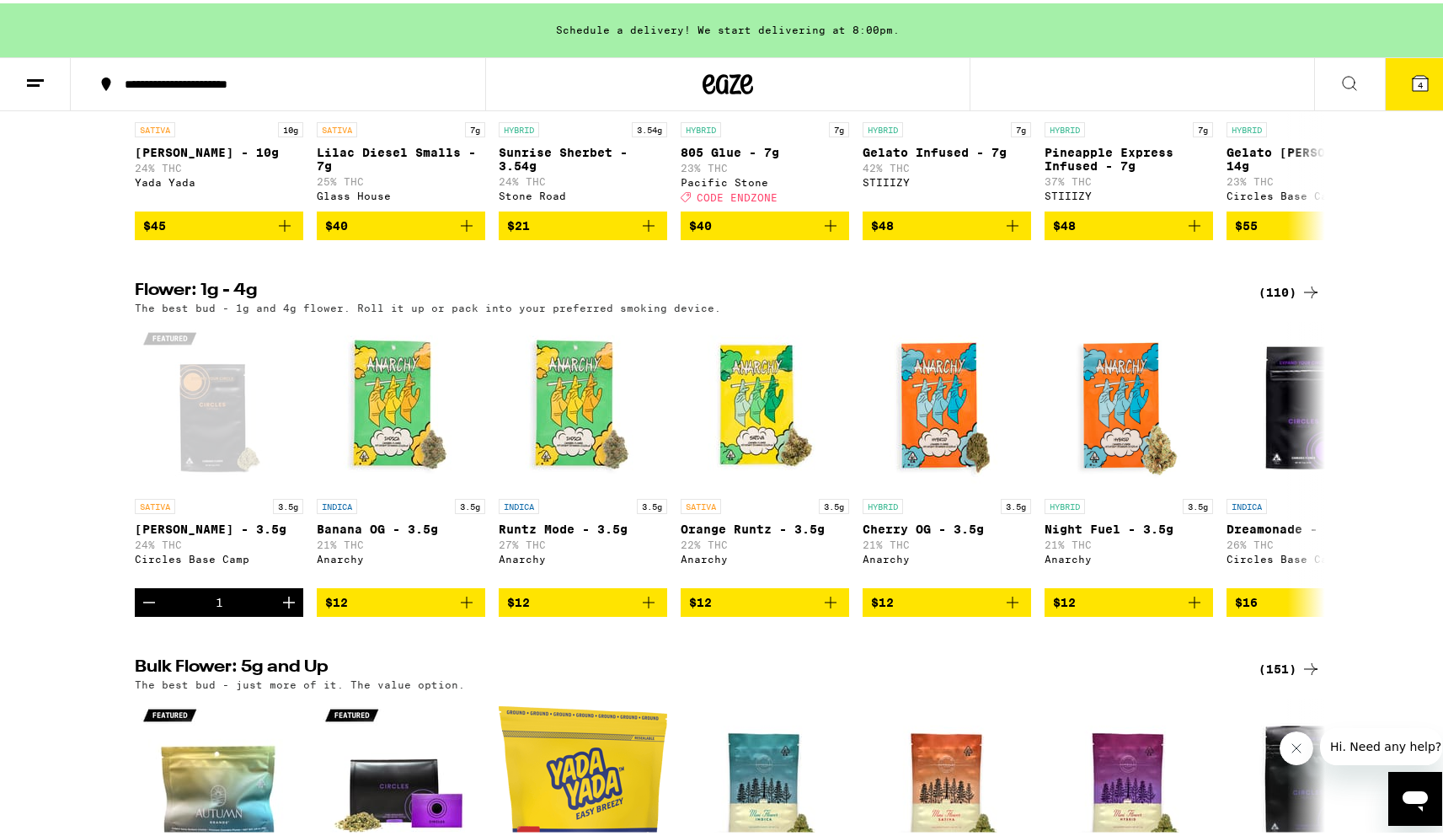
click at [1394, 96] on button "4" at bounding box center [1420, 81] width 71 height 52
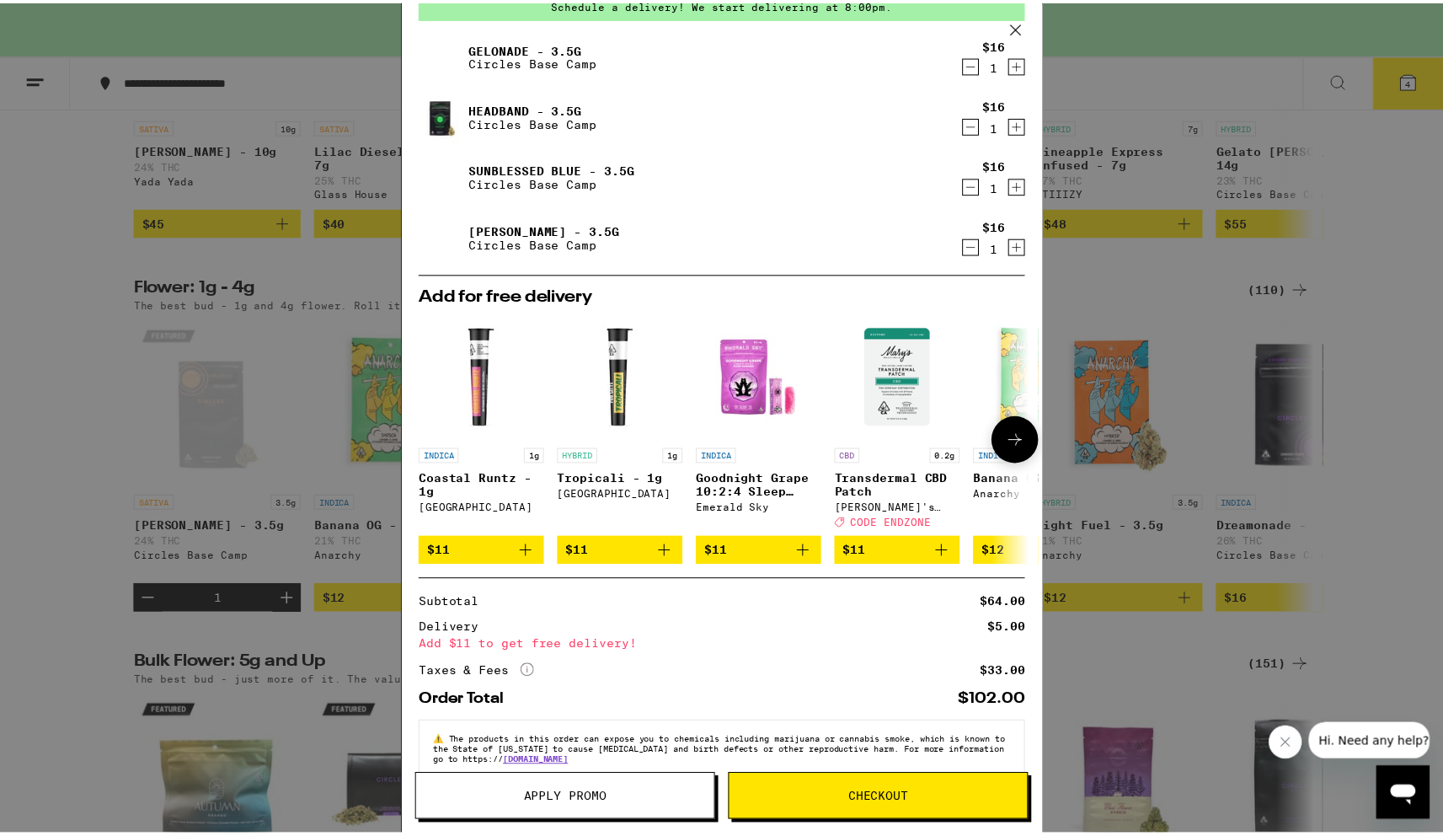
scroll to position [120, 0]
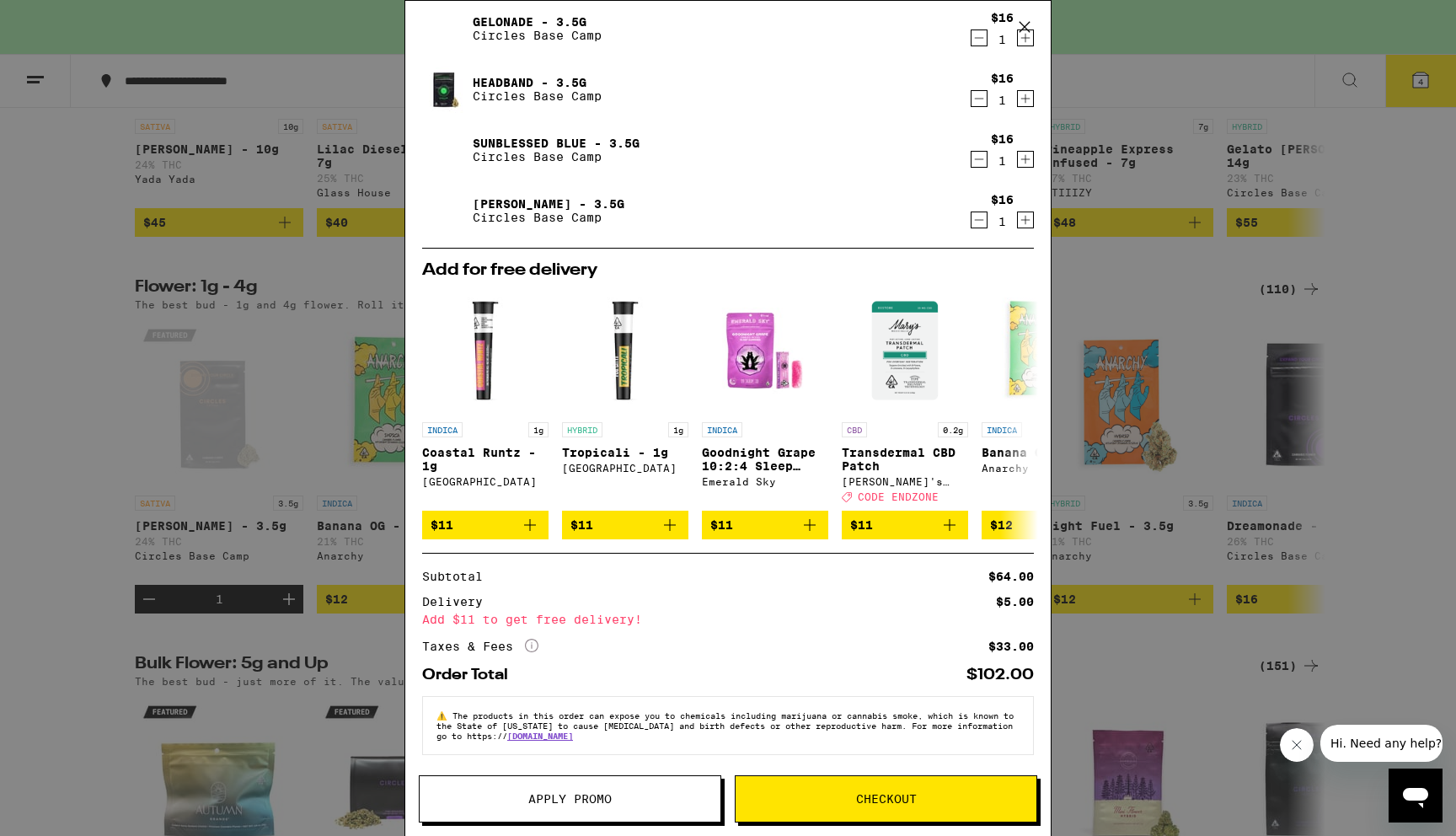
click at [1414, 505] on div "Your Cart Schedule a delivery! We start delivering at 8:00pm. Gelonade - 3.5g C…" at bounding box center [728, 418] width 1456 height 836
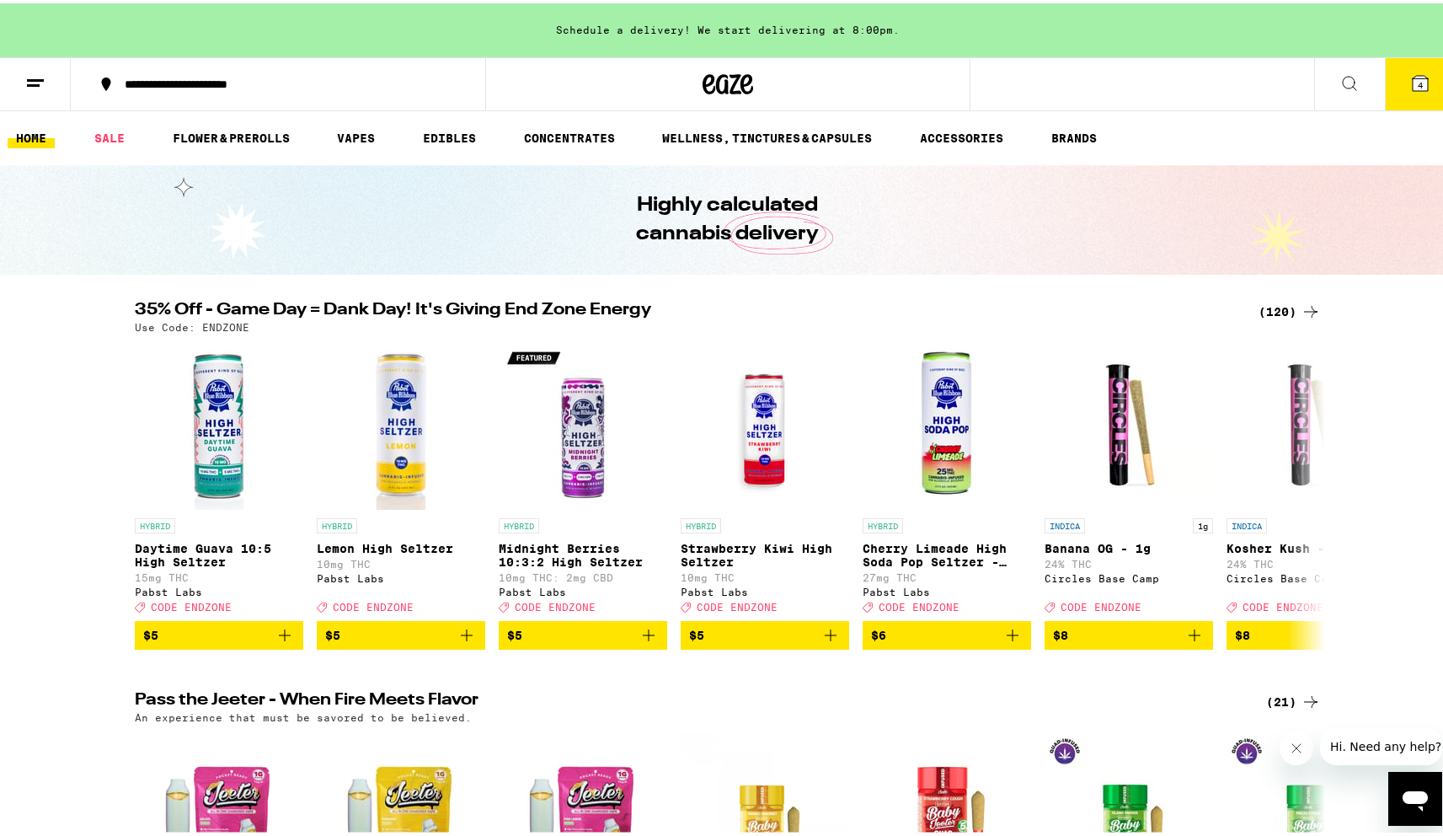
click at [1274, 318] on div "Use Code: ENDZONE" at bounding box center [728, 323] width 1186 height 11
click at [1271, 303] on div "(120)" at bounding box center [1290, 308] width 62 height 20
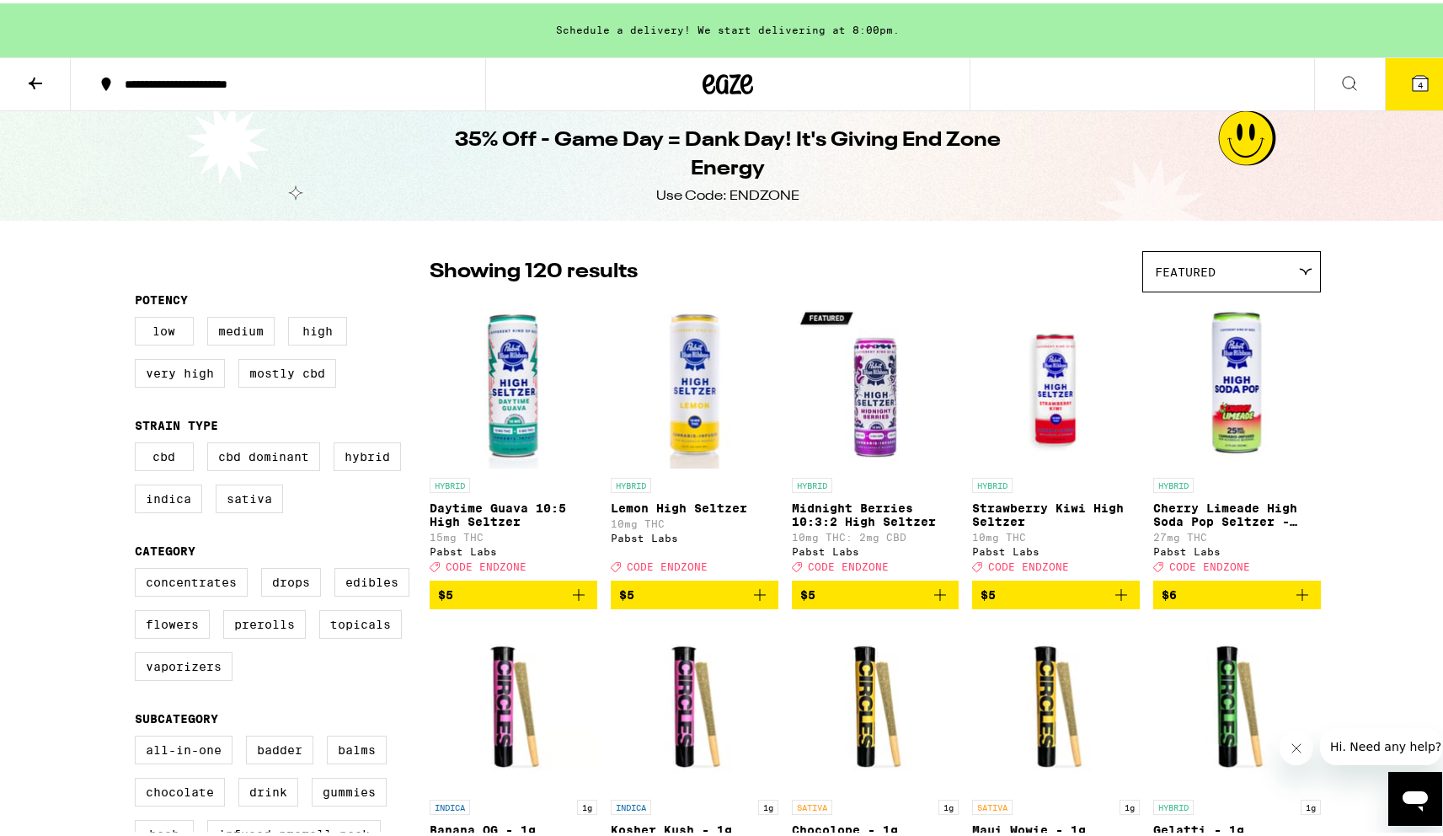
click at [29, 77] on icon at bounding box center [35, 80] width 20 height 20
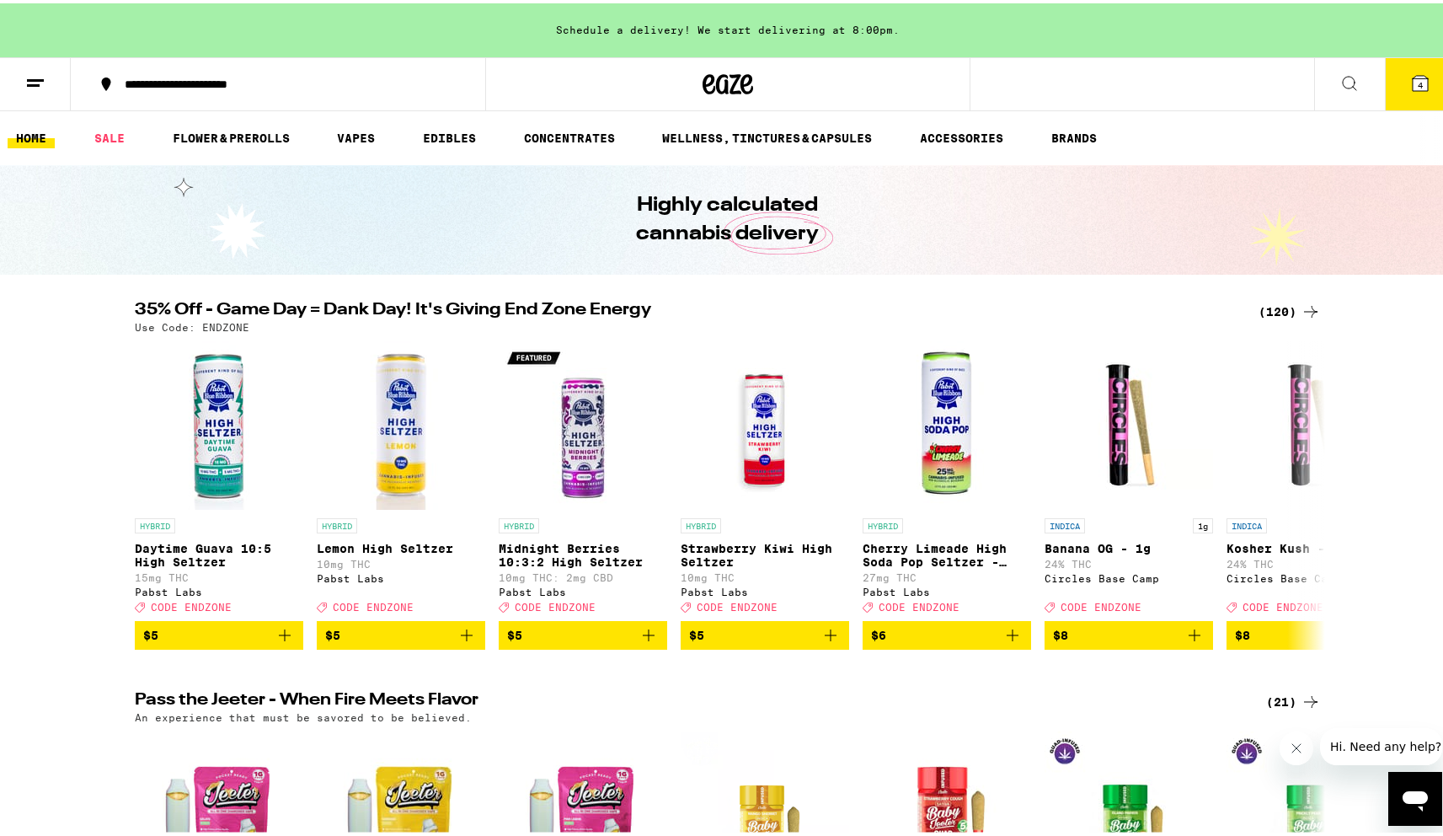
click at [1413, 80] on icon at bounding box center [1420, 79] width 15 height 15
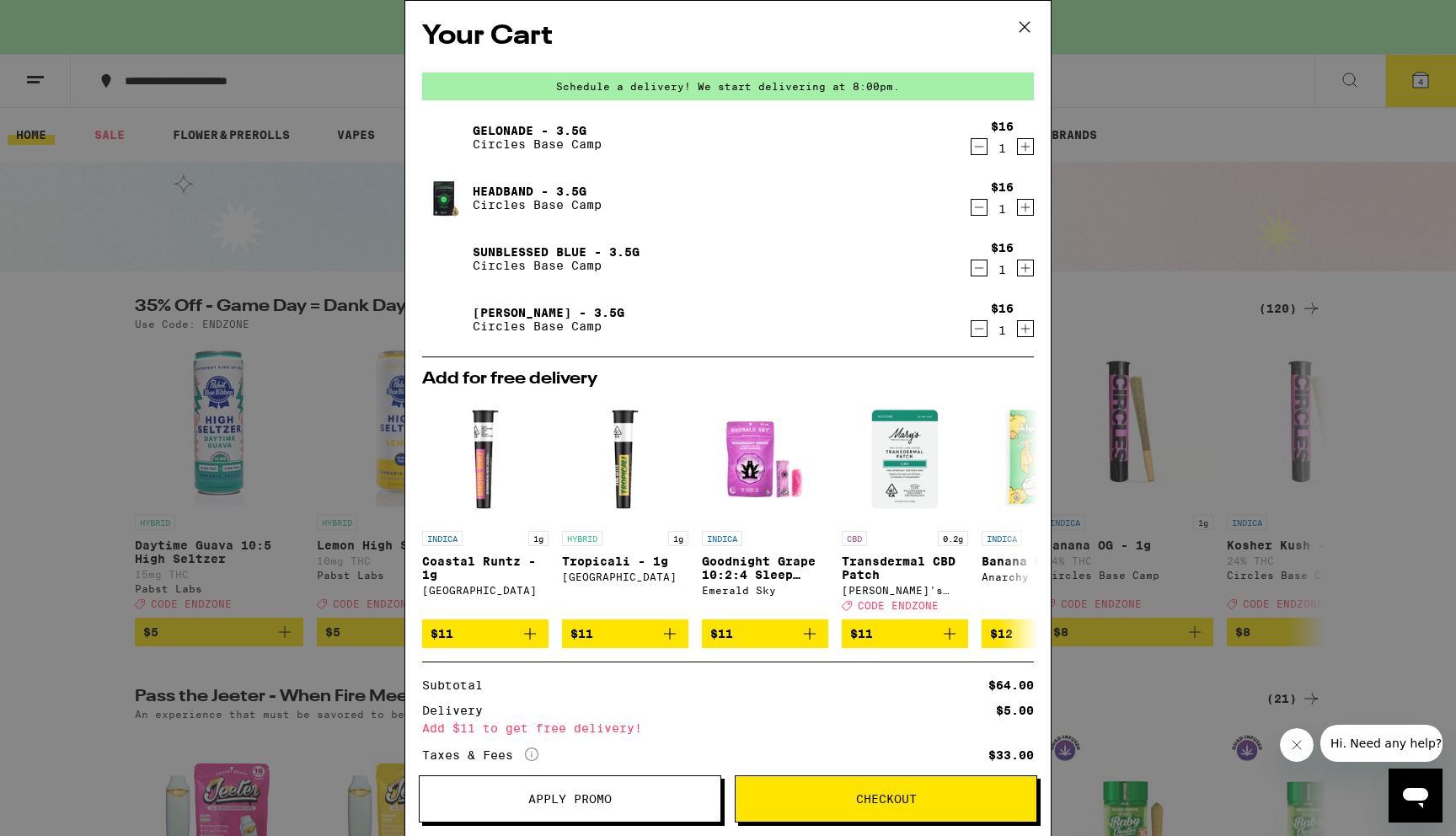
click at [1024, 25] on icon at bounding box center [1024, 26] width 25 height 25
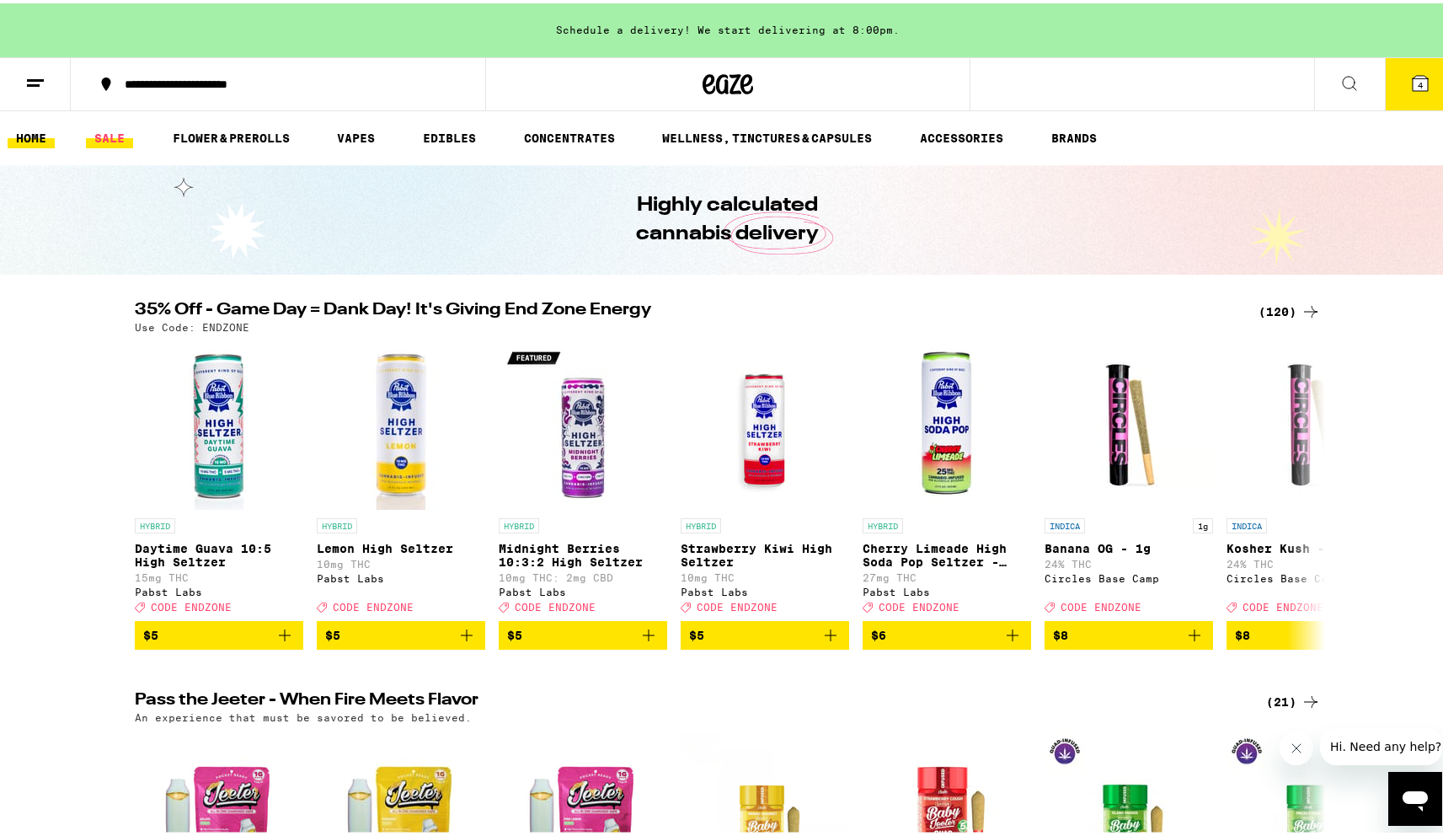
click at [111, 133] on link "SALE" at bounding box center [109, 135] width 47 height 20
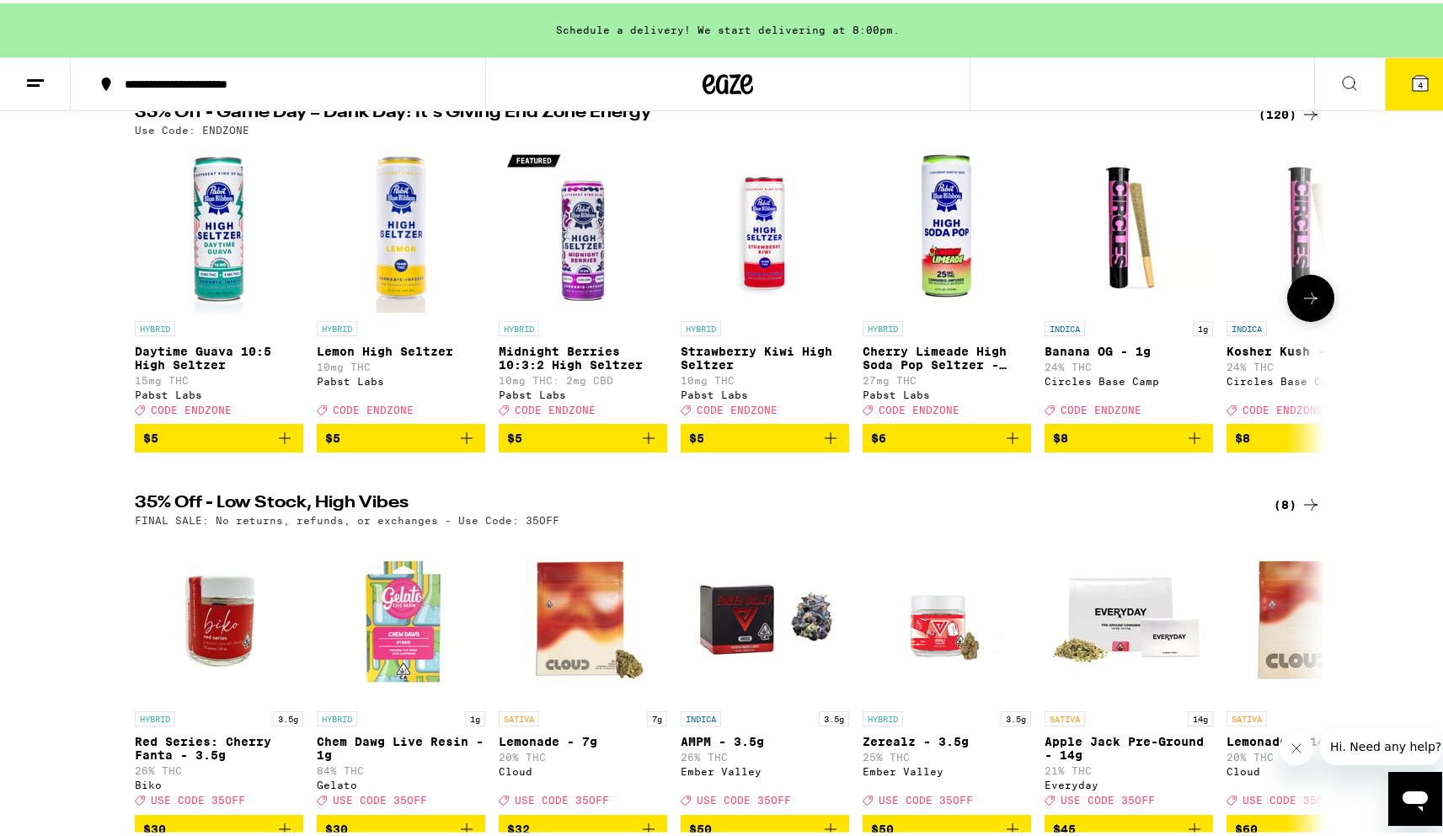
scroll to position [274, 0]
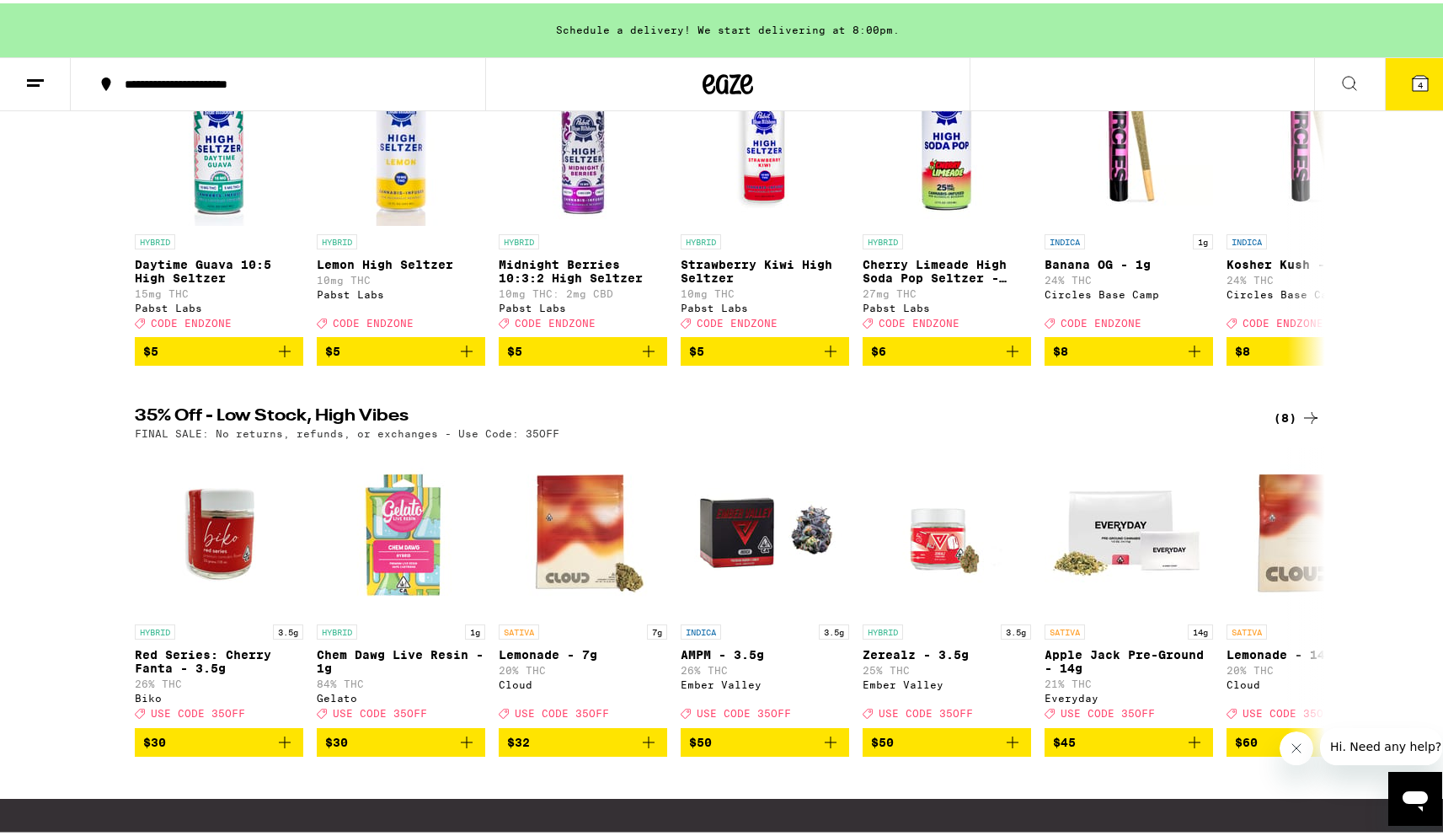
click at [1275, 421] on div "(8)" at bounding box center [1297, 414] width 47 height 20
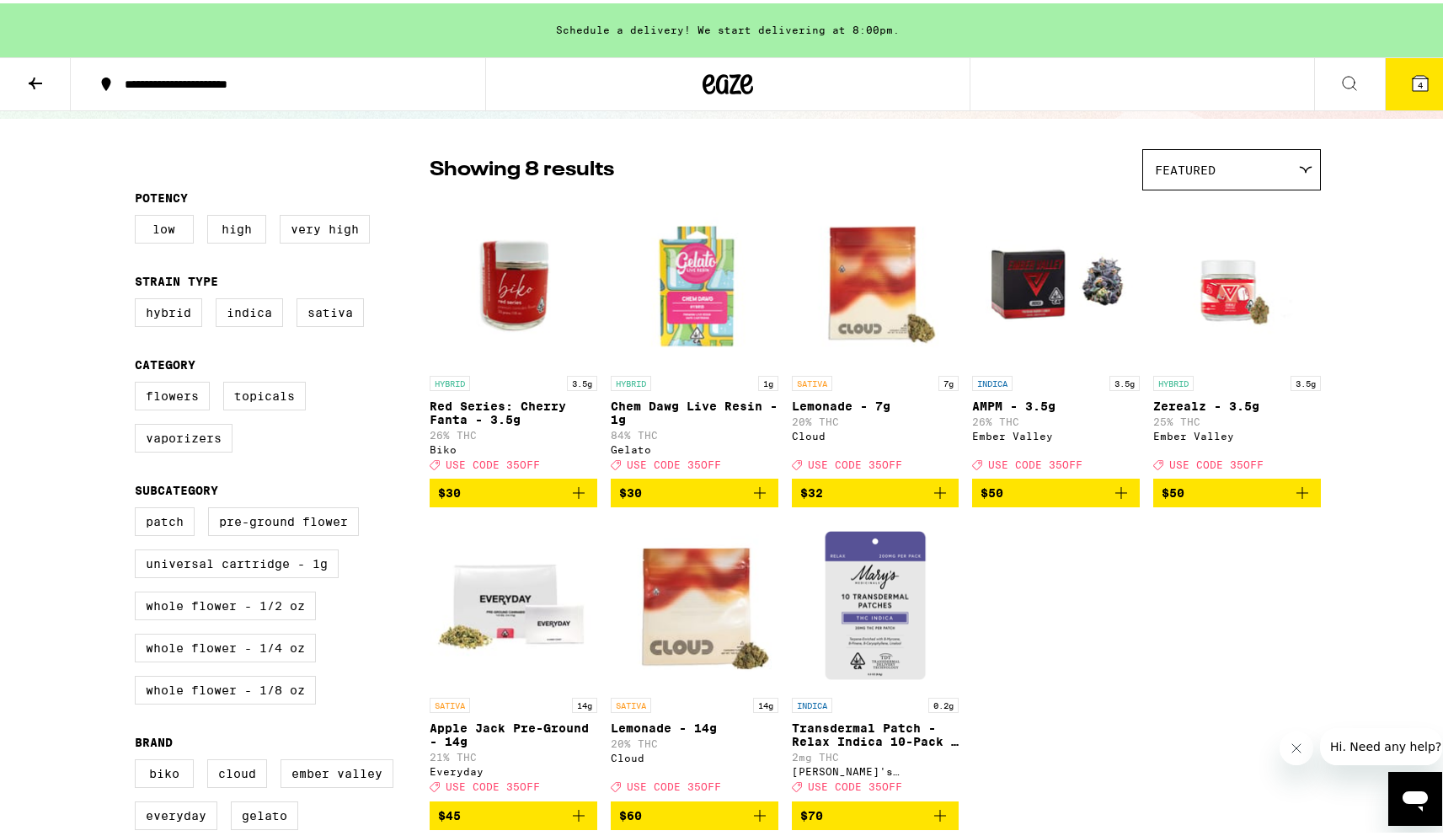
scroll to position [110, 0]
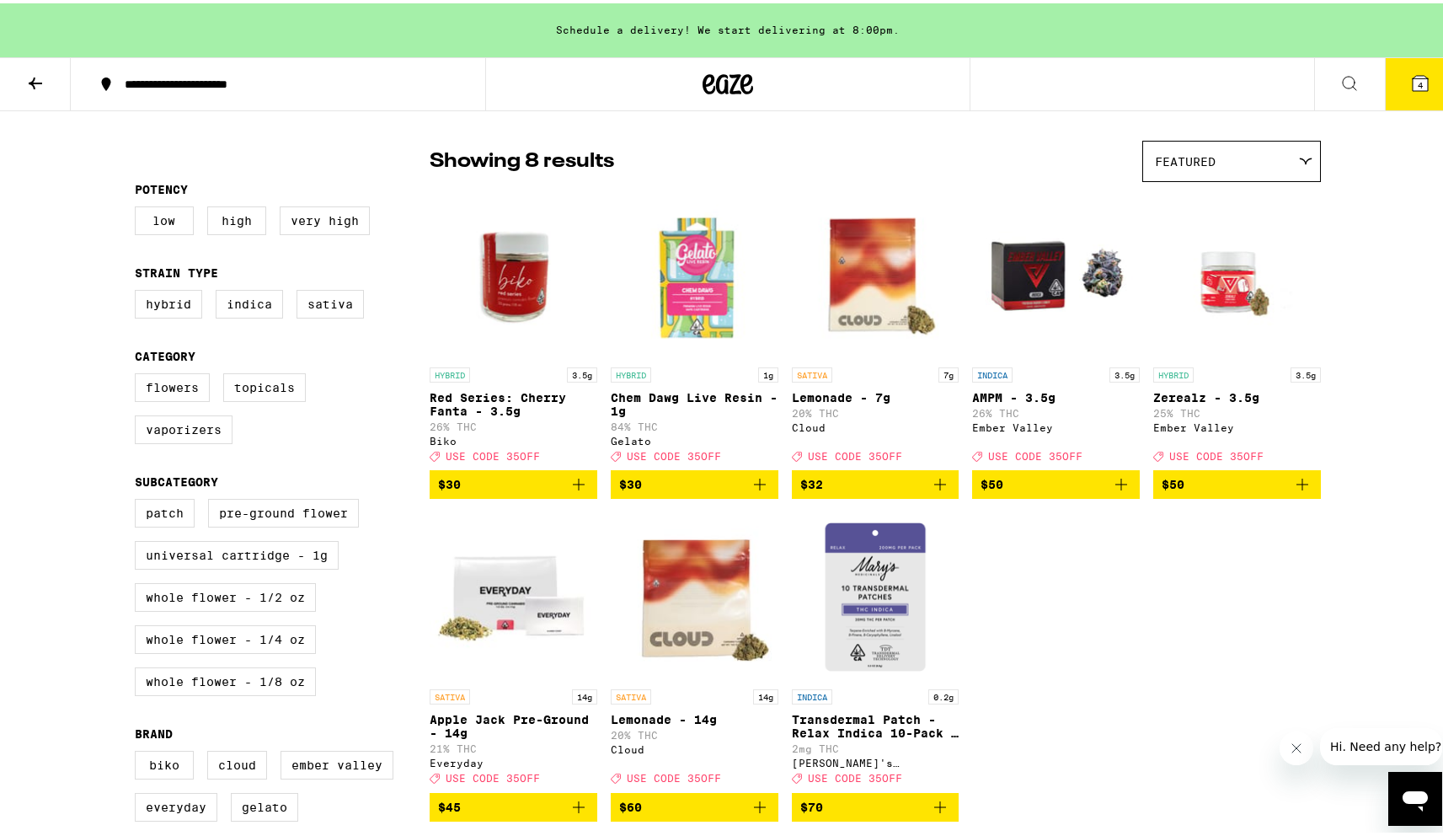
click at [924, 270] on img "Open page for Lemonade - 7g from Cloud" at bounding box center [876, 271] width 168 height 168
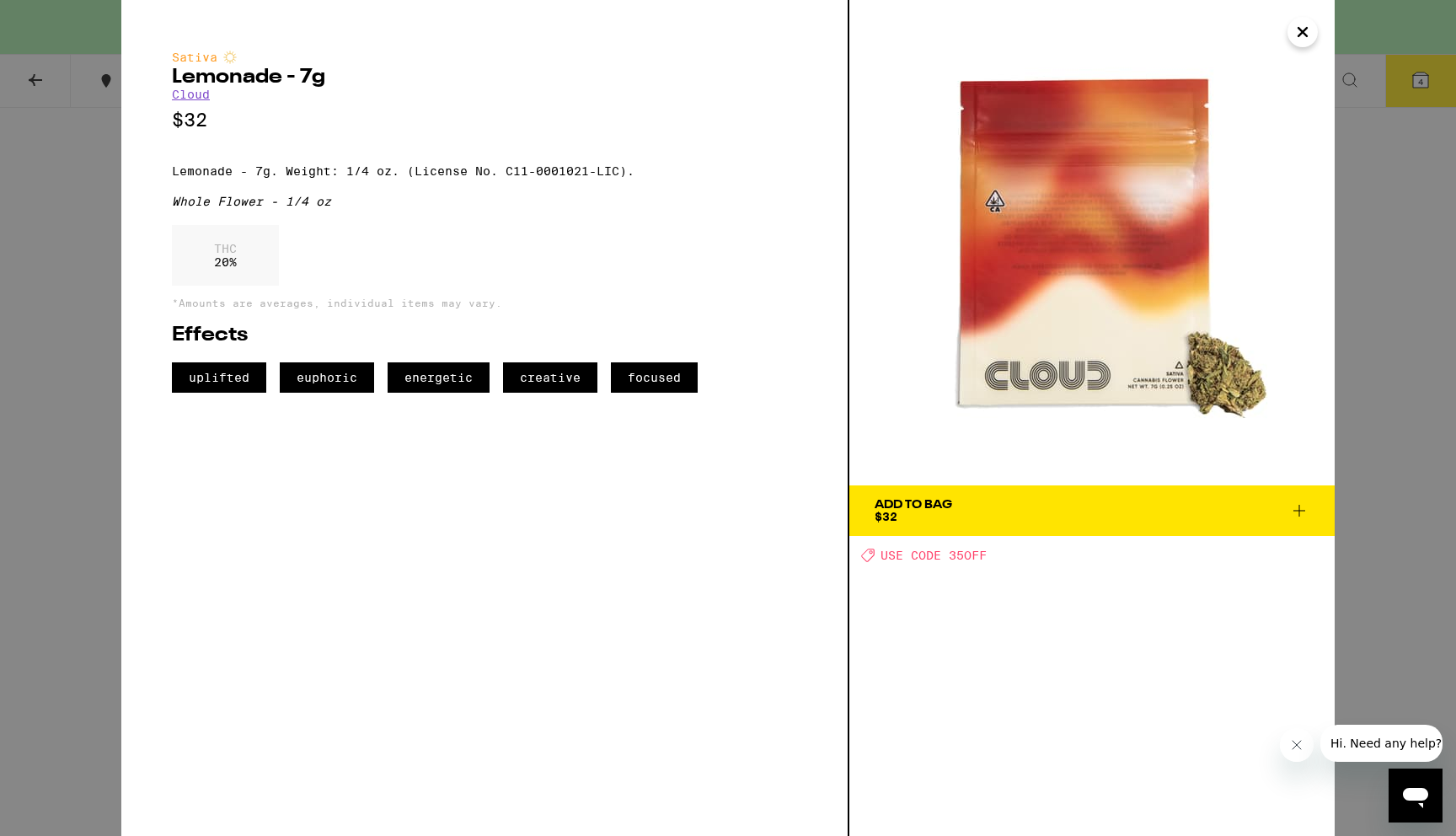
click at [1442, 310] on div "Sativa Lemonade - 7g Cloud $32 Lemonade - 7g. Weight: 1/4 oz. (License No. C11-…" at bounding box center [728, 418] width 1456 height 836
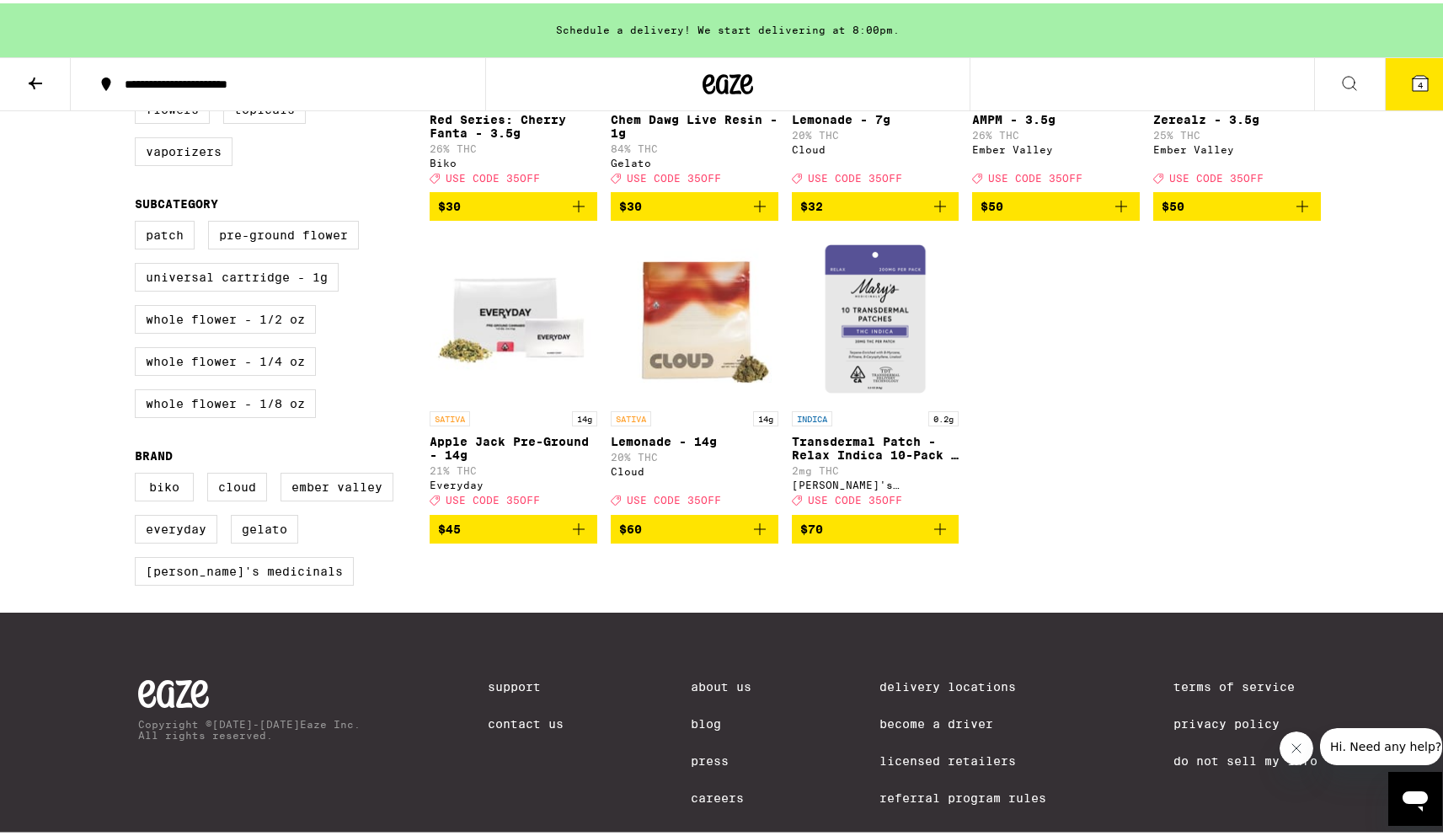
scroll to position [434, 0]
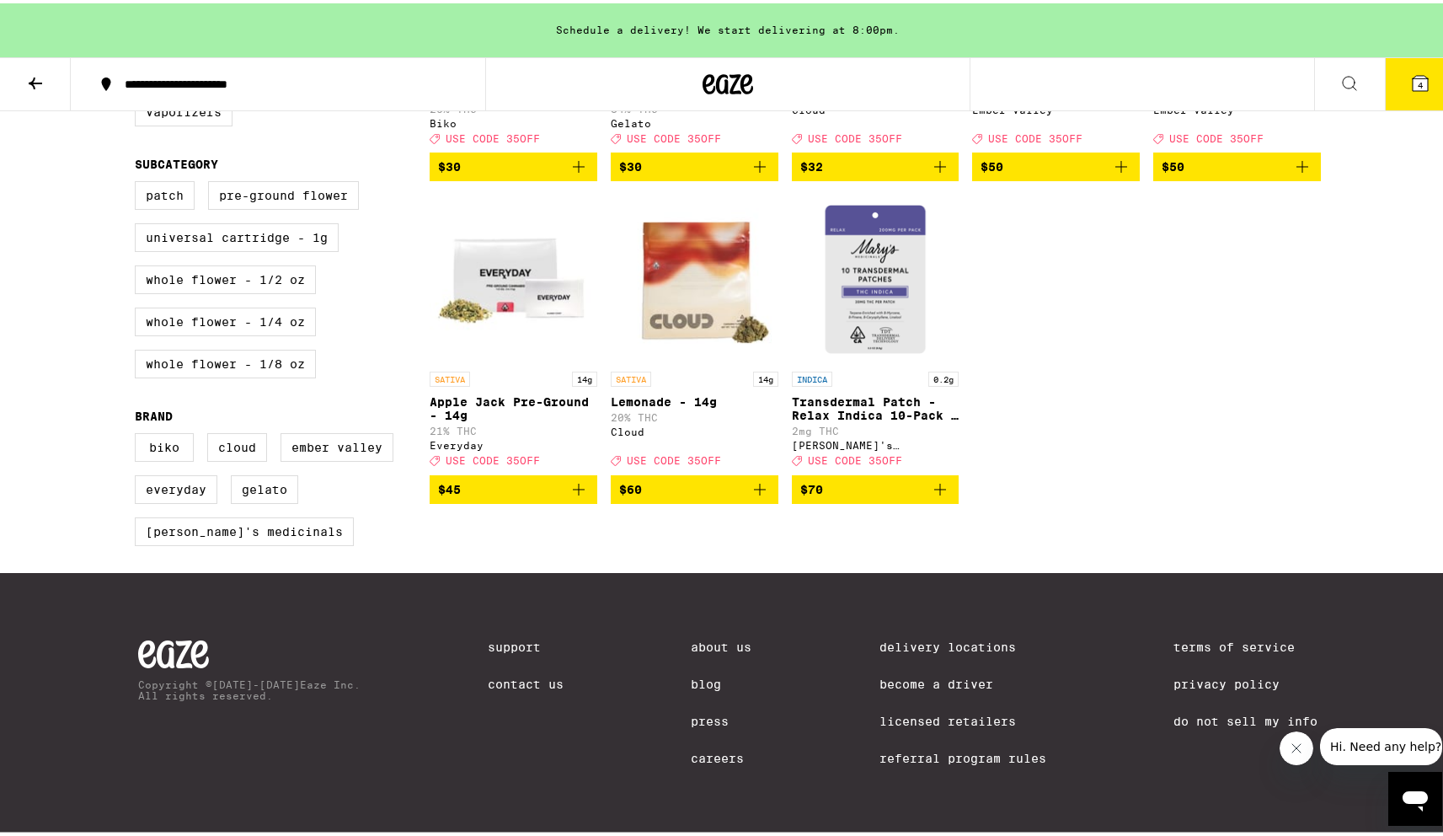
click at [698, 305] on img "Open page for Lemonade - 14g from Cloud" at bounding box center [695, 275] width 168 height 168
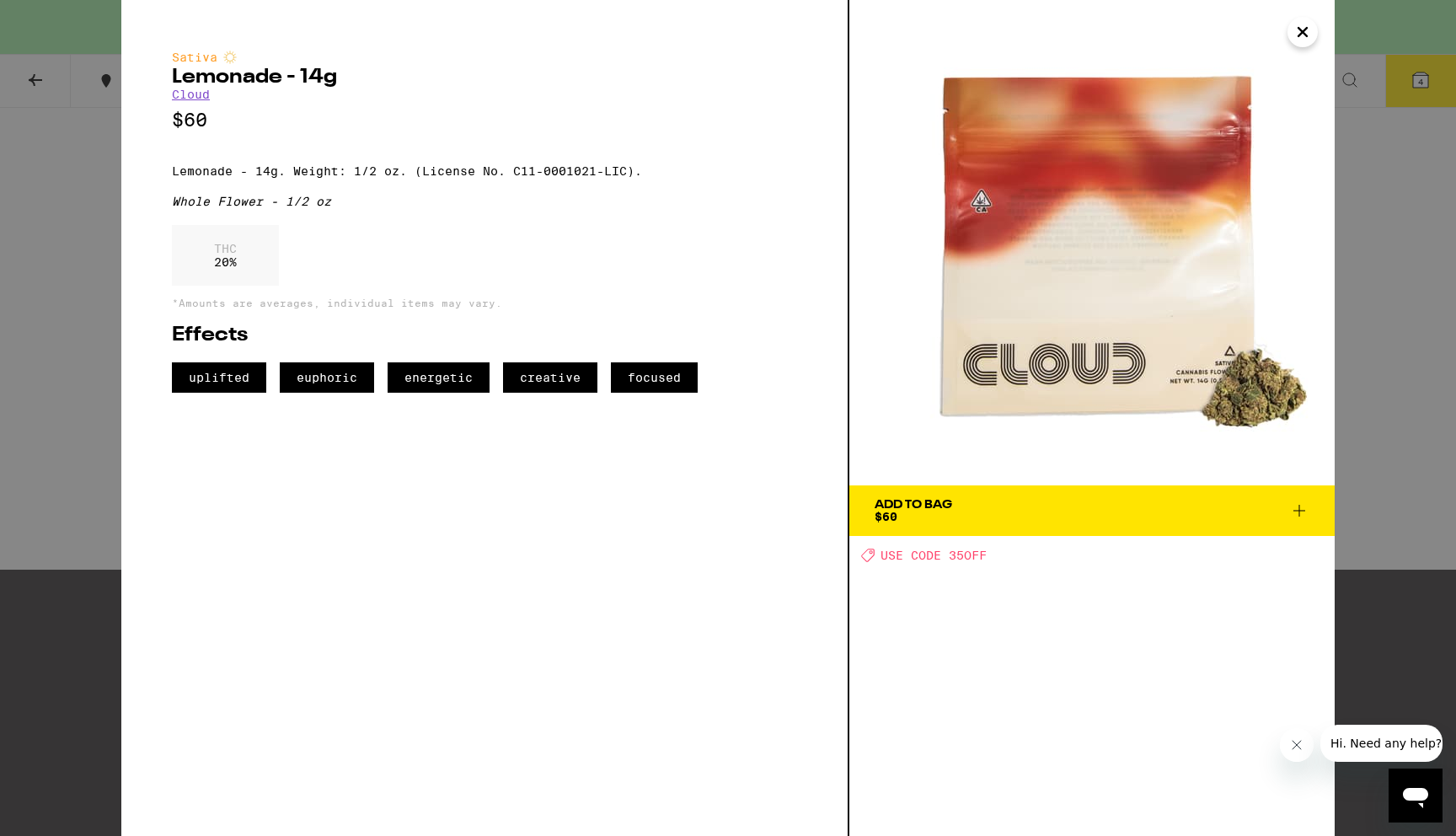
drag, startPoint x: 1411, startPoint y: 345, endPoint x: 1389, endPoint y: 343, distance: 22.0
click at [1407, 345] on div "Sativa Lemonade - 14g Cloud $60 Lemonade - 14g. Weight: 1/2 oz. (License No. C1…" at bounding box center [728, 418] width 1456 height 836
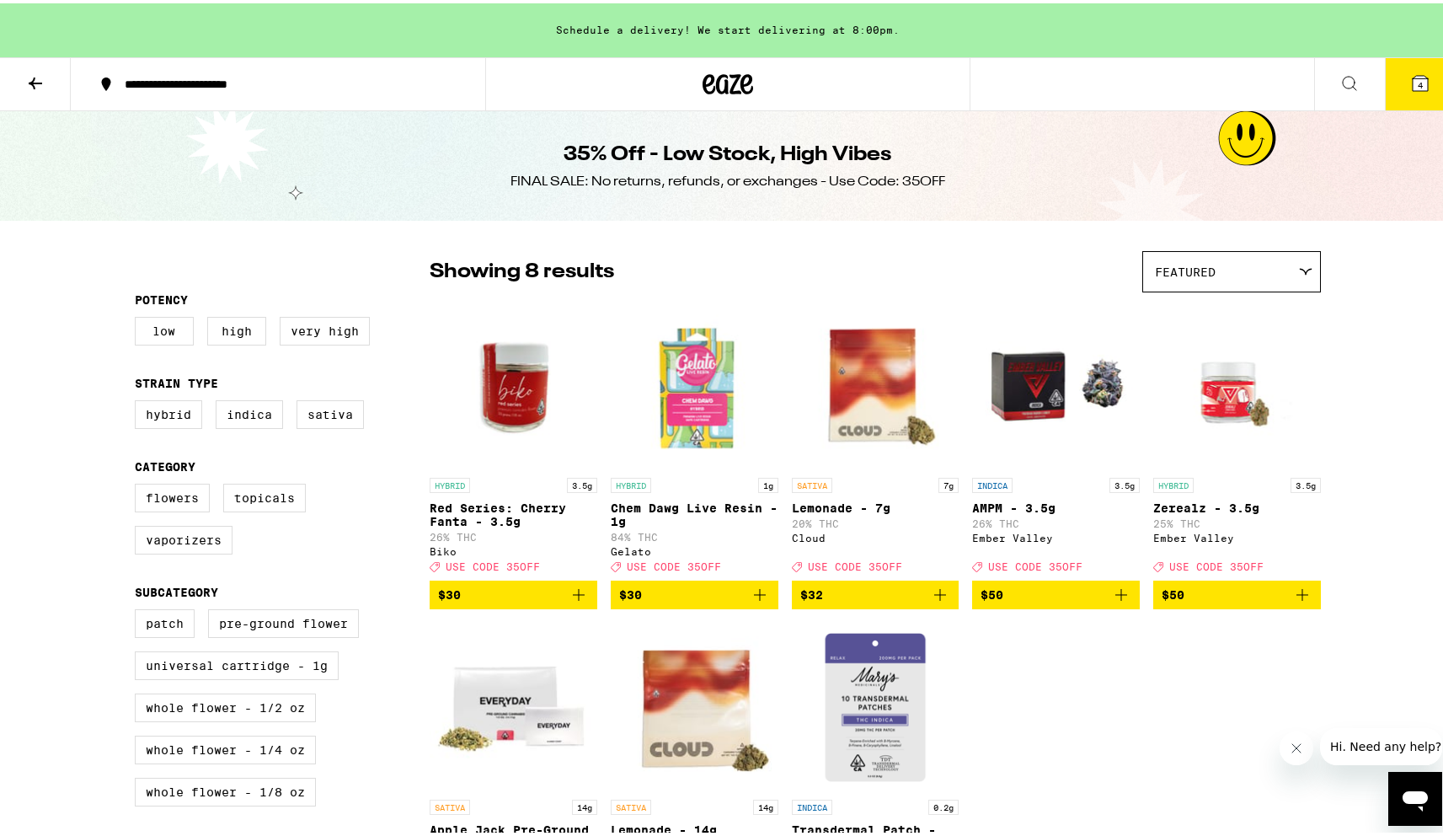
click at [938, 601] on icon "Add to bag" at bounding box center [940, 591] width 20 height 20
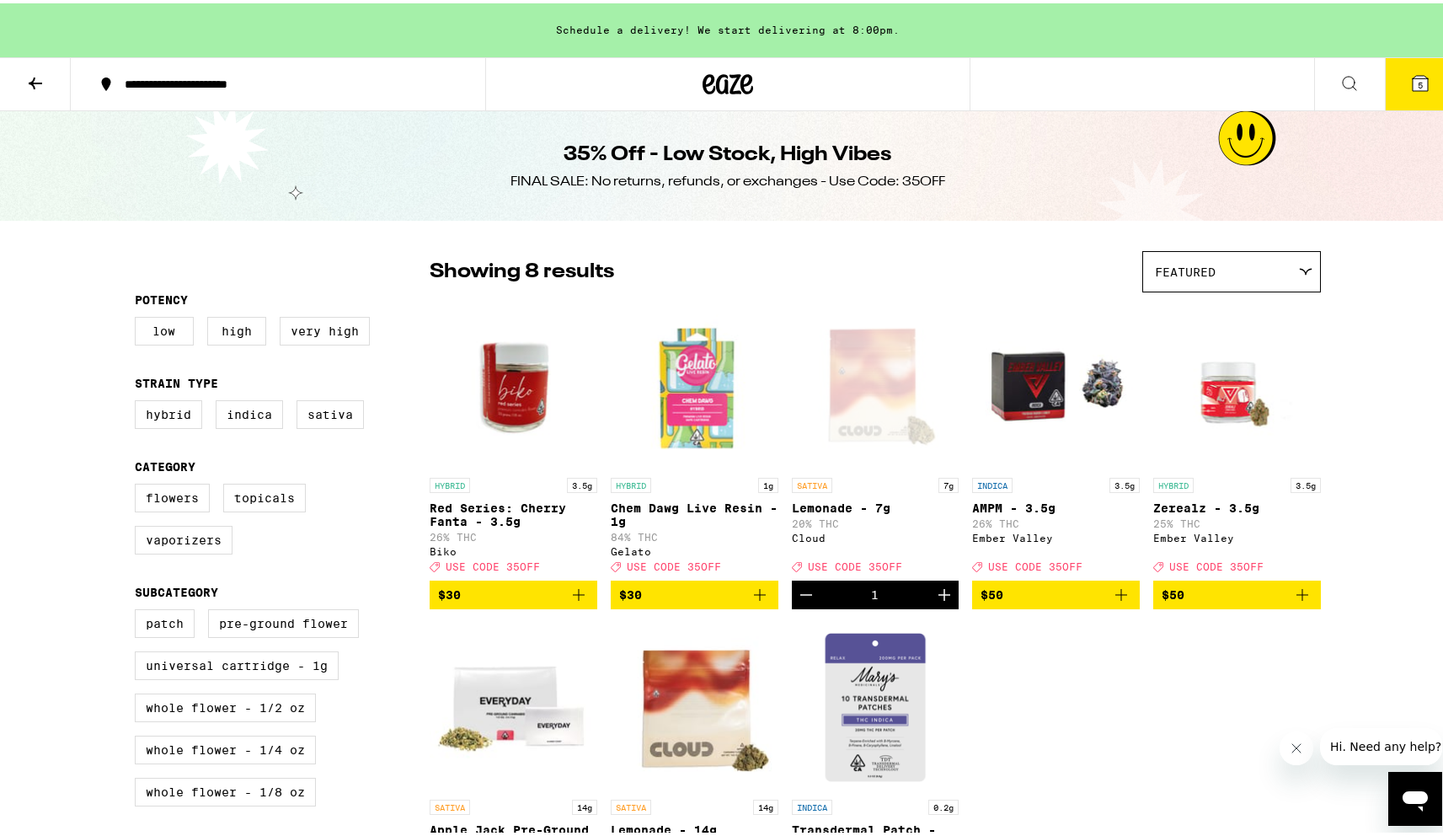
click at [51, 87] on button at bounding box center [35, 81] width 71 height 53
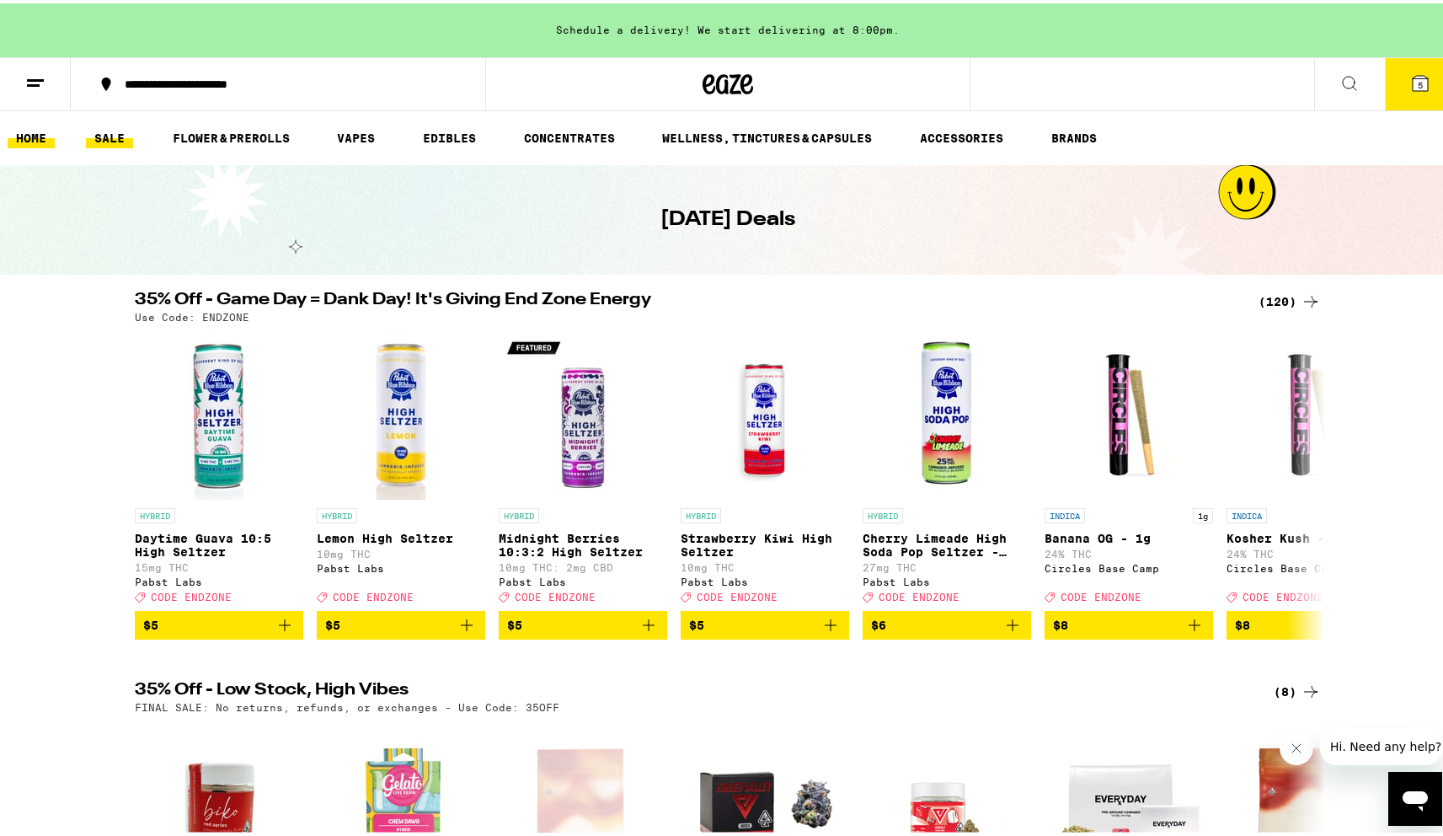
click at [23, 136] on link "HOME" at bounding box center [31, 135] width 47 height 20
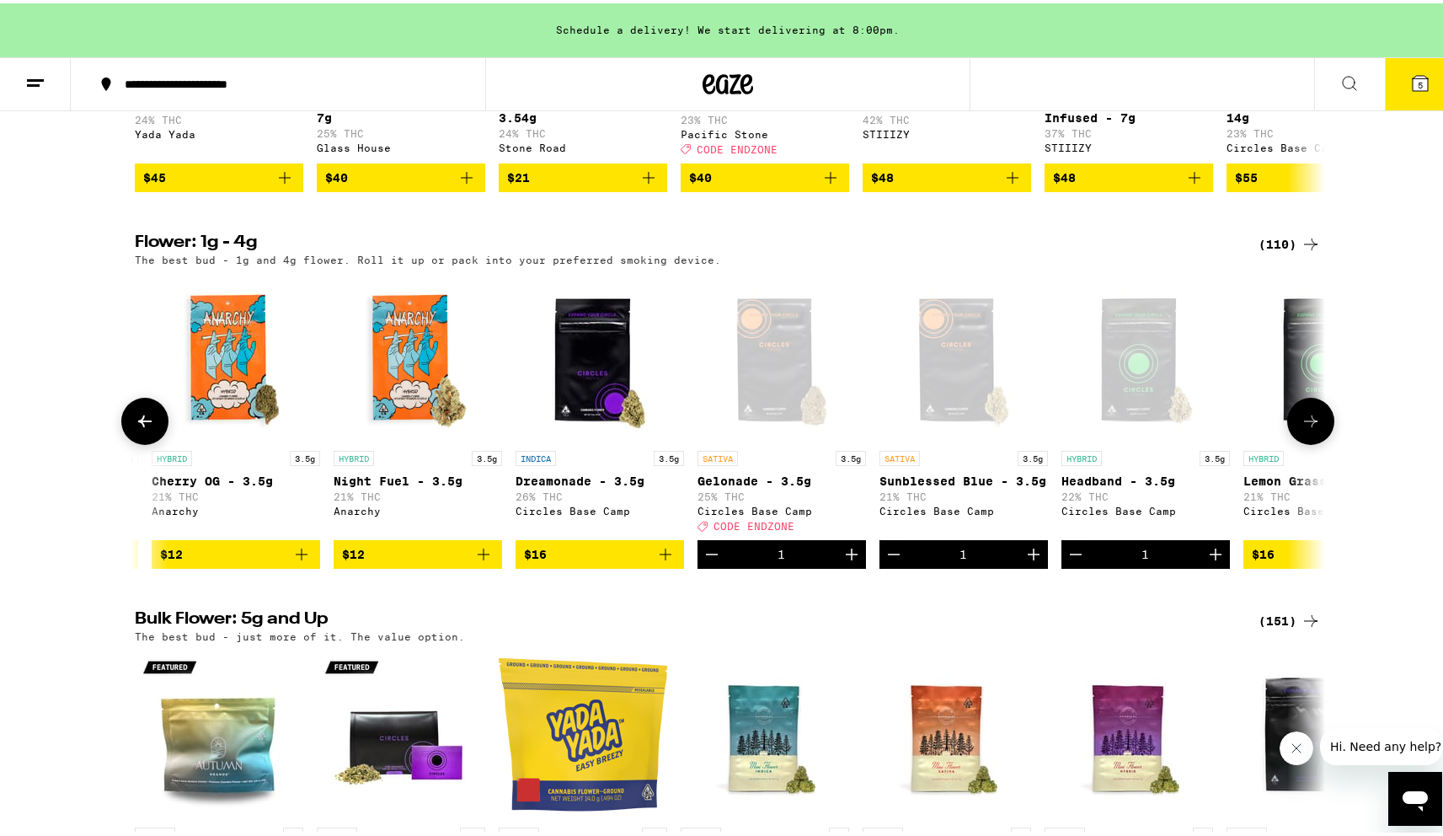
scroll to position [0, 787]
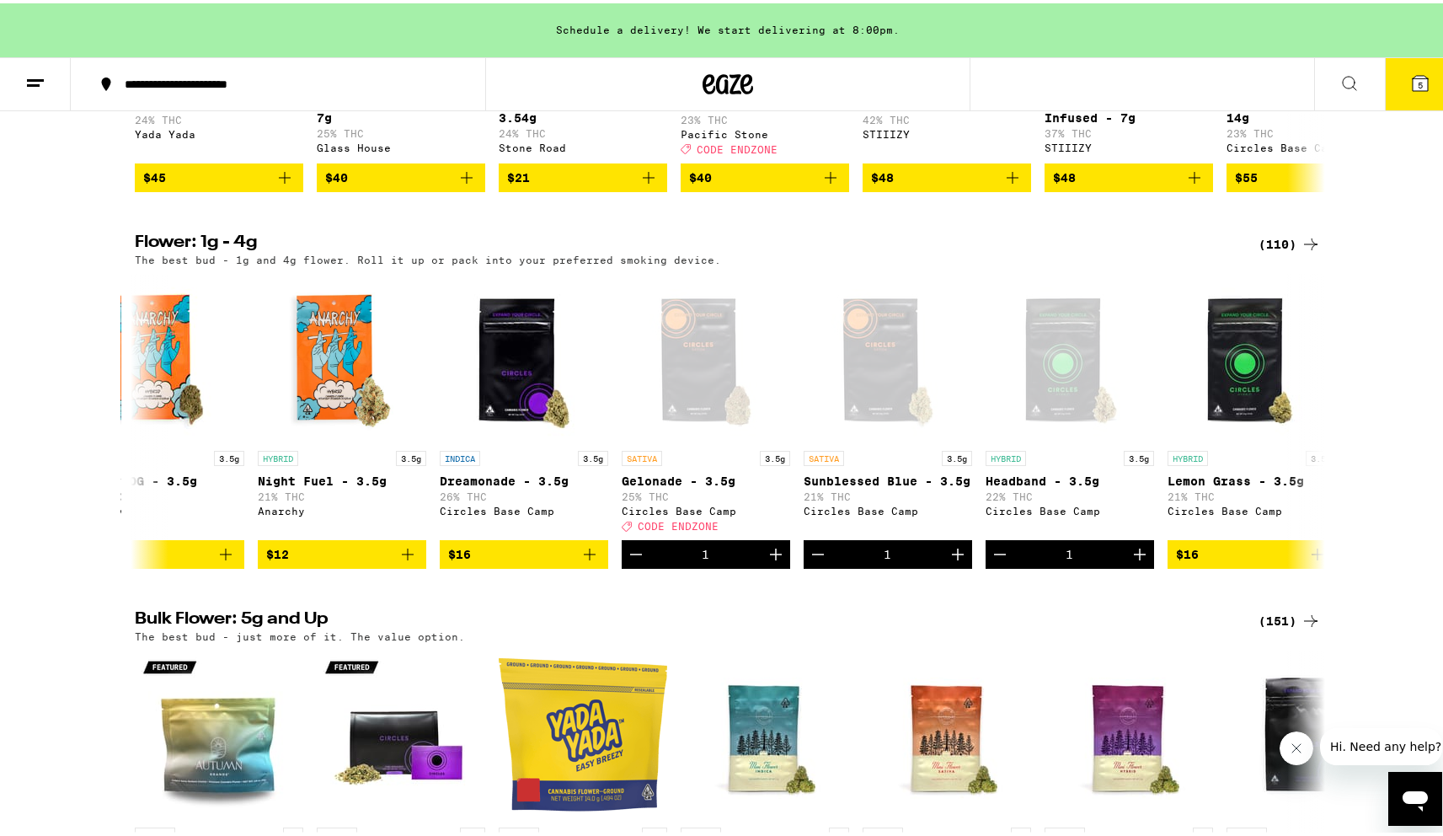
click at [1413, 86] on icon at bounding box center [1420, 79] width 15 height 15
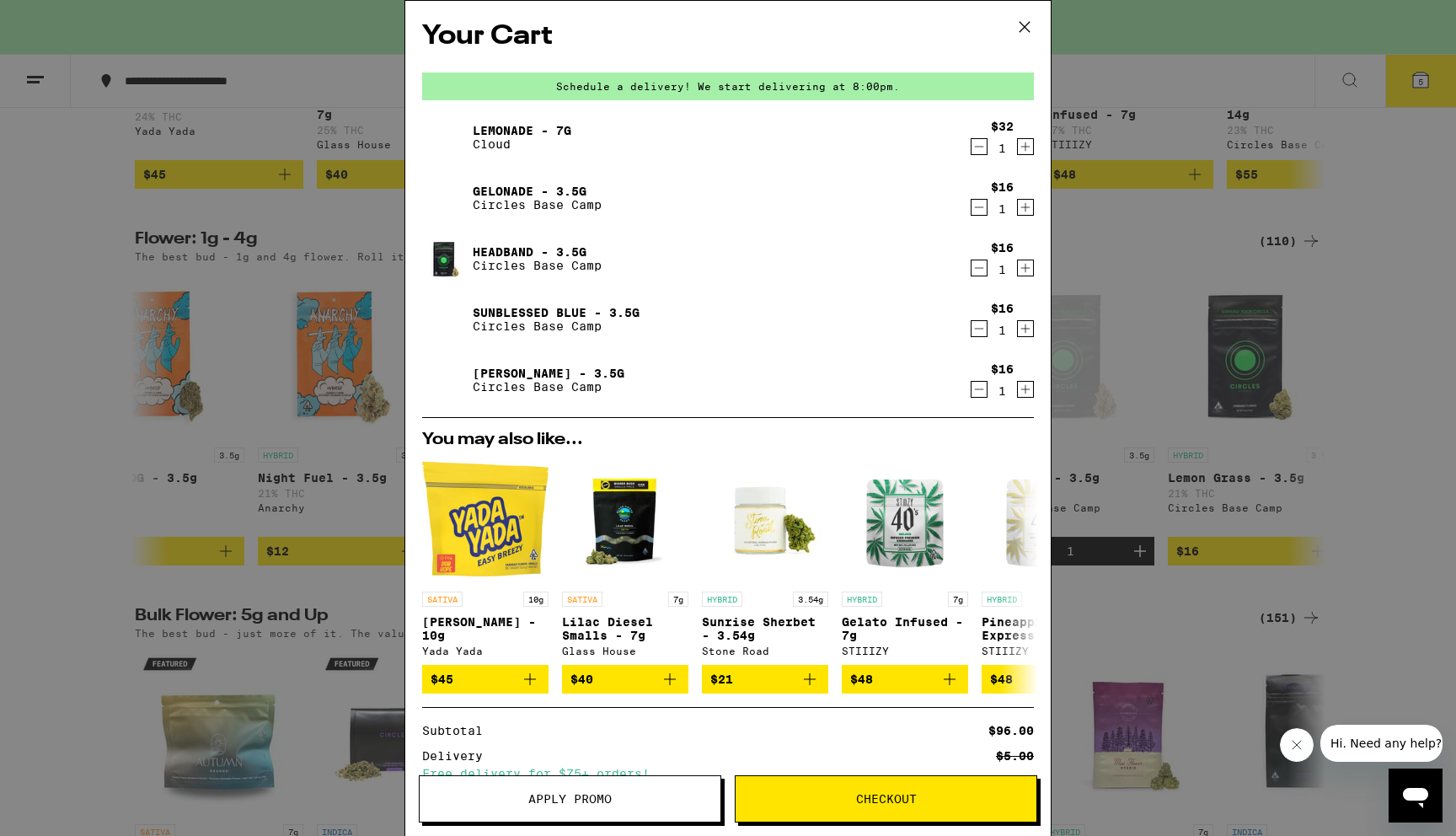
click at [576, 803] on span "Apply Promo" at bounding box center [569, 799] width 83 height 12
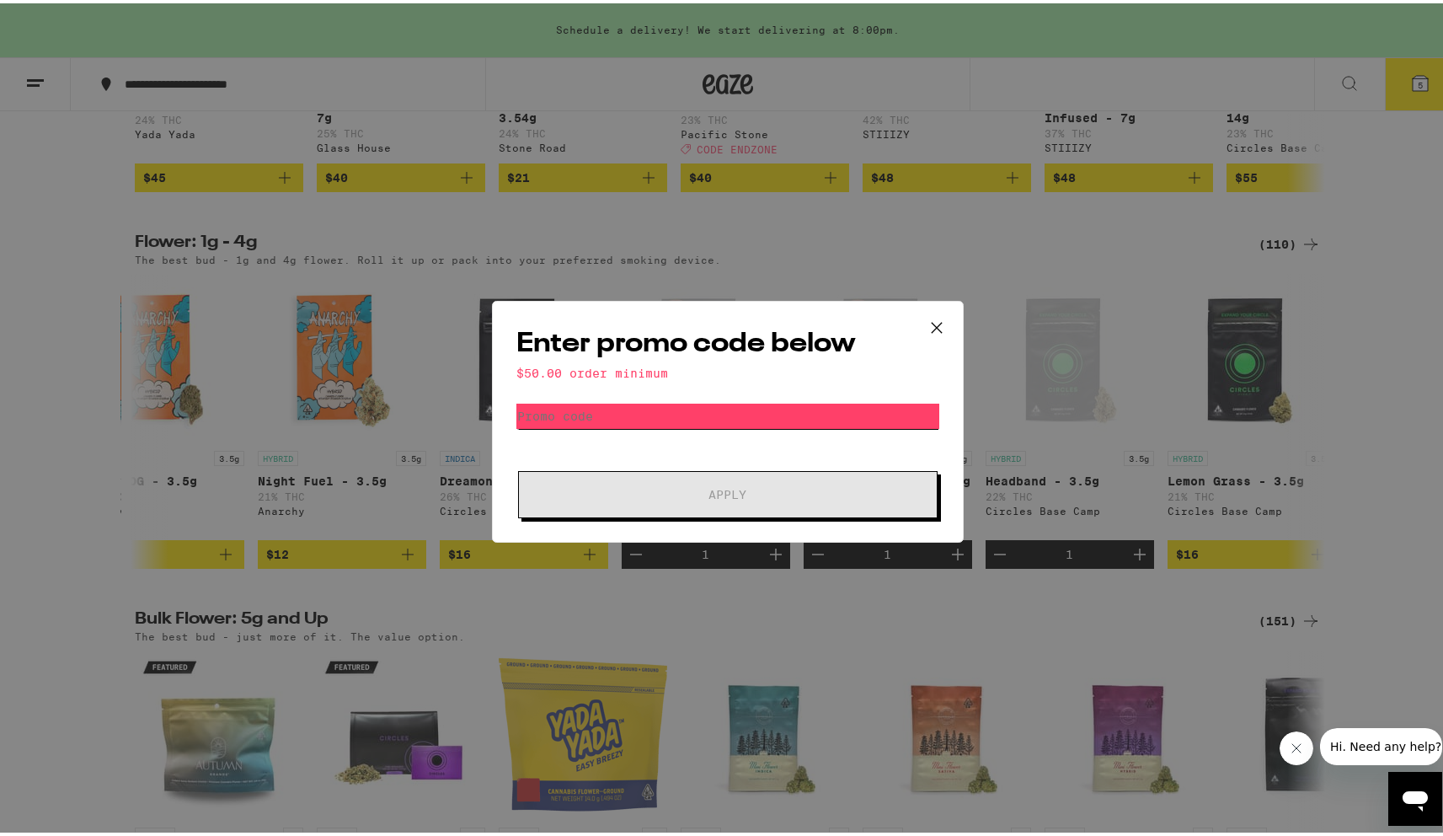
click at [649, 413] on input "Promo Code" at bounding box center [727, 412] width 423 height 25
click at [941, 320] on icon at bounding box center [936, 324] width 25 height 25
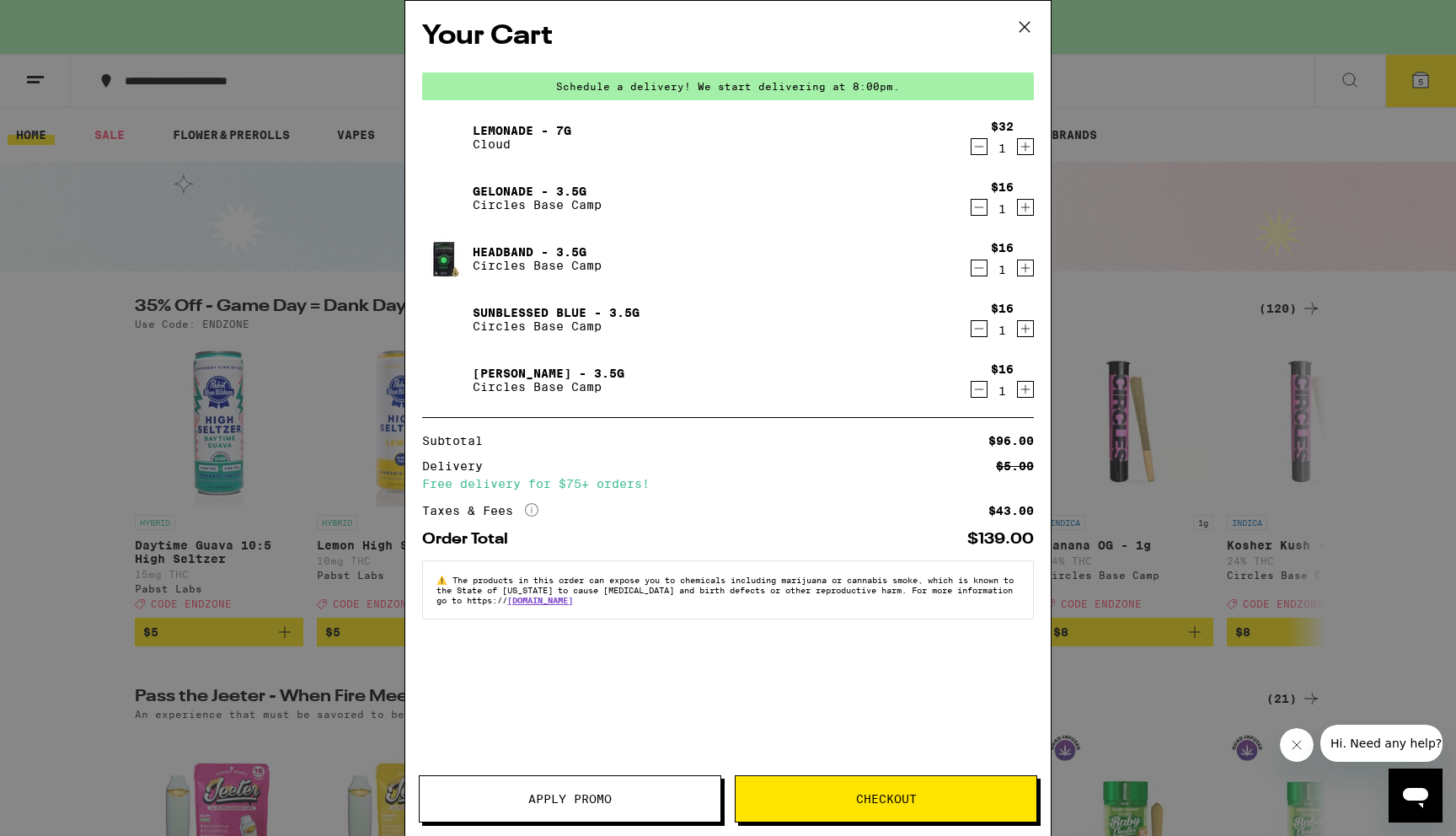
click at [639, 803] on span "Apply Promo" at bounding box center [570, 799] width 301 height 12
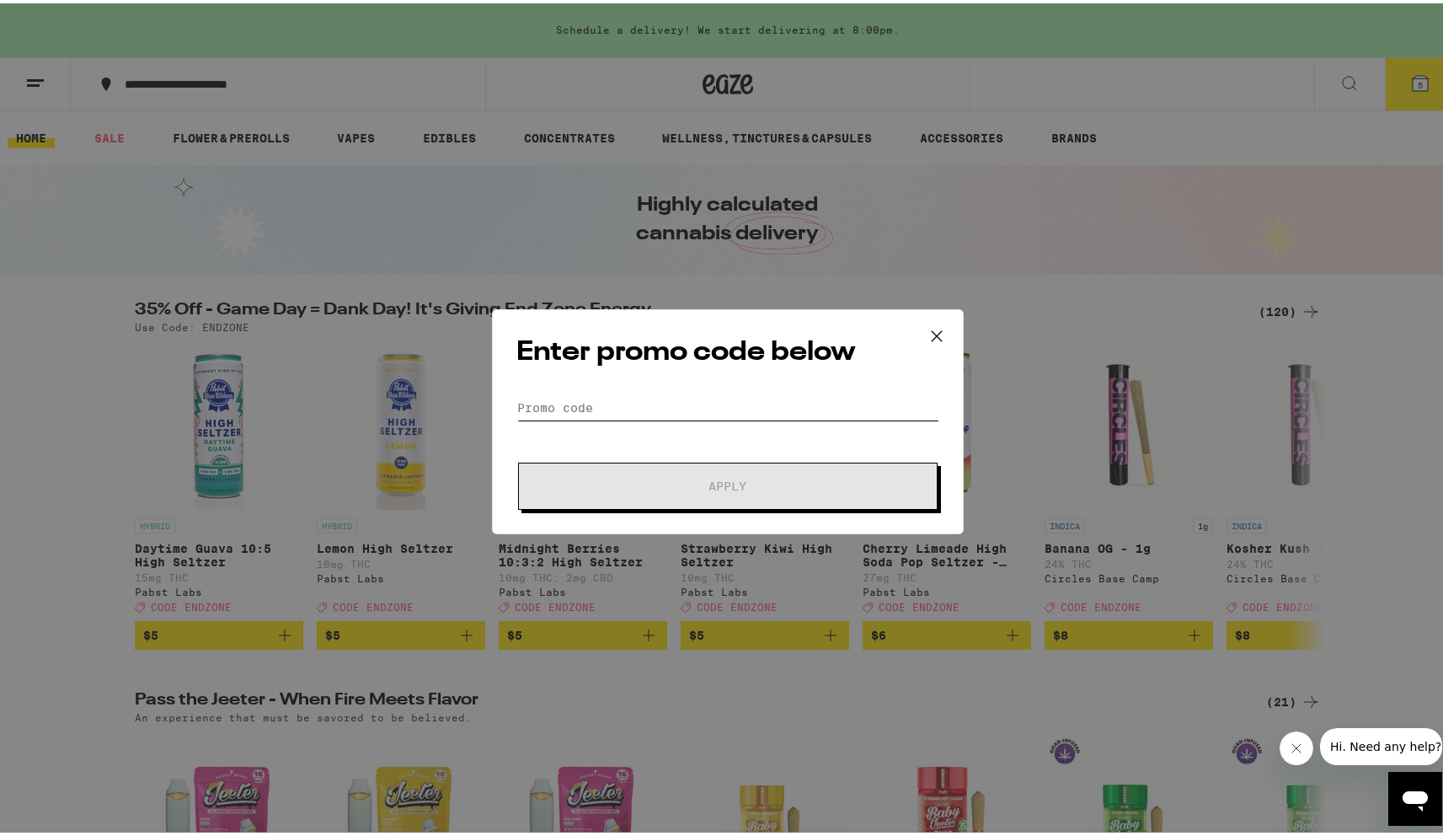
click at [629, 411] on input "Promo Code" at bounding box center [727, 404] width 423 height 25
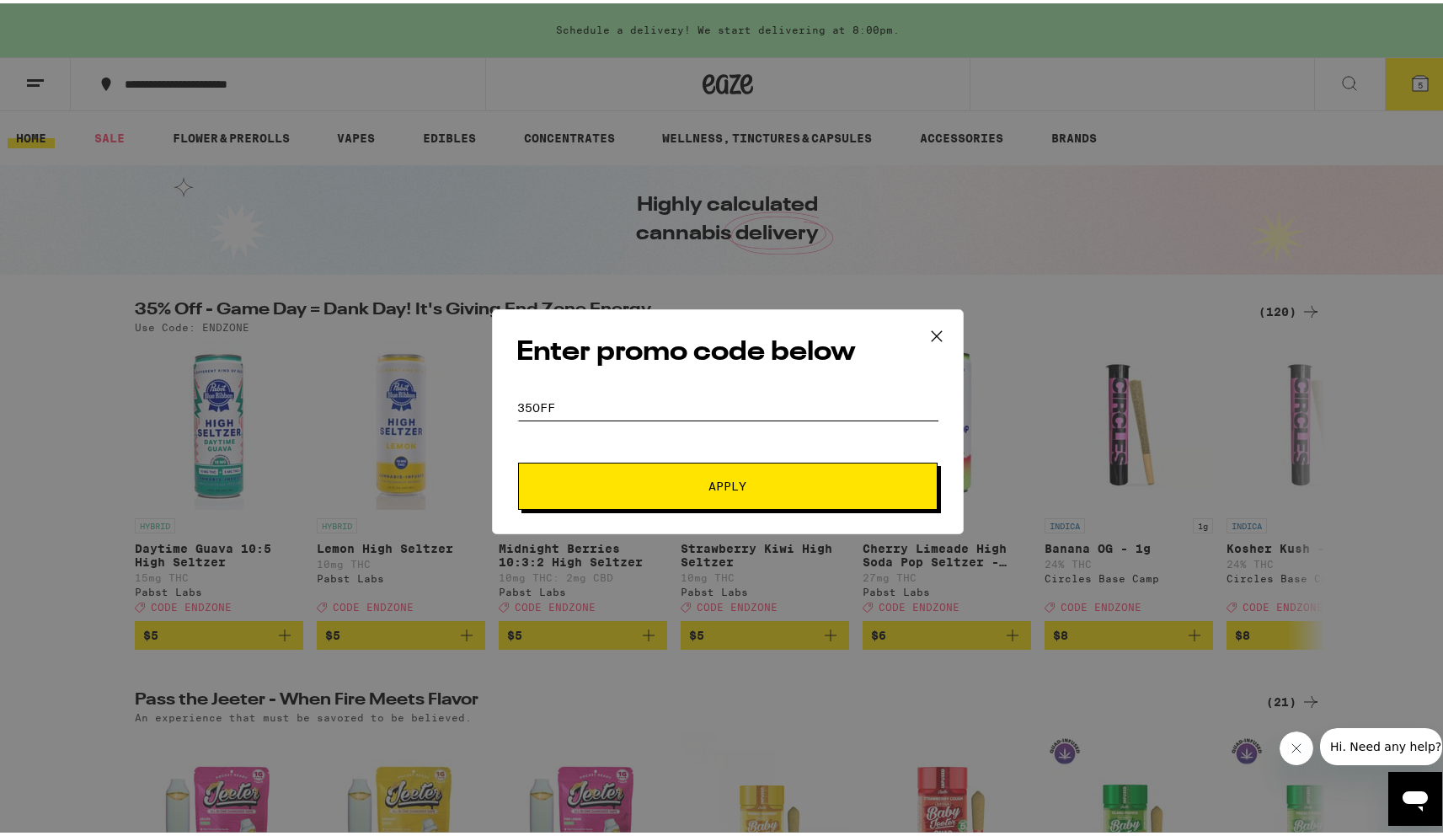
type input "35off"
click at [697, 492] on button "Apply" at bounding box center [728, 482] width 420 height 47
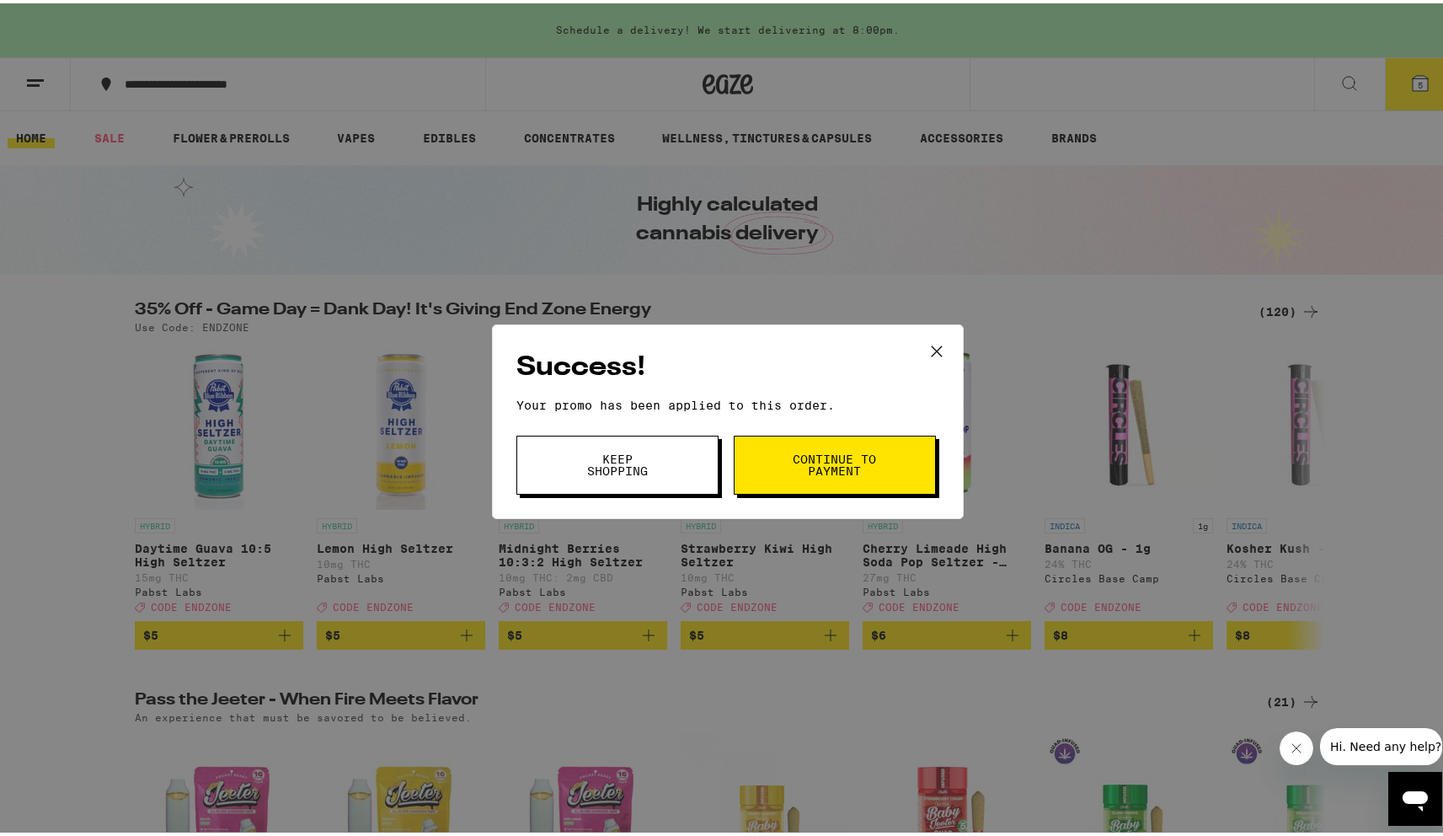
click at [924, 350] on icon at bounding box center [936, 347] width 25 height 25
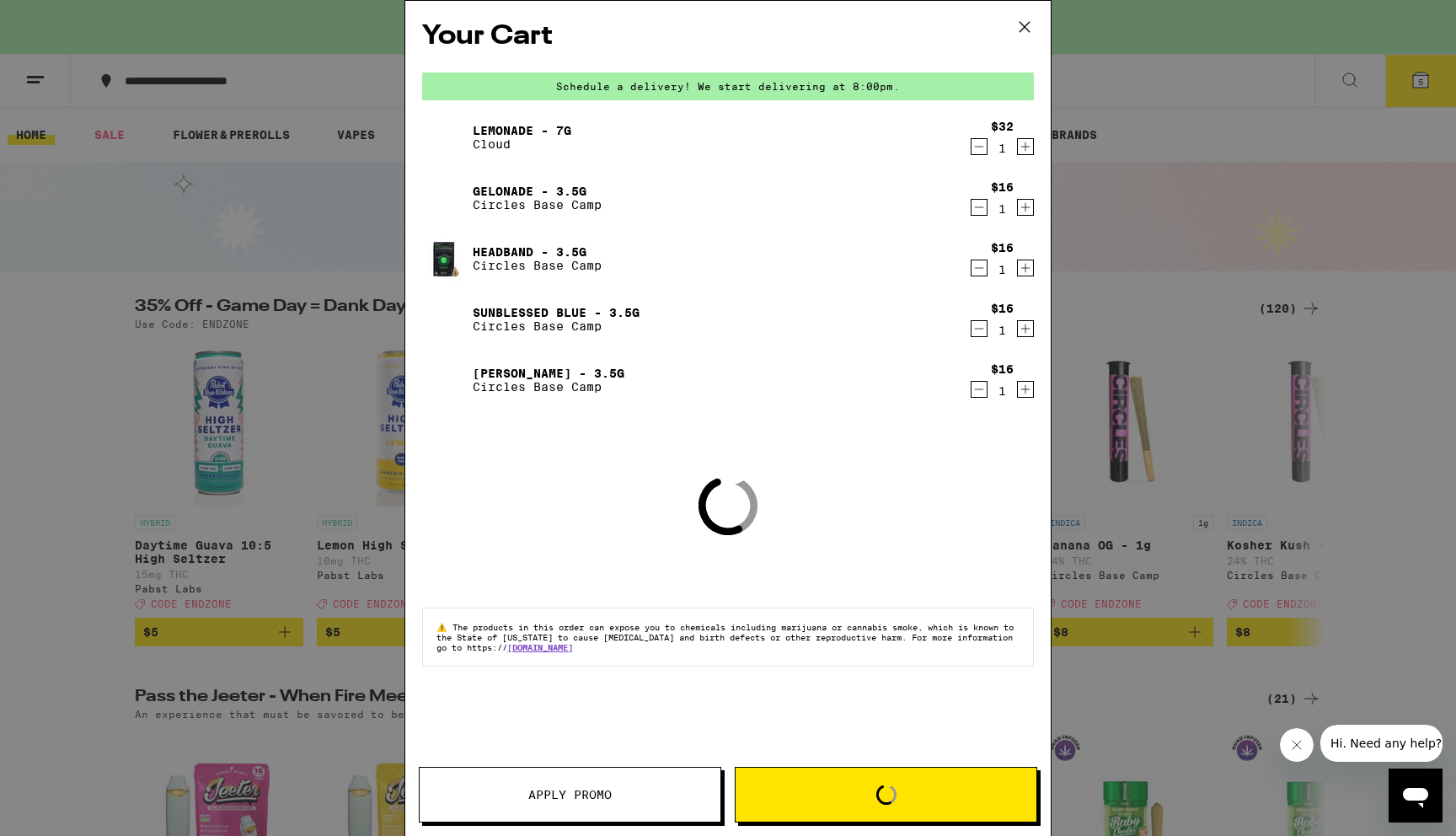
click at [925, 348] on div "Lemonade - 7g Cloud $32 1 Gelonade - 3.5g Circles Base Camp $16 1 Headband - 3.…" at bounding box center [728, 265] width 612 height 303
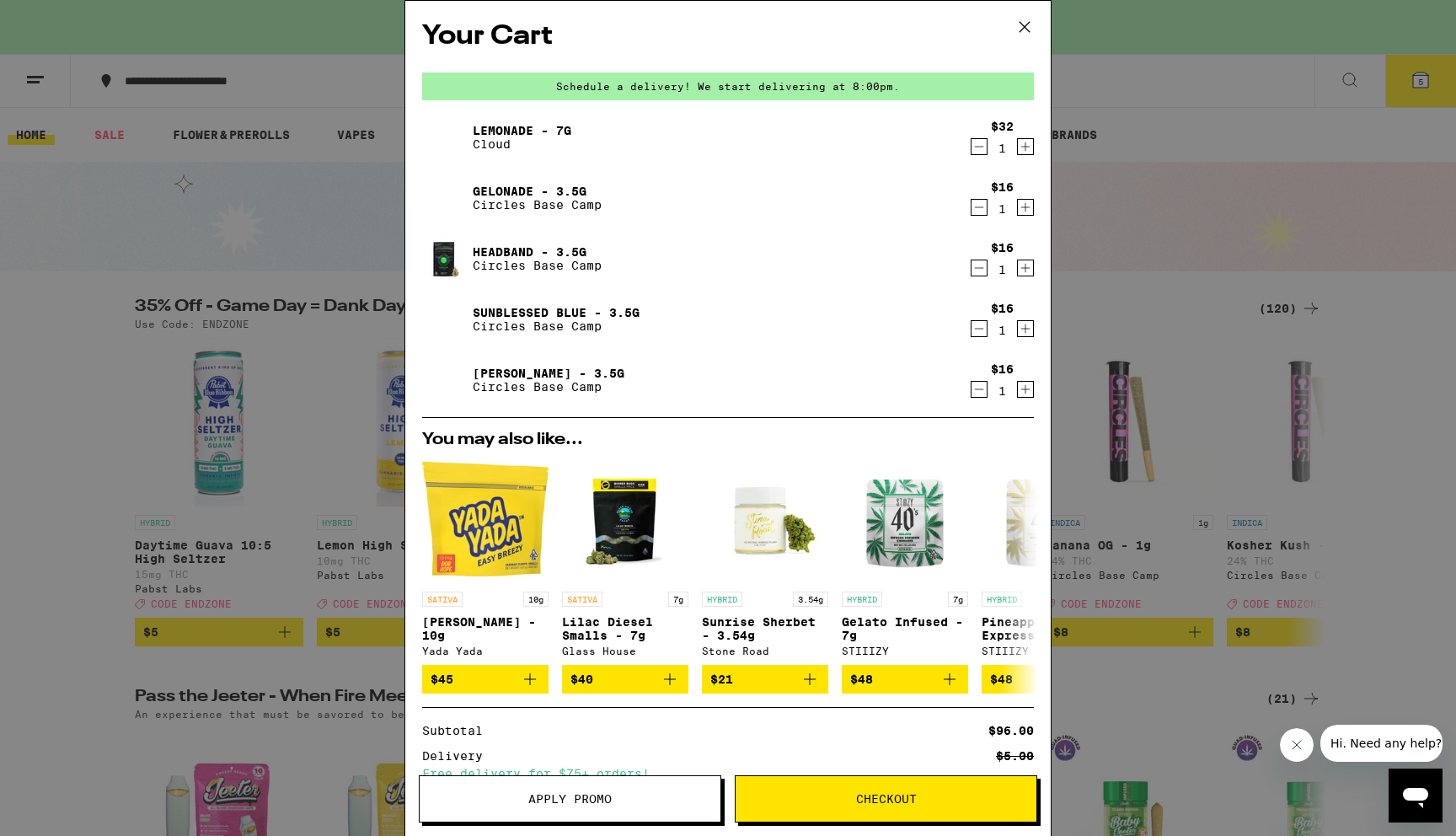
click at [971, 393] on icon "Decrement" at bounding box center [978, 389] width 15 height 20
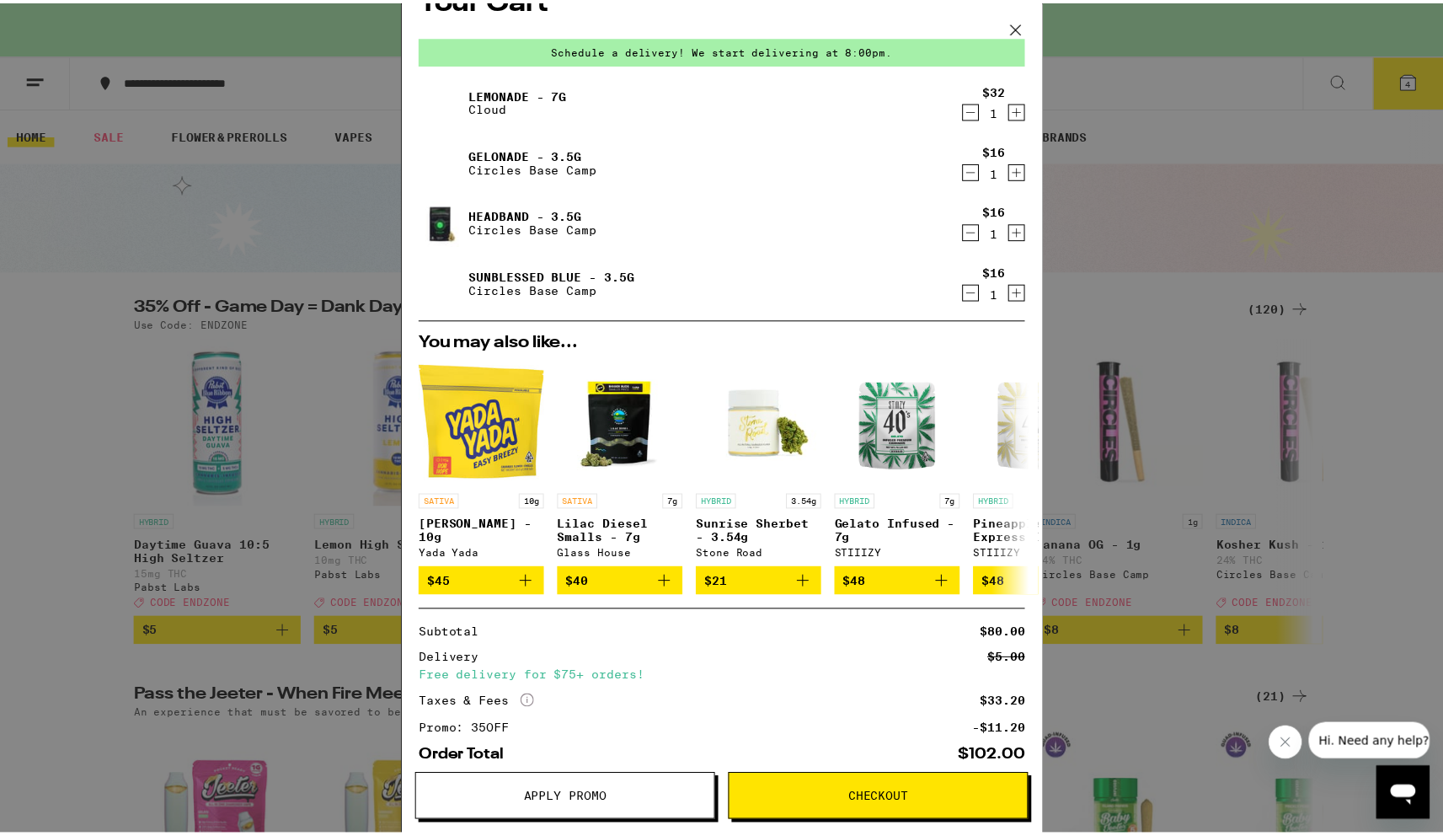
scroll to position [13, 0]
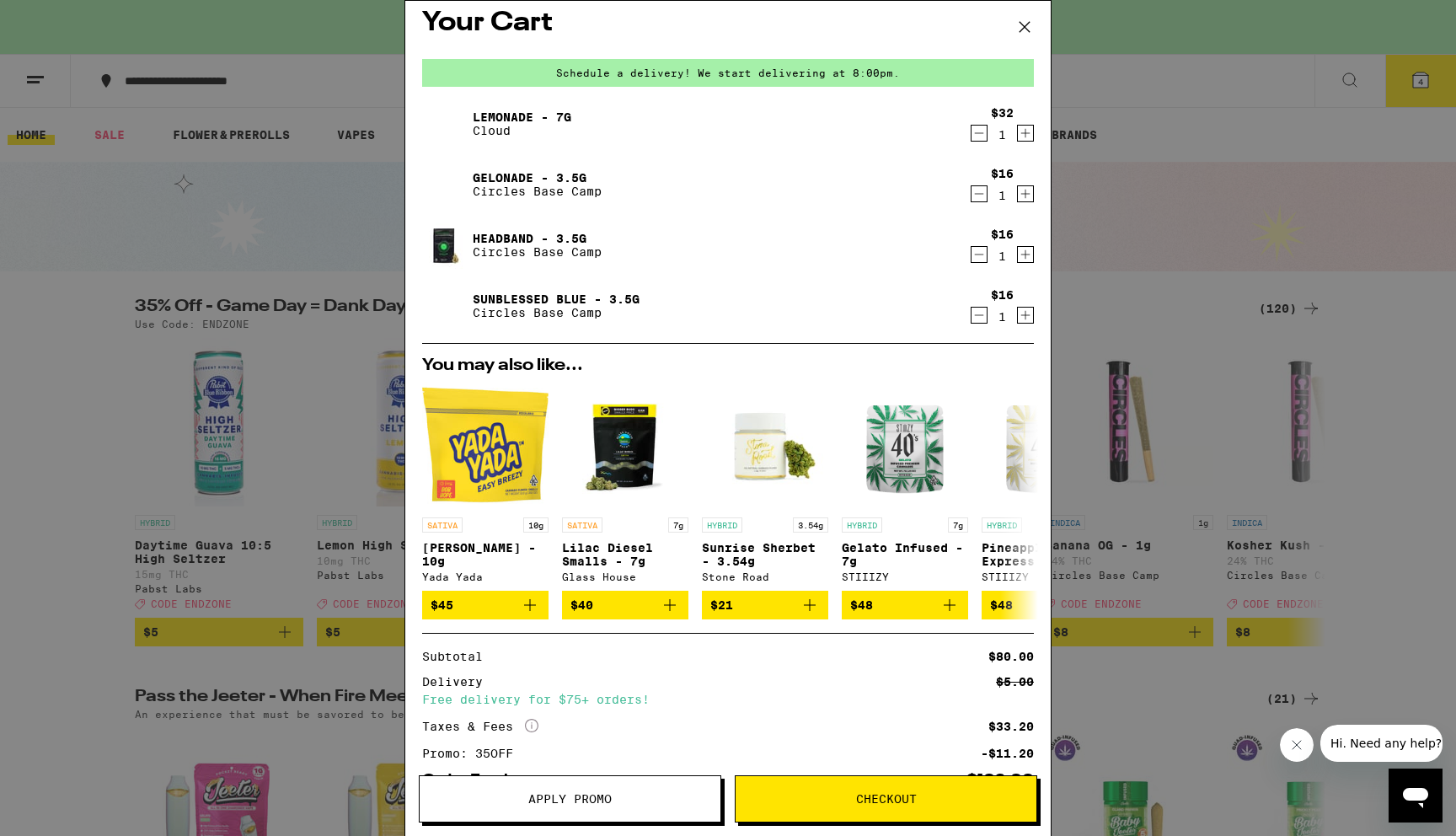
click at [445, 240] on img at bounding box center [445, 245] width 47 height 47
click at [438, 254] on img at bounding box center [445, 245] width 47 height 47
click at [1022, 25] on icon at bounding box center [1024, 26] width 25 height 25
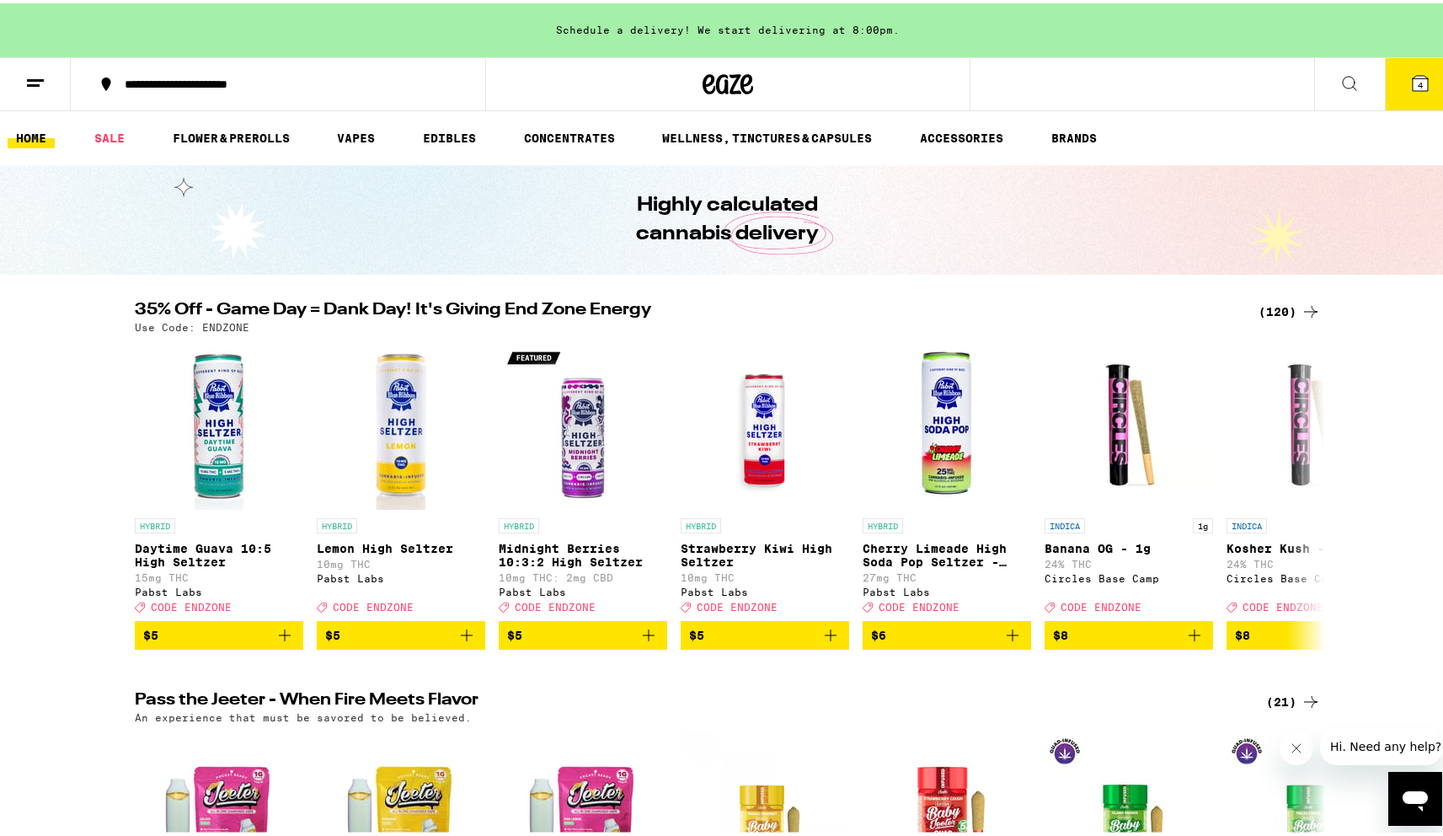
click at [1393, 92] on button "4" at bounding box center [1420, 81] width 71 height 52
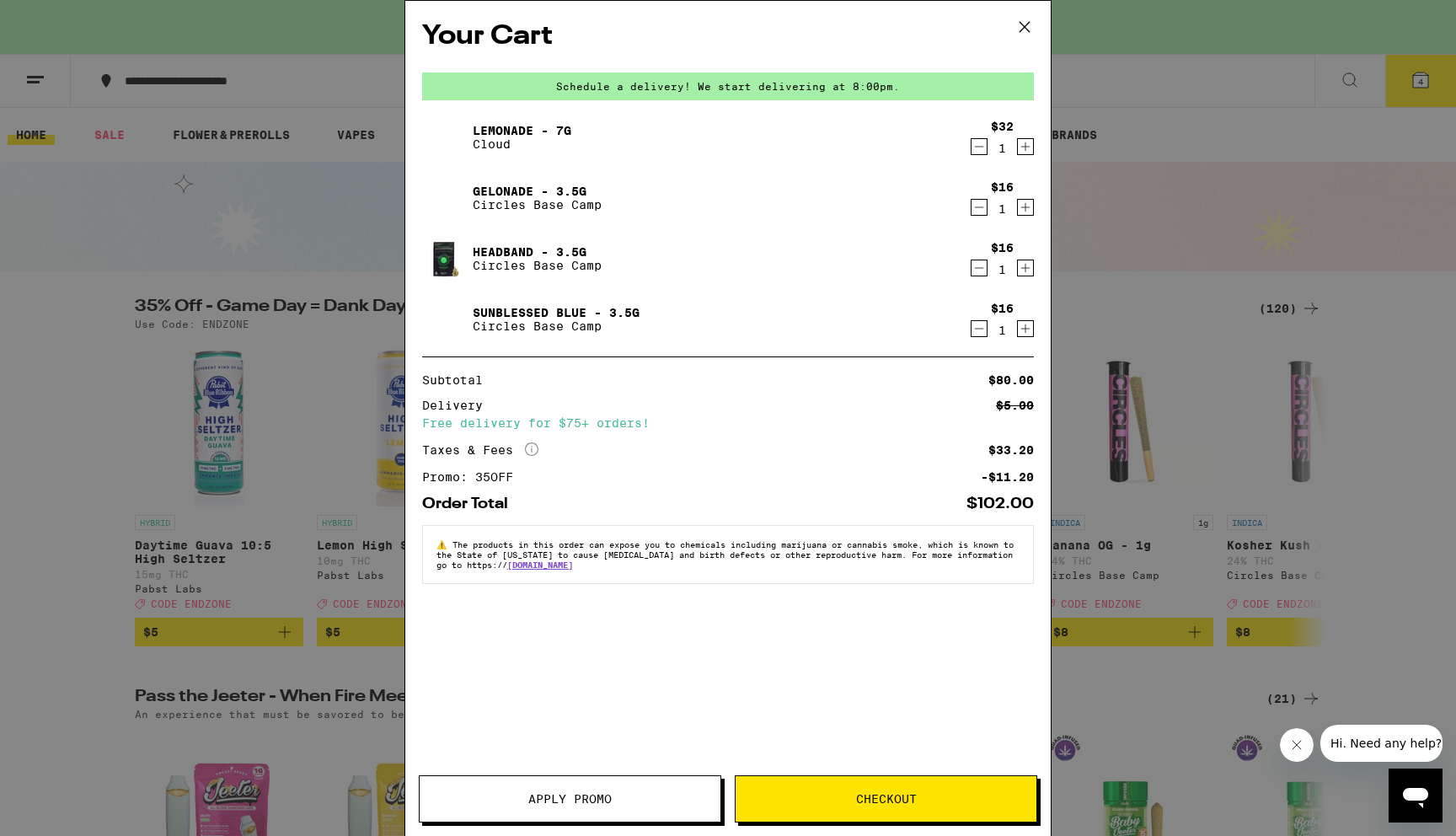
click at [463, 192] on img at bounding box center [445, 197] width 47 height 47
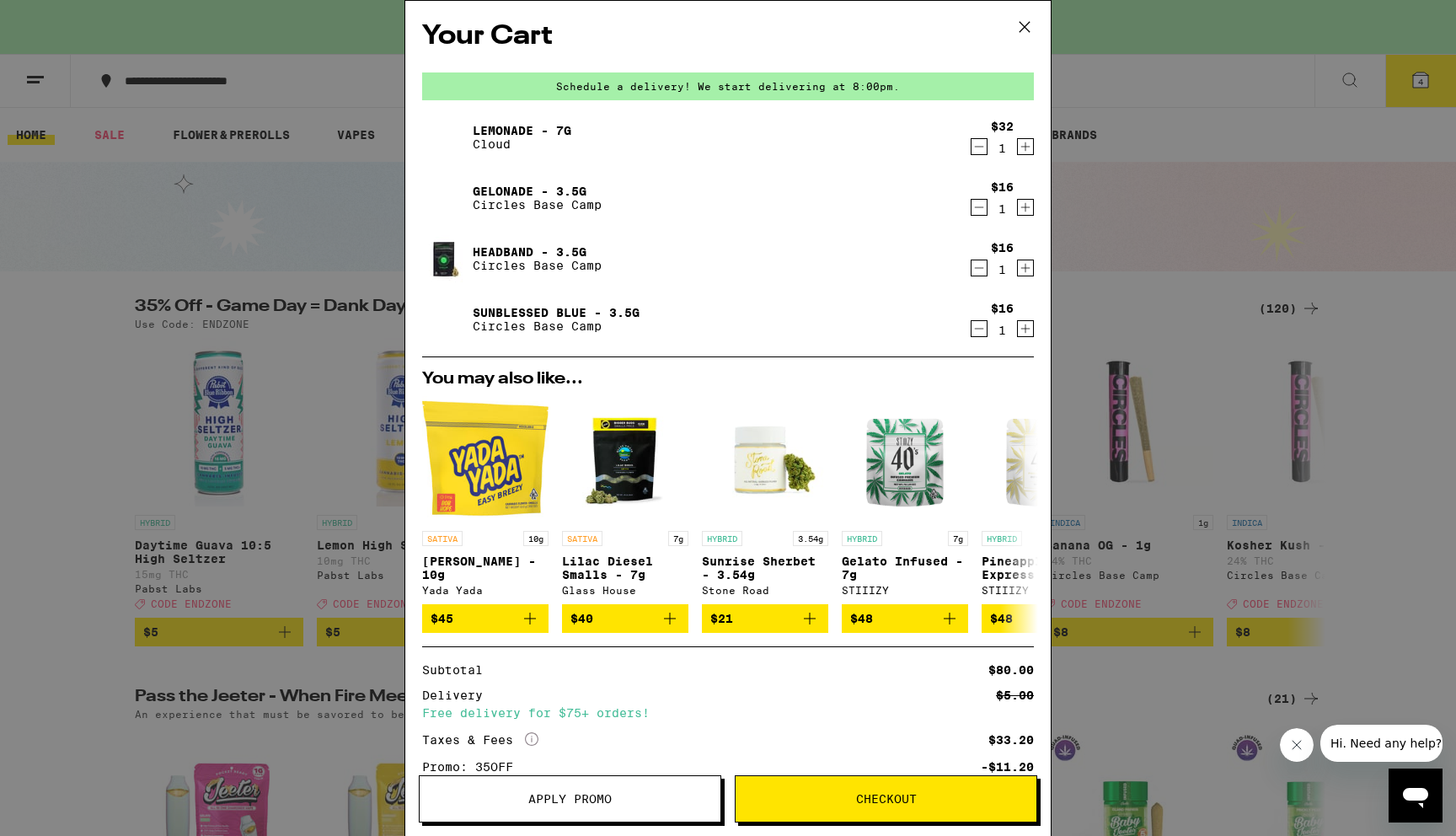
click at [517, 184] on link "Gelonade - 3.5g" at bounding box center [537, 190] width 129 height 13
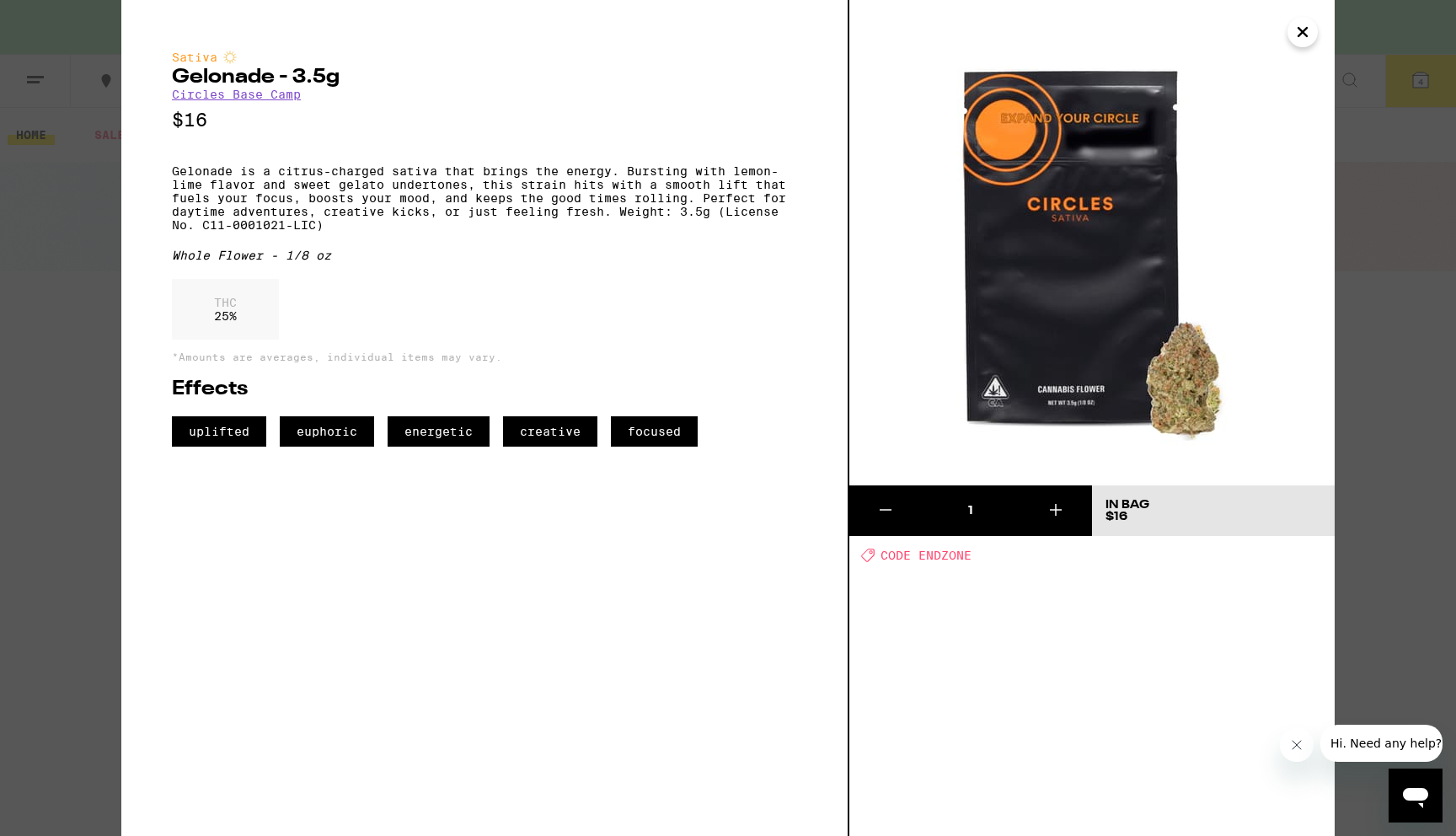
click at [1395, 257] on div "Sativa Gelonade - 3.5g Circles Base Camp $16 Gelonade is a citrus-charged sativ…" at bounding box center [728, 418] width 1456 height 836
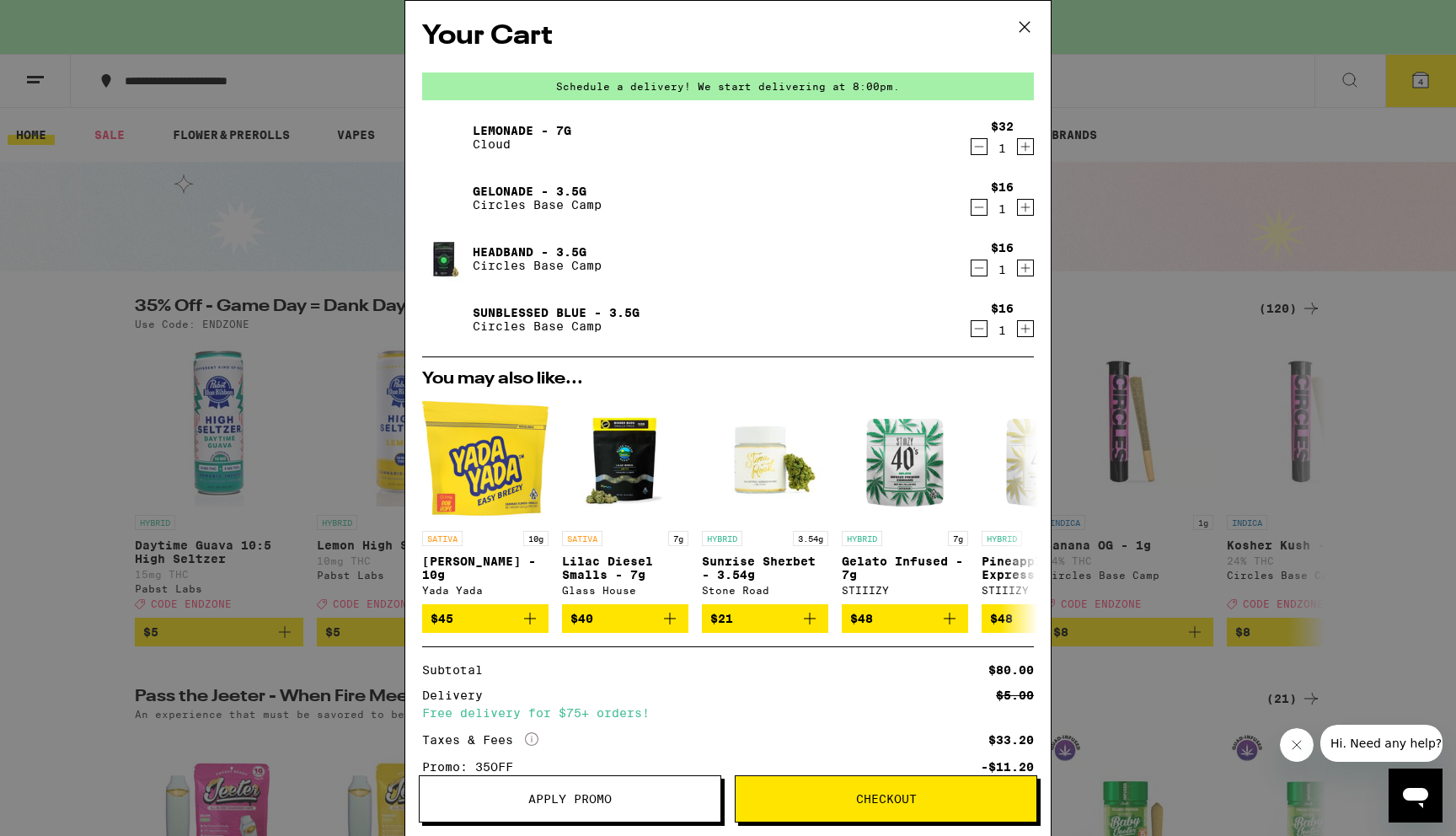
click at [493, 251] on link "Headband - 3.5g" at bounding box center [537, 251] width 129 height 13
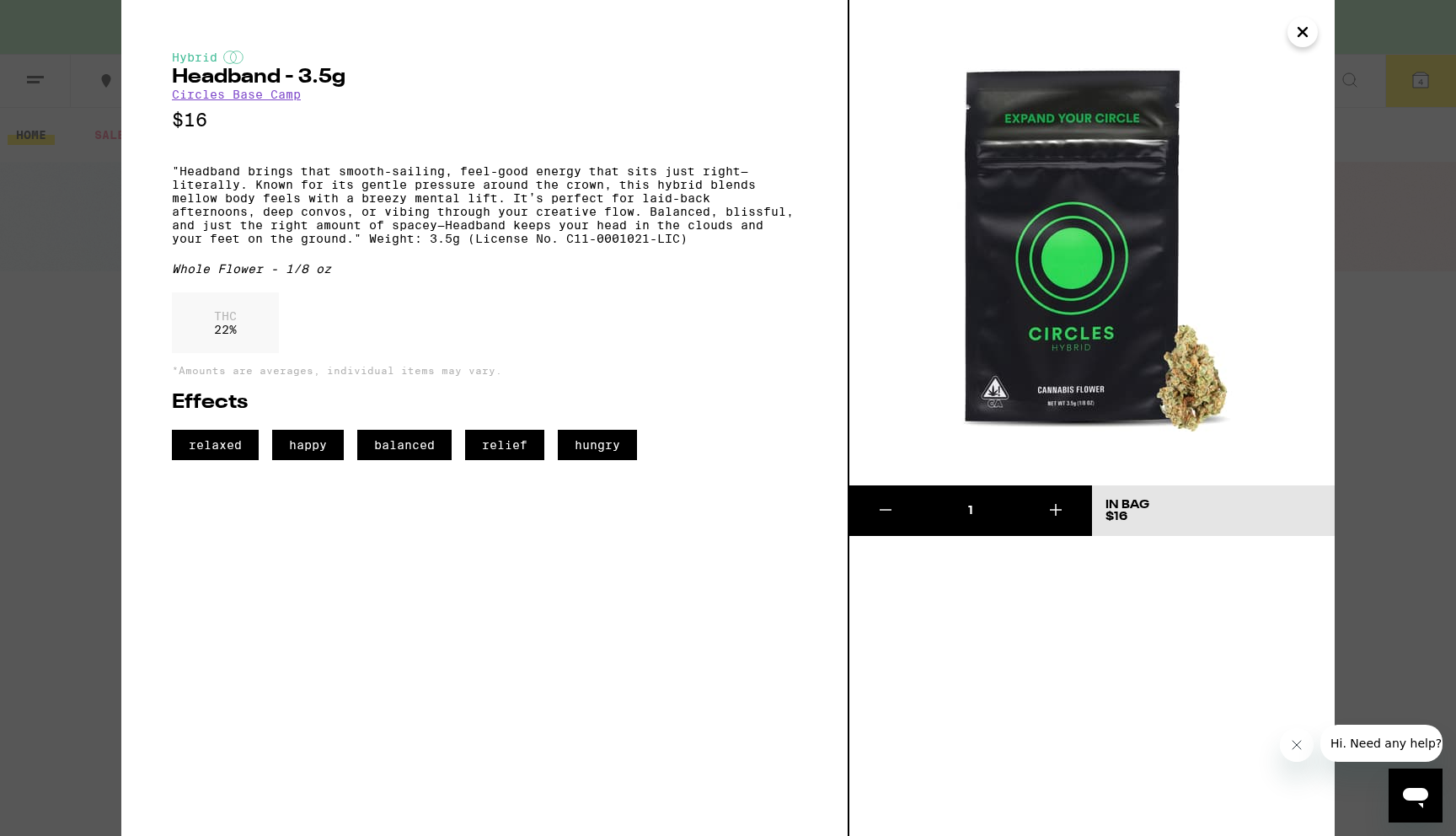
drag, startPoint x: 1377, startPoint y: 423, endPoint x: 1287, endPoint y: 411, distance: 90.1
click at [1375, 423] on div "Hybrid Headband - 3.5g Circles Base Camp $16 "Headband brings that smooth-saili…" at bounding box center [728, 418] width 1456 height 836
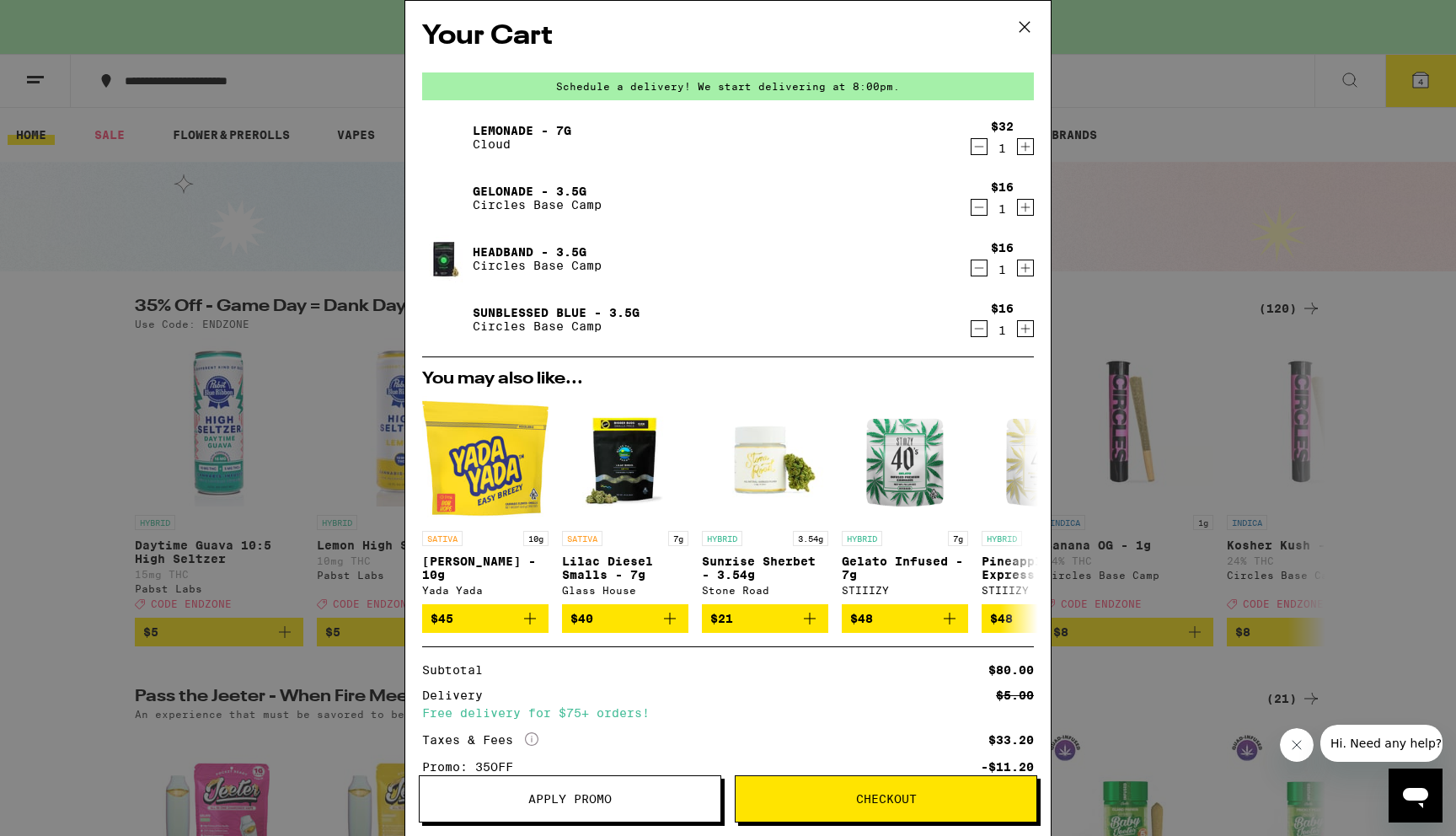
click at [532, 306] on link "Sunblessed Blue - 3.5g" at bounding box center [556, 312] width 167 height 13
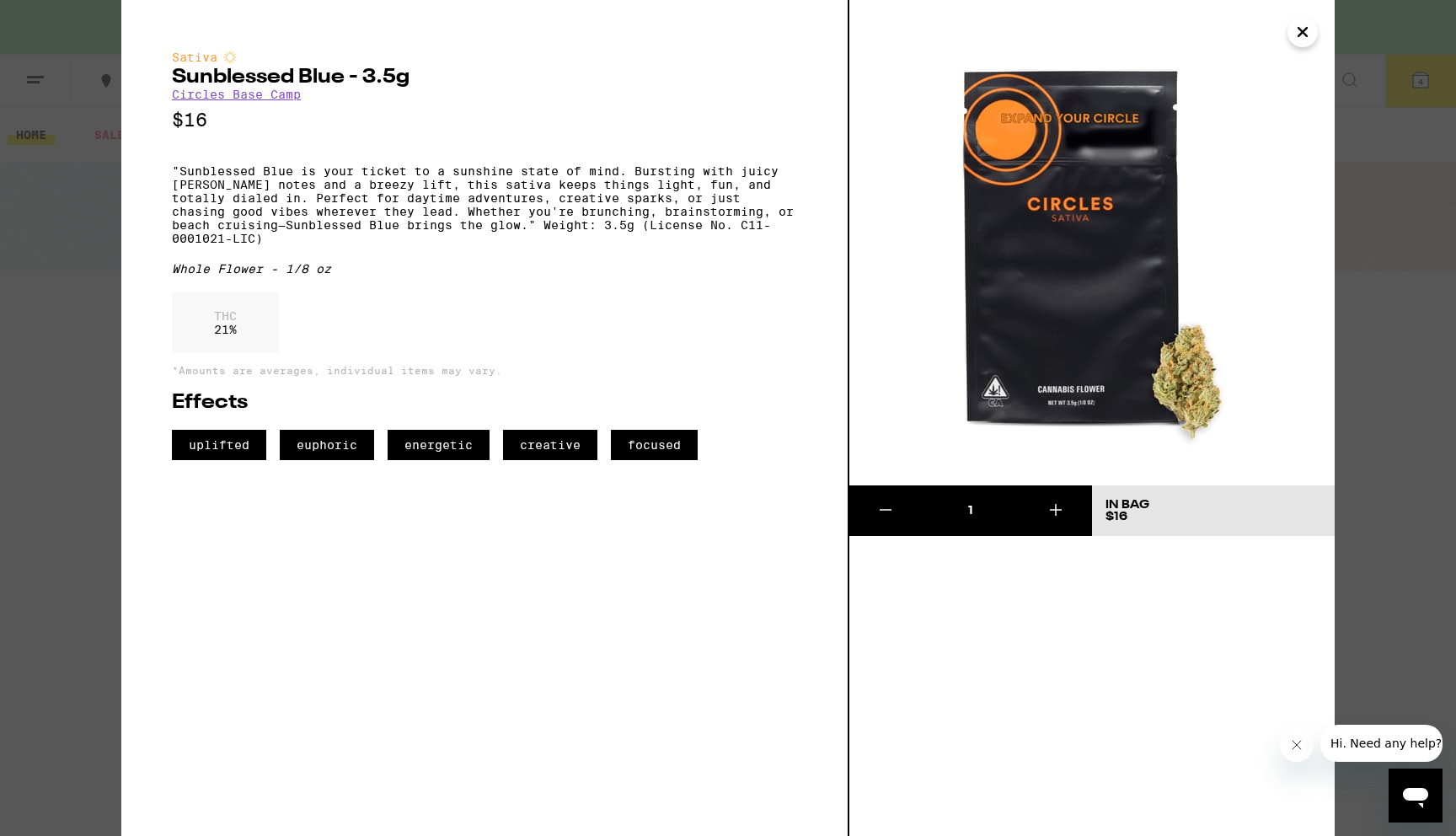
click at [1300, 32] on icon "Close" at bounding box center [1302, 31] width 20 height 25
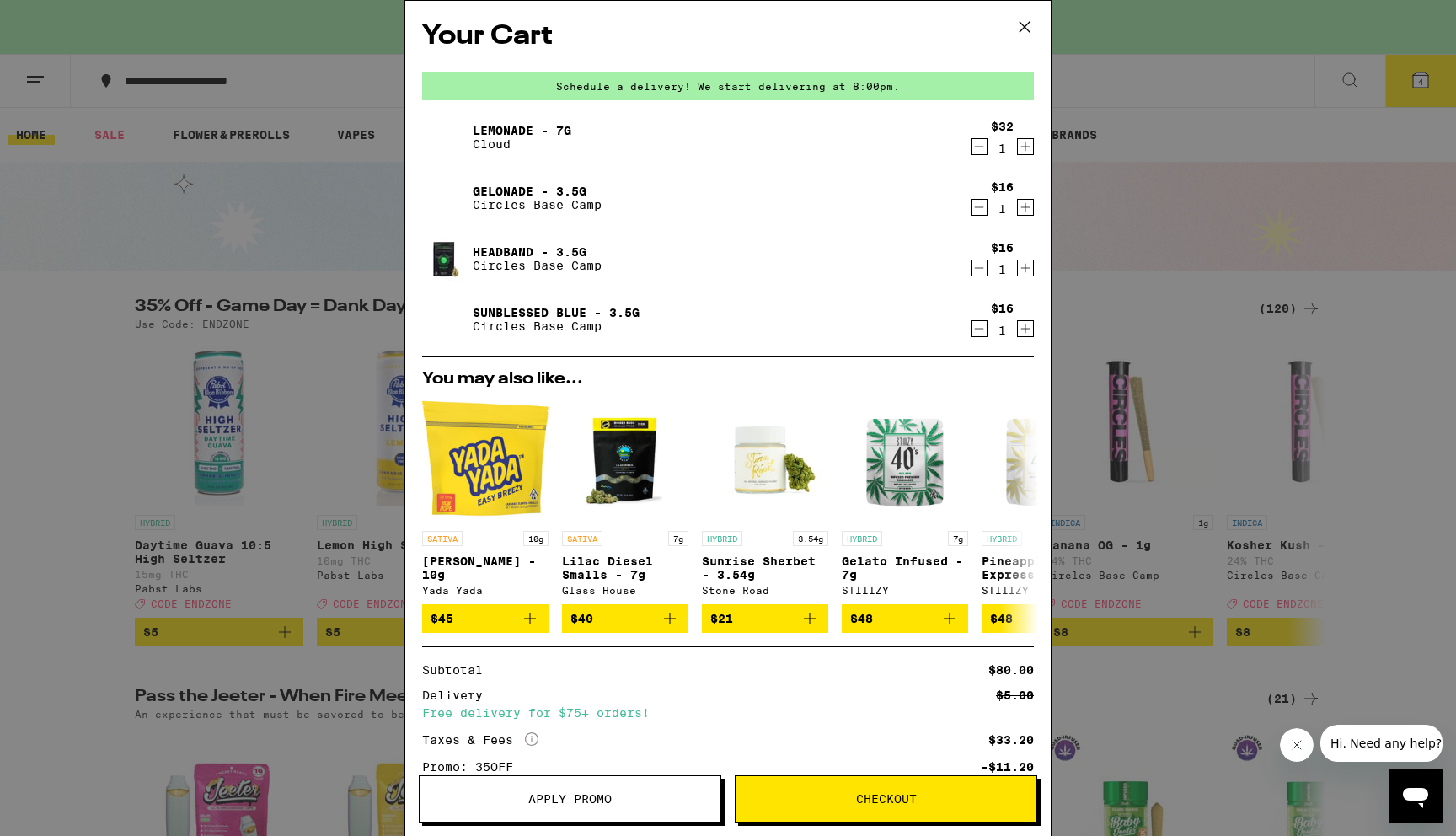
click at [1014, 31] on icon at bounding box center [1024, 26] width 25 height 25
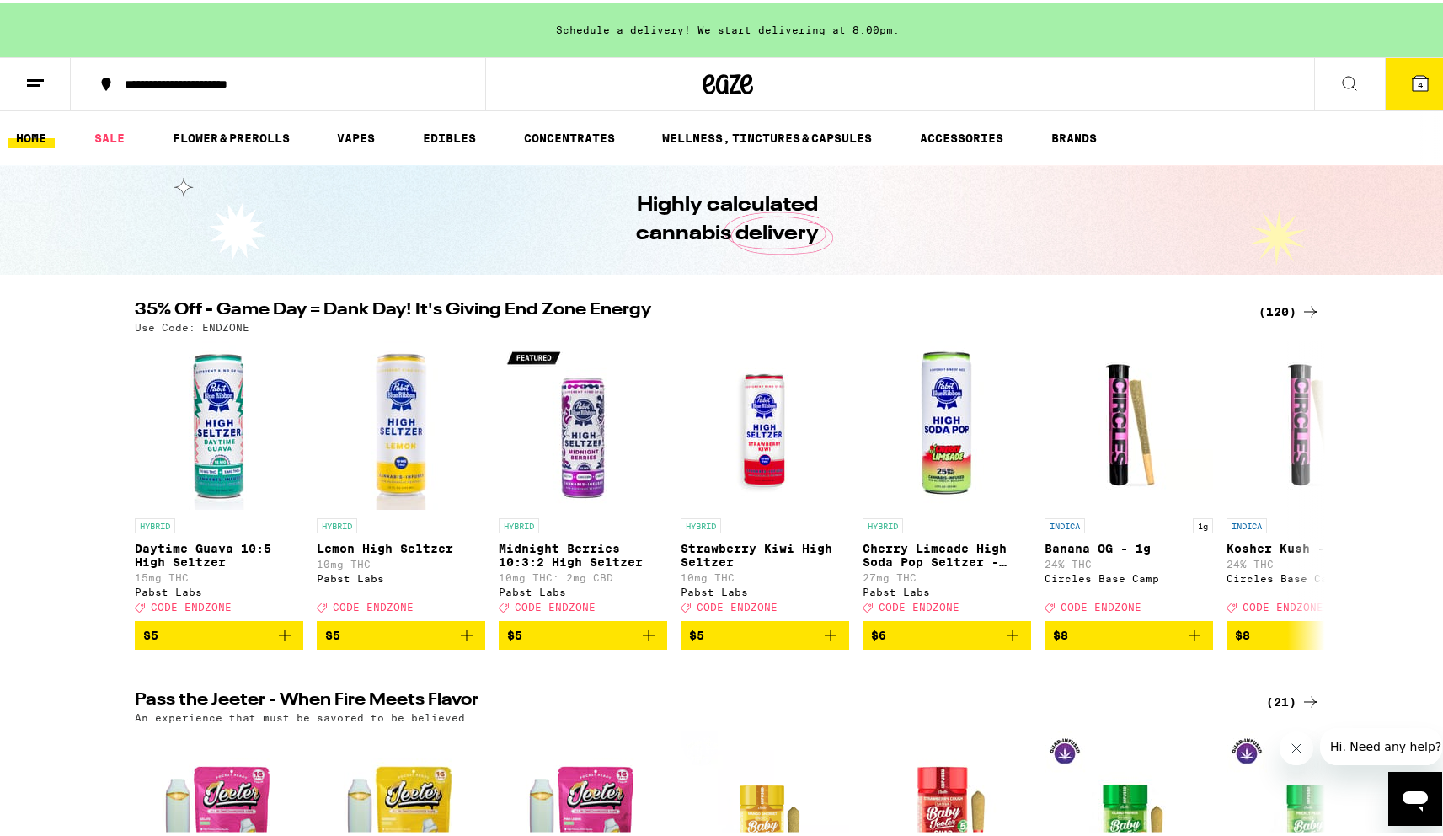
click at [1393, 76] on button "4" at bounding box center [1420, 81] width 71 height 52
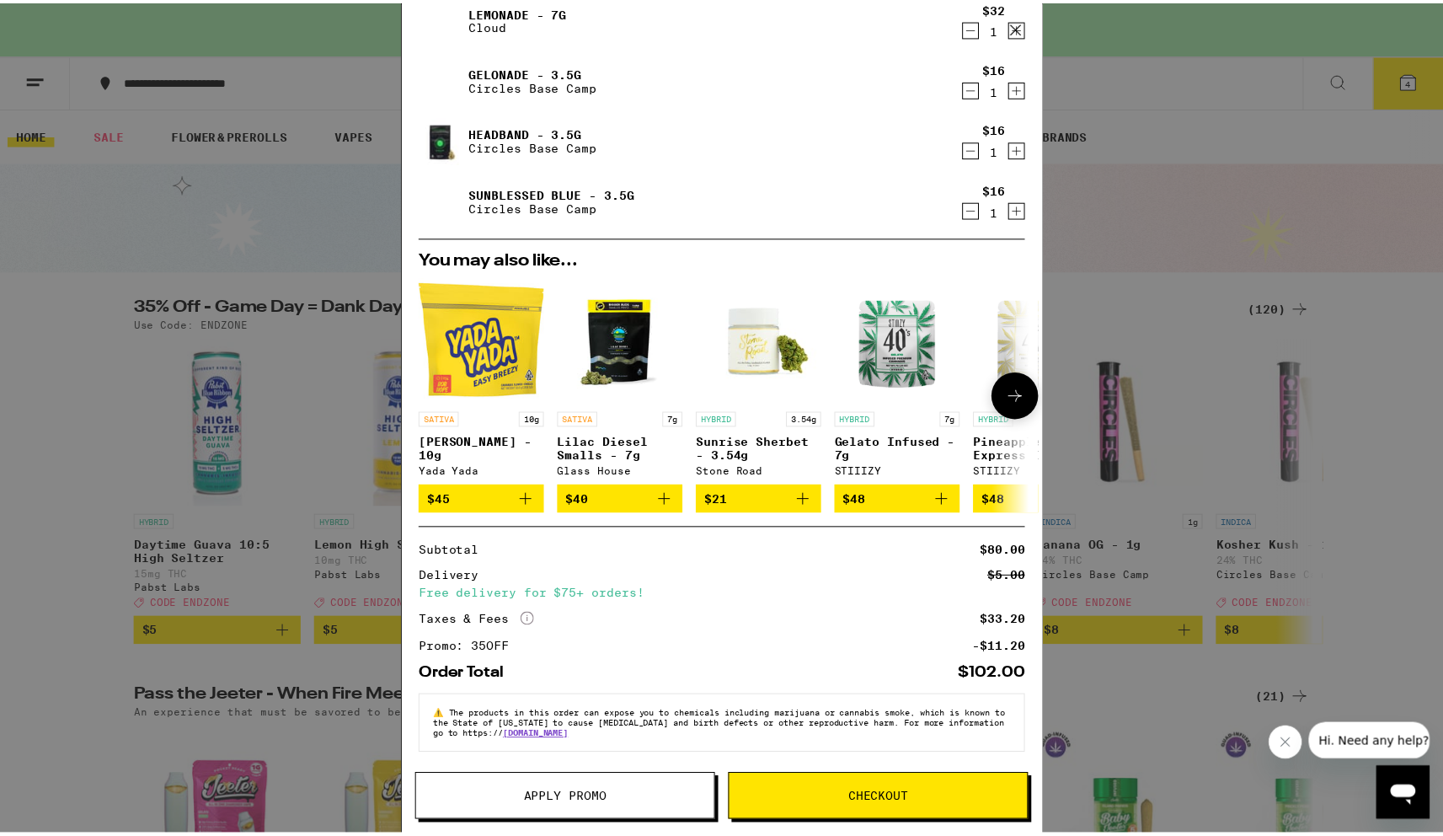
scroll to position [129, 0]
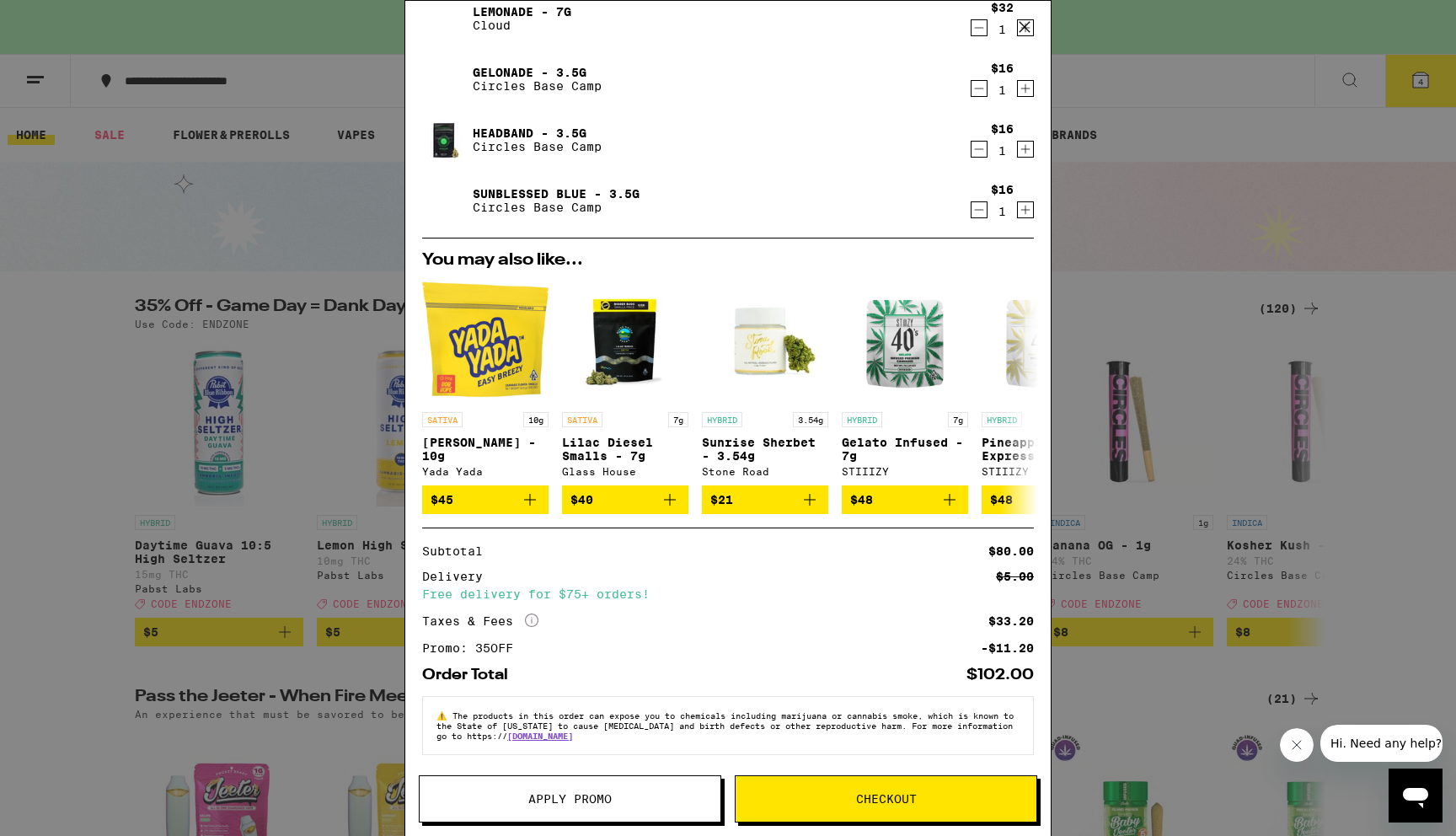
click at [1018, 139] on icon "Increment" at bounding box center [1025, 149] width 15 height 20
click at [504, 126] on link "Headband - 3.5g" at bounding box center [537, 132] width 129 height 13
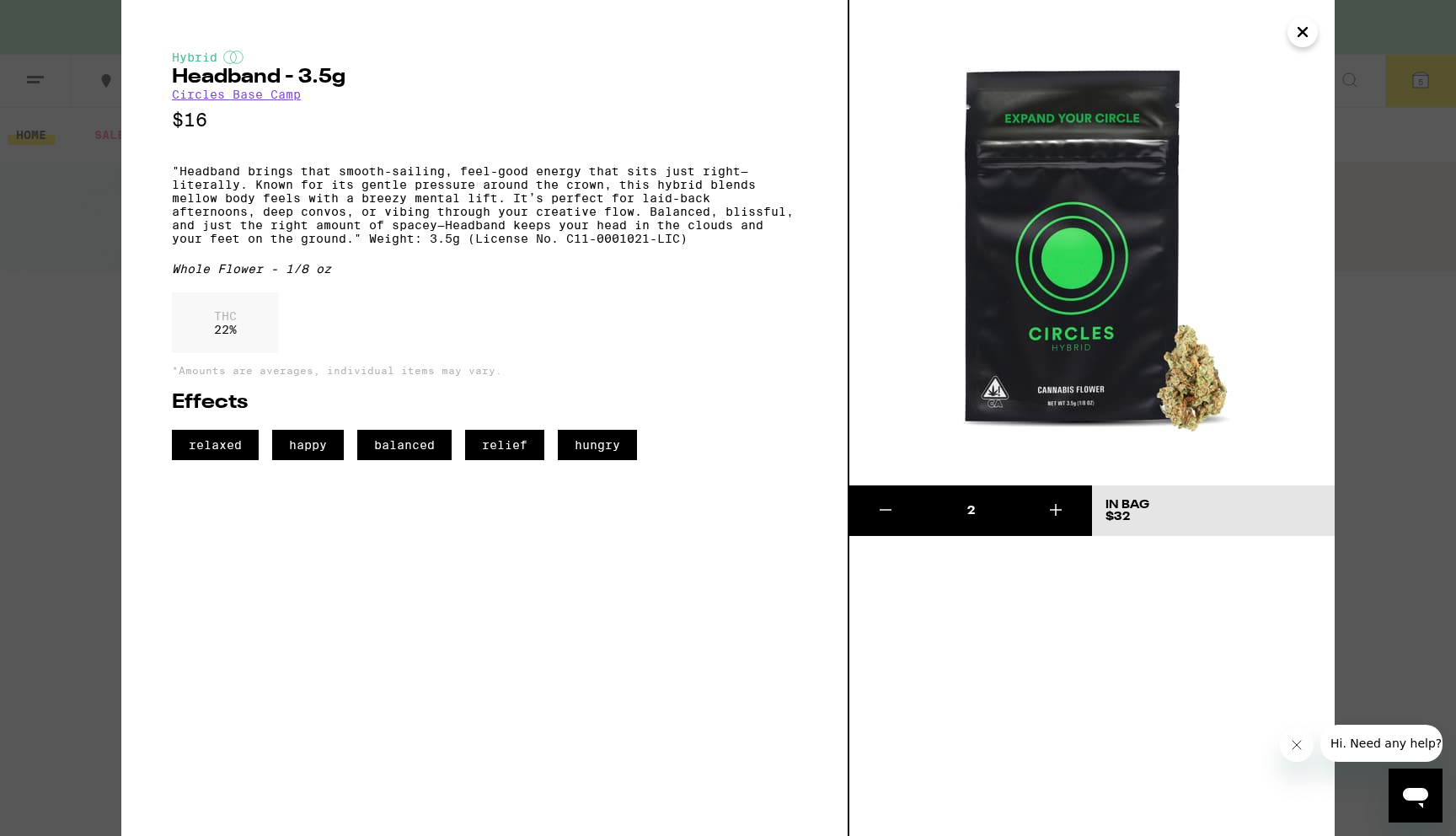
click at [1386, 347] on div "Hybrid Headband - 3.5g Circles Base Camp $16 "Headband brings that smooth-saili…" at bounding box center [728, 418] width 1456 height 836
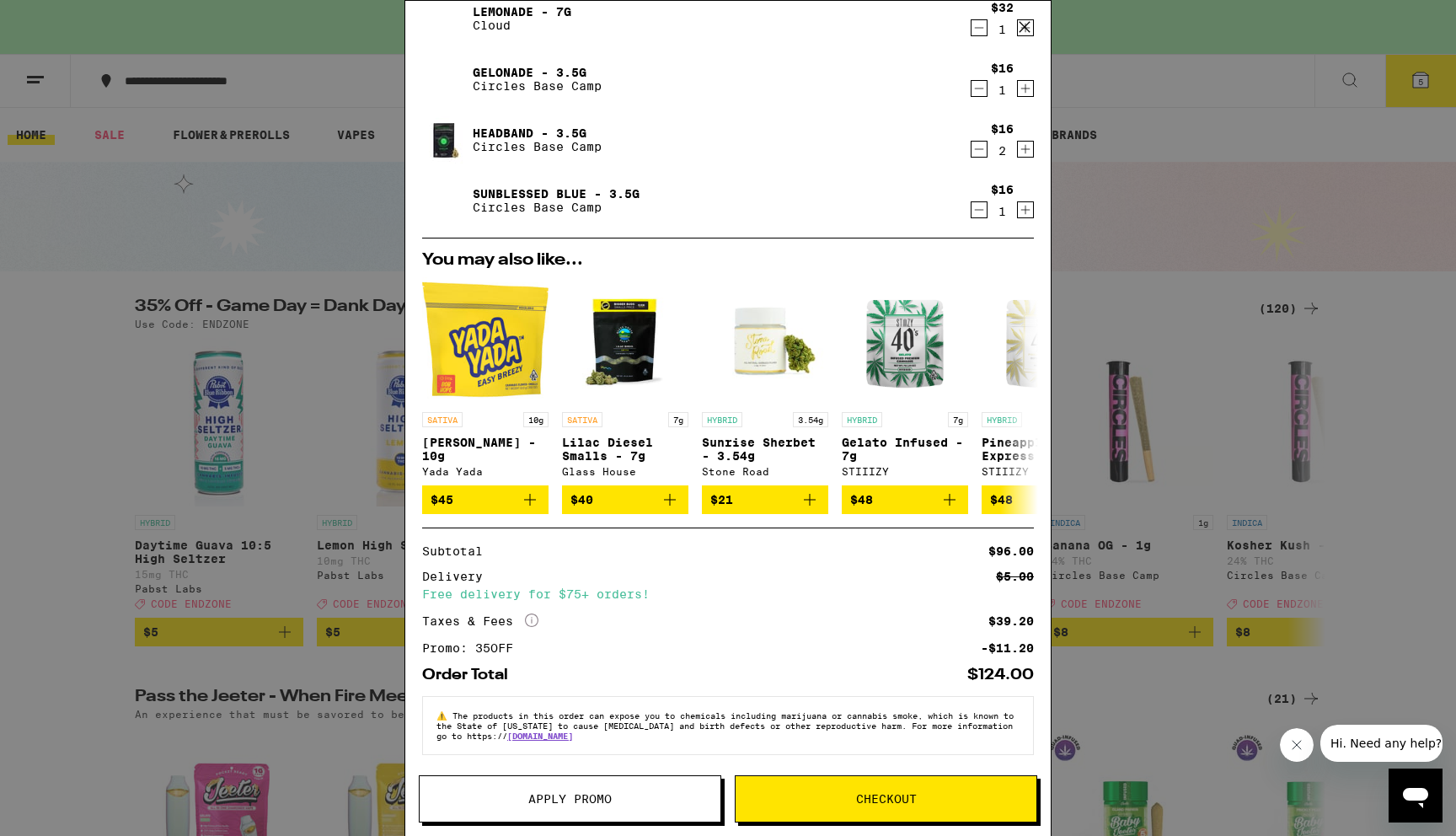
click at [1195, 349] on div "Your Cart Schedule a delivery! We start delivering at 8:00pm. Lemonade - 7g Clo…" at bounding box center [728, 418] width 1456 height 836
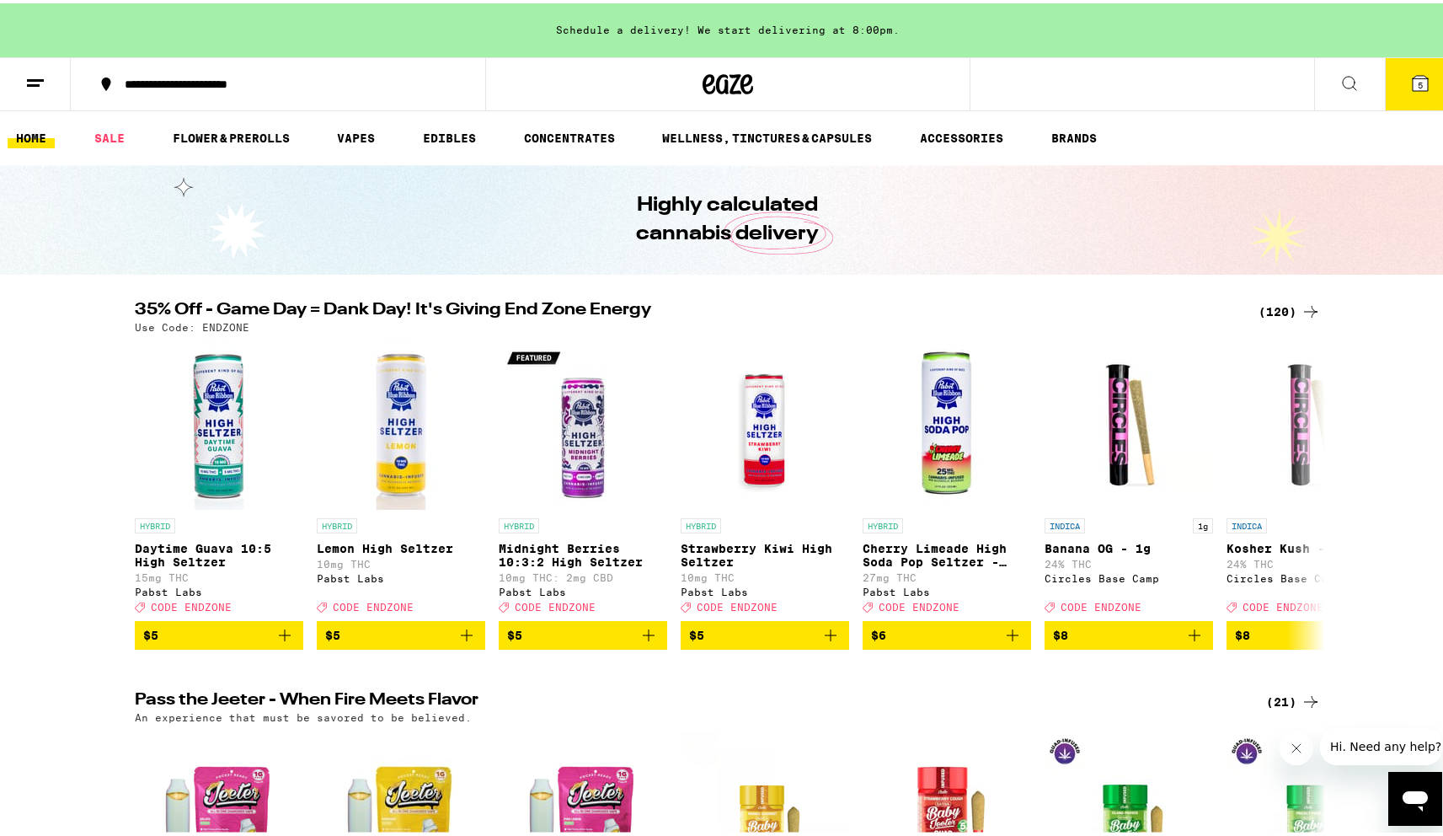
click at [1195, 349] on div "Your Cart Schedule a delivery! We start delivering at 8:00pm. Lemonade - 7g Clo…" at bounding box center [728, 418] width 1456 height 836
click at [1413, 75] on icon at bounding box center [1420, 79] width 15 height 15
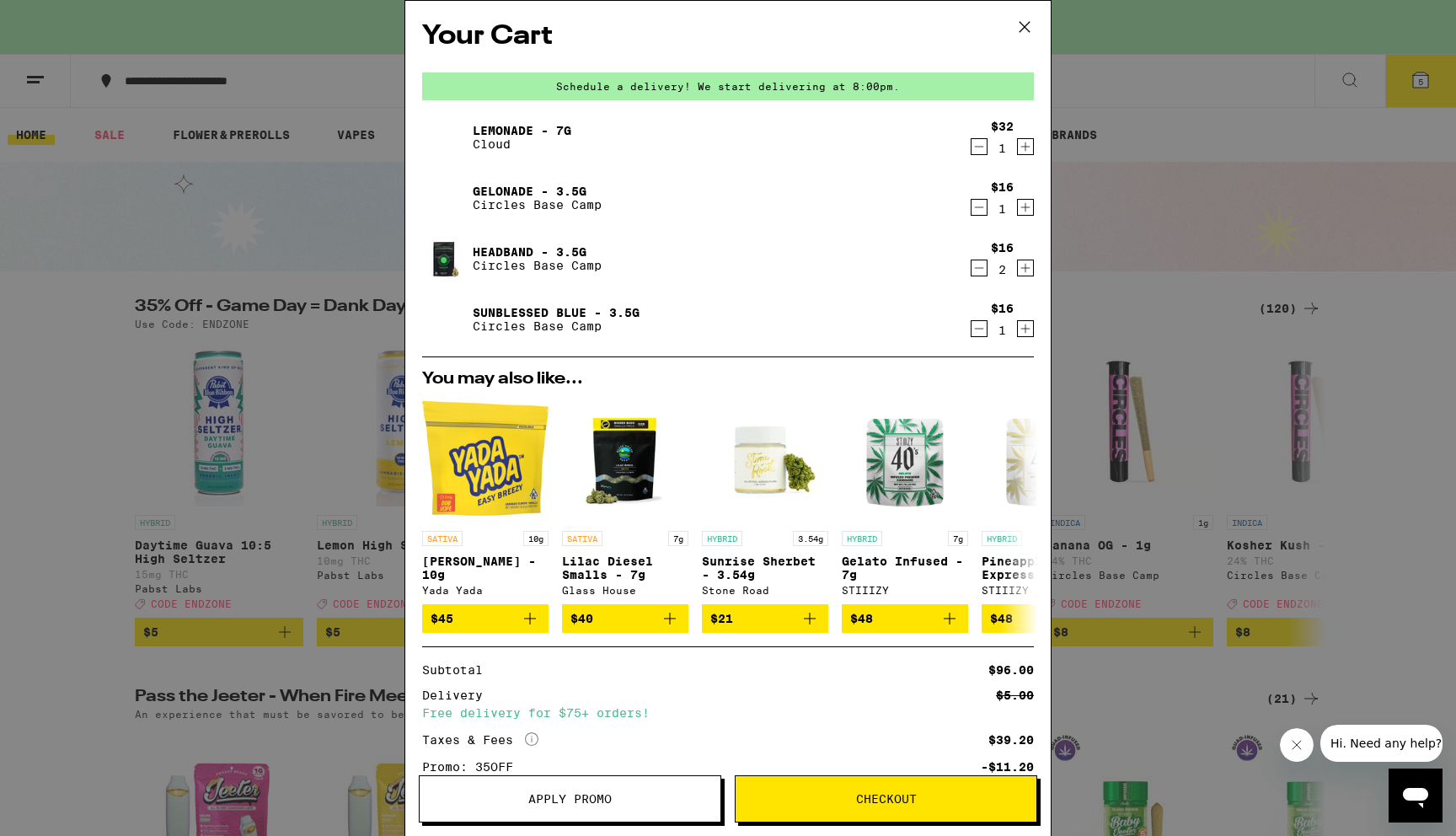
click at [1154, 299] on div "Your Cart Schedule a delivery! We start delivering at 8:00pm. Lemonade - 7g Clo…" at bounding box center [728, 418] width 1456 height 836
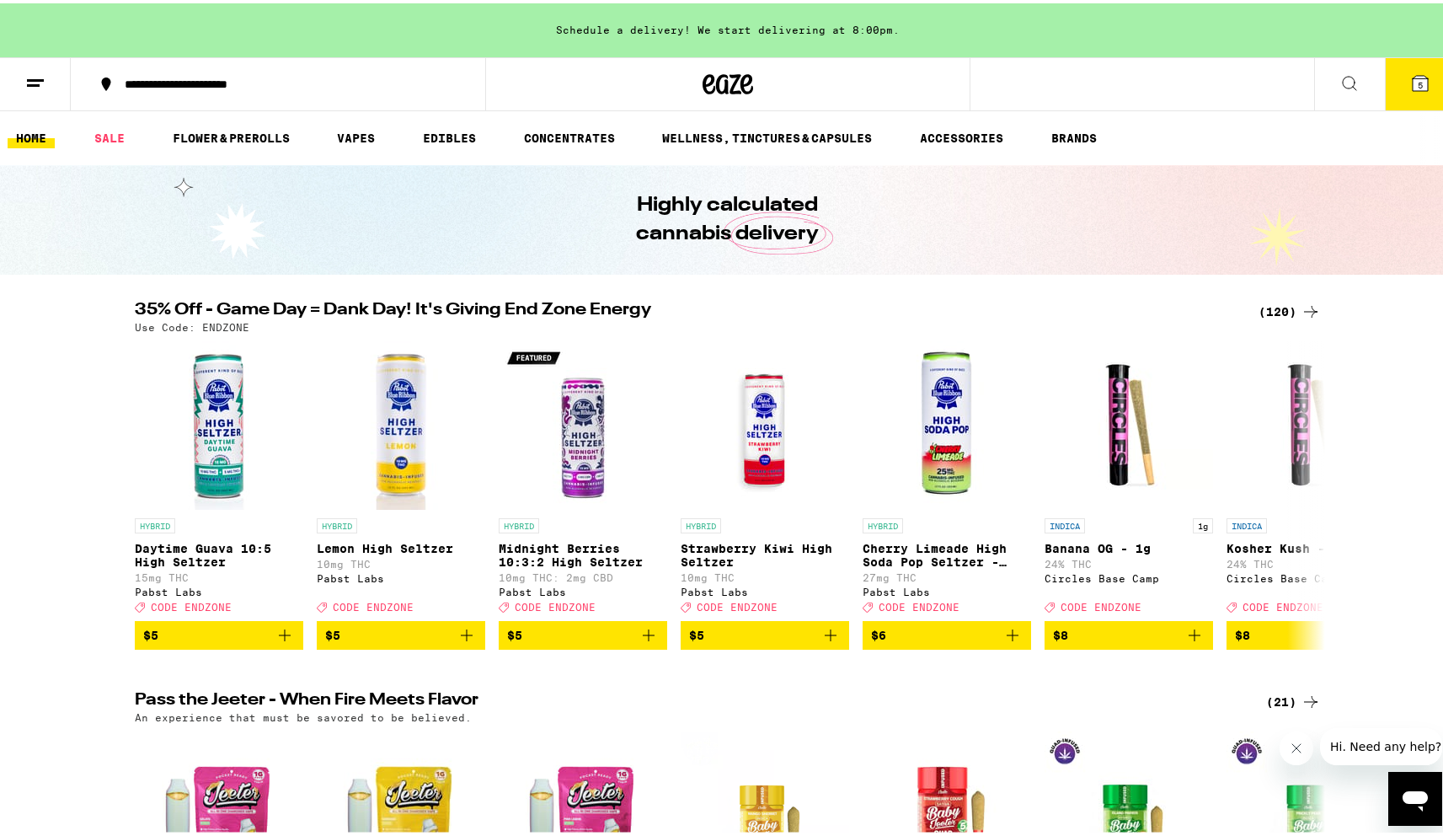
click at [53, 136] on link "HOME" at bounding box center [31, 135] width 47 height 20
click at [39, 137] on link "HOME" at bounding box center [31, 135] width 47 height 20
click at [37, 136] on link "HOME" at bounding box center [31, 135] width 47 height 20
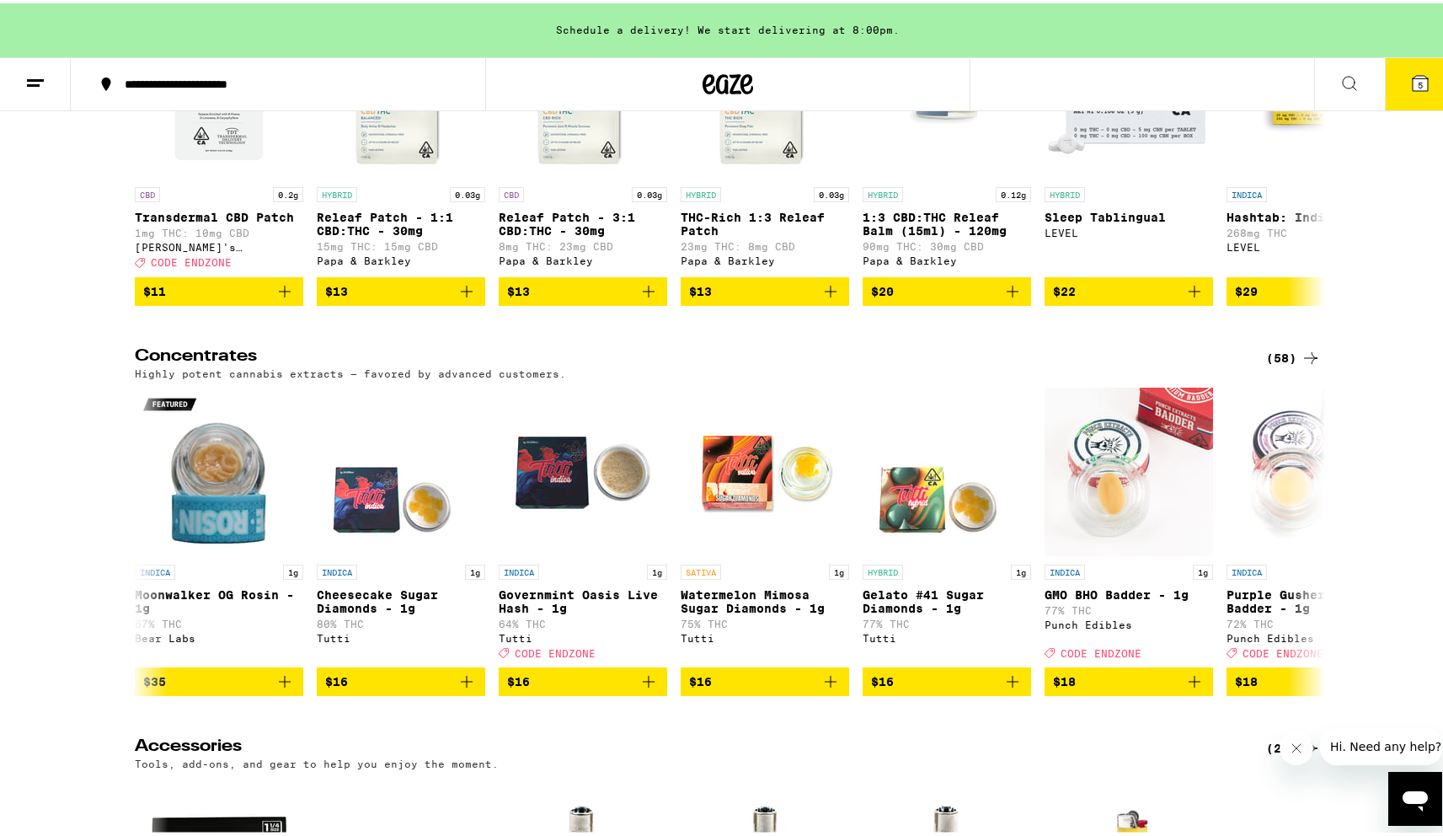
scroll to position [6913, 0]
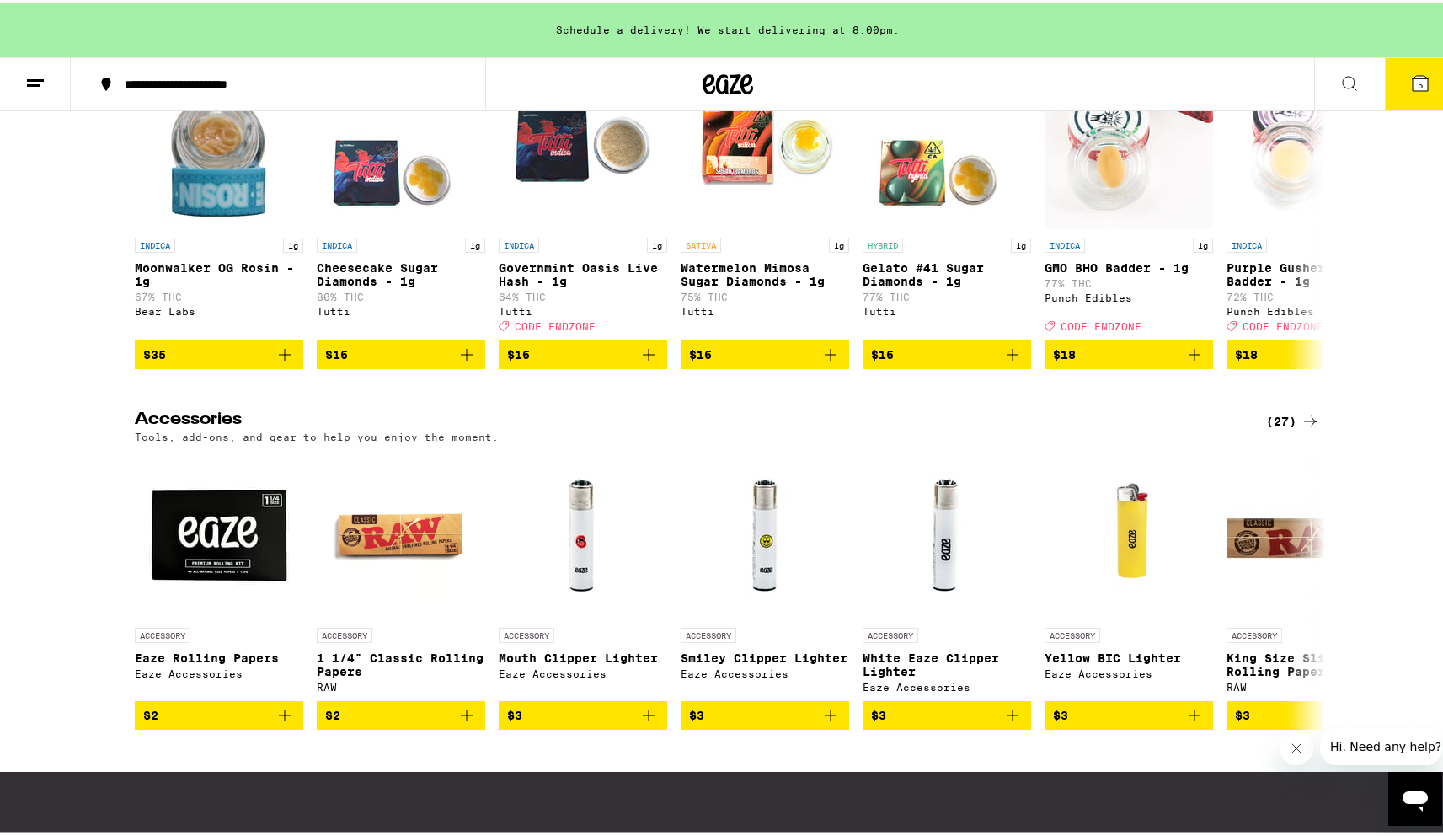
click at [35, 87] on icon at bounding box center [35, 80] width 20 height 20
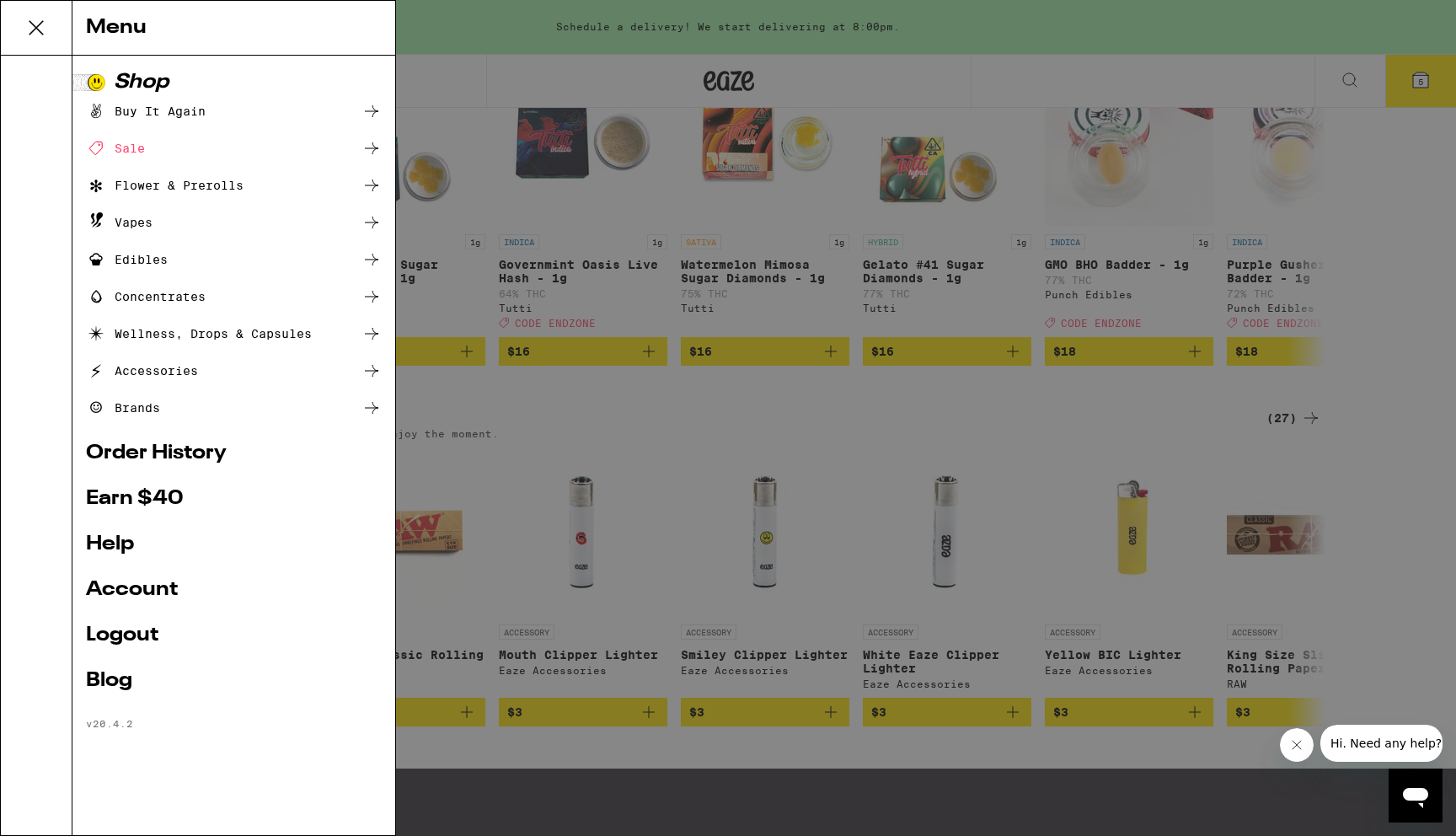
click at [159, 452] on link "Order History" at bounding box center [234, 453] width 296 height 20
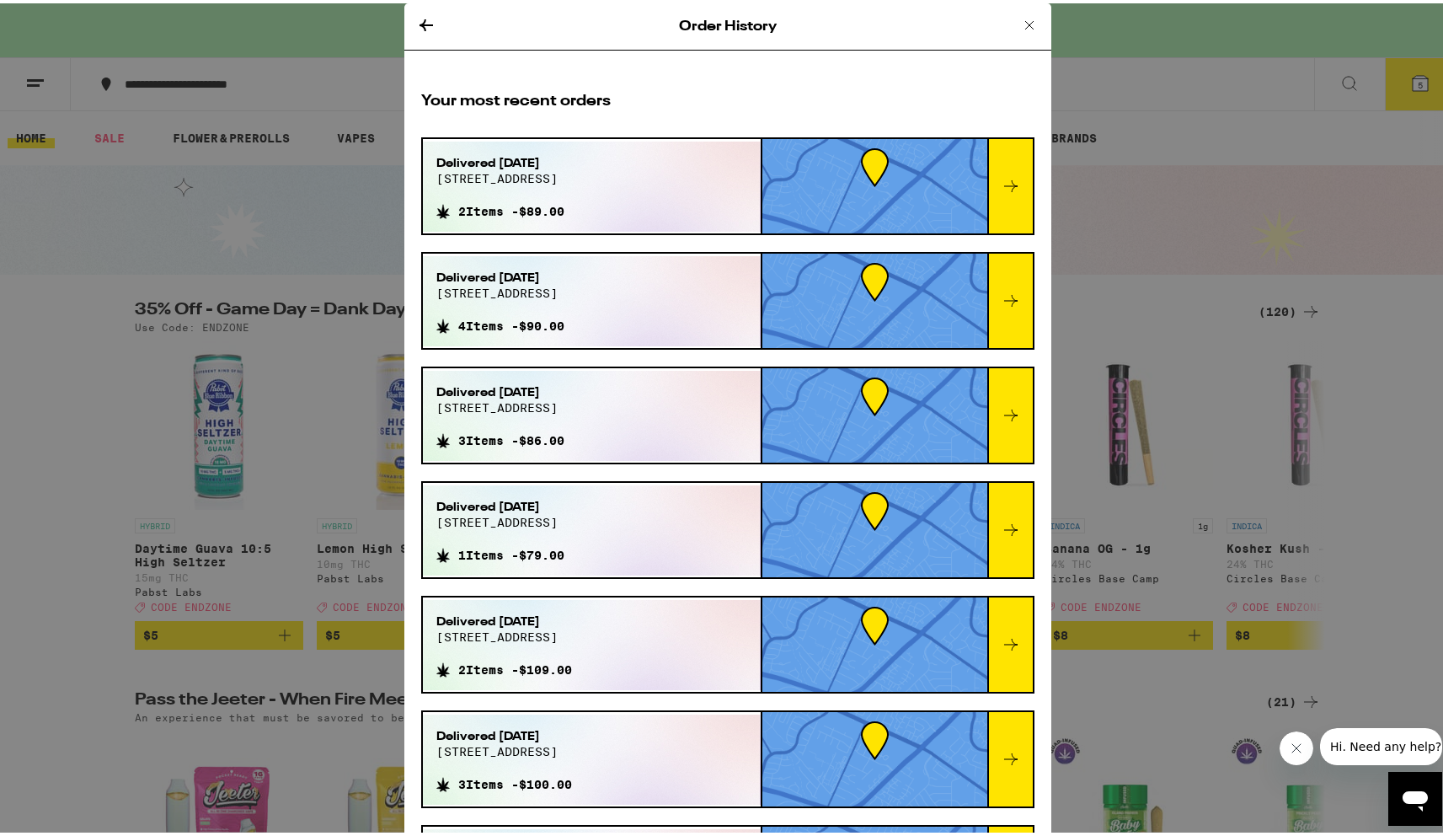
click at [104, 369] on div "Order History Your most recent orders Delivered [DATE] [STREET_ADDRESS] 2 Items…" at bounding box center [728, 418] width 1456 height 836
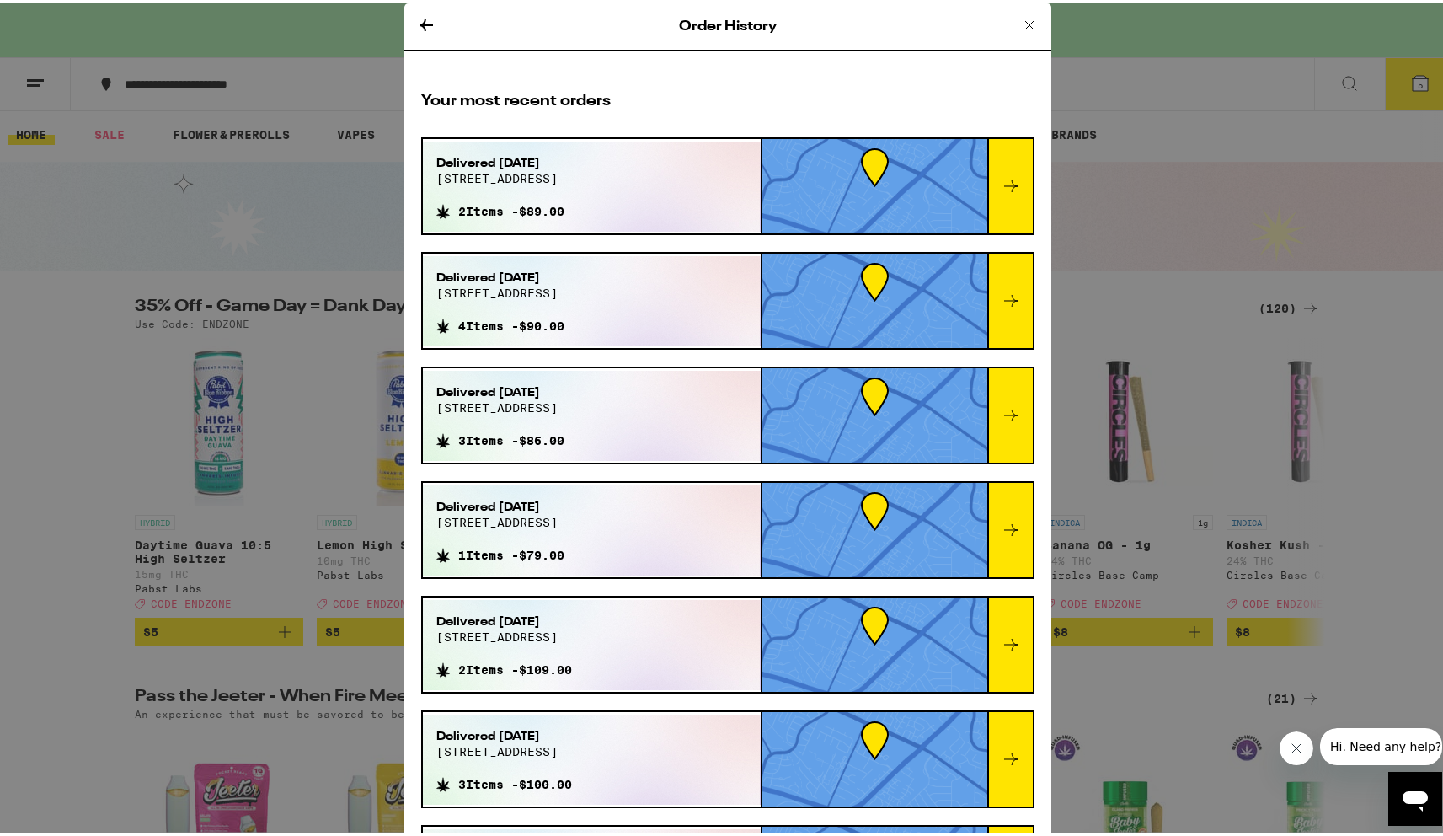
click at [1019, 23] on icon at bounding box center [1029, 22] width 20 height 20
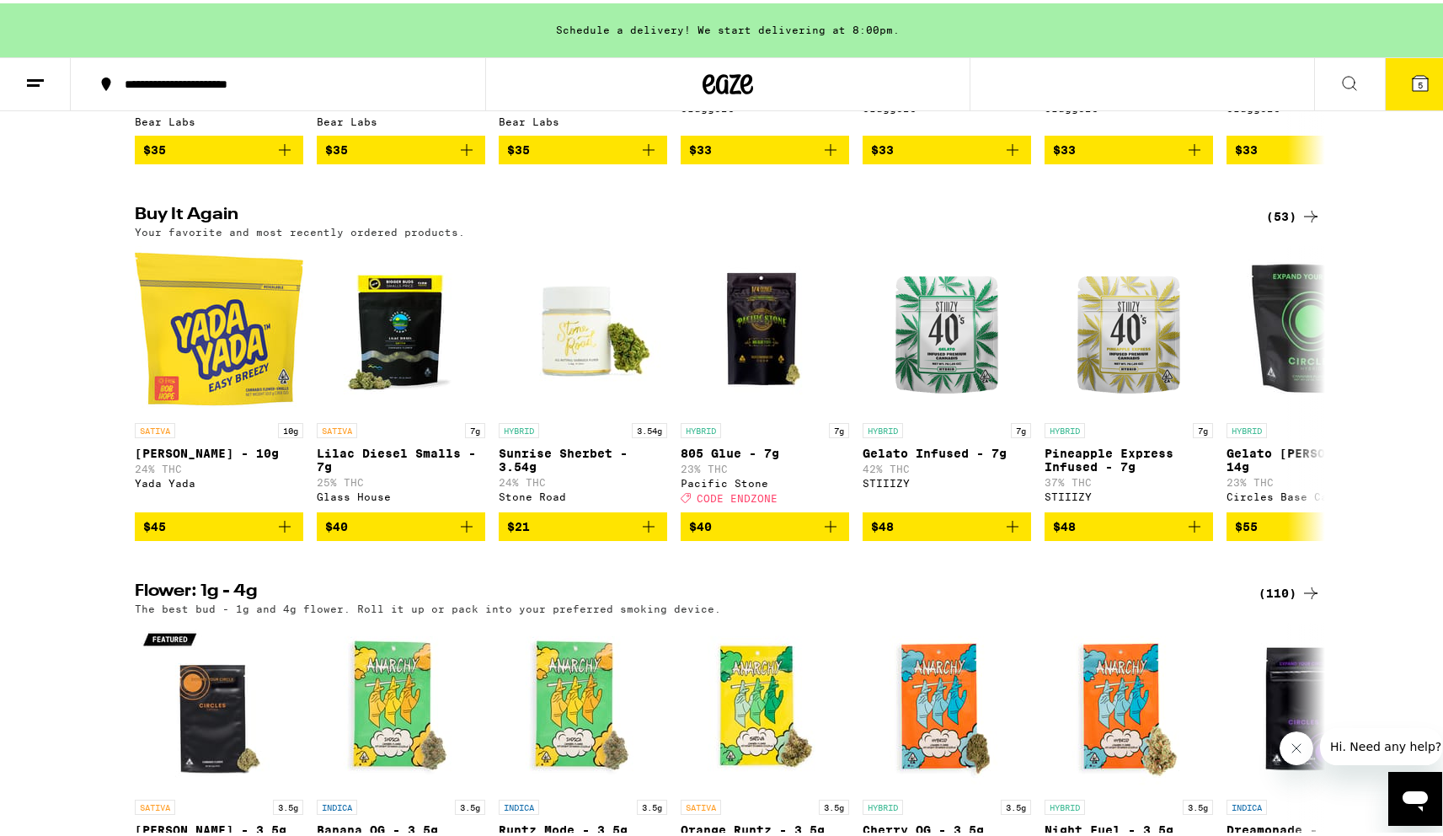
scroll to position [1282, 0]
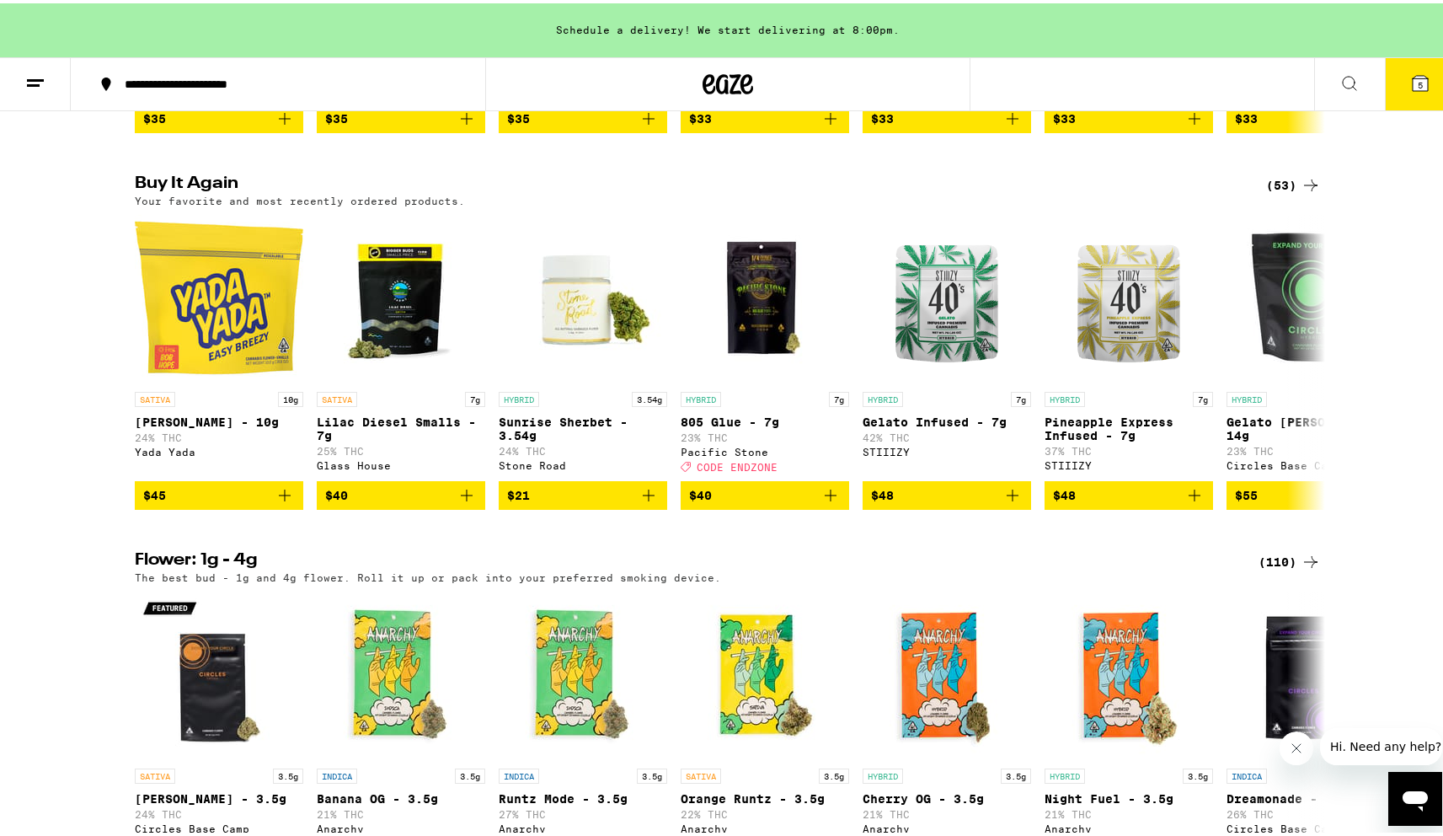
click at [1286, 192] on div "(53)" at bounding box center [1293, 182] width 55 height 20
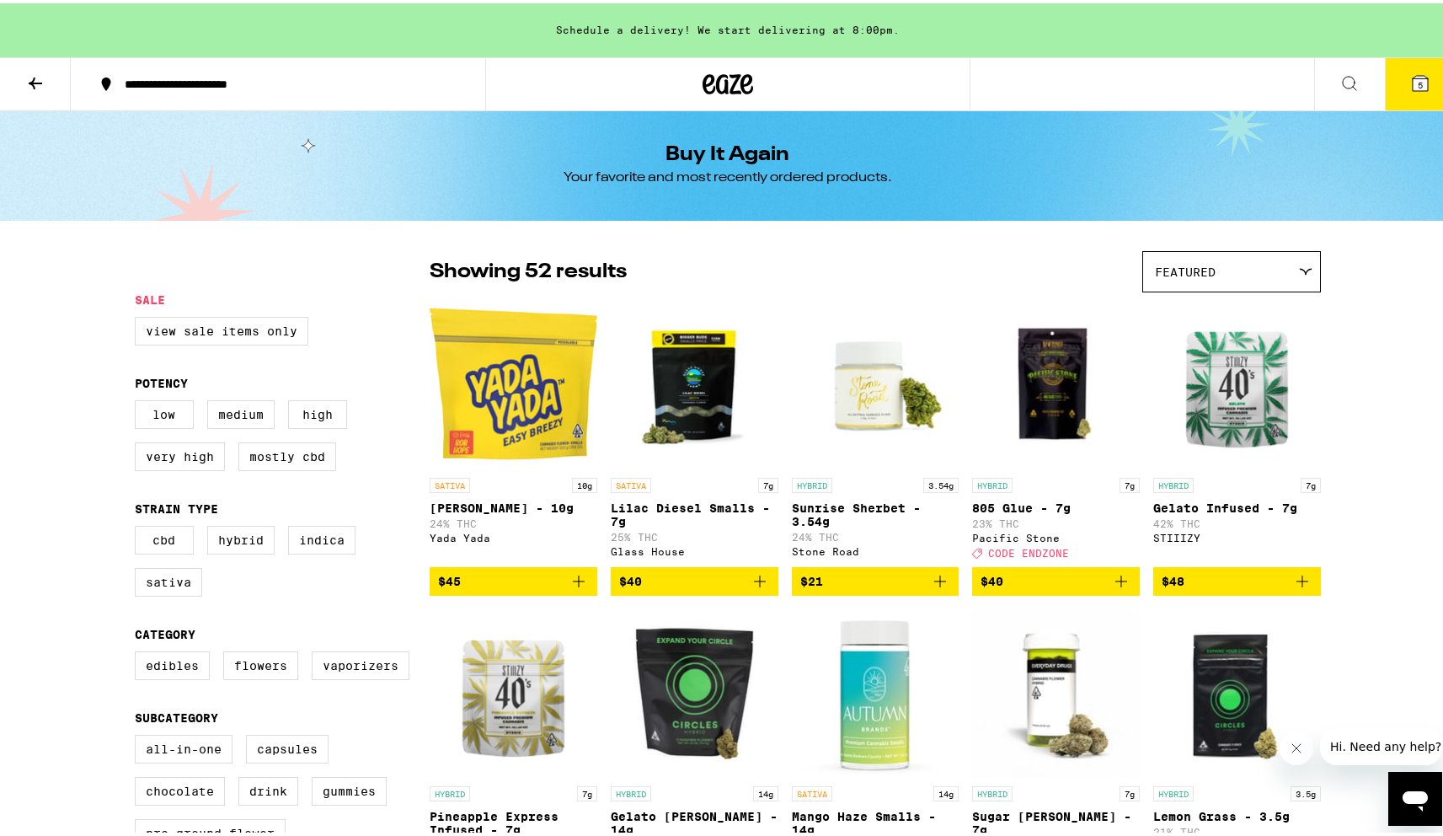
click at [1415, 89] on icon at bounding box center [1420, 80] width 20 height 20
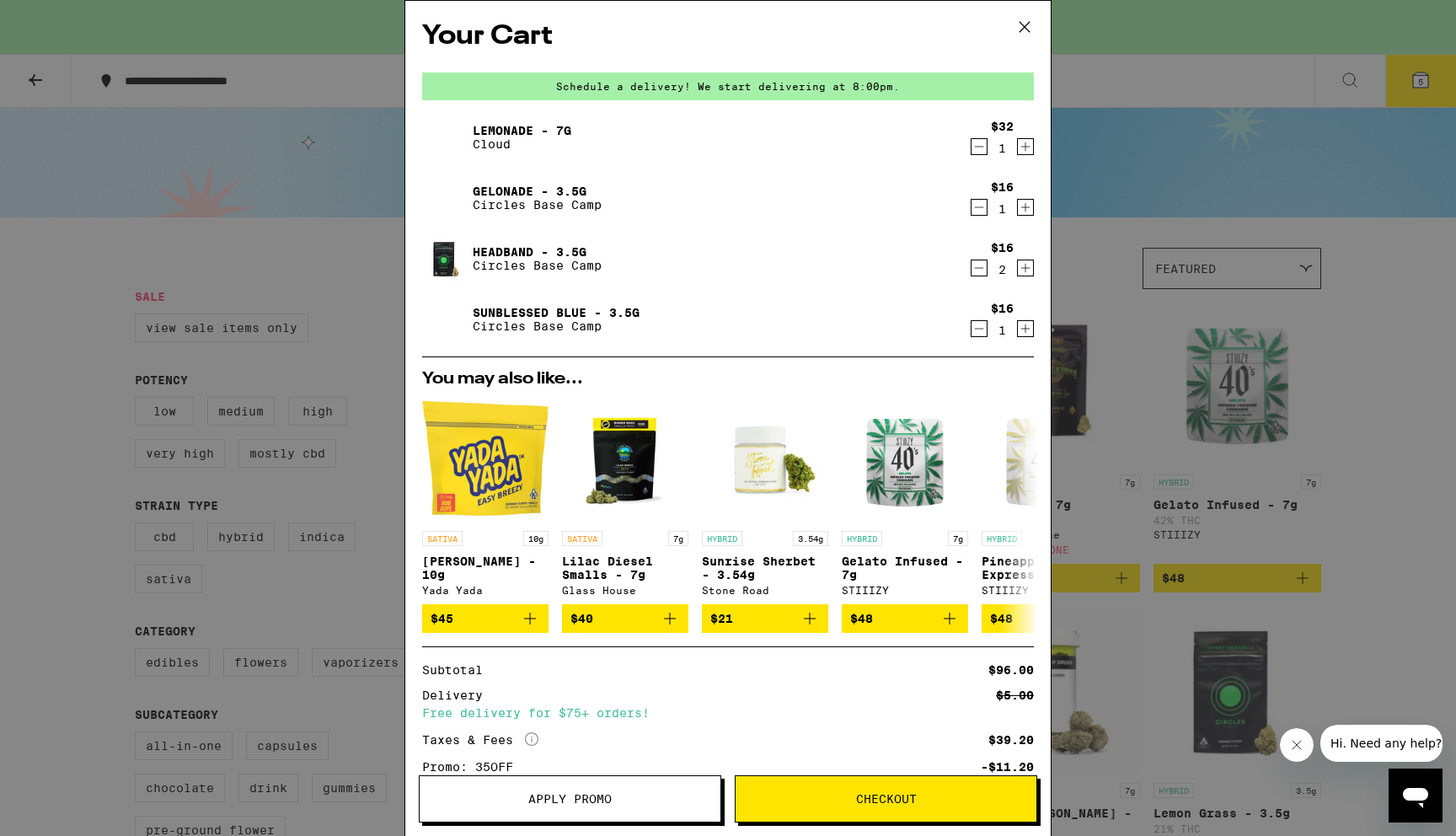
click at [1021, 29] on icon at bounding box center [1024, 27] width 10 height 10
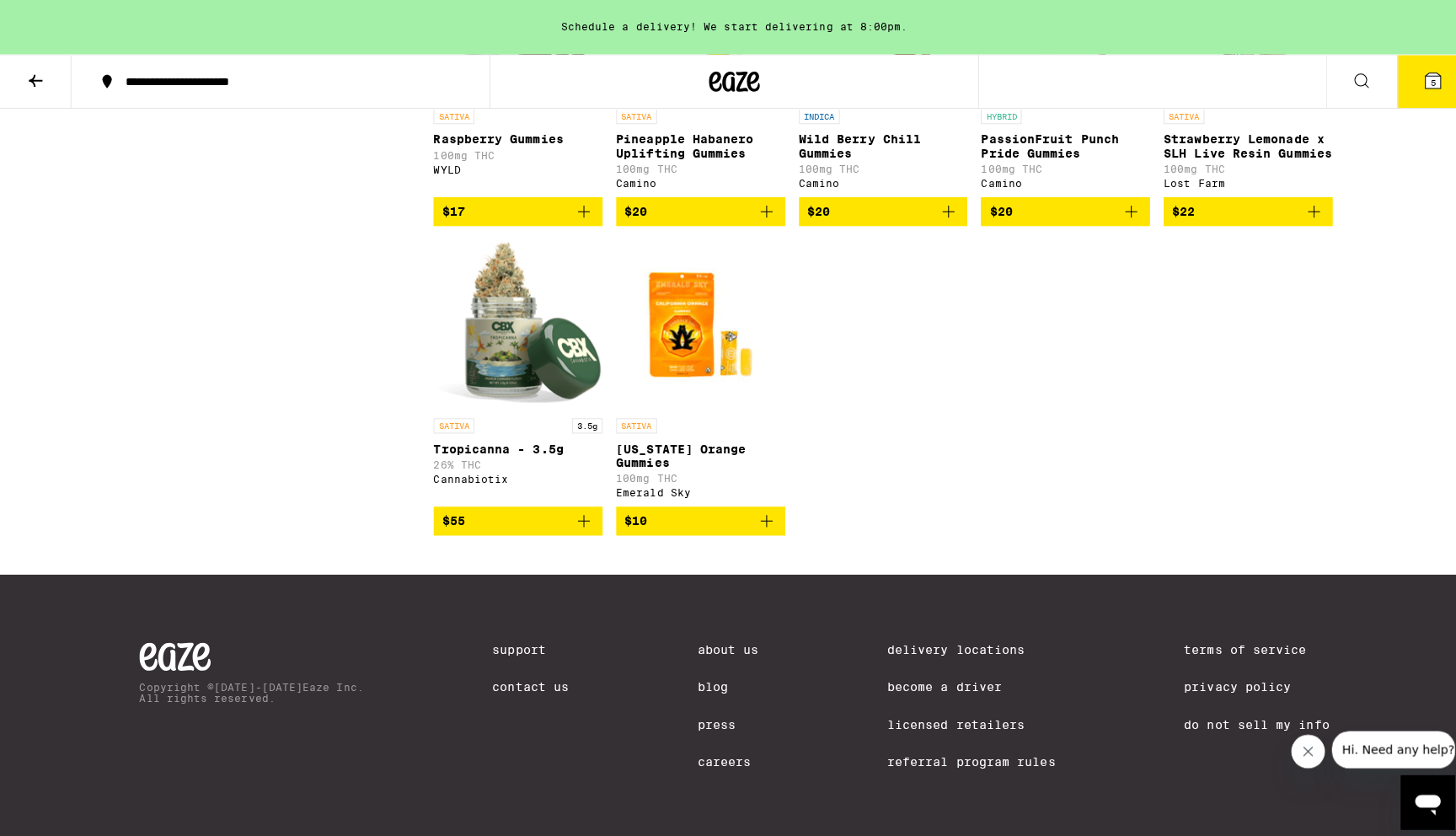
scroll to position [3282, 0]
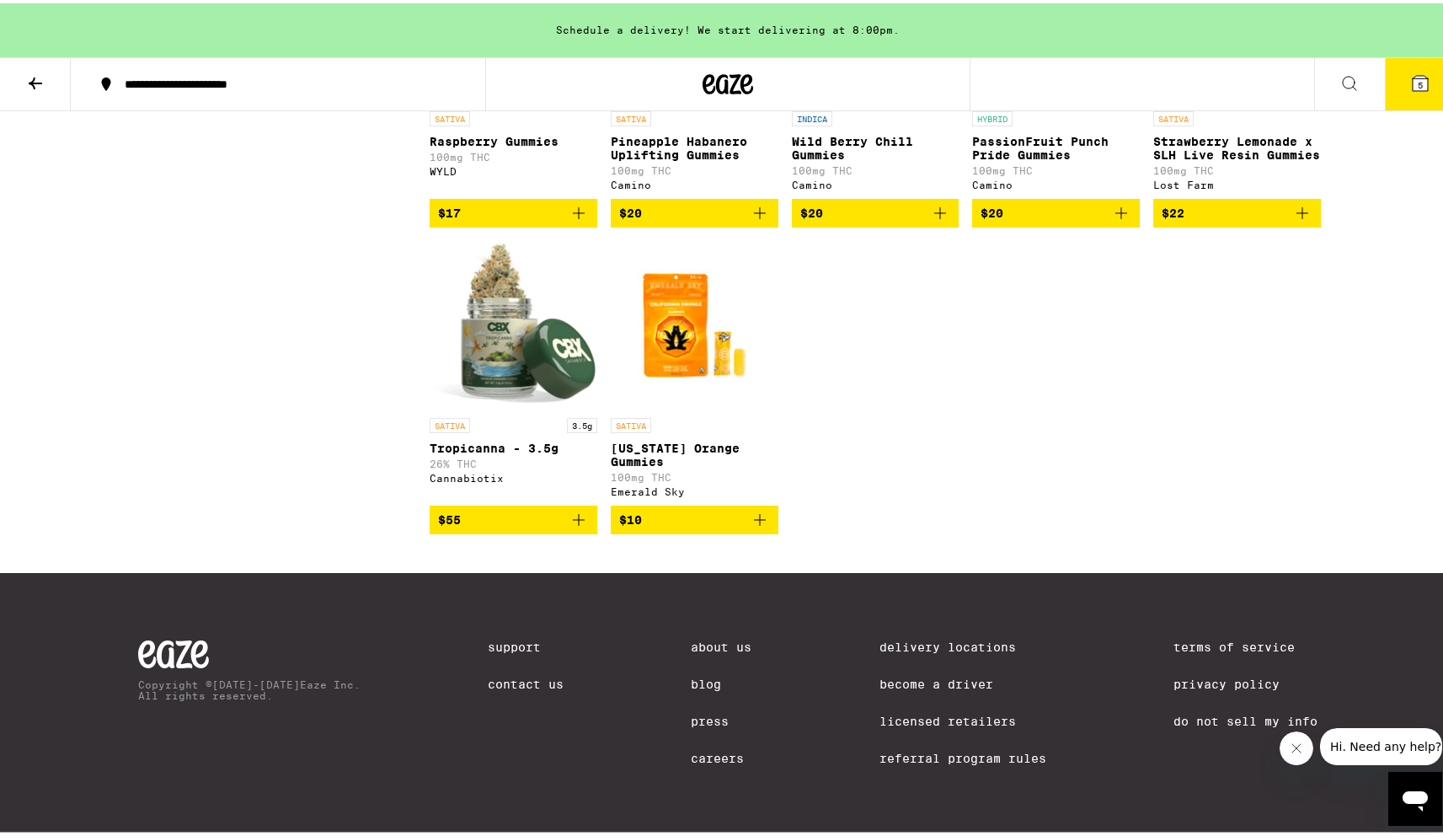
click at [1400, 91] on button "5" at bounding box center [1420, 81] width 71 height 52
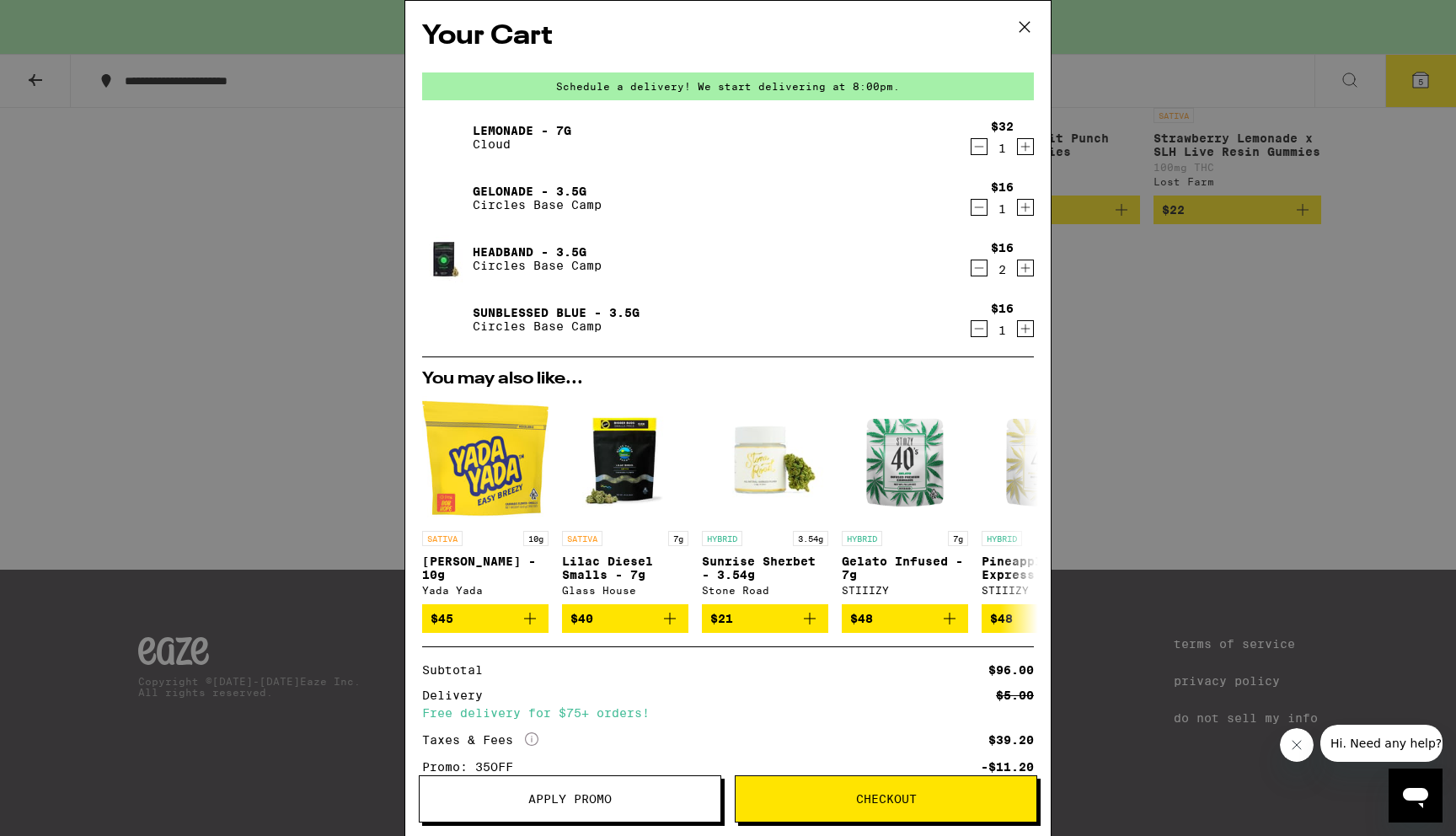
drag, startPoint x: 1023, startPoint y: 22, endPoint x: 1031, endPoint y: 41, distance: 21.1
click at [1023, 22] on icon at bounding box center [1024, 26] width 25 height 25
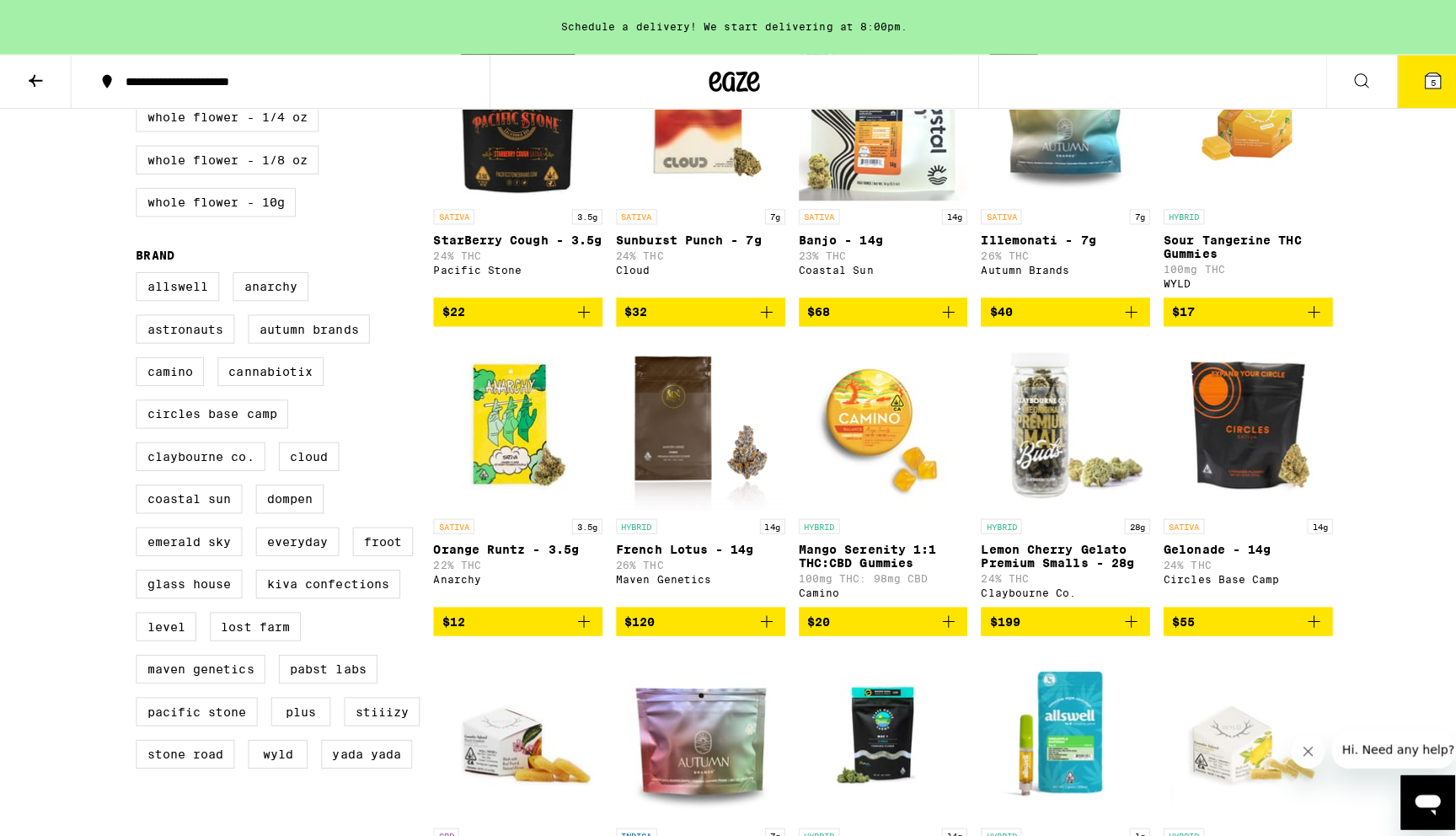
scroll to position [888, 0]
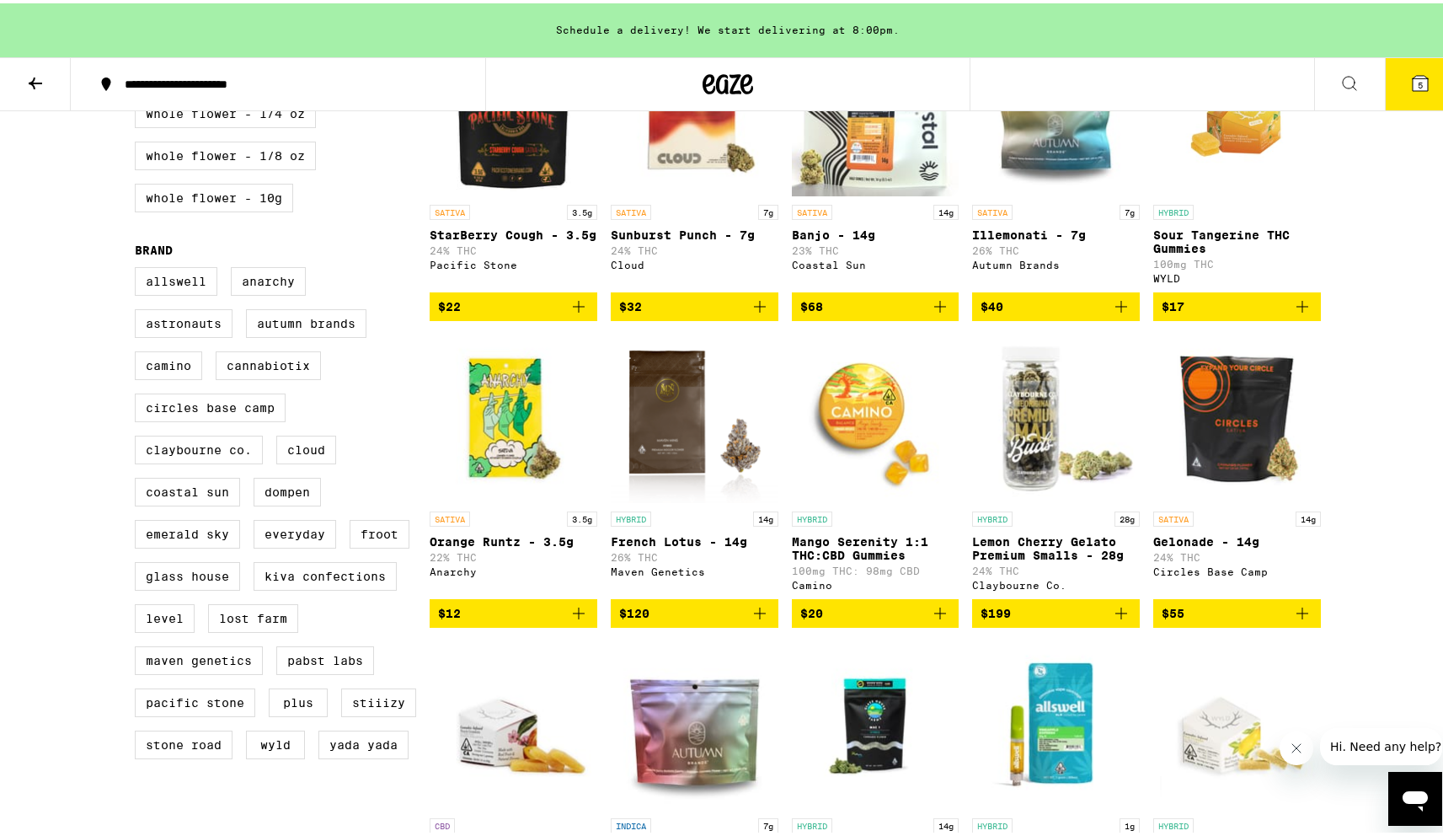
click at [1410, 71] on icon at bounding box center [1420, 80] width 20 height 20
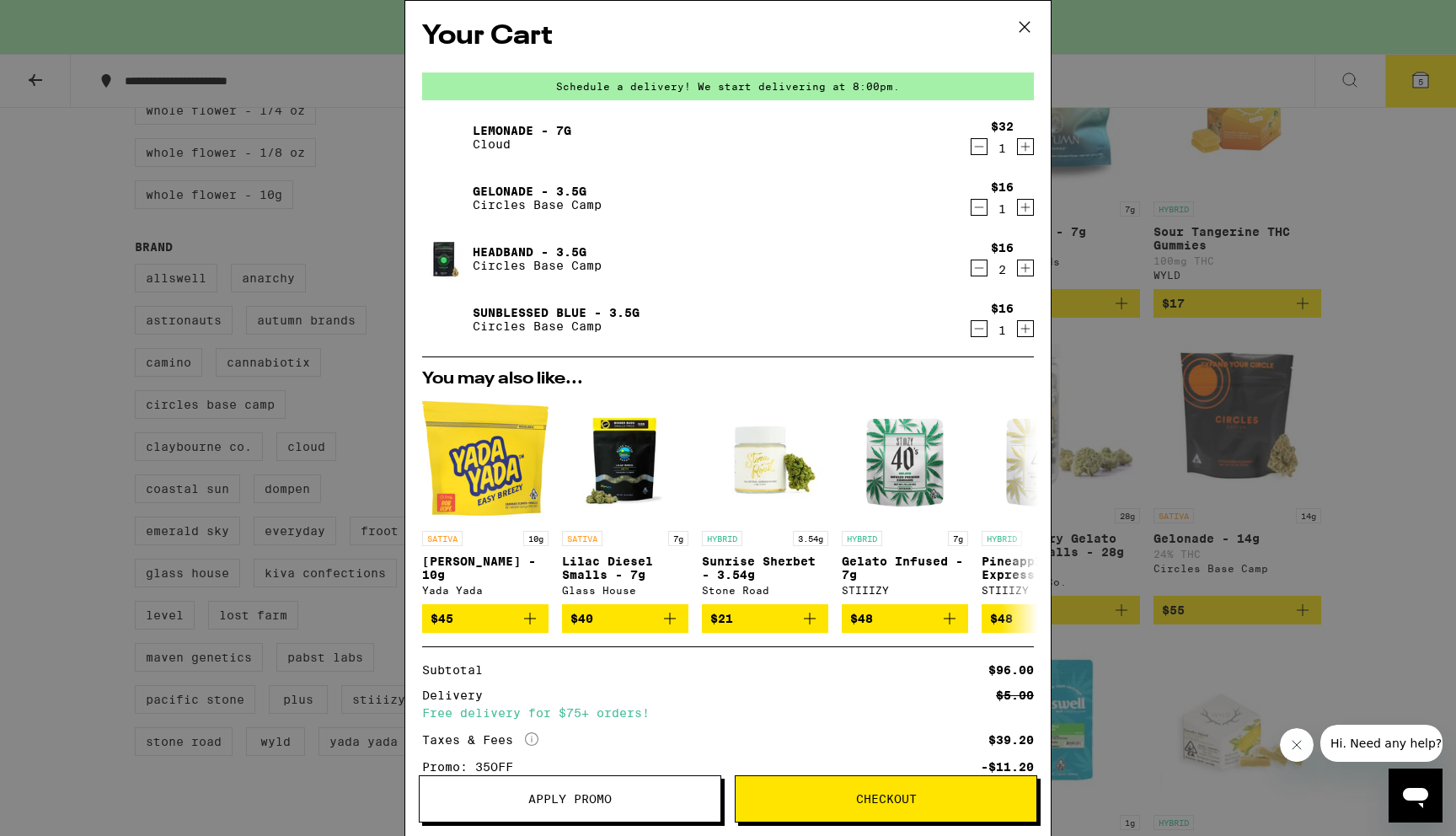
click at [975, 207] on icon "Decrement" at bounding box center [979, 207] width 9 height 0
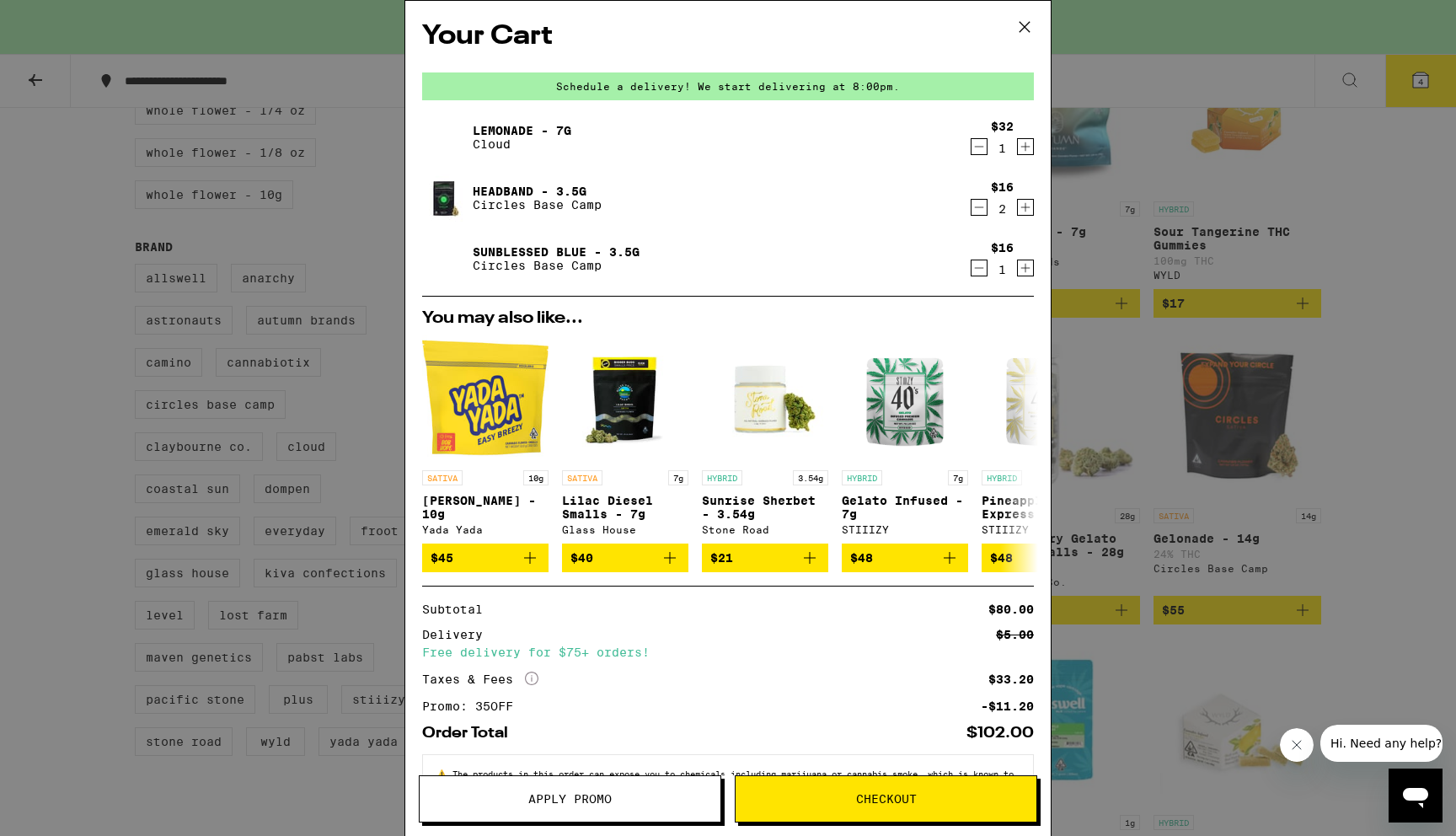
click at [971, 267] on icon "Decrement" at bounding box center [978, 268] width 15 height 20
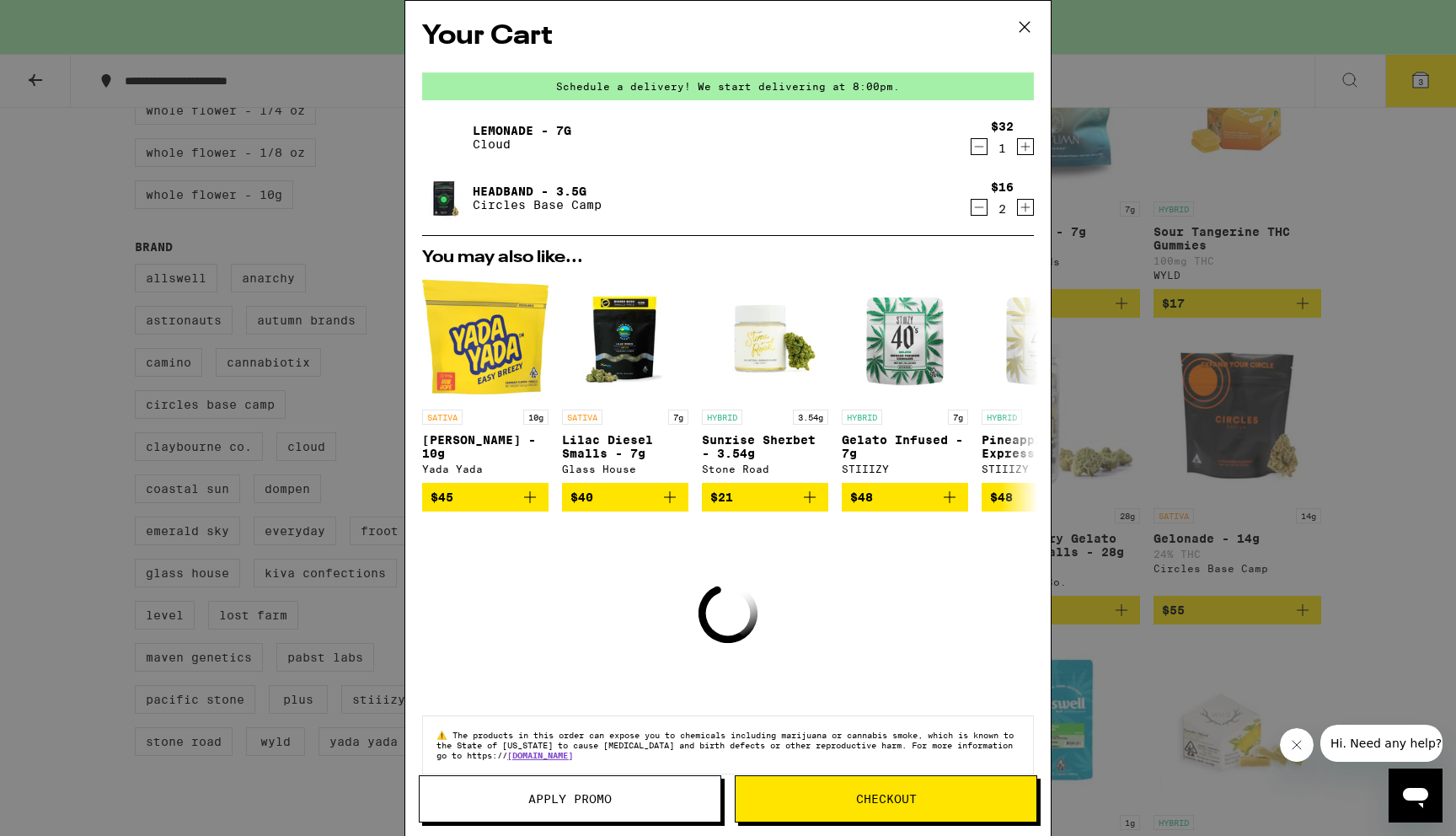
click at [1018, 212] on icon "Increment" at bounding box center [1025, 207] width 15 height 20
click at [971, 211] on icon "Decrement" at bounding box center [978, 207] width 15 height 20
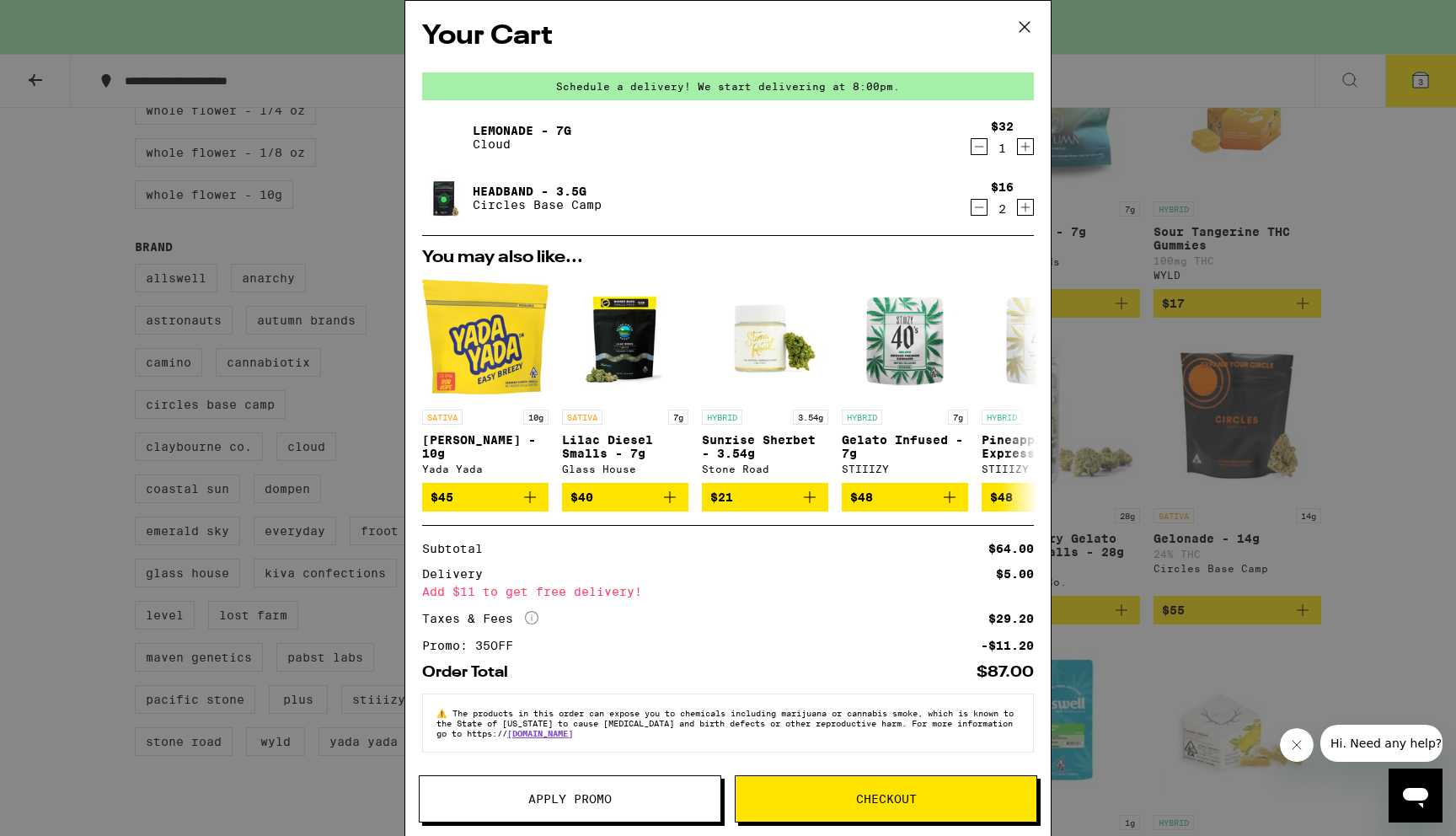
click at [1022, 30] on icon at bounding box center [1024, 26] width 25 height 25
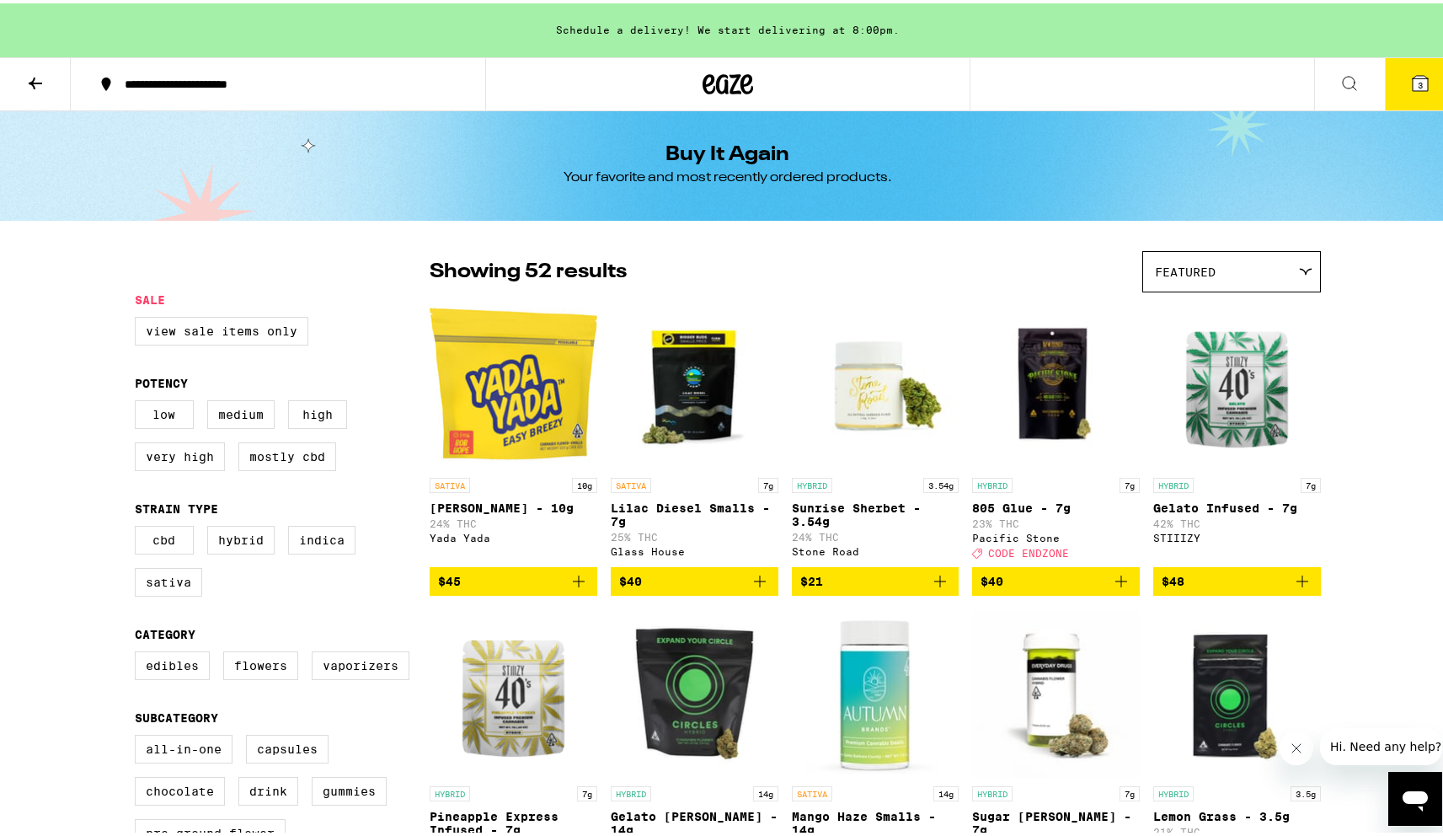
click at [24, 78] on button at bounding box center [35, 81] width 71 height 53
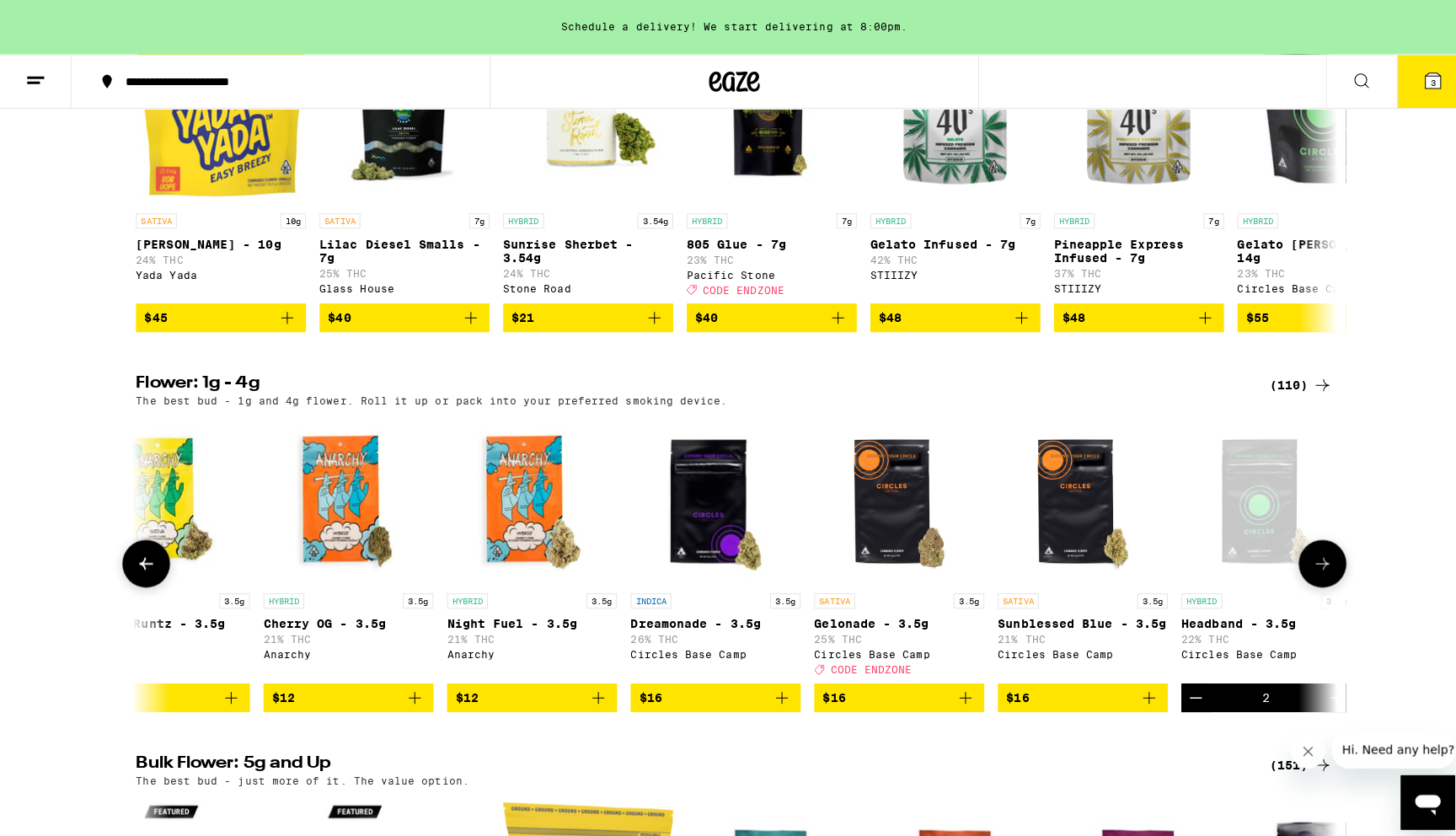
scroll to position [0, 601]
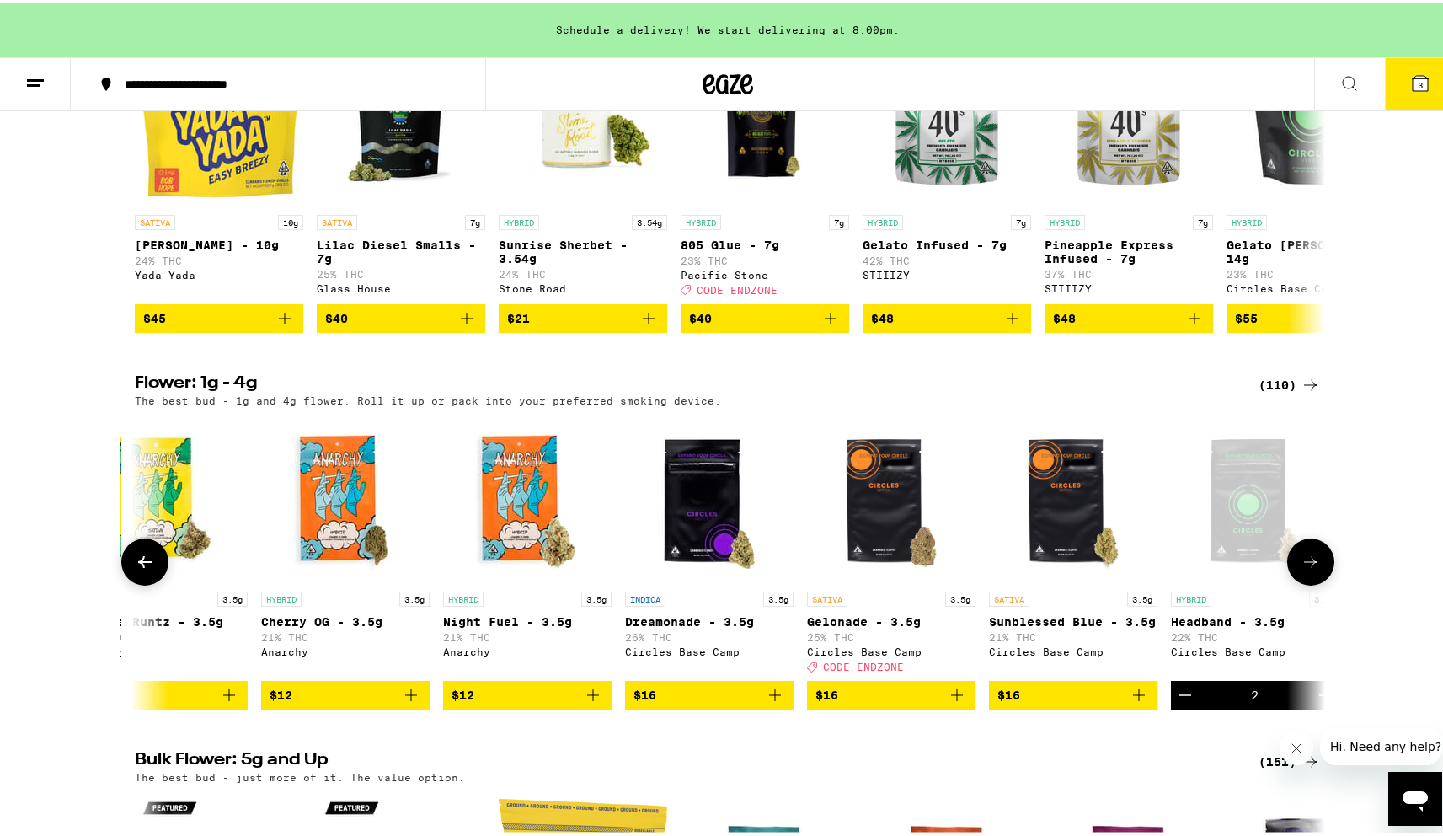
click at [1135, 702] on icon "Add to bag" at bounding box center [1139, 692] width 20 height 20
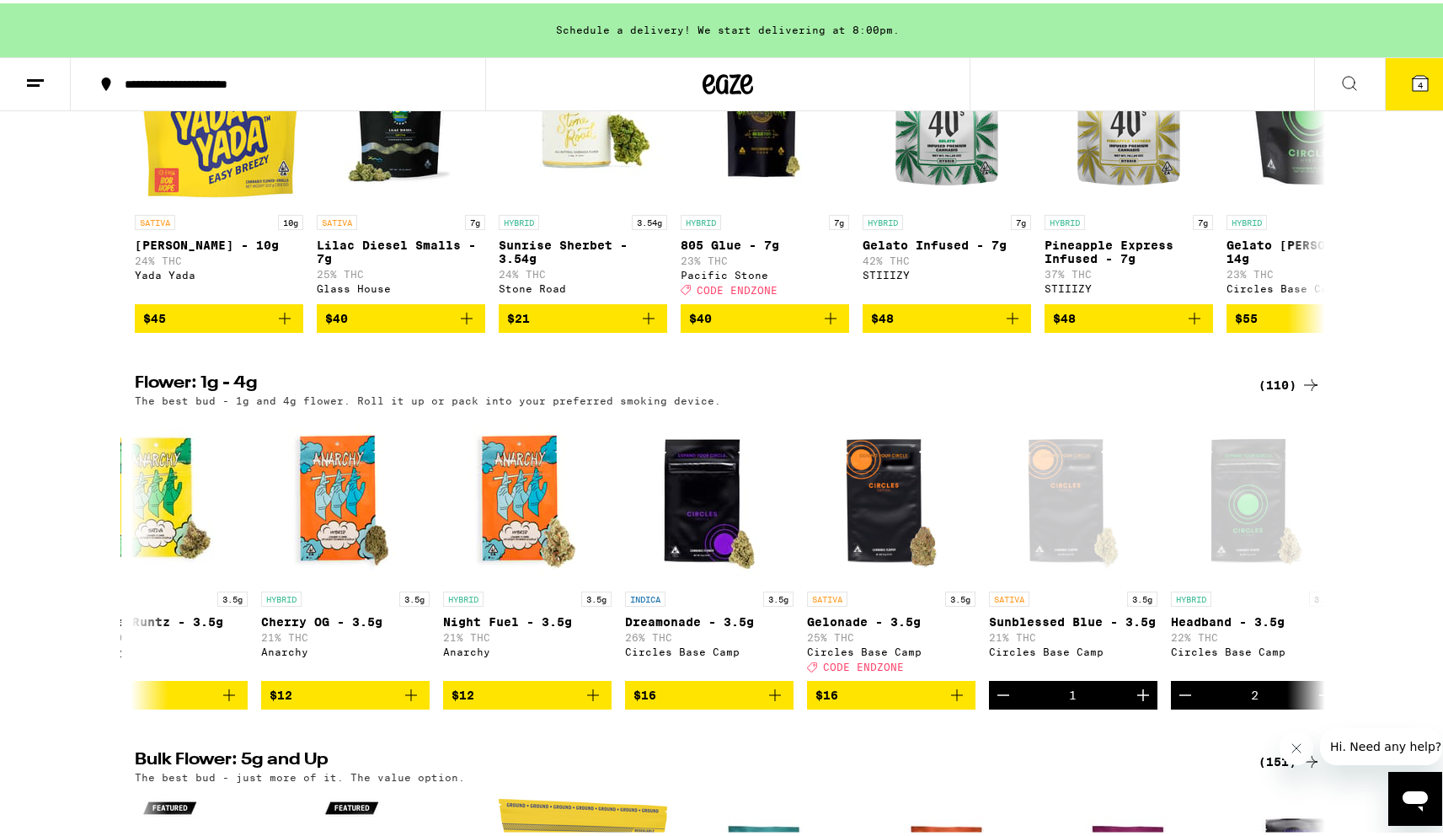
click at [1418, 79] on span "4" at bounding box center [1420, 82] width 5 height 10
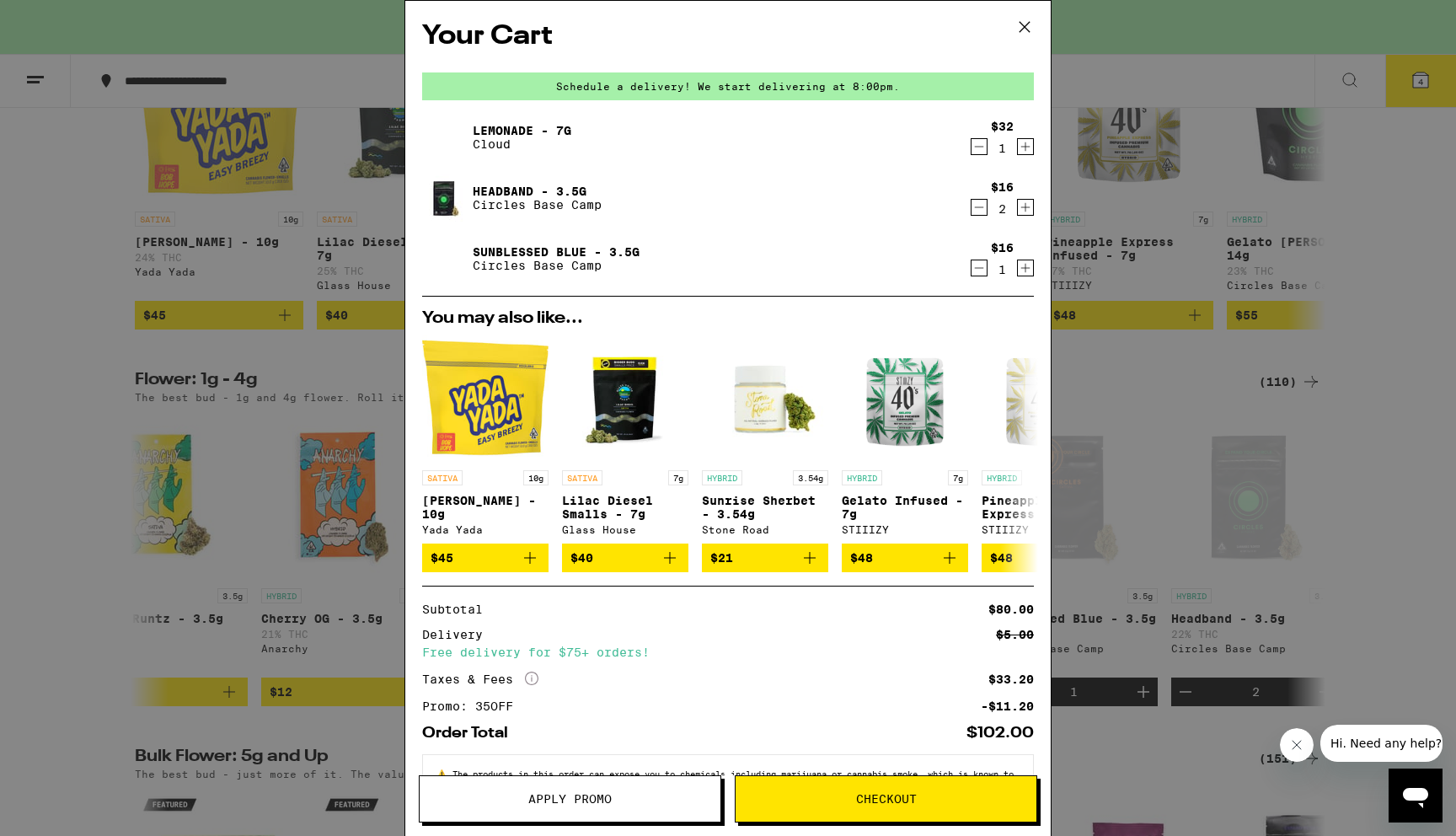
click at [971, 271] on icon "Decrement" at bounding box center [978, 268] width 15 height 20
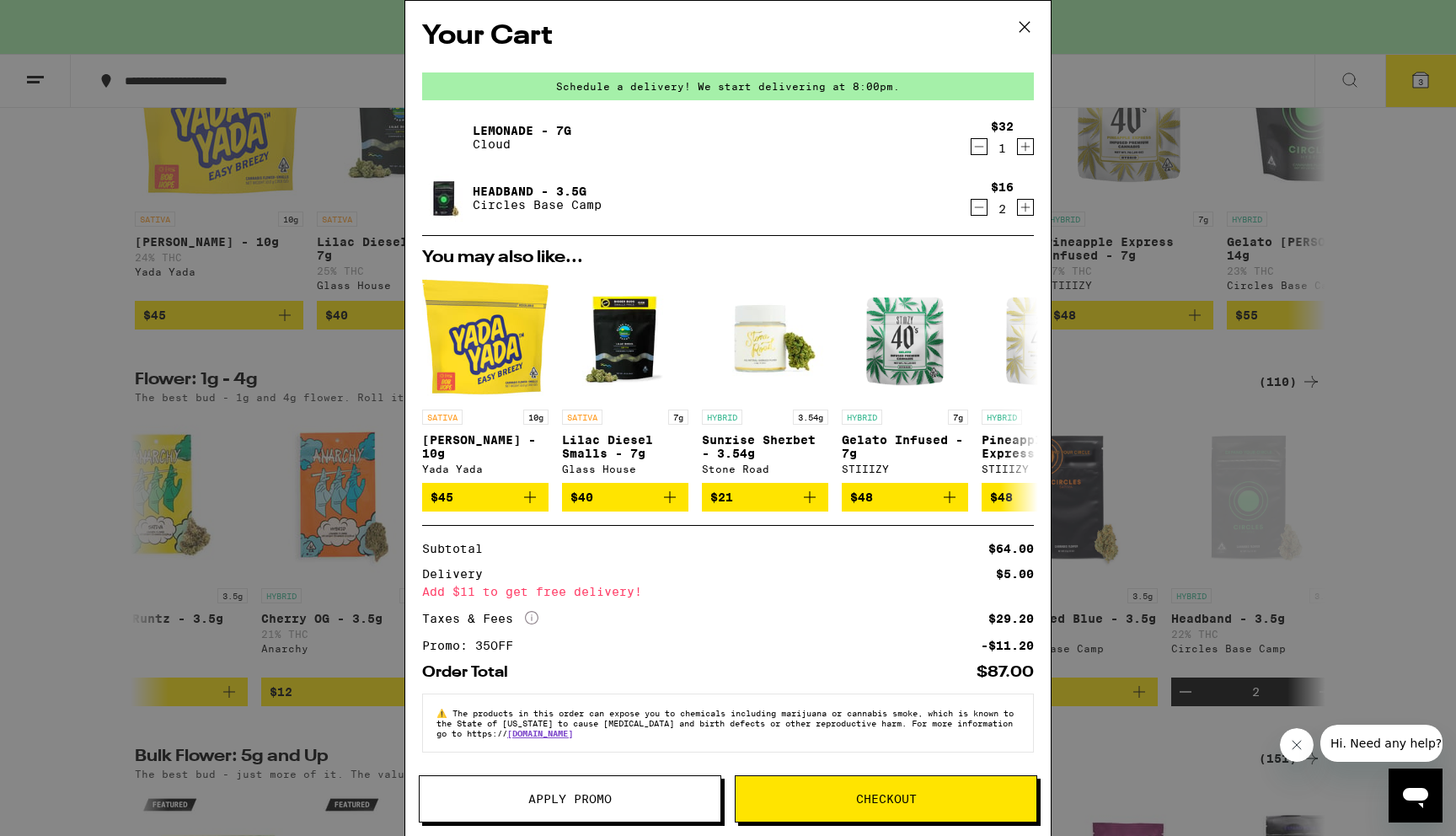
click at [869, 802] on span "Checkout" at bounding box center [886, 799] width 61 height 12
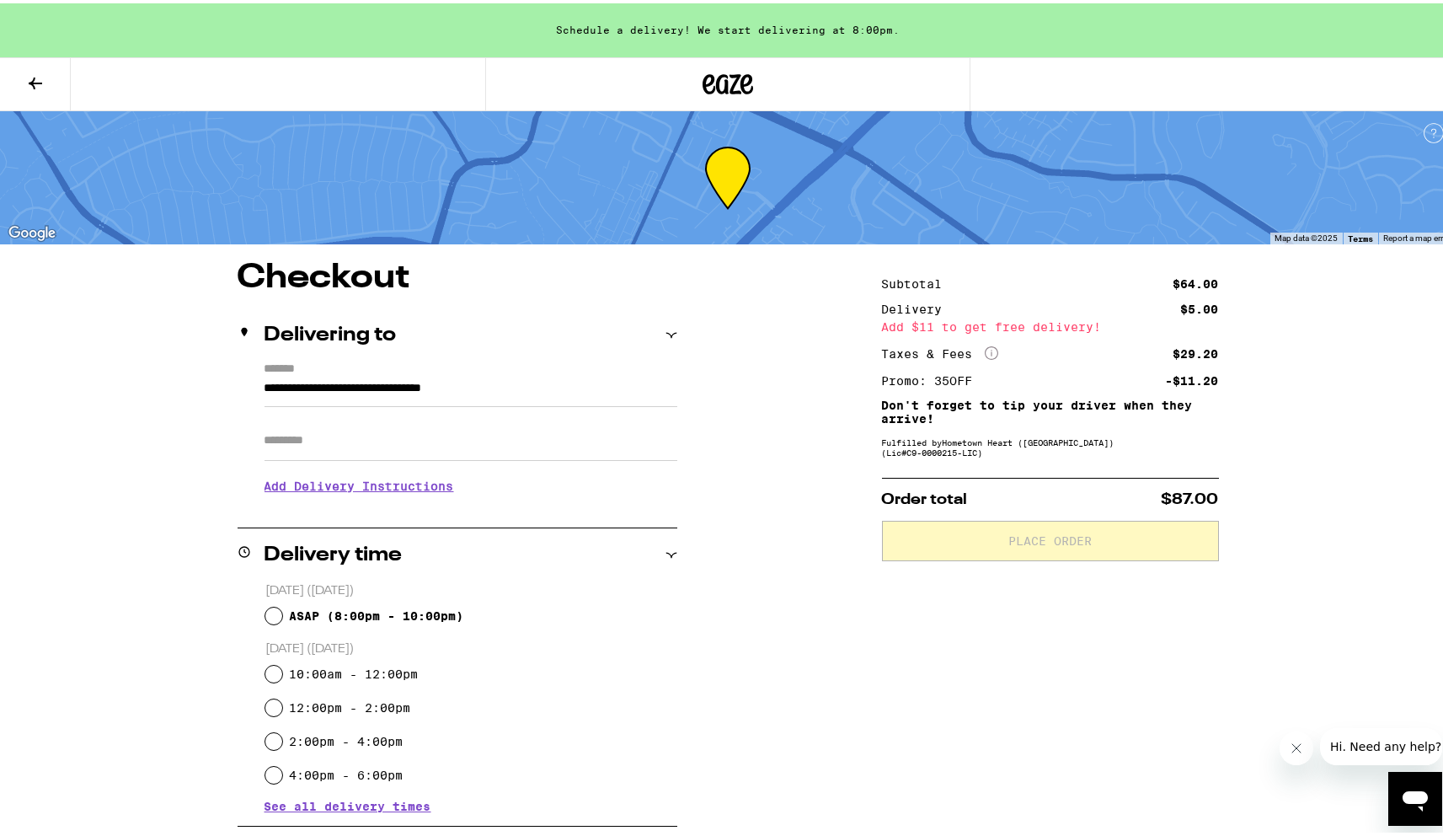
click at [369, 434] on input "Apt/Suite" at bounding box center [471, 437] width 413 height 40
type input "**********"
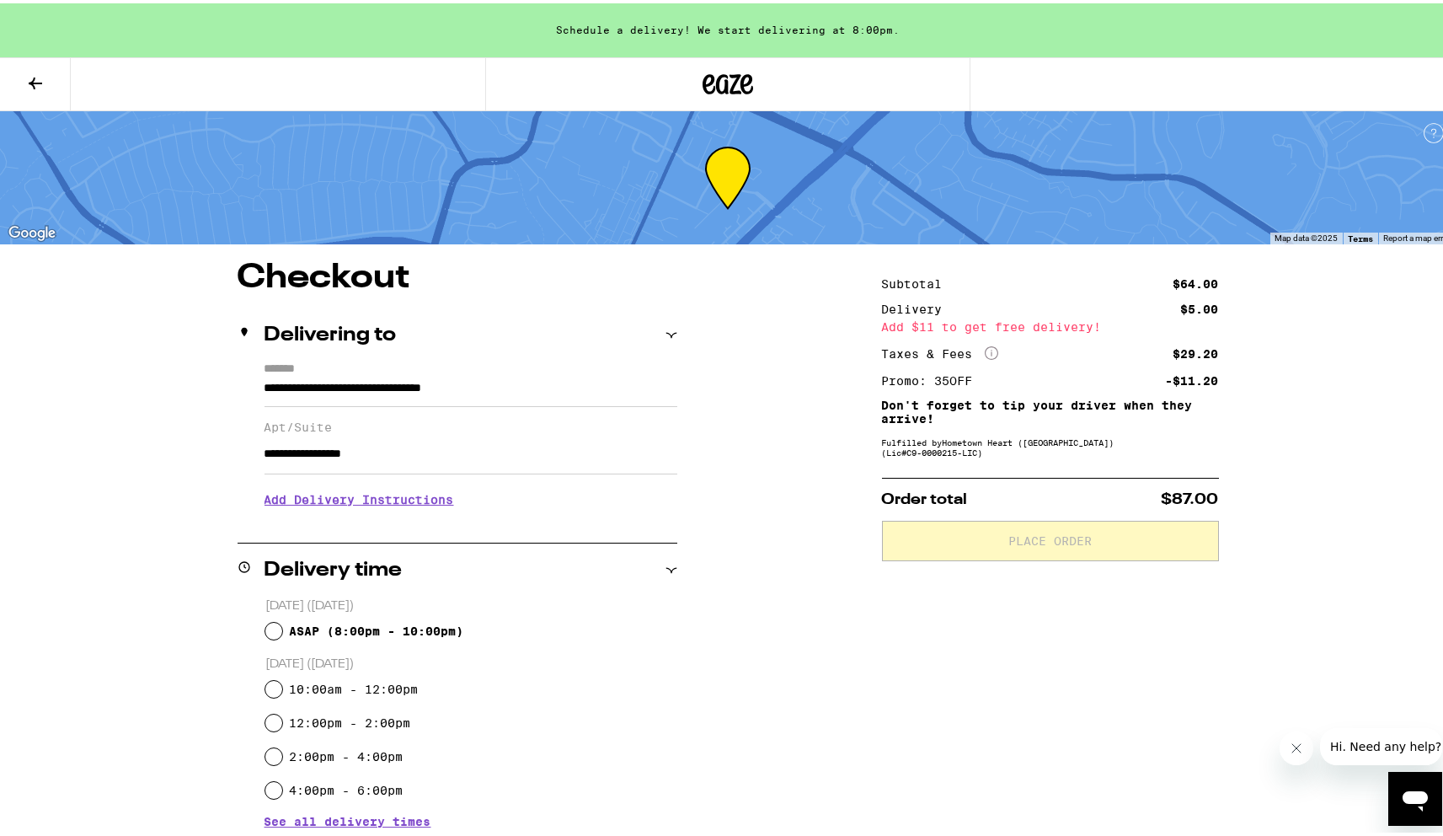
click at [432, 513] on h3 "Add Delivery Instructions" at bounding box center [471, 496] width 413 height 39
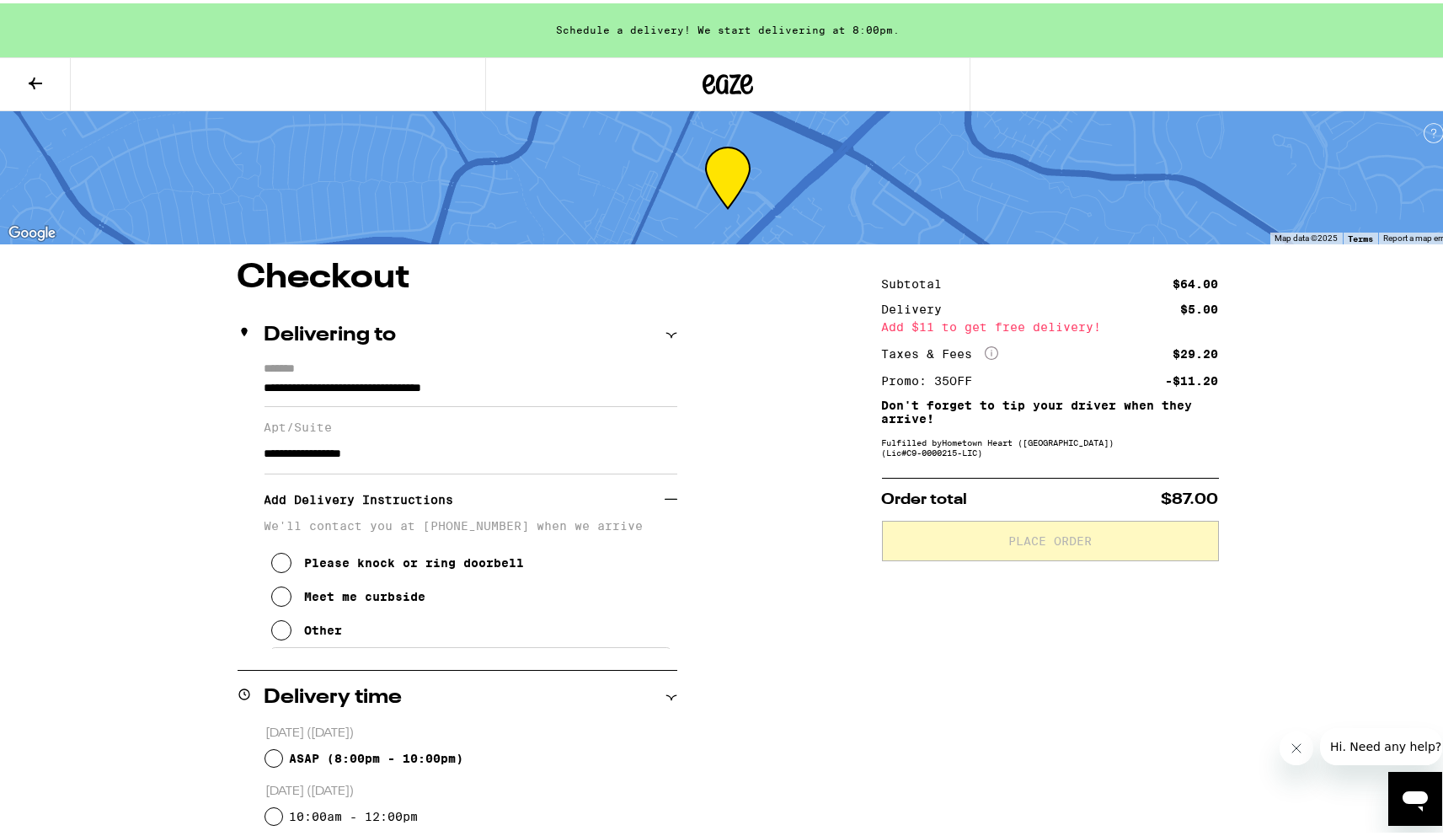
click at [430, 564] on div "Please knock or ring doorbell" at bounding box center [415, 559] width 220 height 13
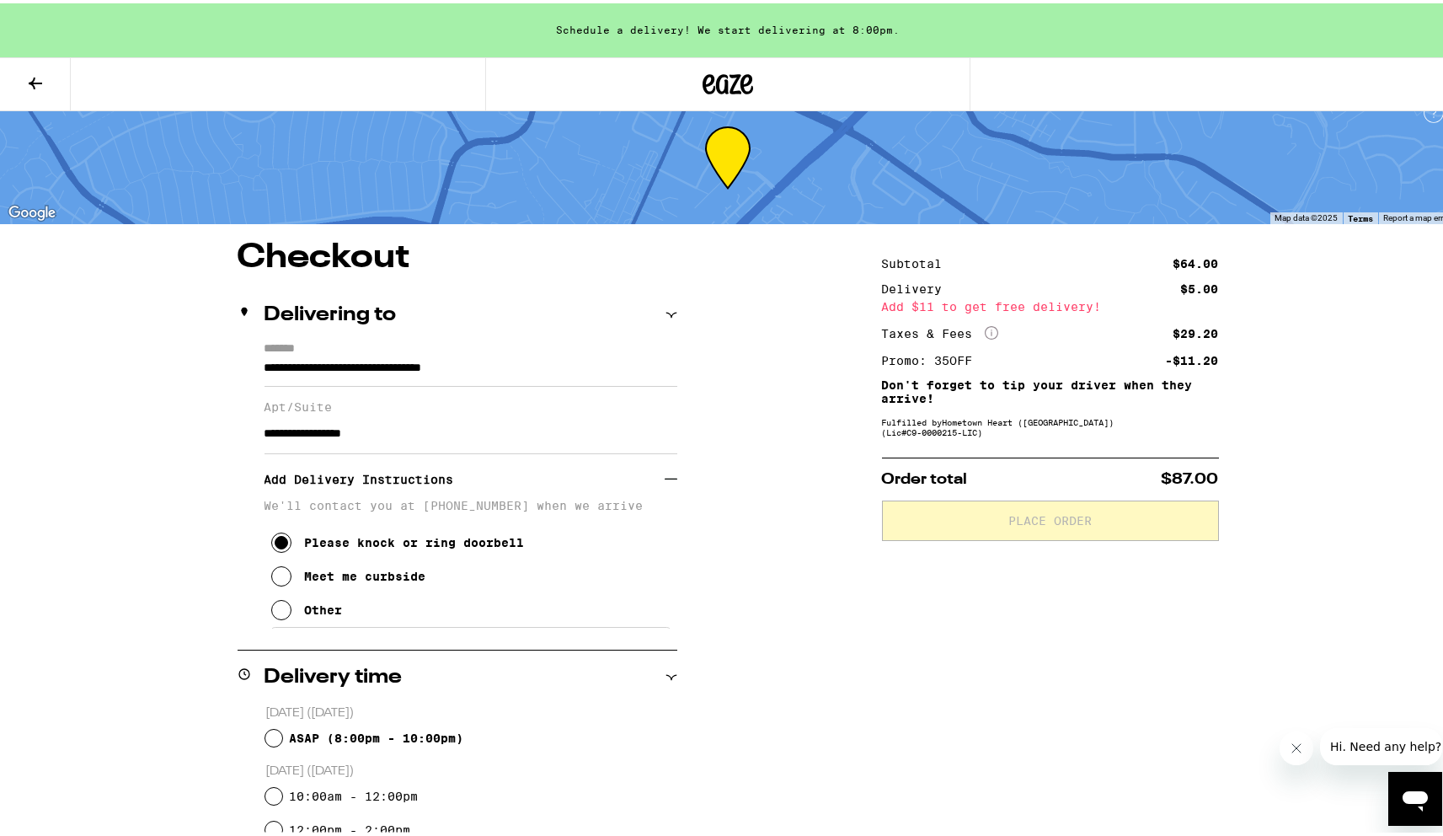
scroll to position [27, 0]
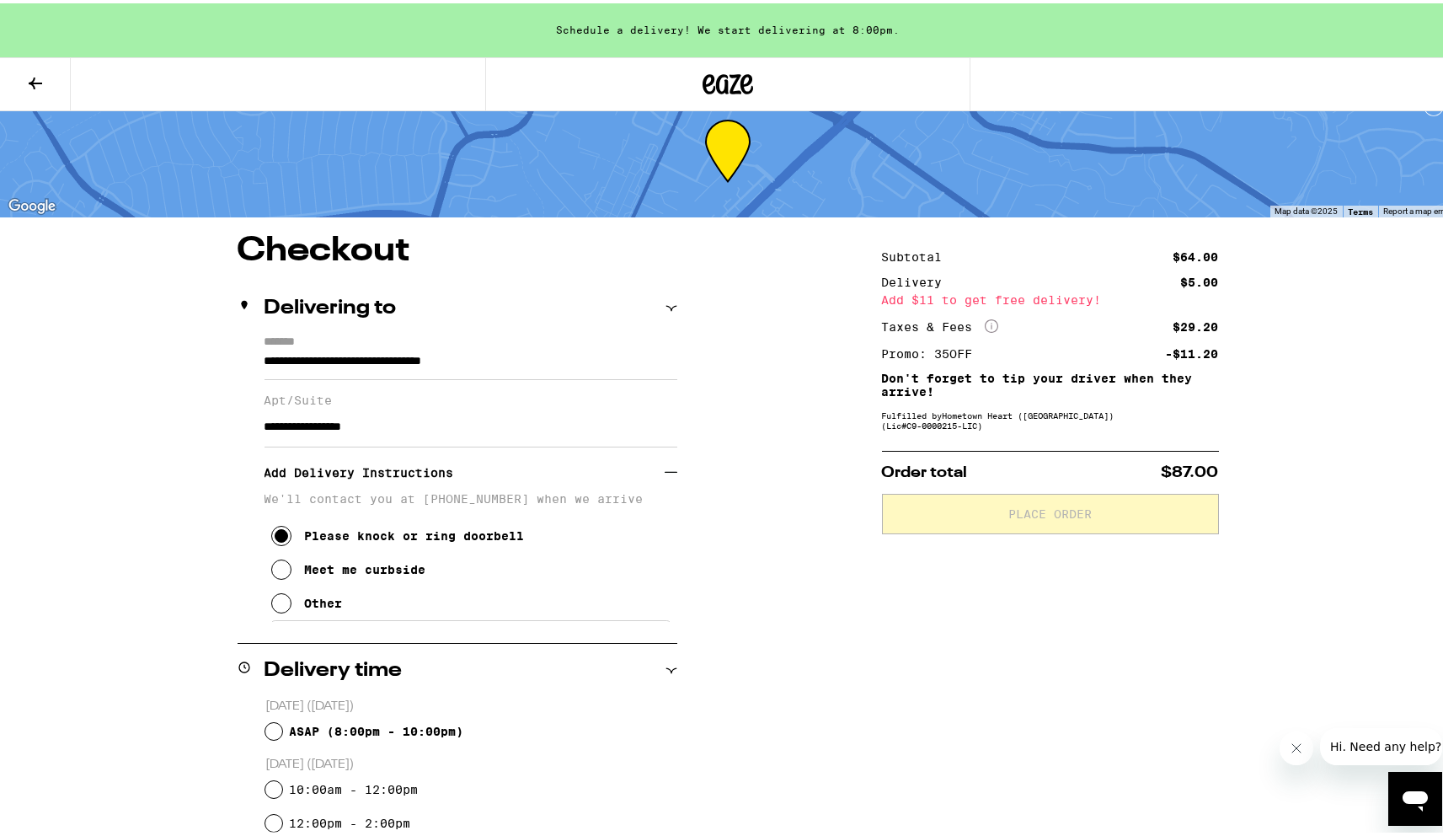
click at [392, 724] on span "ASAP ( 8:00pm - 10:00pm )" at bounding box center [376, 727] width 174 height 13
click at [282, 724] on input "ASAP ( 8:00pm - 10:00pm )" at bounding box center [273, 727] width 17 height 17
radio input "true"
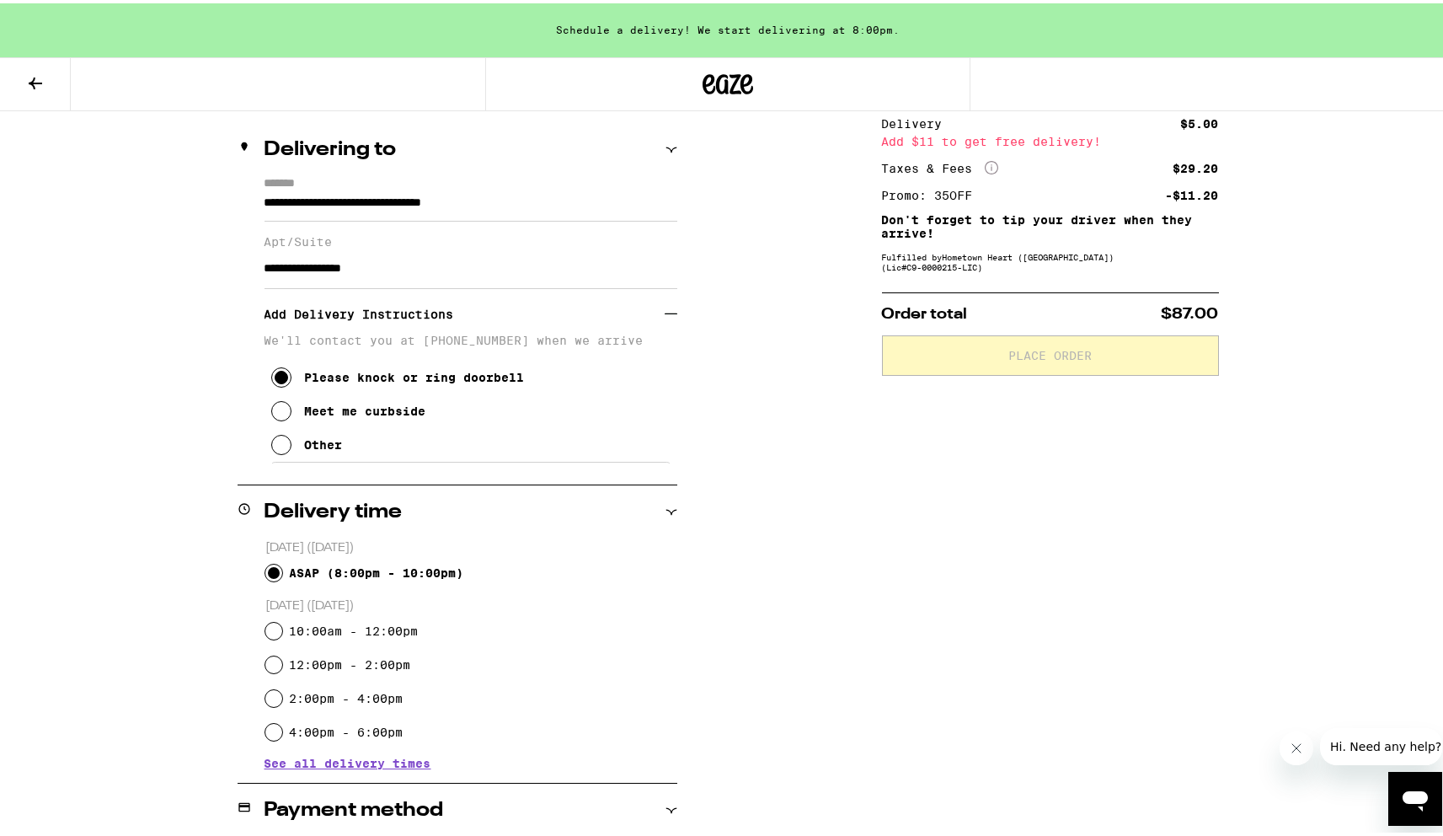
scroll to position [503, 0]
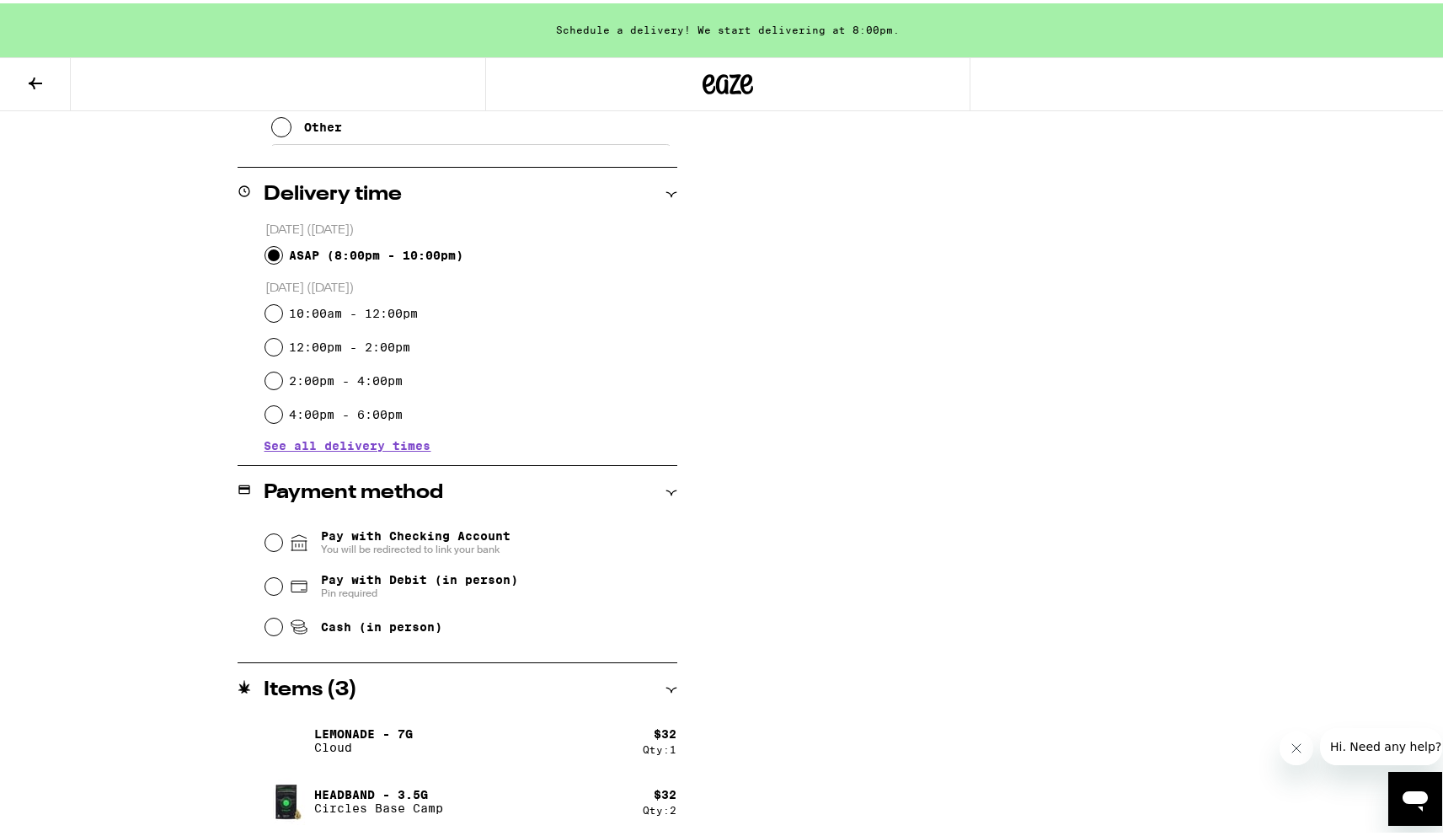
click at [365, 626] on span "Cash (in person)" at bounding box center [381, 623] width 121 height 13
click at [282, 626] on input "Cash (in person)" at bounding box center [273, 623] width 17 height 17
radio input "true"
click at [368, 577] on span "Pay with Debit (in person)" at bounding box center [419, 575] width 197 height 13
click at [282, 577] on input "Pay with Debit (in person) Pin required" at bounding box center [273, 583] width 17 height 17
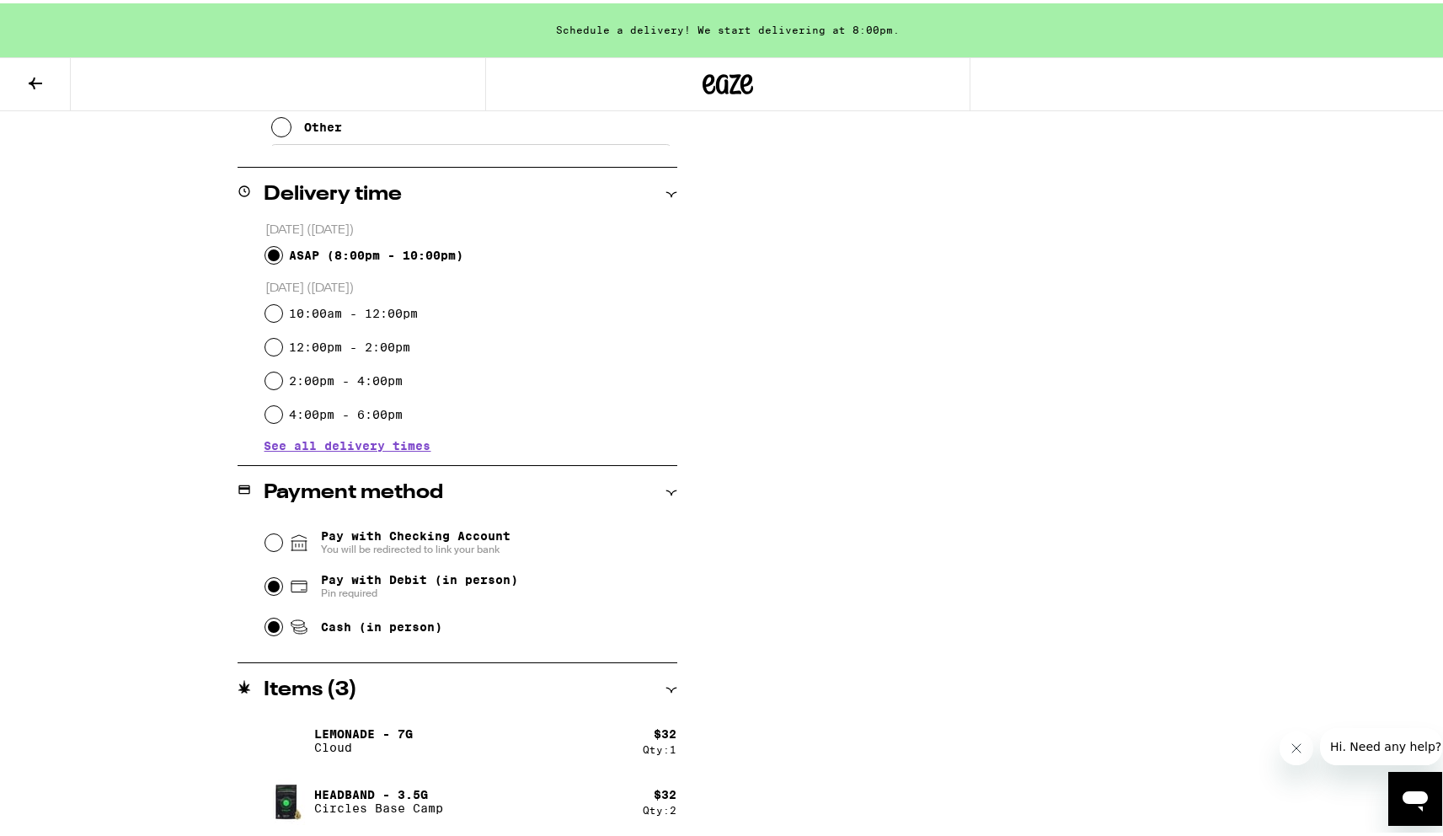
radio input "true"
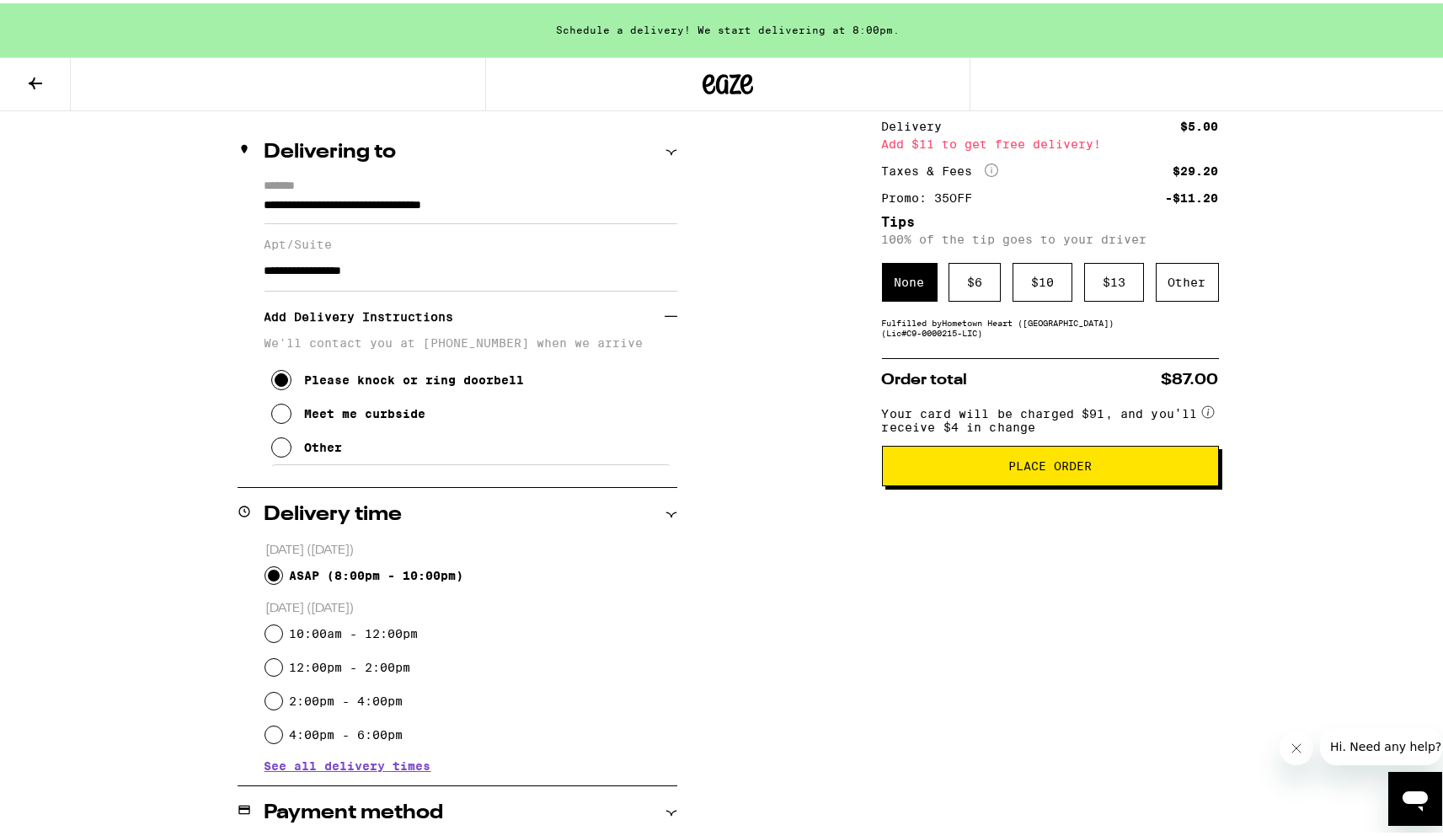
scroll to position [0, 0]
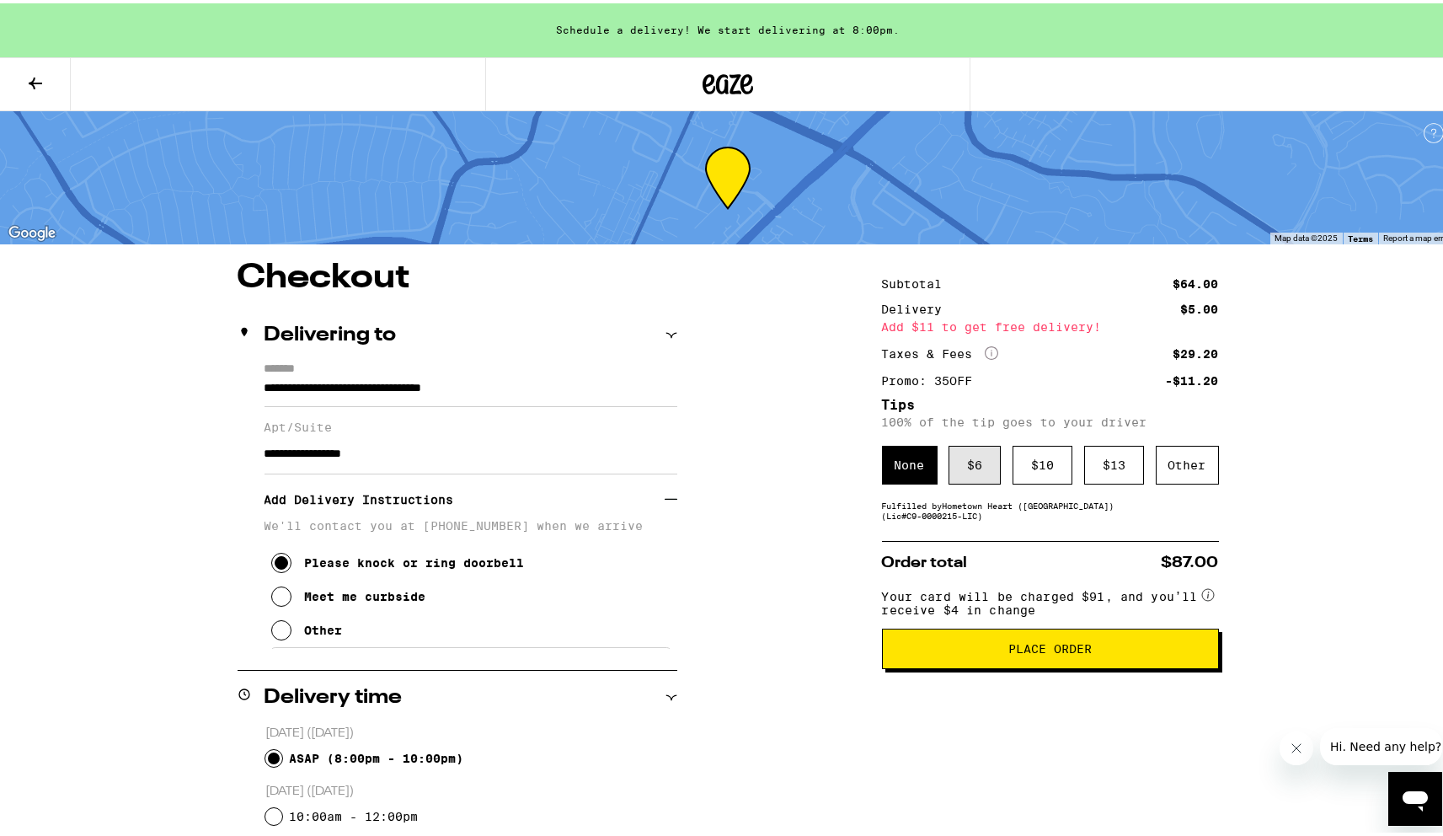
click at [961, 462] on div "$ 6" at bounding box center [975, 461] width 52 height 39
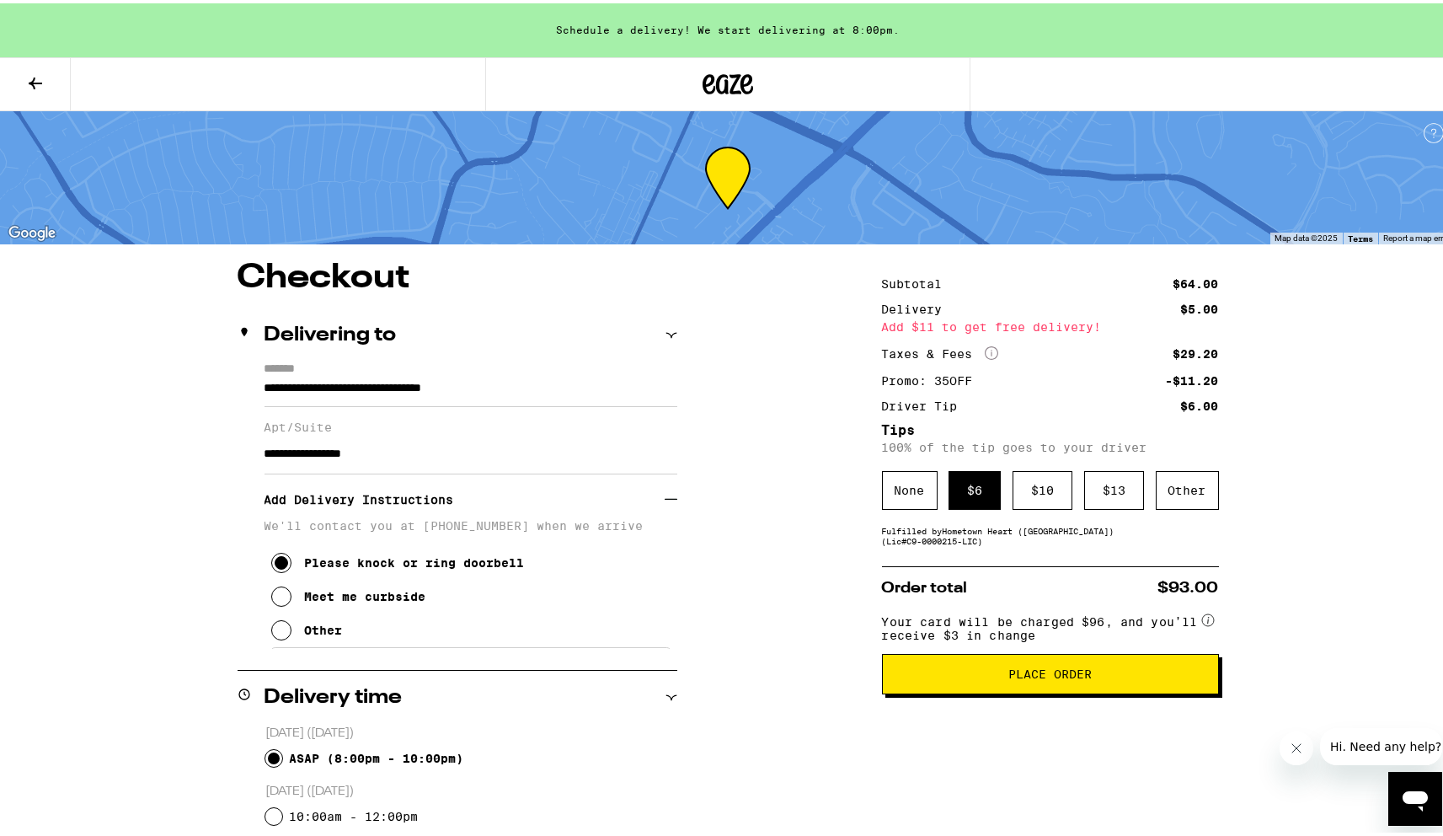
scroll to position [325, 0]
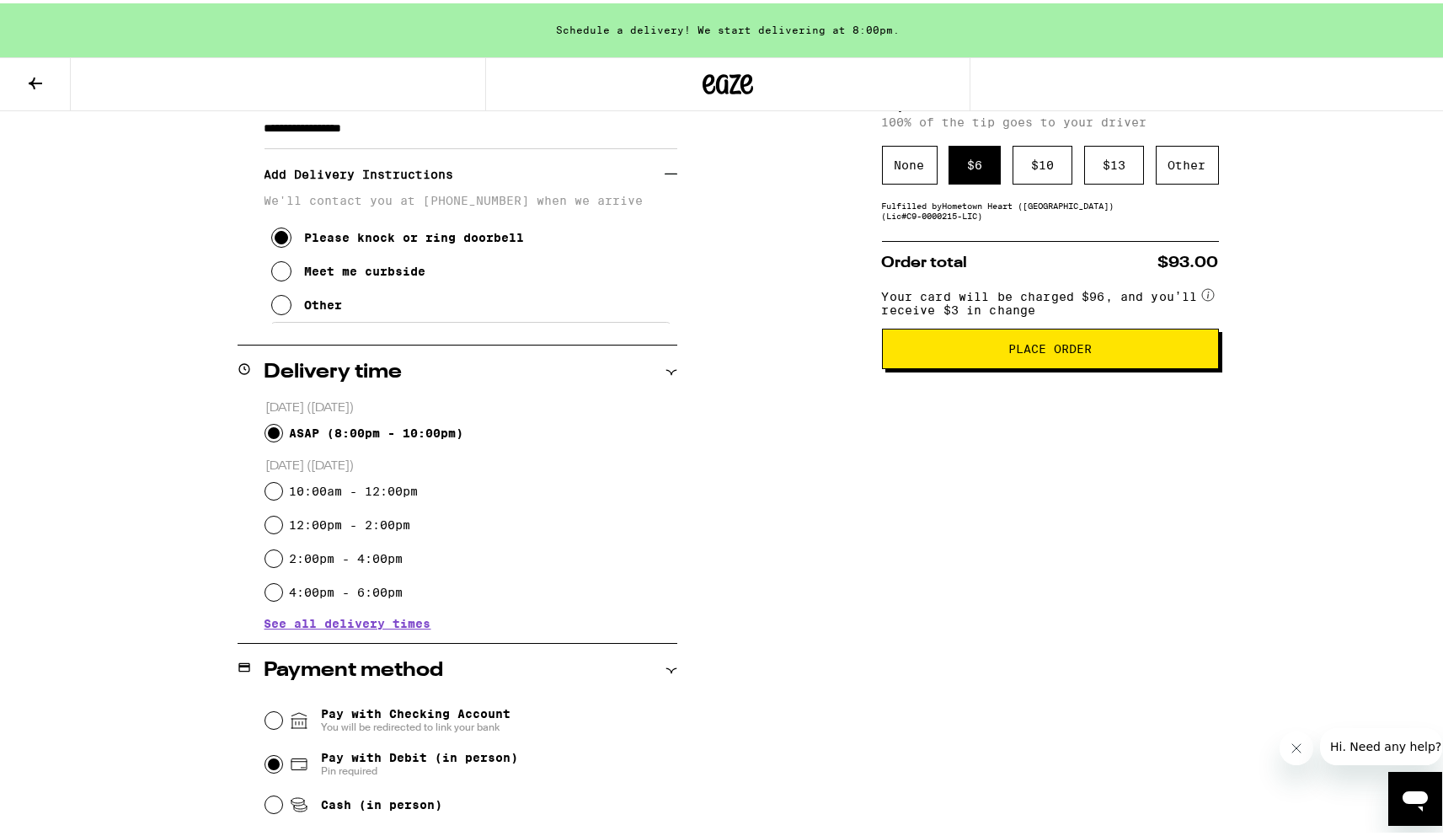
click at [1068, 351] on span "Place Order" at bounding box center [1049, 345] width 83 height 12
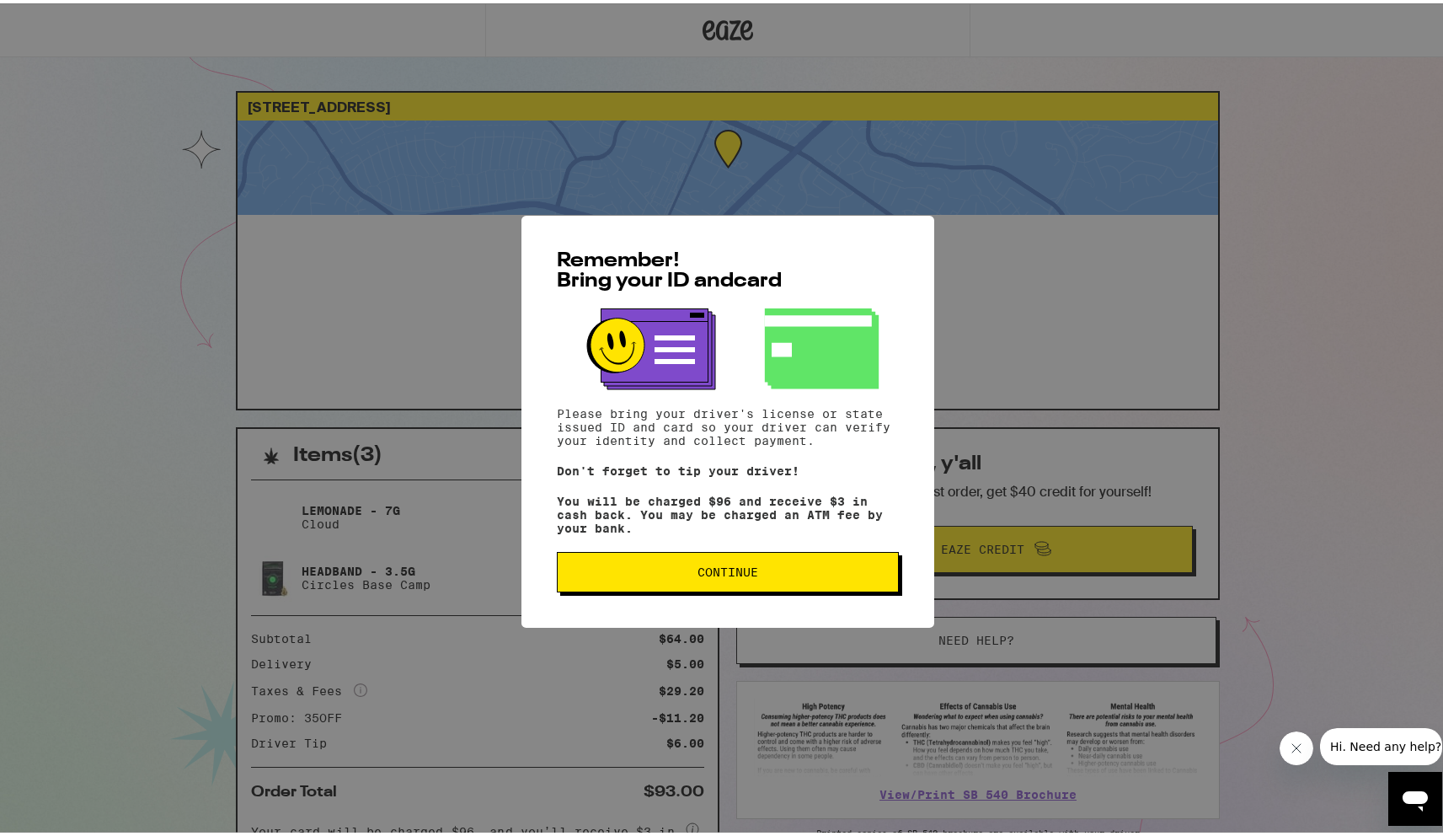
click at [728, 567] on span "Continue" at bounding box center [728, 569] width 61 height 12
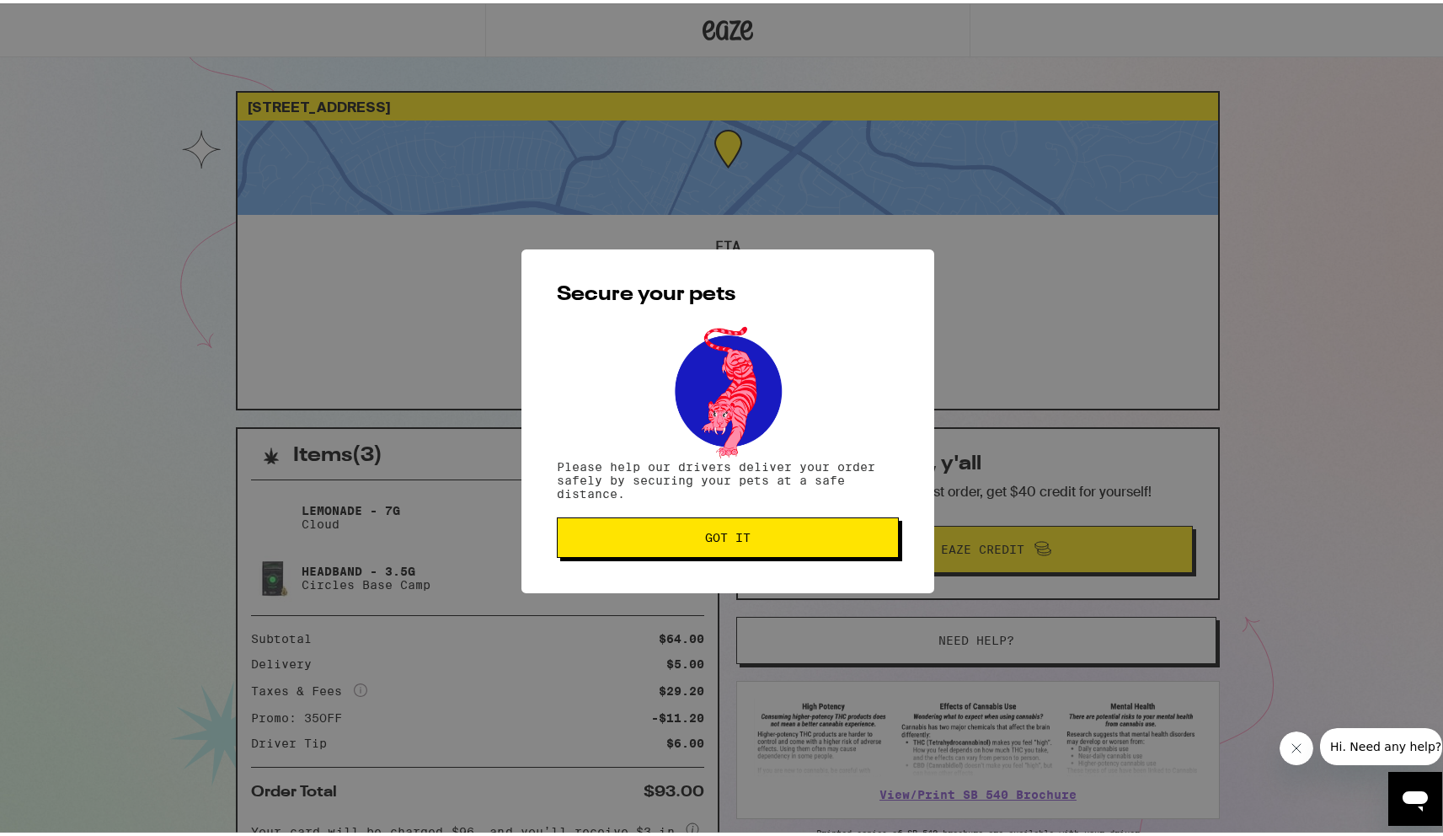
click at [735, 540] on span "Got it" at bounding box center [727, 534] width 45 height 12
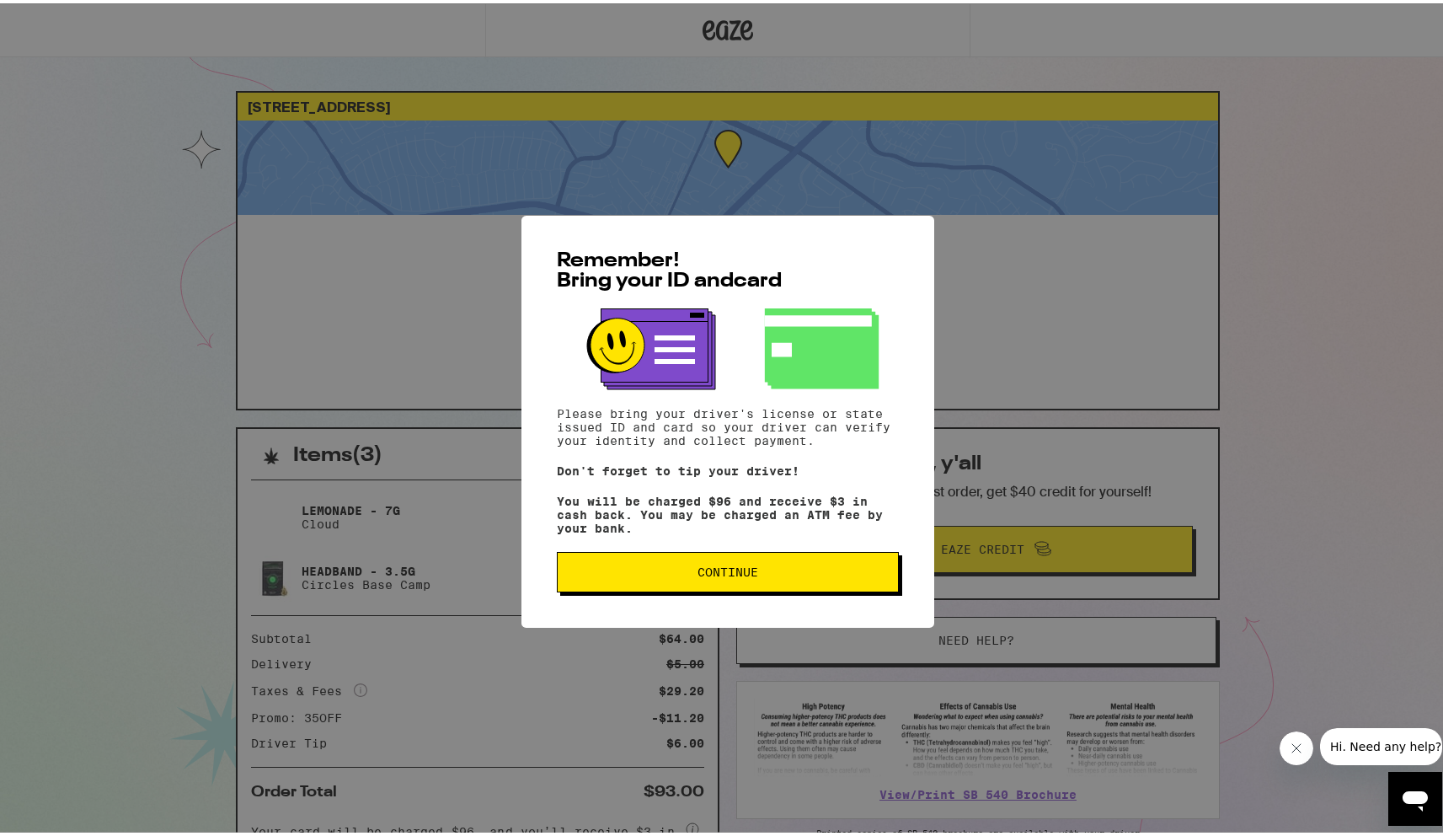
click at [1091, 311] on div "Remember! Bring your ID and card Please bring your driver's license or state is…" at bounding box center [728, 418] width 1456 height 836
